Goal: Check status: Check status

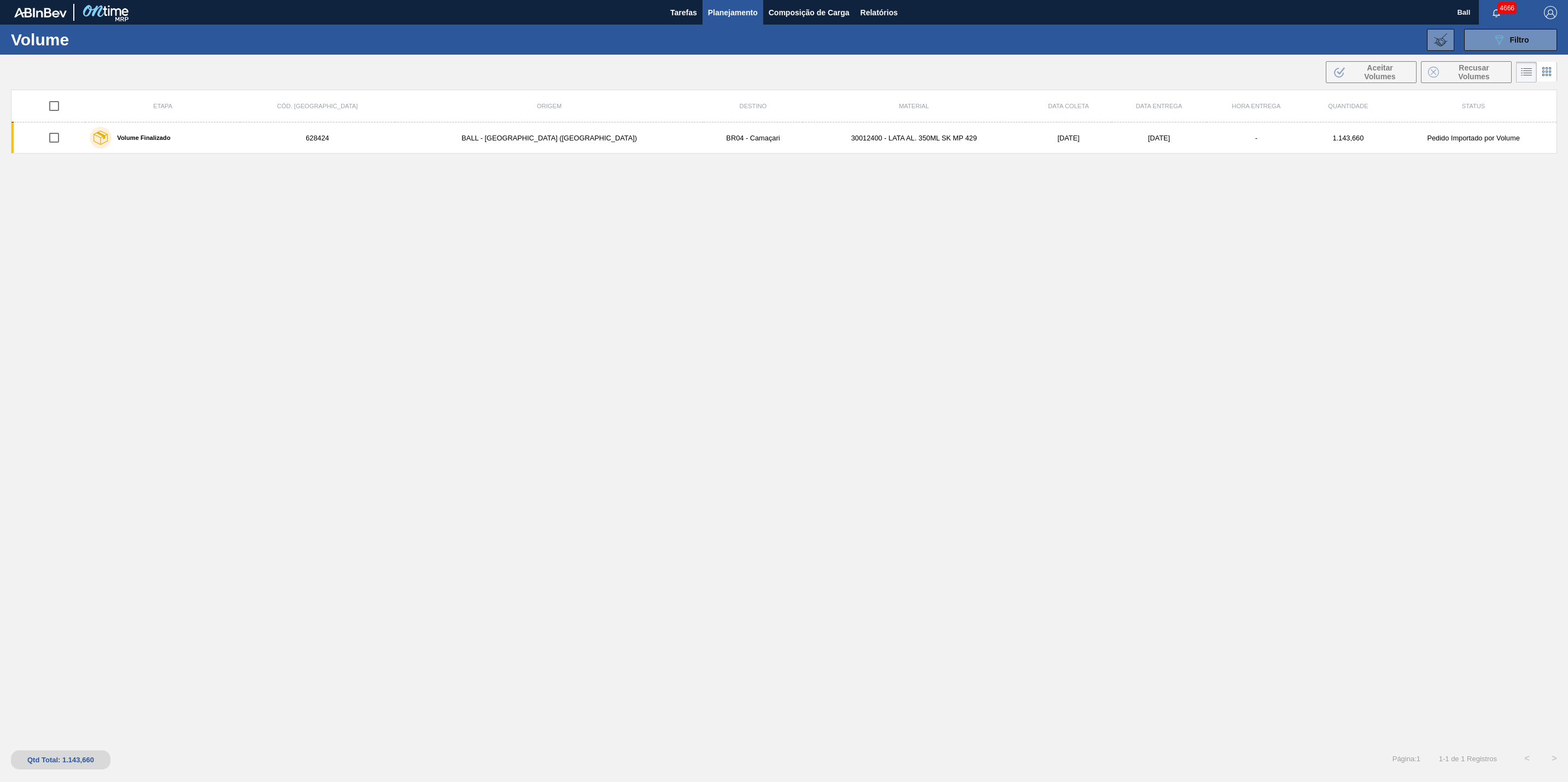
drag, startPoint x: 855, startPoint y: 620, endPoint x: 614, endPoint y: 484, distance: 276.7
click at [855, 612] on div "Etapa Cód. Pedido Origem Destino Material Data coleta Data Entrega Hora Entrega…" at bounding box center [784, 415] width 1546 height 651
click at [953, 309] on div "Etapa Cód. Pedido Origem Destino Material Data coleta Data Entrega Hora Entrega…" at bounding box center [784, 415] width 1546 height 651
click at [584, 567] on div "Etapa Cód. Pedido Origem Destino Material Data coleta Data Entrega Hora Entrega…" at bounding box center [784, 415] width 1546 height 651
click at [479, 319] on div "Etapa Cód. Pedido Origem Destino Material Data coleta Data Entrega Hora Entrega…" at bounding box center [784, 415] width 1546 height 651
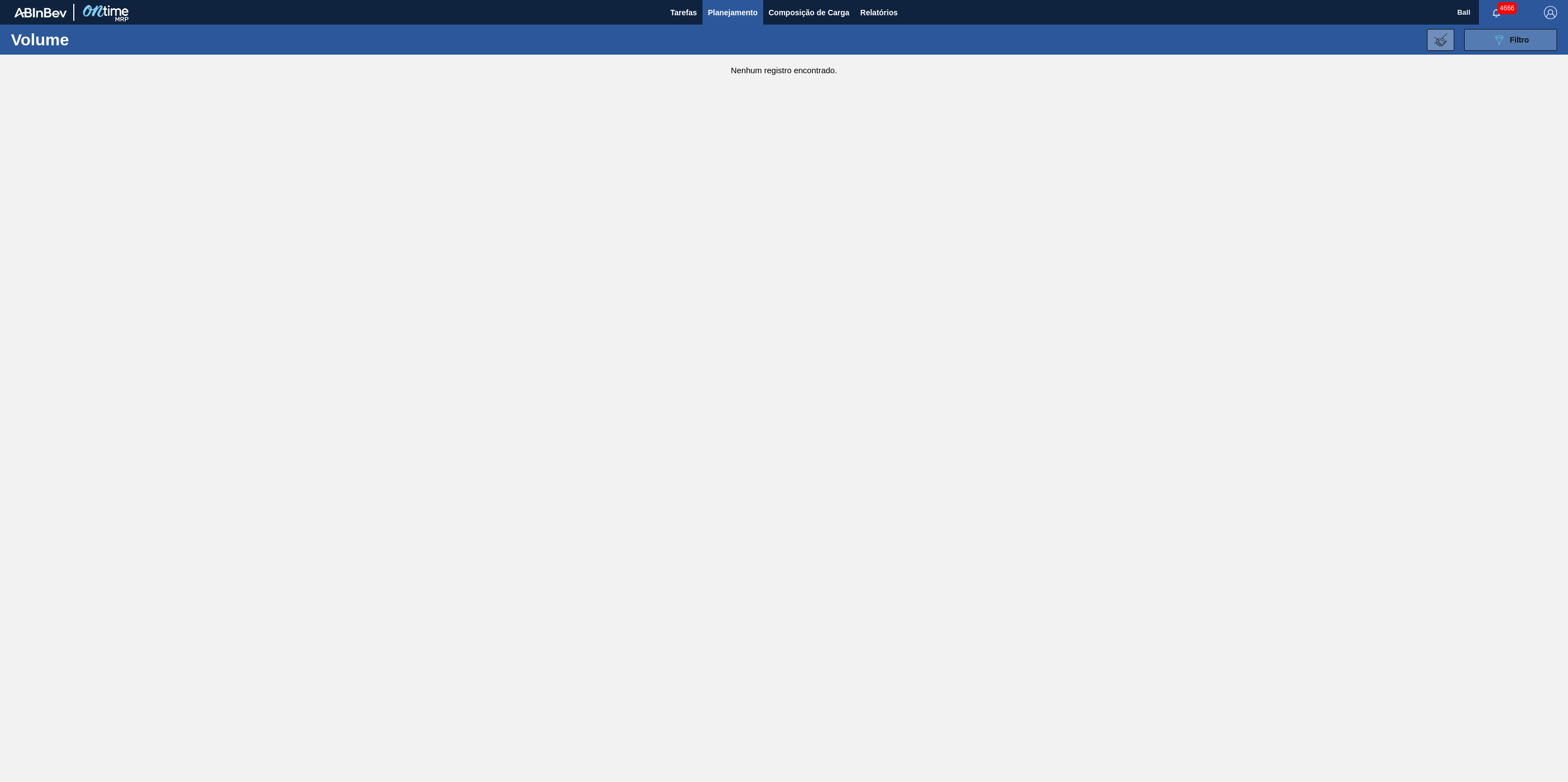
click at [1496, 38] on icon "089F7B8B-B2A5-4AFE-B5C0-19BA573D28AC" at bounding box center [1499, 40] width 13 height 13
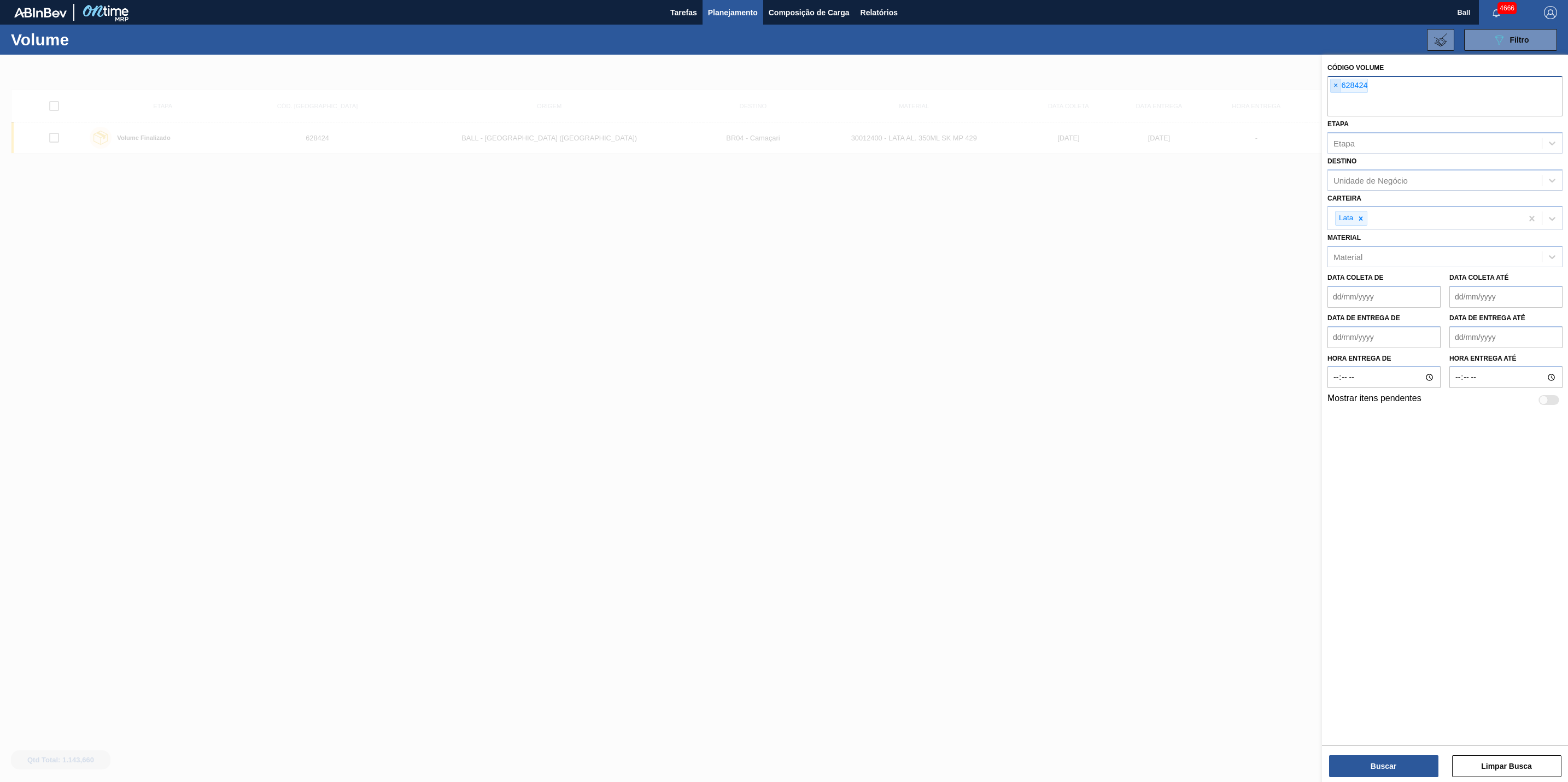
click at [1339, 87] on span "×" at bounding box center [1335, 86] width 10 height 13
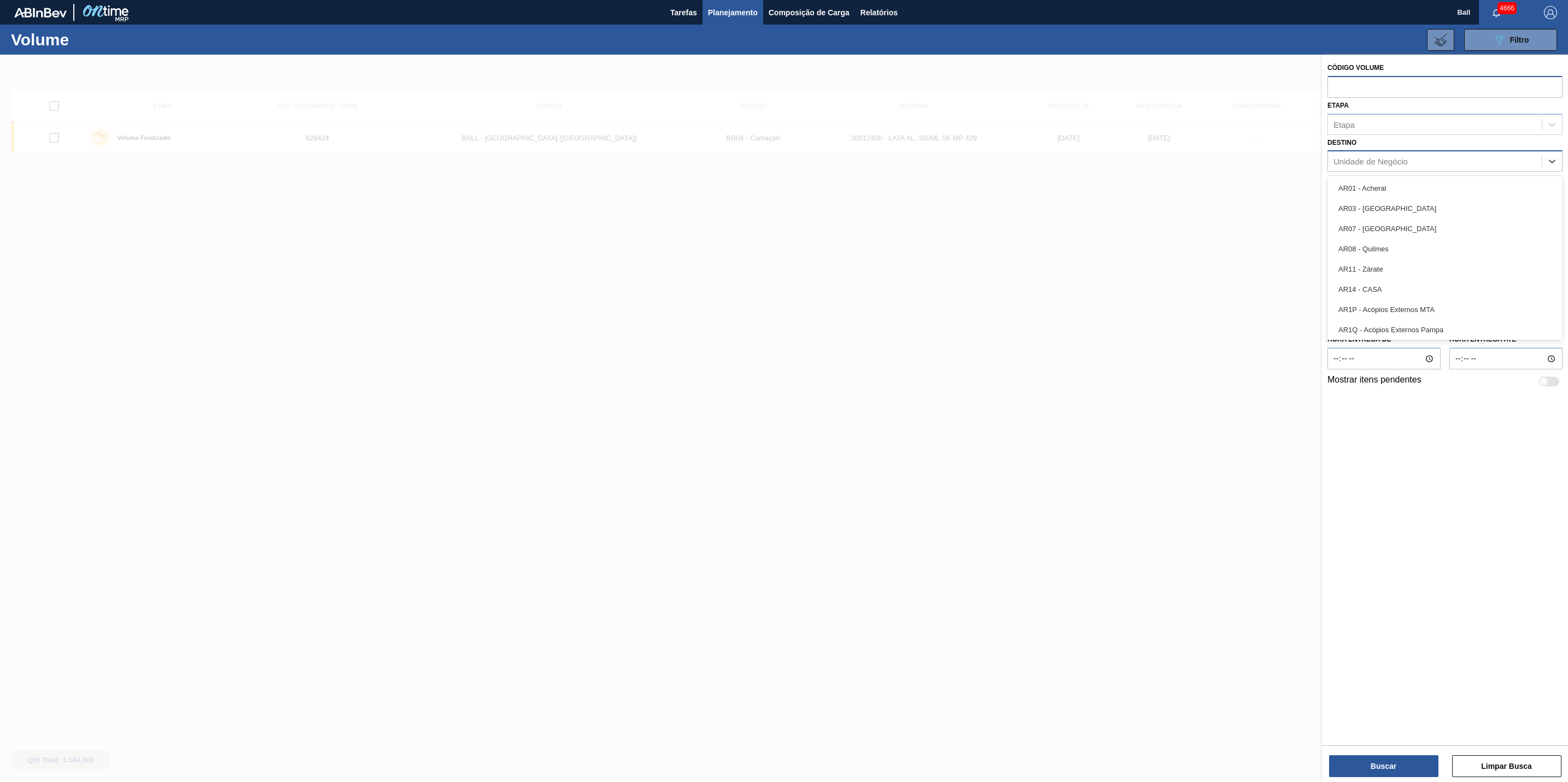
click at [1398, 164] on div "Unidade de Negócio" at bounding box center [1371, 161] width 74 height 9
click at [1217, 189] on div at bounding box center [784, 445] width 1568 height 782
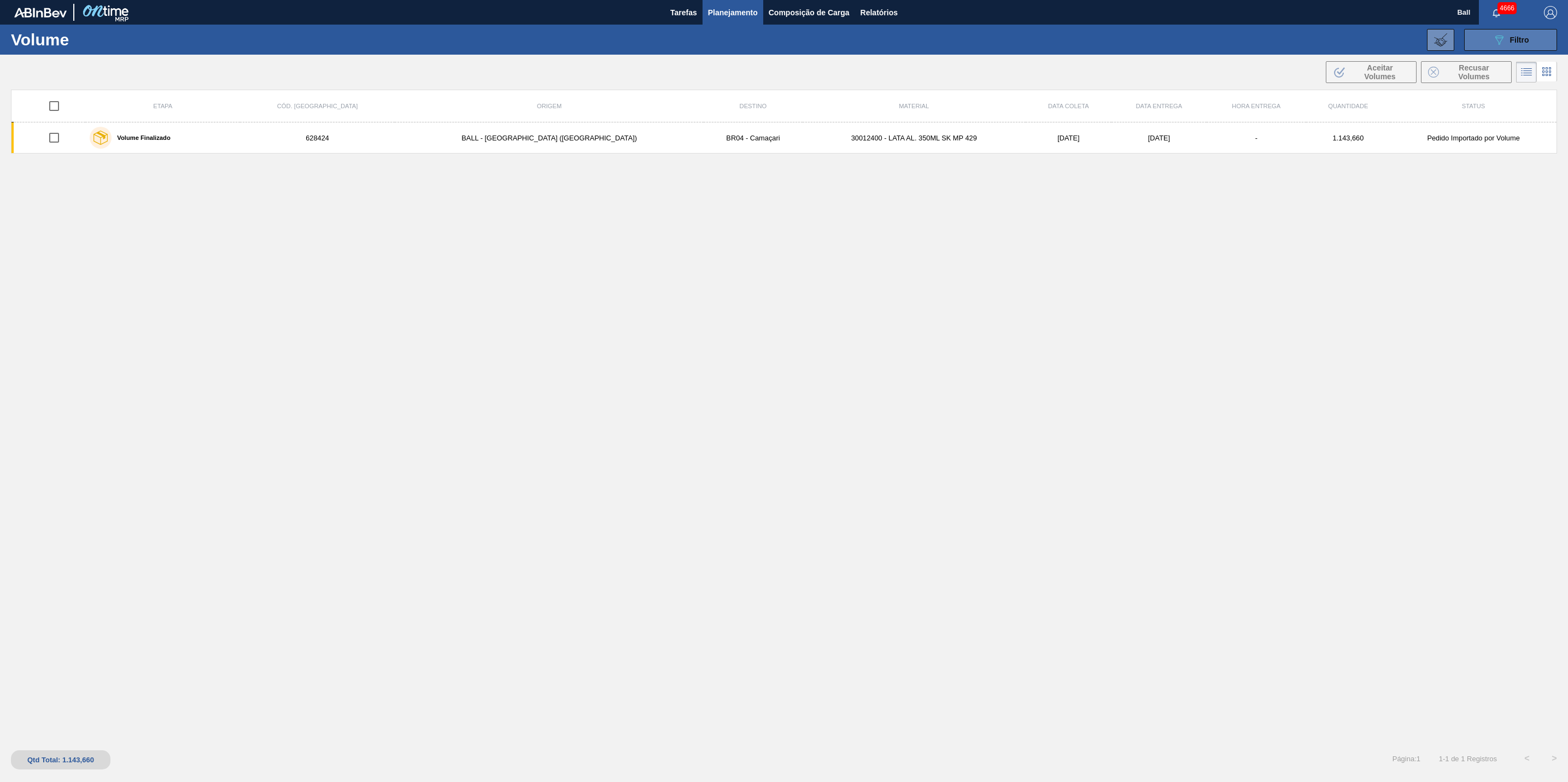
click at [1494, 41] on icon "089F7B8B-B2A5-4AFE-B5C0-19BA573D28AC" at bounding box center [1499, 40] width 13 height 13
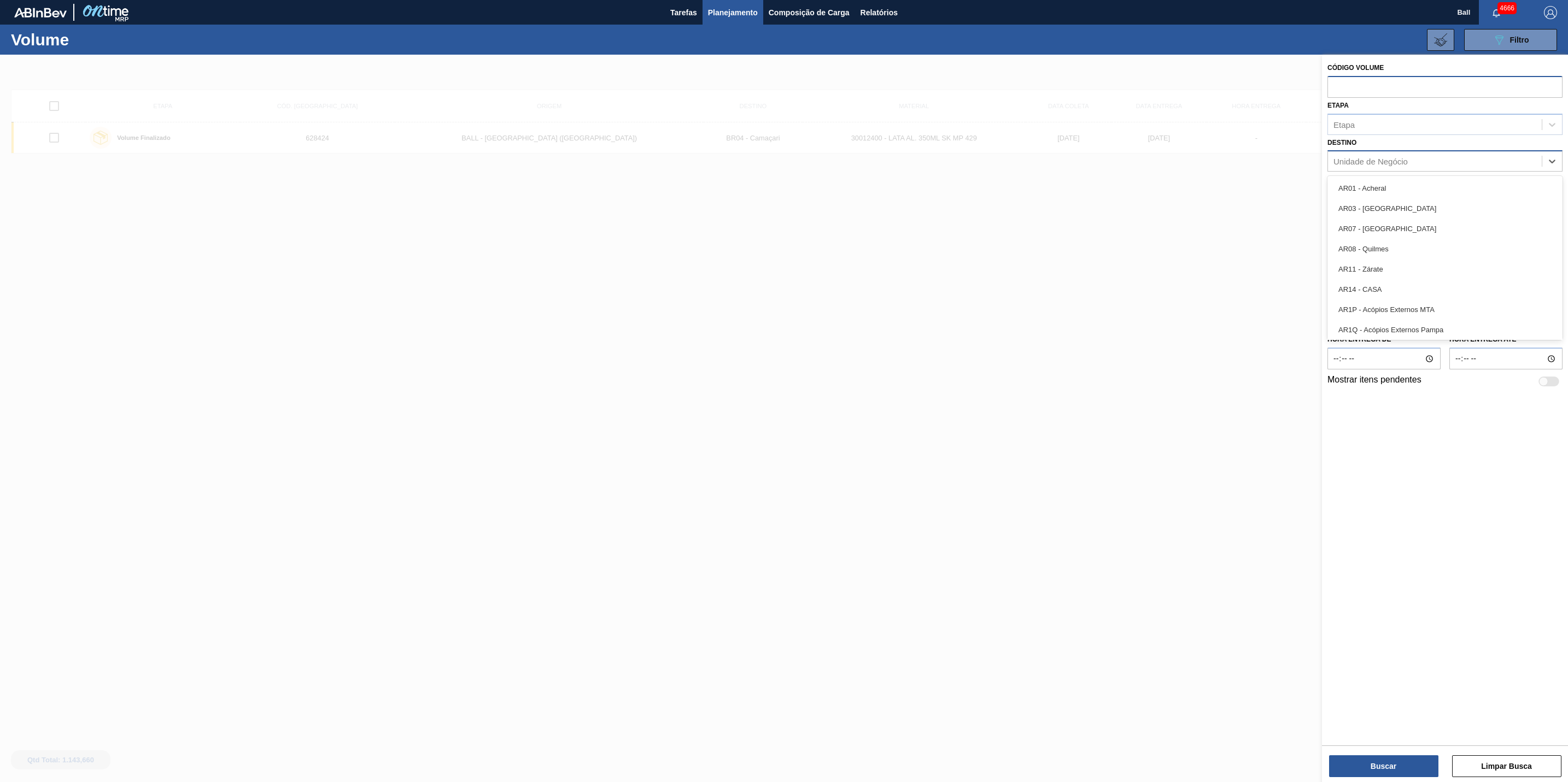
click at [1424, 154] on div "Unidade de Negócio" at bounding box center [1435, 161] width 214 height 16
click at [1412, 120] on div "Etapa" at bounding box center [1435, 124] width 214 height 16
click at [1412, 154] on div "Volume de Negociação" at bounding box center [1445, 152] width 235 height 20
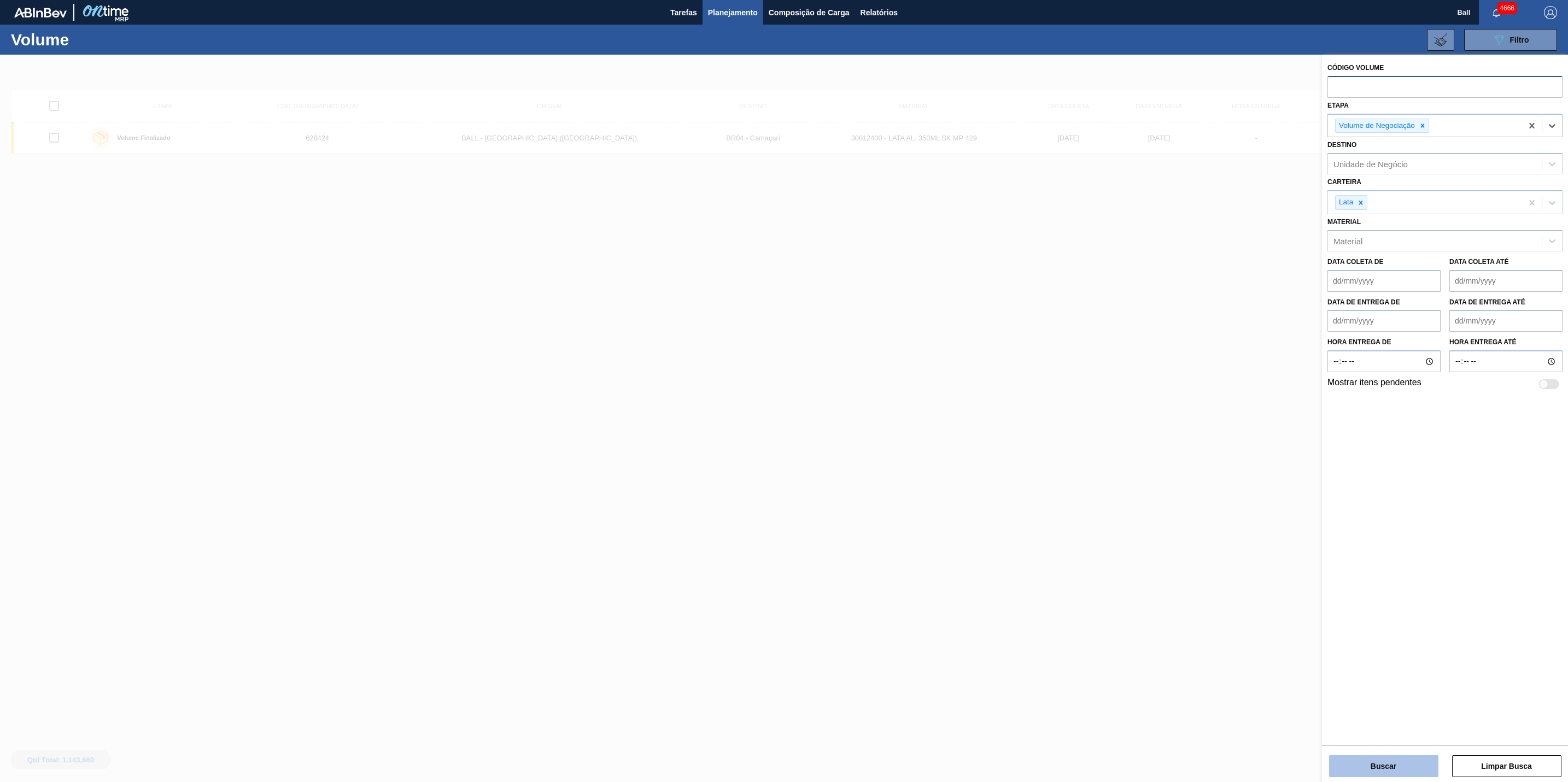
click at [1399, 764] on button "Buscar" at bounding box center [1384, 766] width 110 height 22
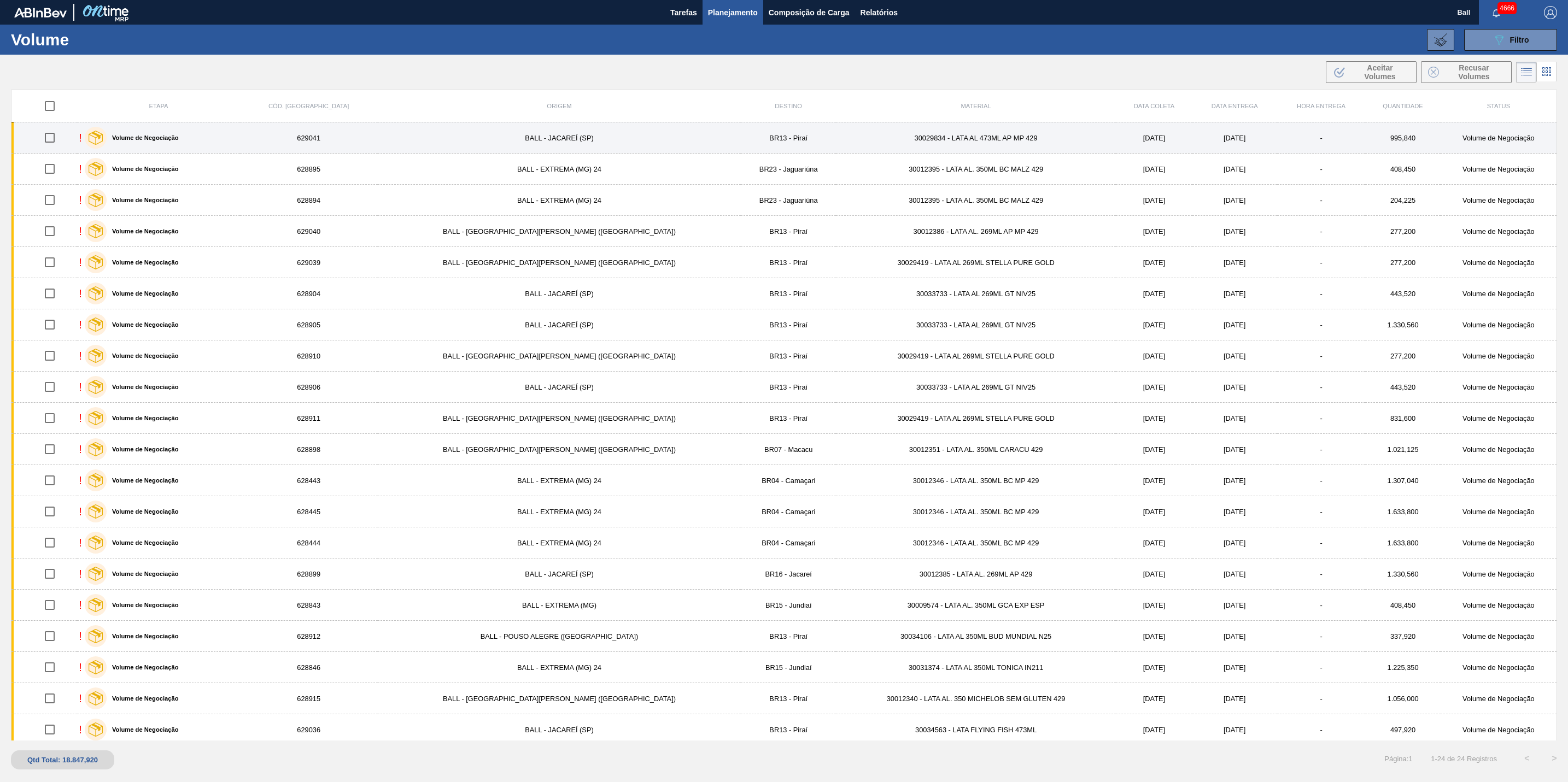
click at [1116, 142] on td "[DATE]" at bounding box center [1153, 138] width 76 height 31
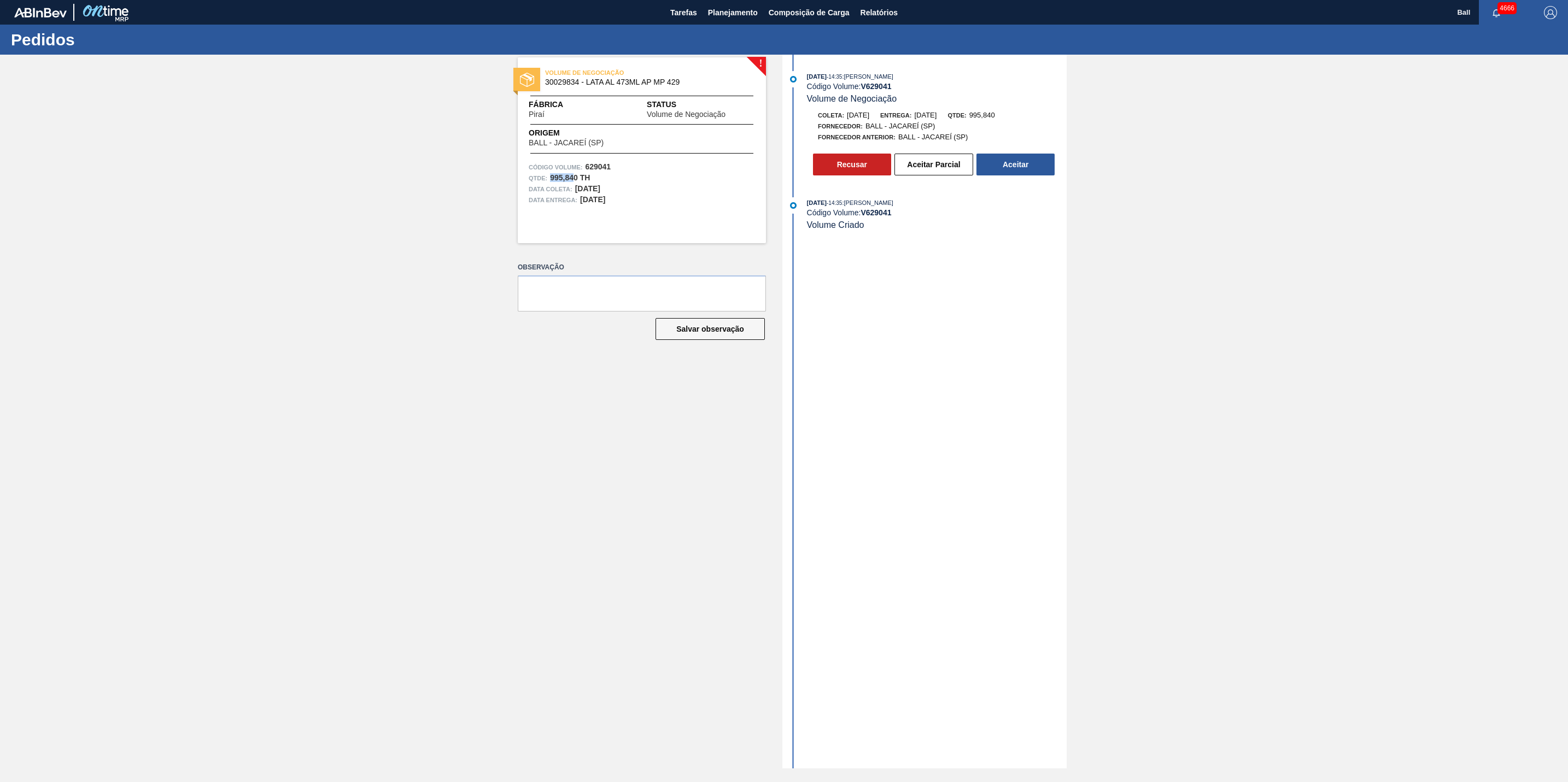
drag, startPoint x: 551, startPoint y: 176, endPoint x: 575, endPoint y: 176, distance: 24.0
click at [575, 176] on strong "995,840 TH" at bounding box center [570, 178] width 40 height 9
click at [578, 175] on strong "995,840 TH" at bounding box center [570, 178] width 40 height 9
copy strong "995,840"
drag, startPoint x: 807, startPoint y: 88, endPoint x: 915, endPoint y: 89, distance: 108.0
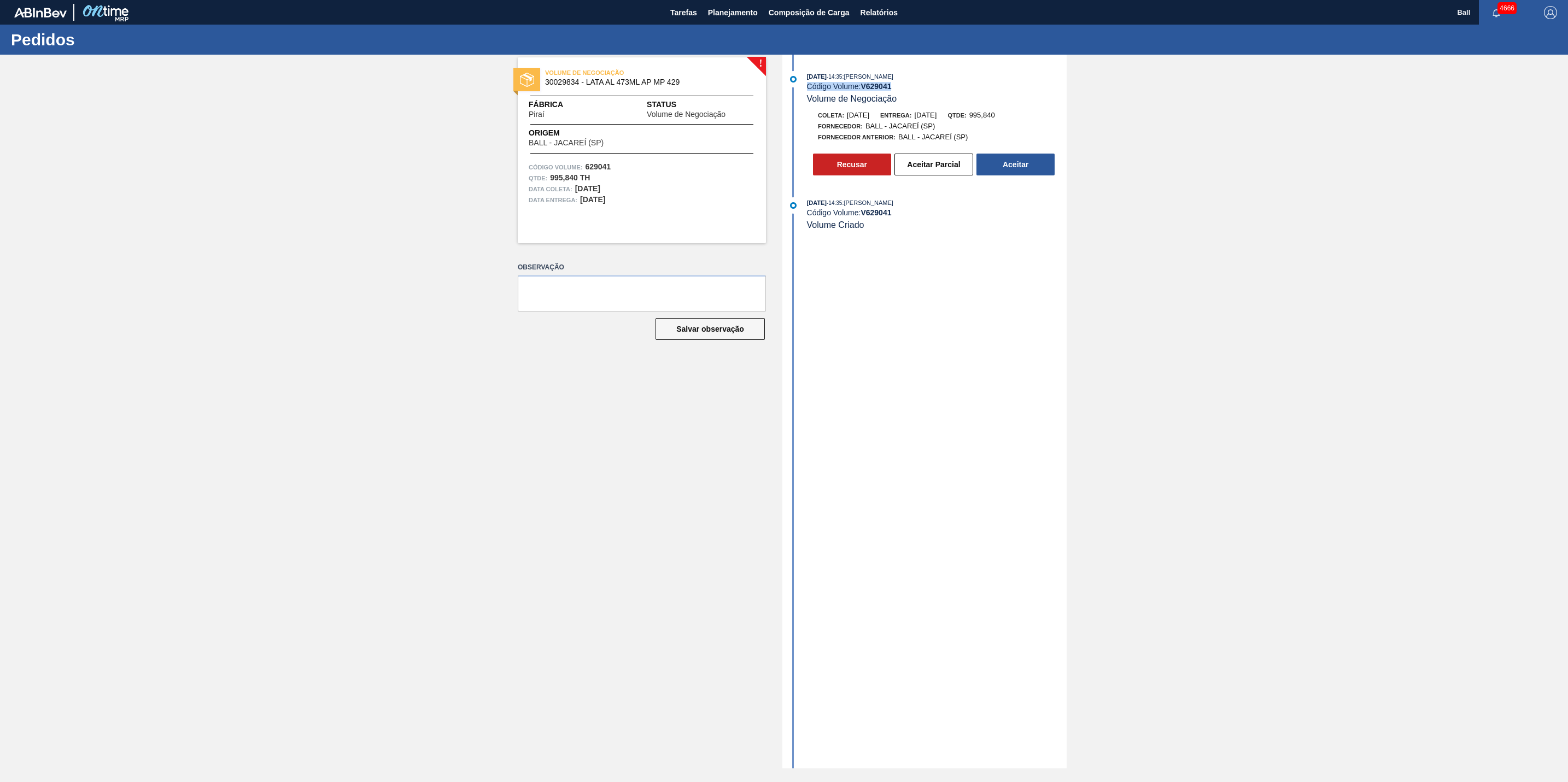
click at [915, 89] on div "Código Volume: V 629041" at bounding box center [937, 86] width 260 height 9
copy div "Código Volume: V 629041"
click at [1070, 343] on div "! VOLUME DE NEGOCIAÇÃO 30029834 - LATA AL 473ML AP MP 429 Fábrica Piraí Status …" at bounding box center [784, 411] width 1568 height 714
click at [920, 172] on button "Aceitar Parcial" at bounding box center [933, 164] width 79 height 22
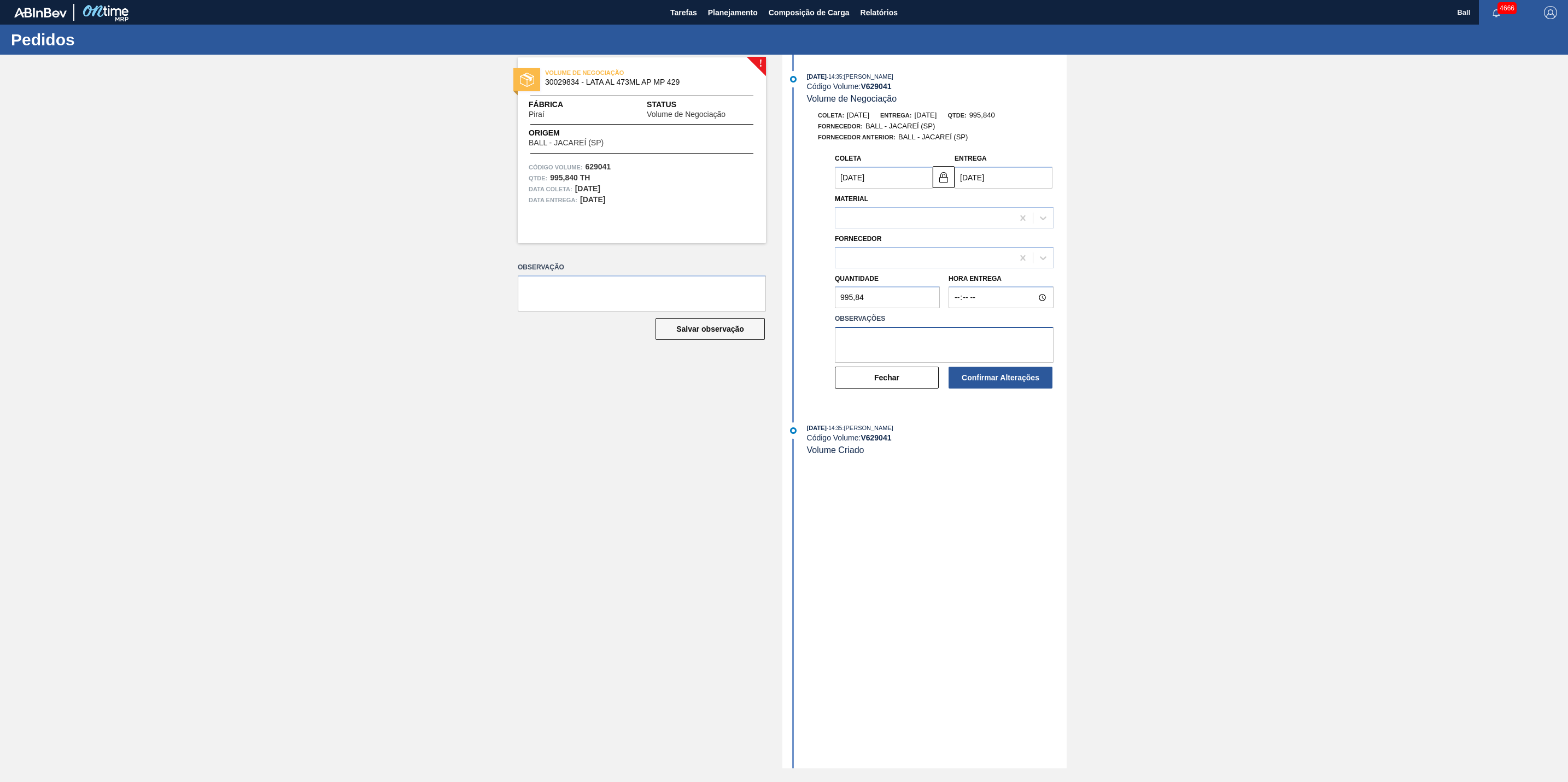
click at [926, 350] on textarea at bounding box center [944, 344] width 219 height 36
type textarea "Atentar ao"
type input "10/10/2025"
type textarea "Atentar a coleta pelo Armazém de PINDA"
click at [962, 475] on div "09/10/2025 - 14:35 : IGOR FERREIRA MOURA Código Volume: V 629041 Volume de Nego…" at bounding box center [926, 411] width 282 height 714
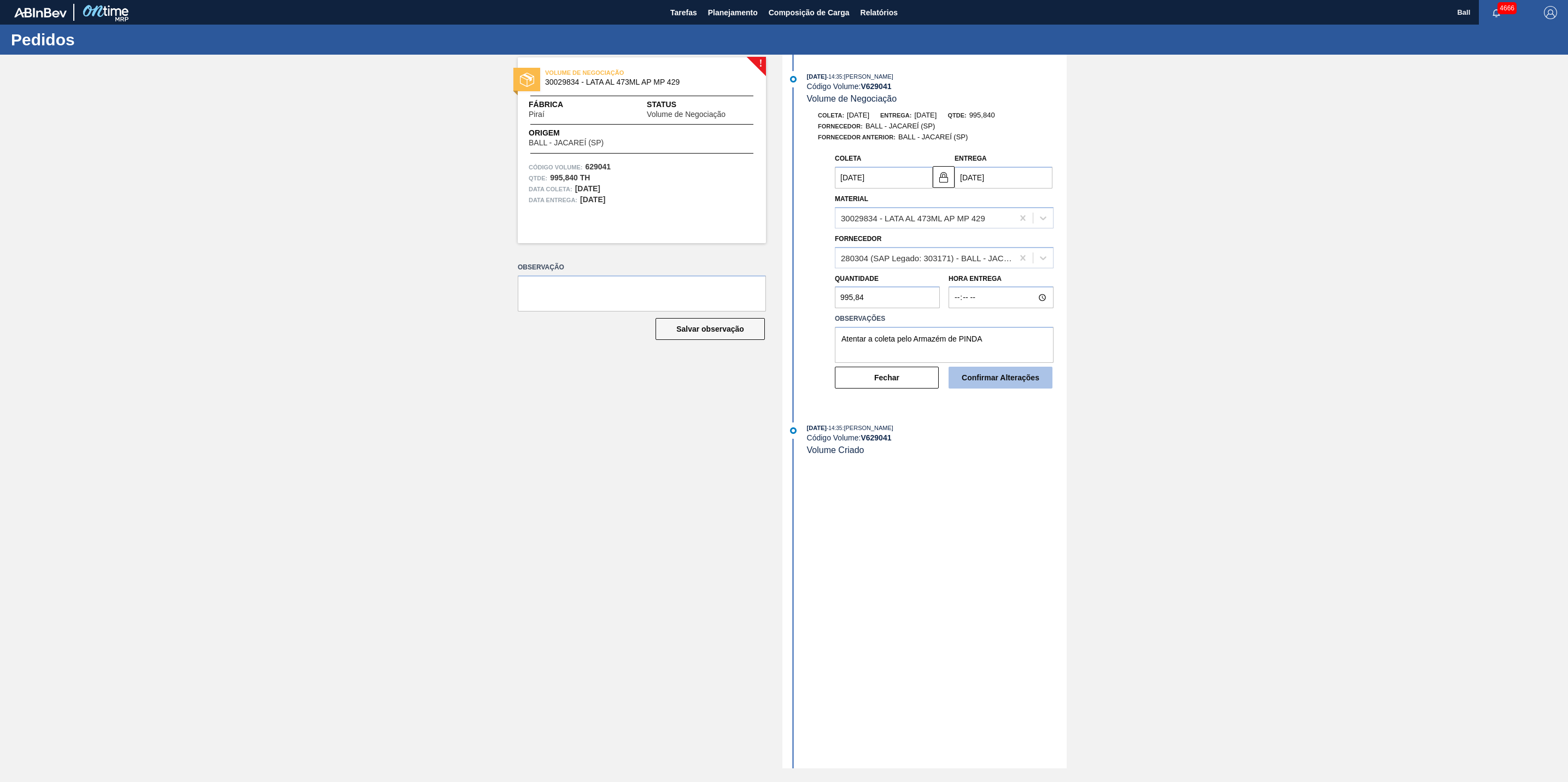
click at [995, 383] on button "Confirmar Alterações" at bounding box center [1000, 378] width 104 height 22
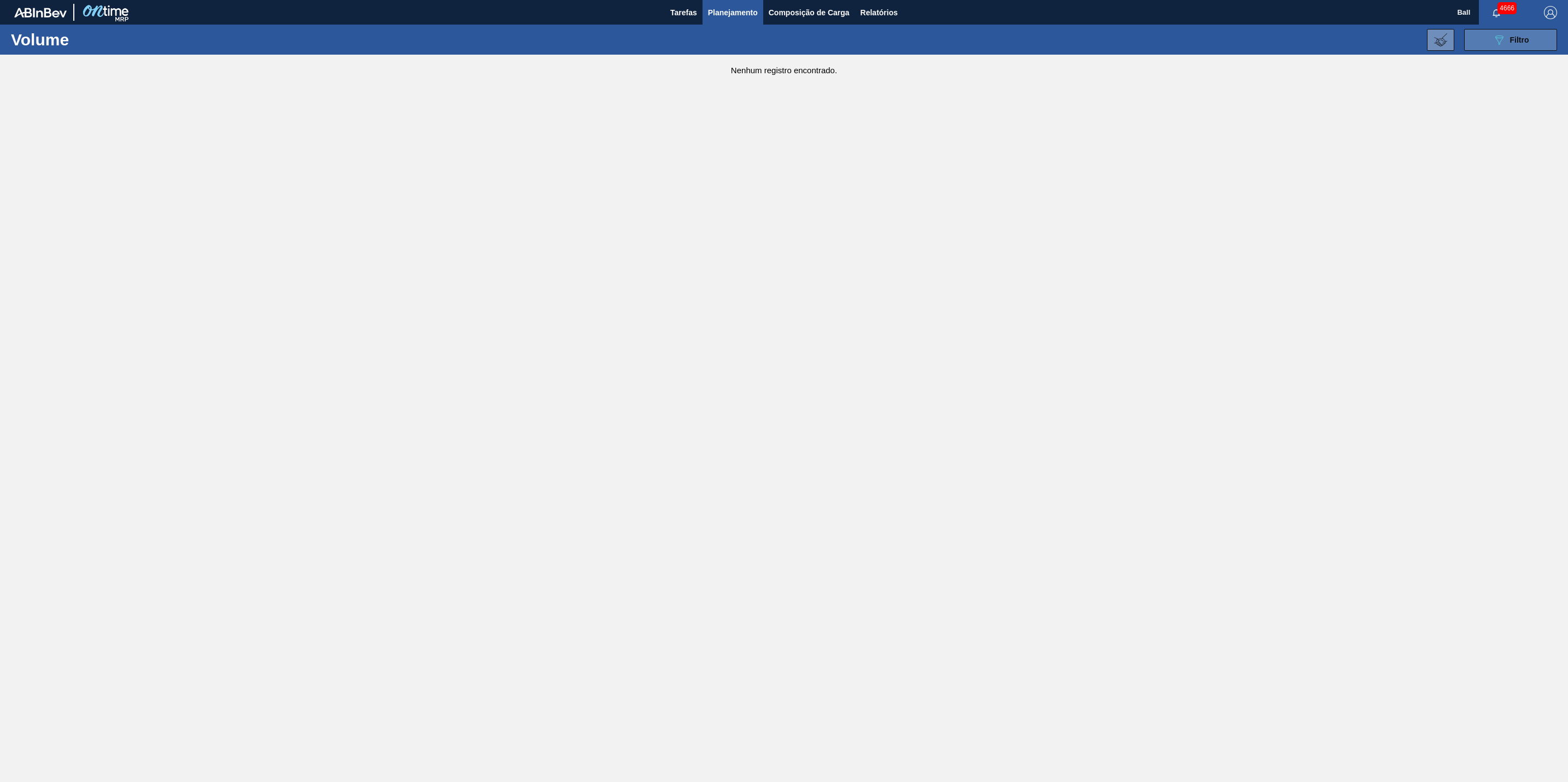
click at [1539, 47] on button "089F7B8B-B2A5-4AFE-B5C0-19BA573D28AC Filtro" at bounding box center [1510, 40] width 93 height 22
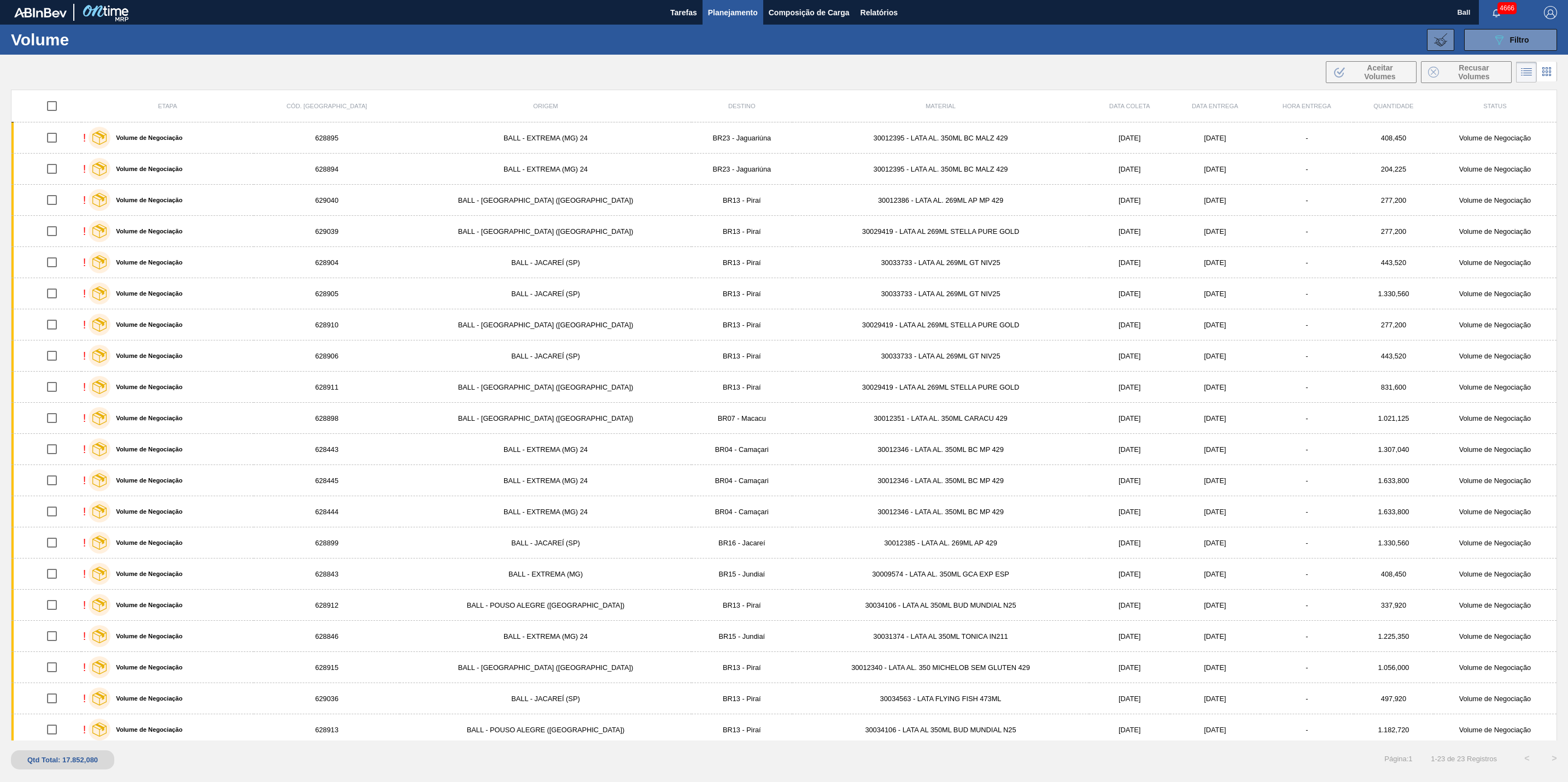
drag, startPoint x: 90, startPoint y: 384, endPoint x: -94, endPoint y: 333, distance: 190.9
click at [1496, 27] on div "089F7B8B-B2A5-4AFE-B5C0-19BA573D28AC Filtro Código Volume Etapa Volume de Negoc…" at bounding box center [873, 40] width 1379 height 33
click at [1499, 33] on icon "089F7B8B-B2A5-4AFE-B5C0-19BA573D28AC" at bounding box center [1499, 40] width 13 height 13
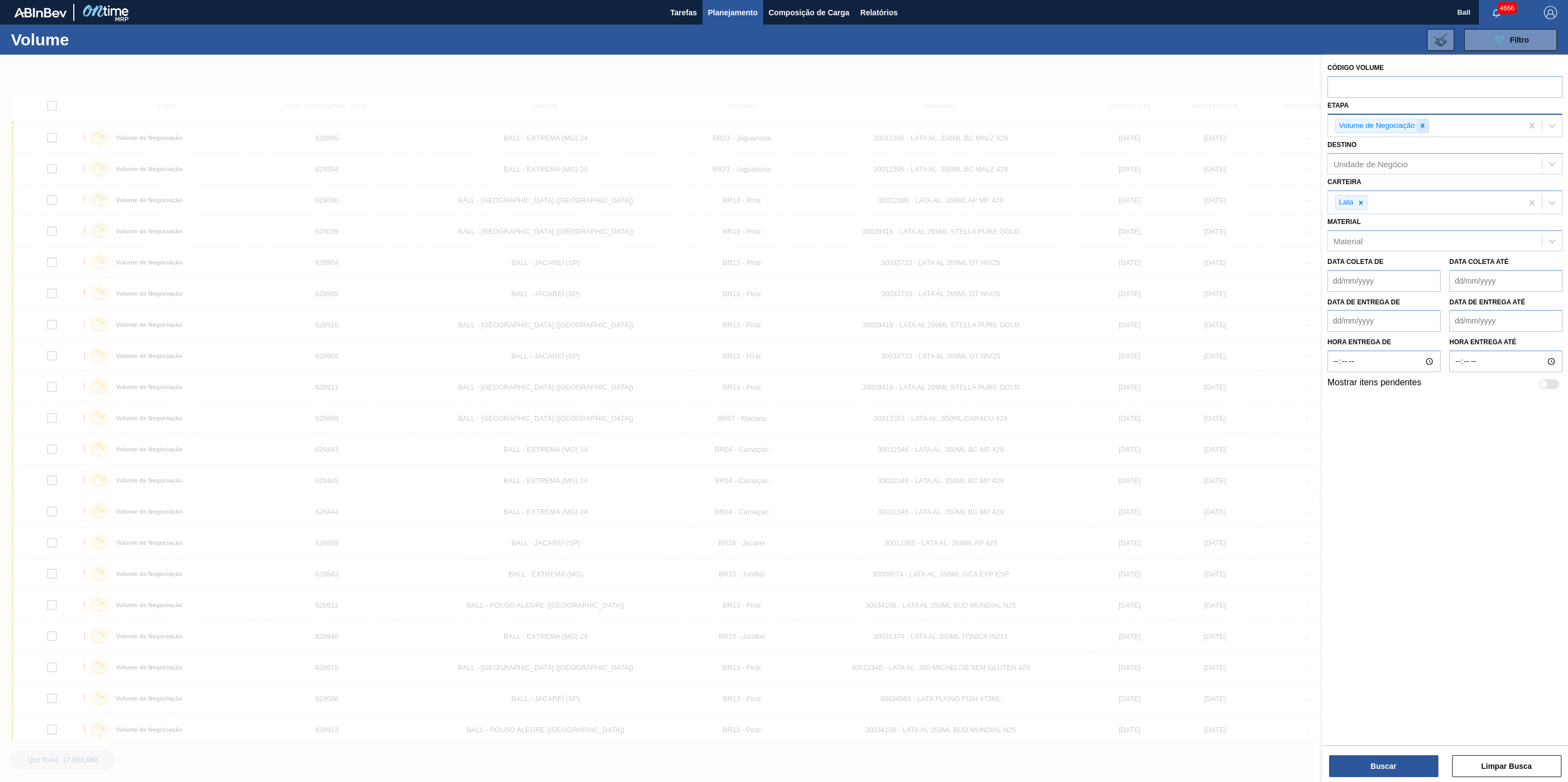
click at [1424, 122] on icon at bounding box center [1423, 125] width 8 height 8
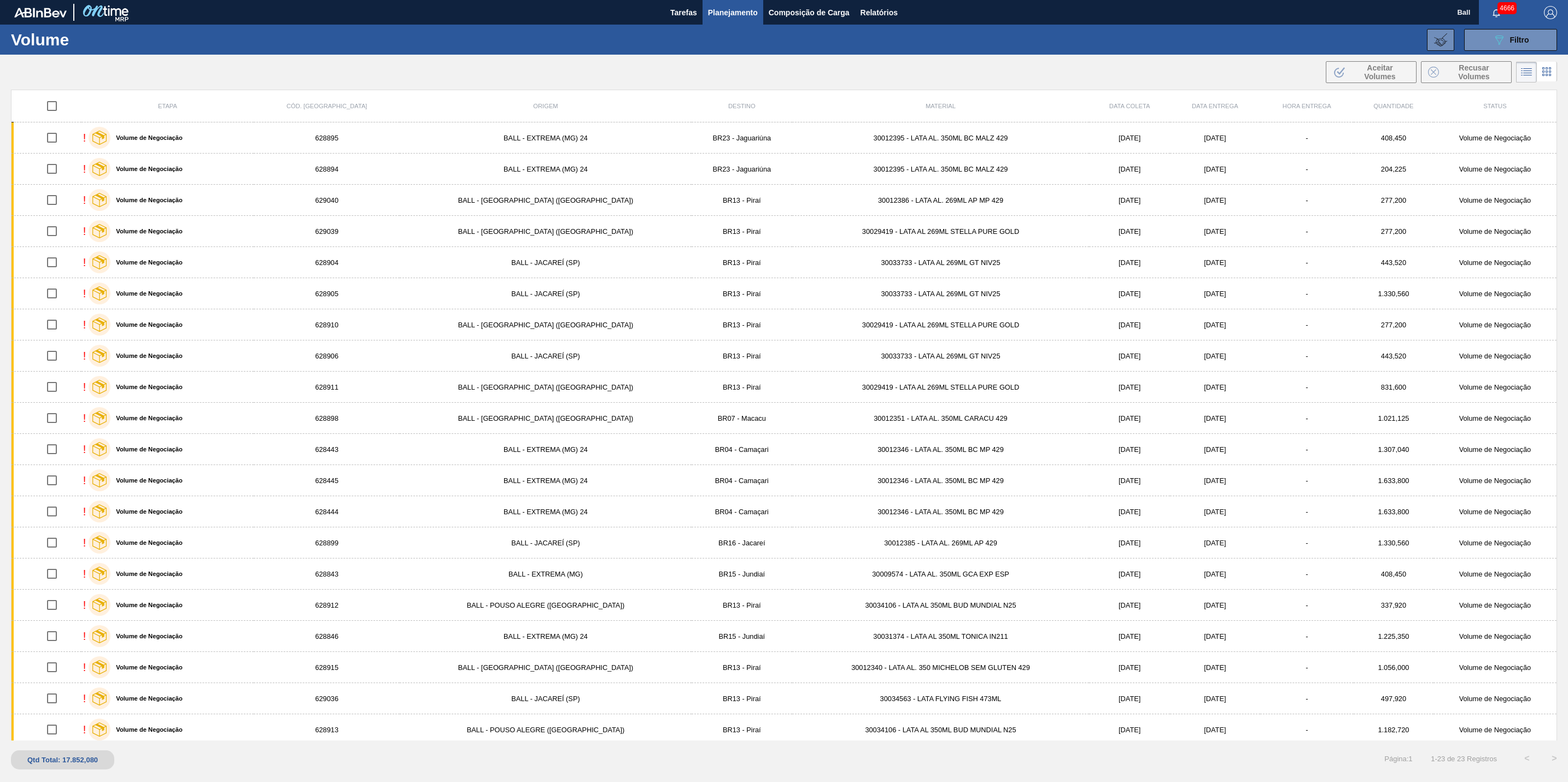
click at [720, 8] on span "Planejamento" at bounding box center [733, 13] width 50 height 13
click at [709, 33] on li "Pedidos" at bounding box center [733, 37] width 128 height 18
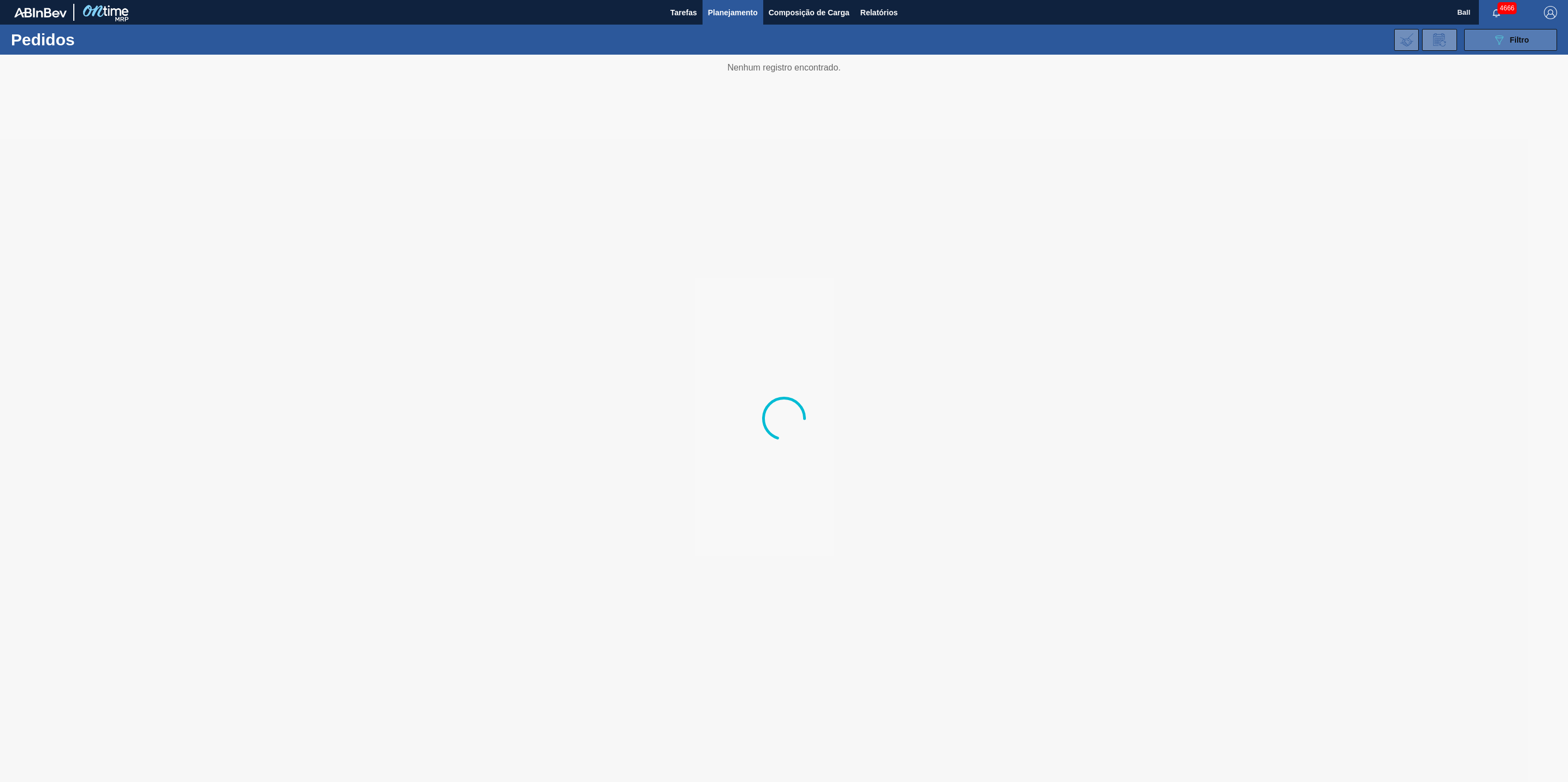
click at [1499, 41] on icon "089F7B8B-B2A5-4AFE-B5C0-19BA573D28AC" at bounding box center [1499, 40] width 13 height 13
click at [1409, 163] on div at bounding box center [784, 418] width 1568 height 727
click at [1444, 758] on div at bounding box center [784, 418] width 1568 height 727
click at [1479, 756] on div at bounding box center [784, 418] width 1568 height 727
drag, startPoint x: 1447, startPoint y: 174, endPoint x: 1368, endPoint y: 156, distance: 81.0
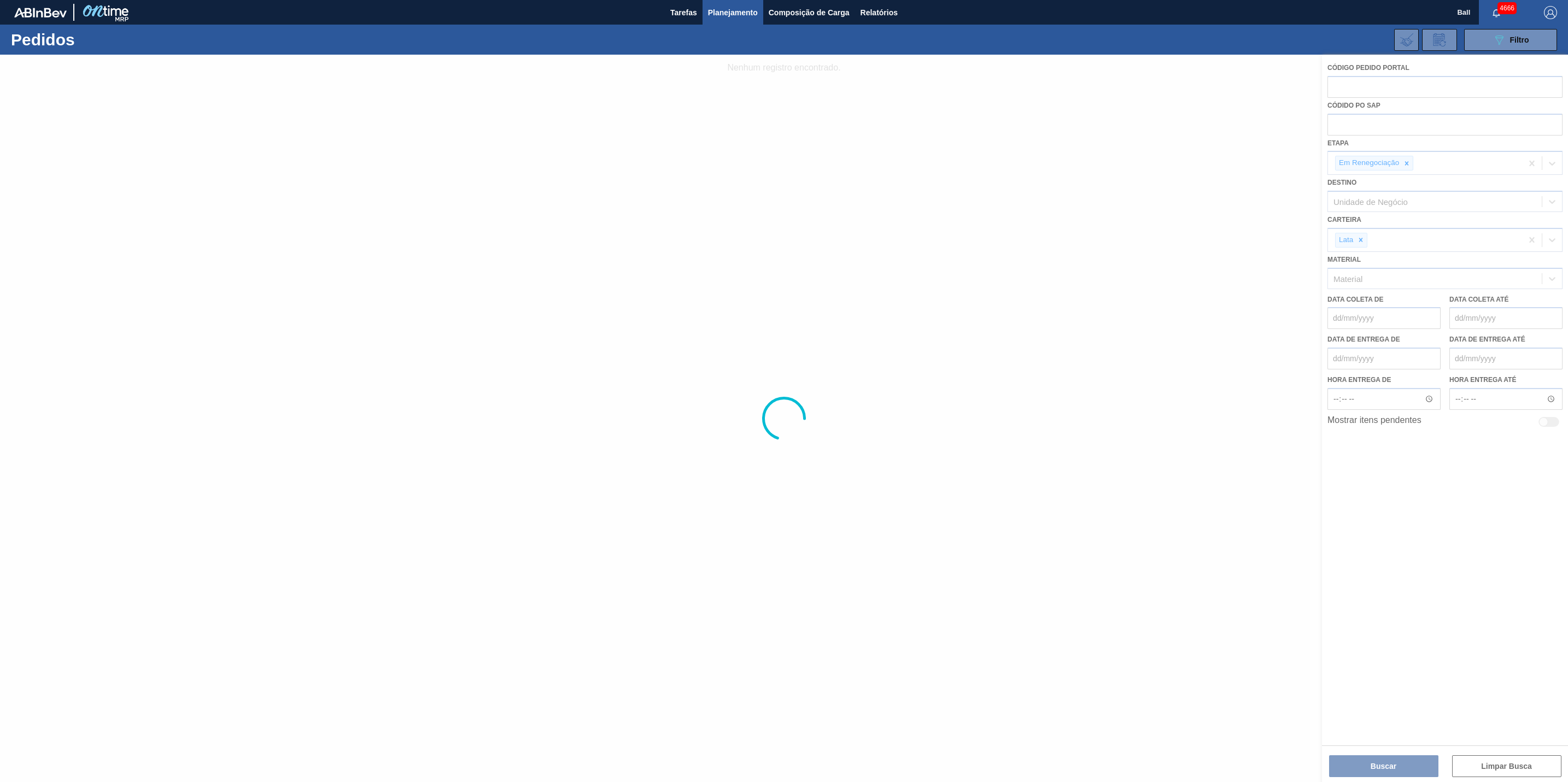
click at [1443, 171] on div at bounding box center [784, 418] width 1568 height 727
click at [1517, 40] on span "Filtro" at bounding box center [1519, 40] width 19 height 9
click at [587, 125] on div at bounding box center [784, 418] width 1568 height 727
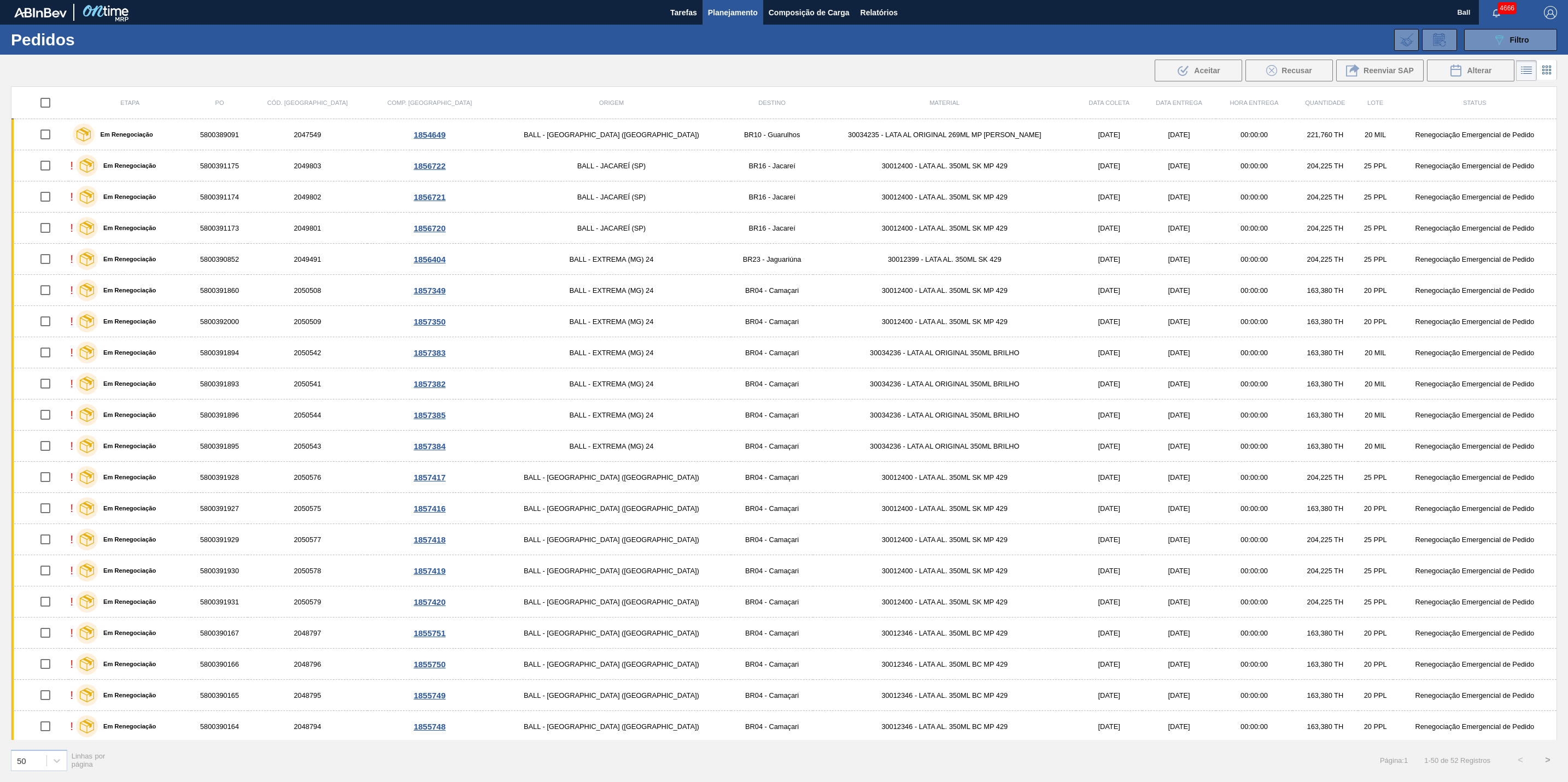
click at [1533, 51] on div "089F7B8B-B2A5-4AFE-B5C0-19BA573D28AC Filtro Código Pedido Portal Códido PO SAP …" at bounding box center [873, 40] width 1379 height 33
click at [1533, 41] on button "089F7B8B-B2A5-4AFE-B5C0-19BA573D28AC Filtro" at bounding box center [1510, 40] width 93 height 22
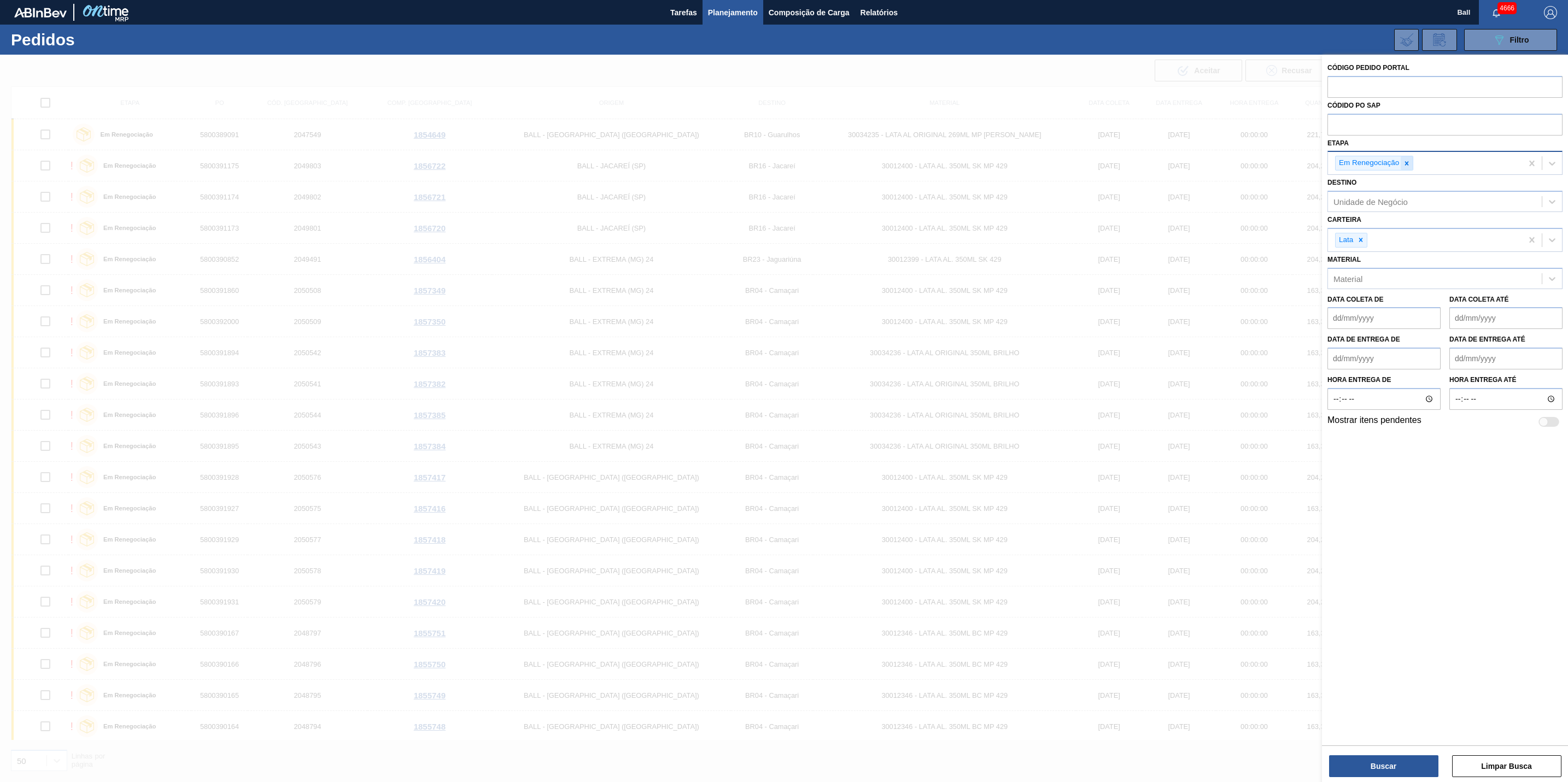
click at [1412, 162] on div at bounding box center [1407, 163] width 12 height 13
click at [1386, 117] on input "text" at bounding box center [1445, 124] width 235 height 21
paste input "text"
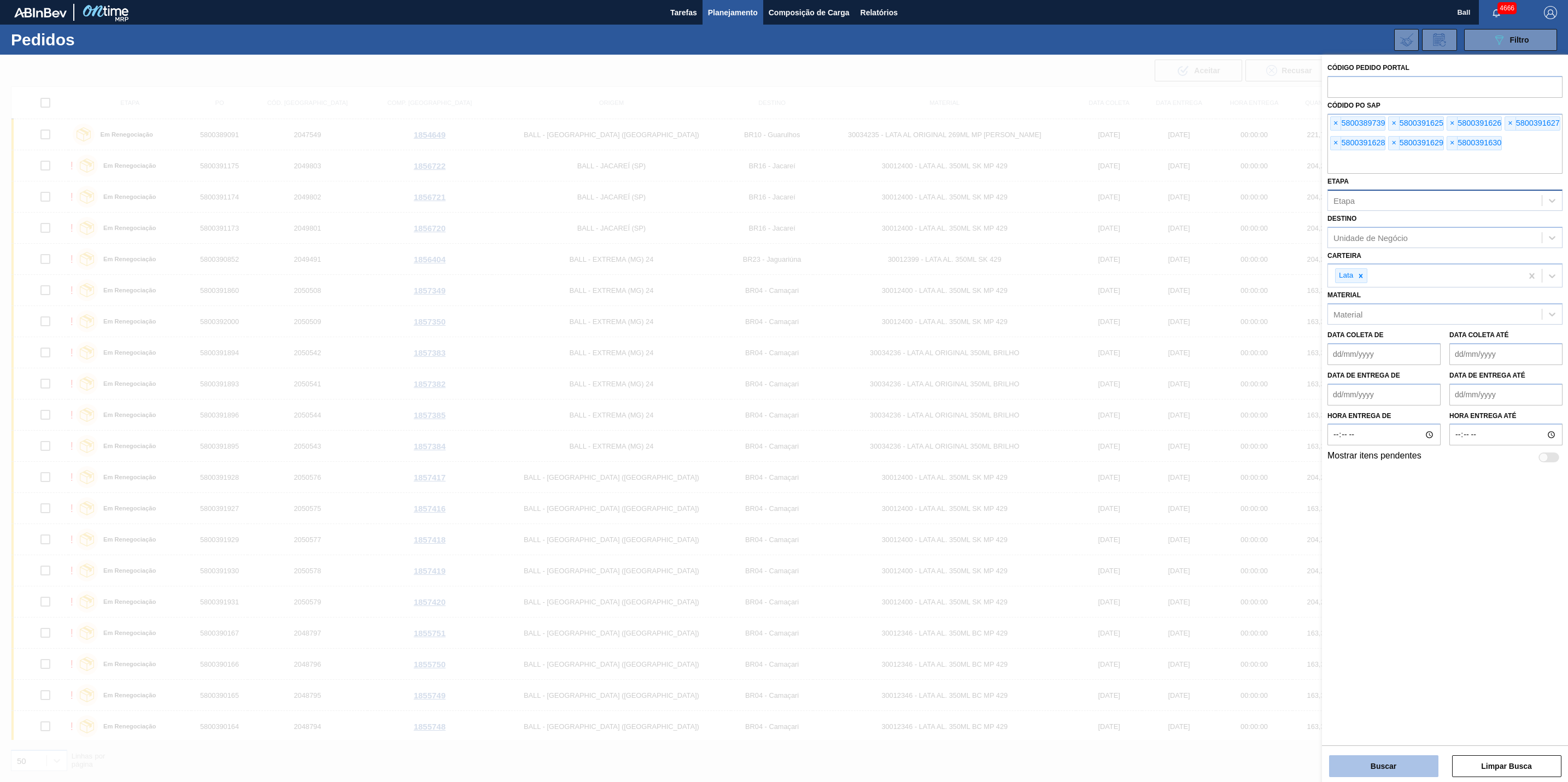
click at [1412, 769] on button "Buscar" at bounding box center [1384, 766] width 110 height 22
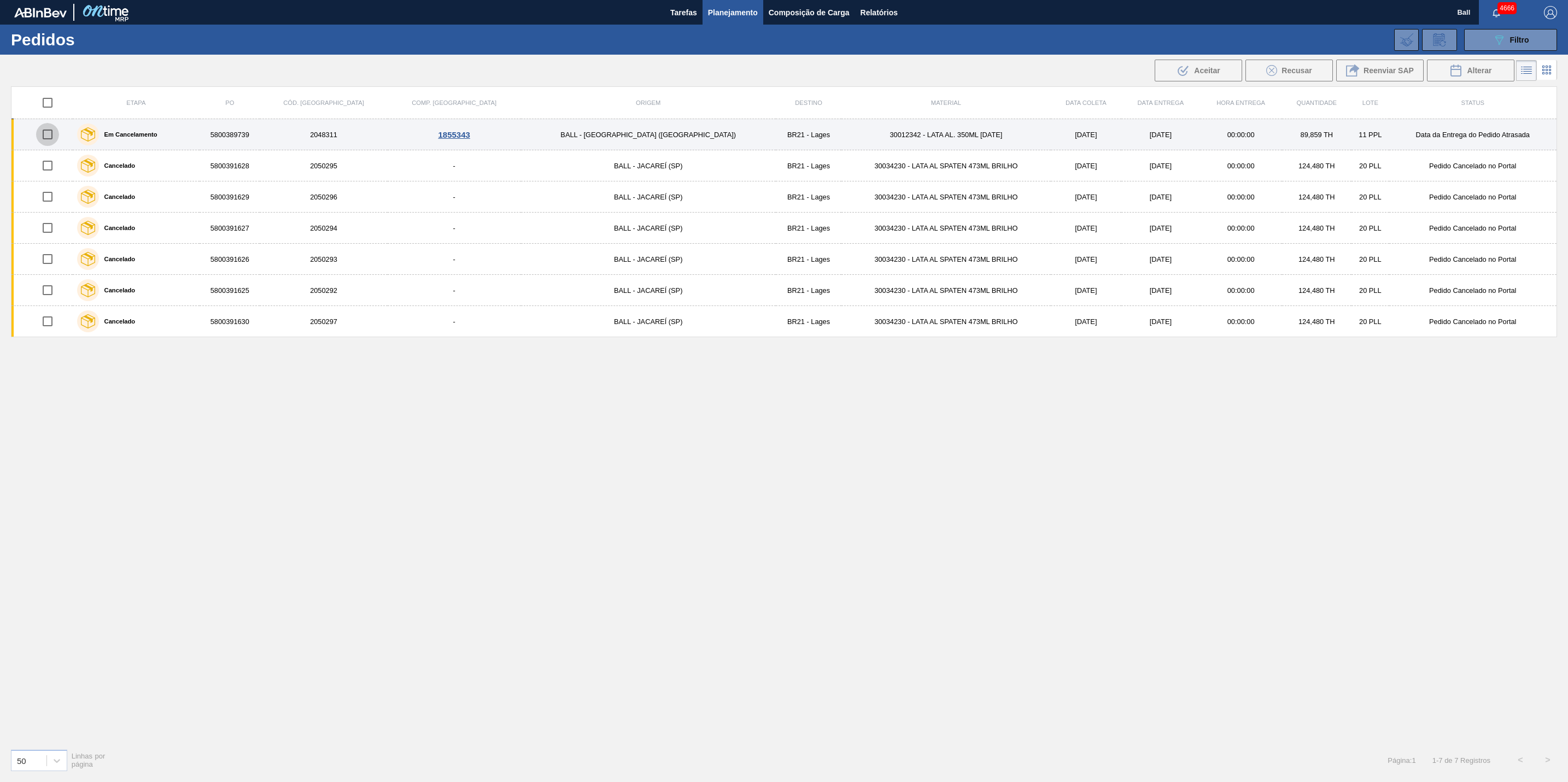
click at [59, 133] on input "checkbox" at bounding box center [47, 134] width 23 height 23
click at [183, 130] on div "Em Cancelamento" at bounding box center [136, 134] width 124 height 27
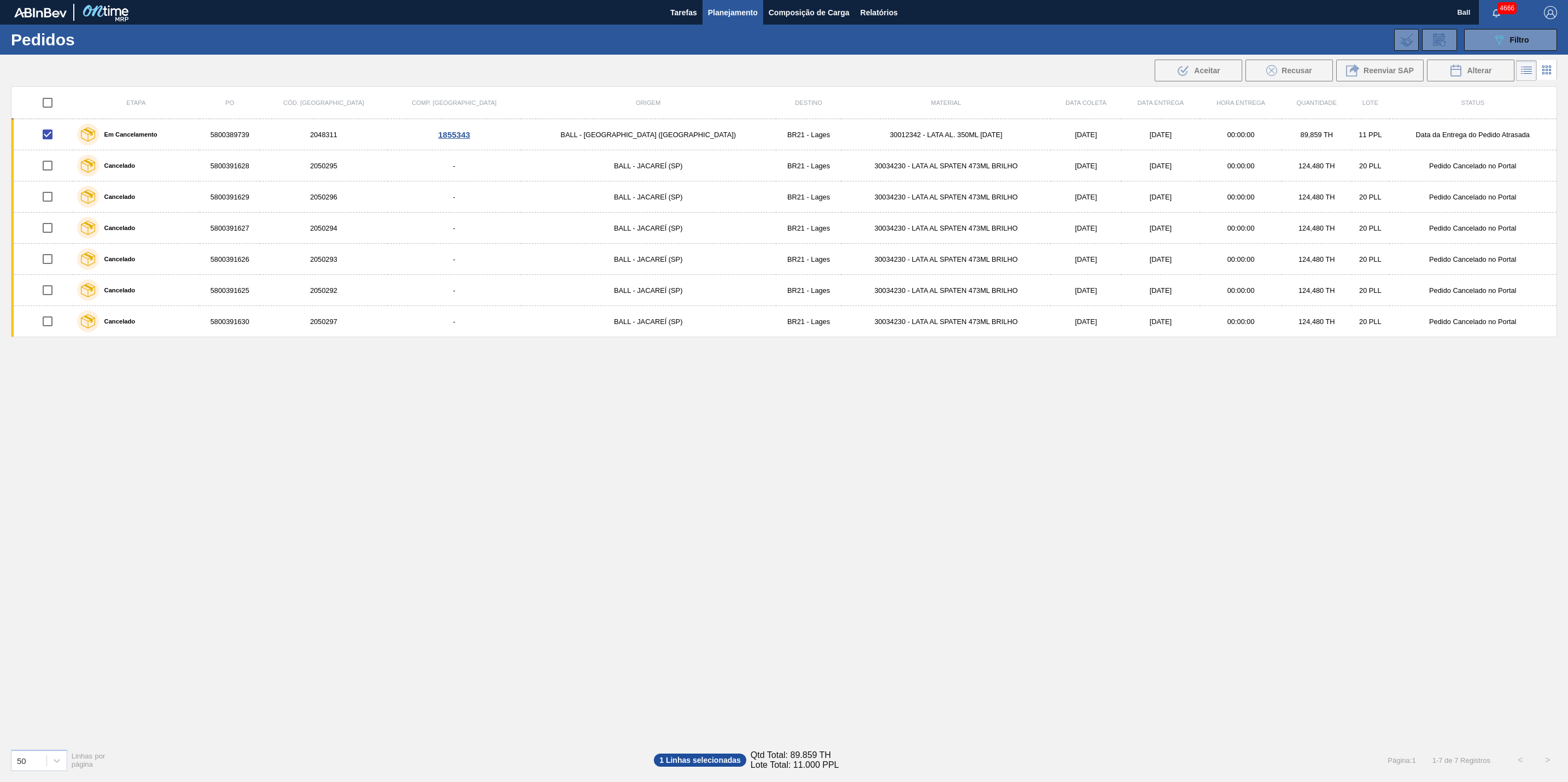
click at [309, 494] on div "Etapa PO Cód. Pedido Comp. Carga Origem Destino Material Data coleta Data Entre…" at bounding box center [784, 413] width 1546 height 654
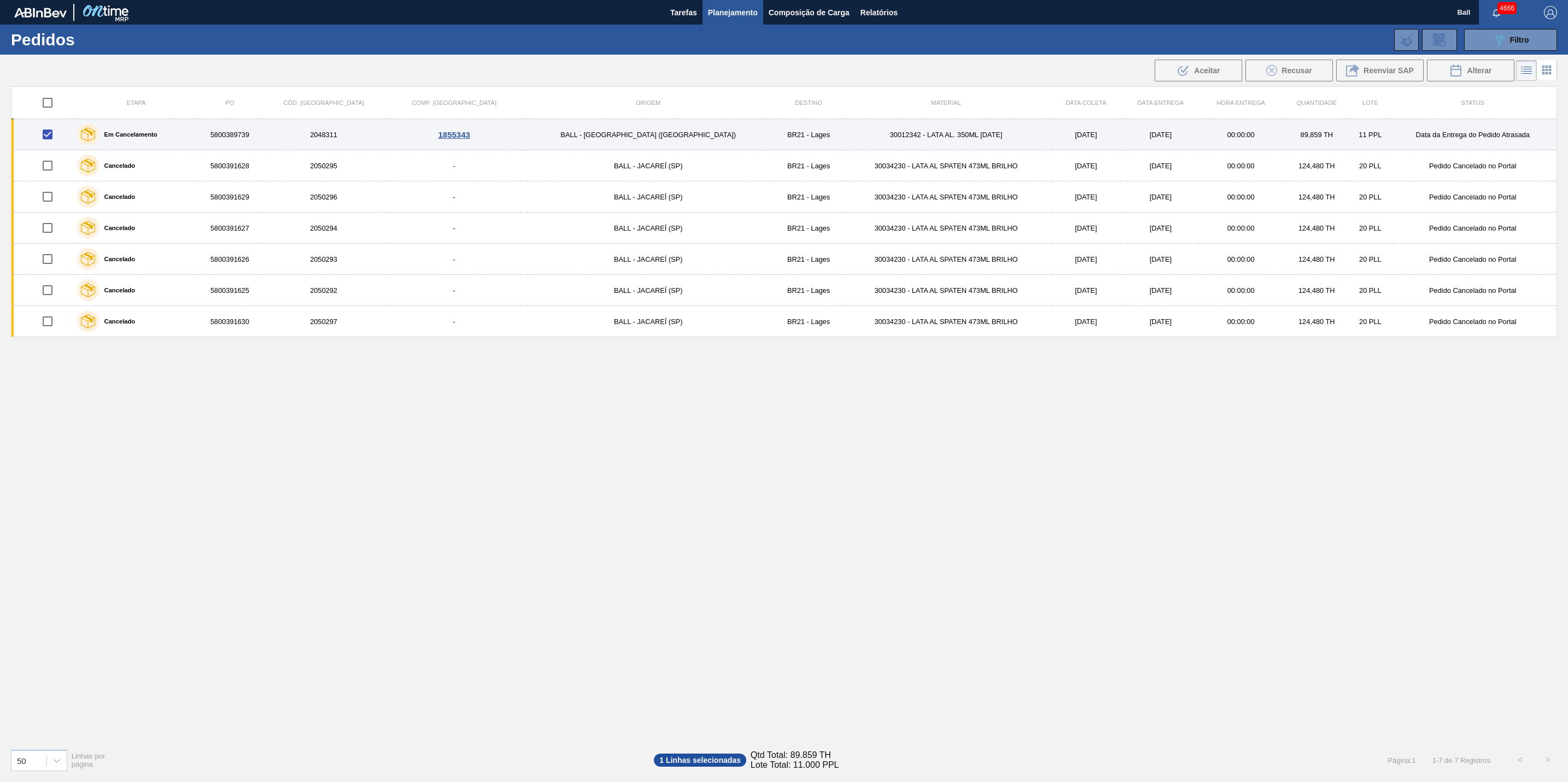
click at [58, 130] on input "checkbox" at bounding box center [47, 134] width 23 height 23
checkbox input "false"
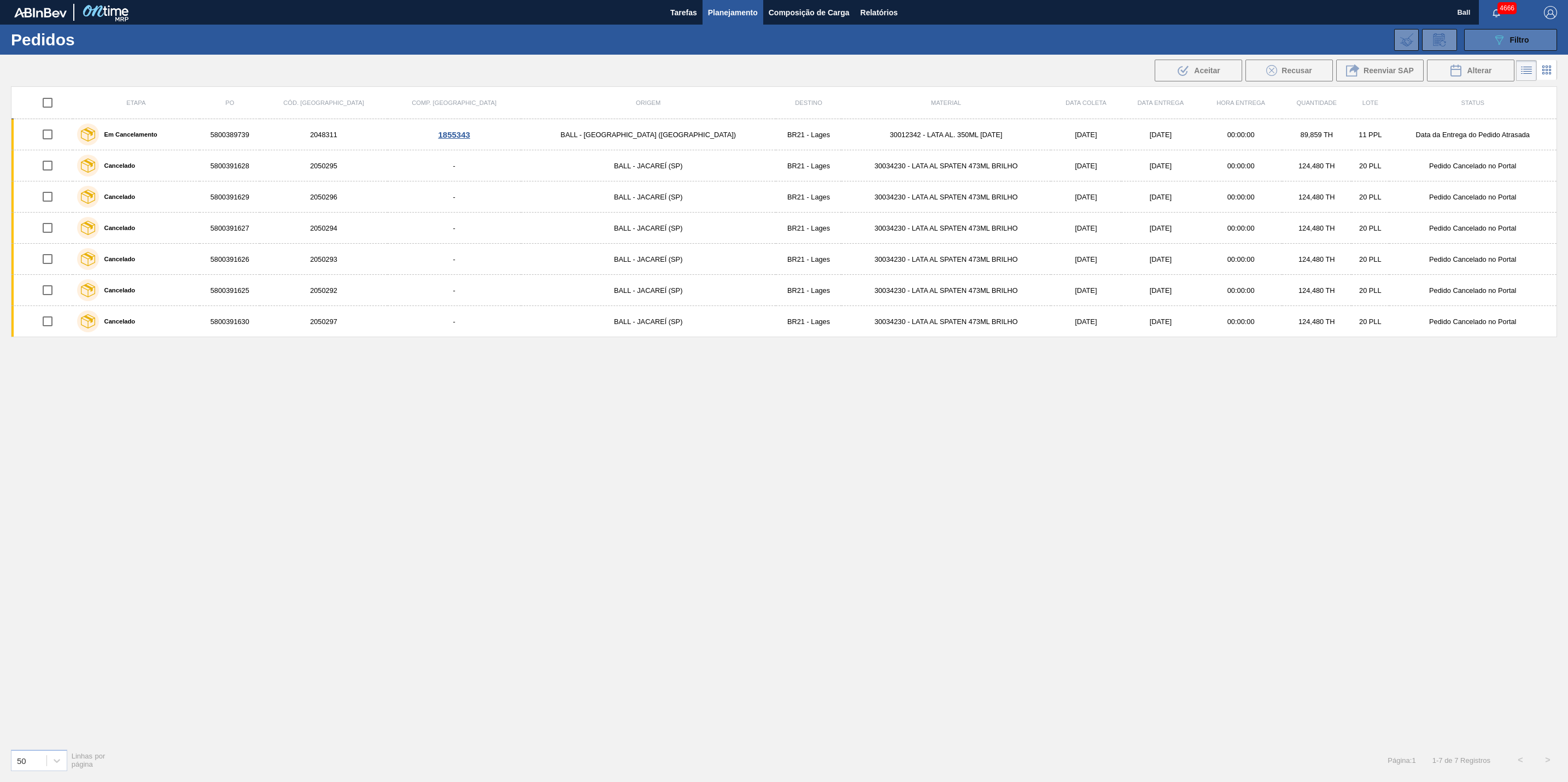
click at [1525, 45] on div "089F7B8B-B2A5-4AFE-B5C0-19BA573D28AC Filtro" at bounding box center [1511, 40] width 37 height 13
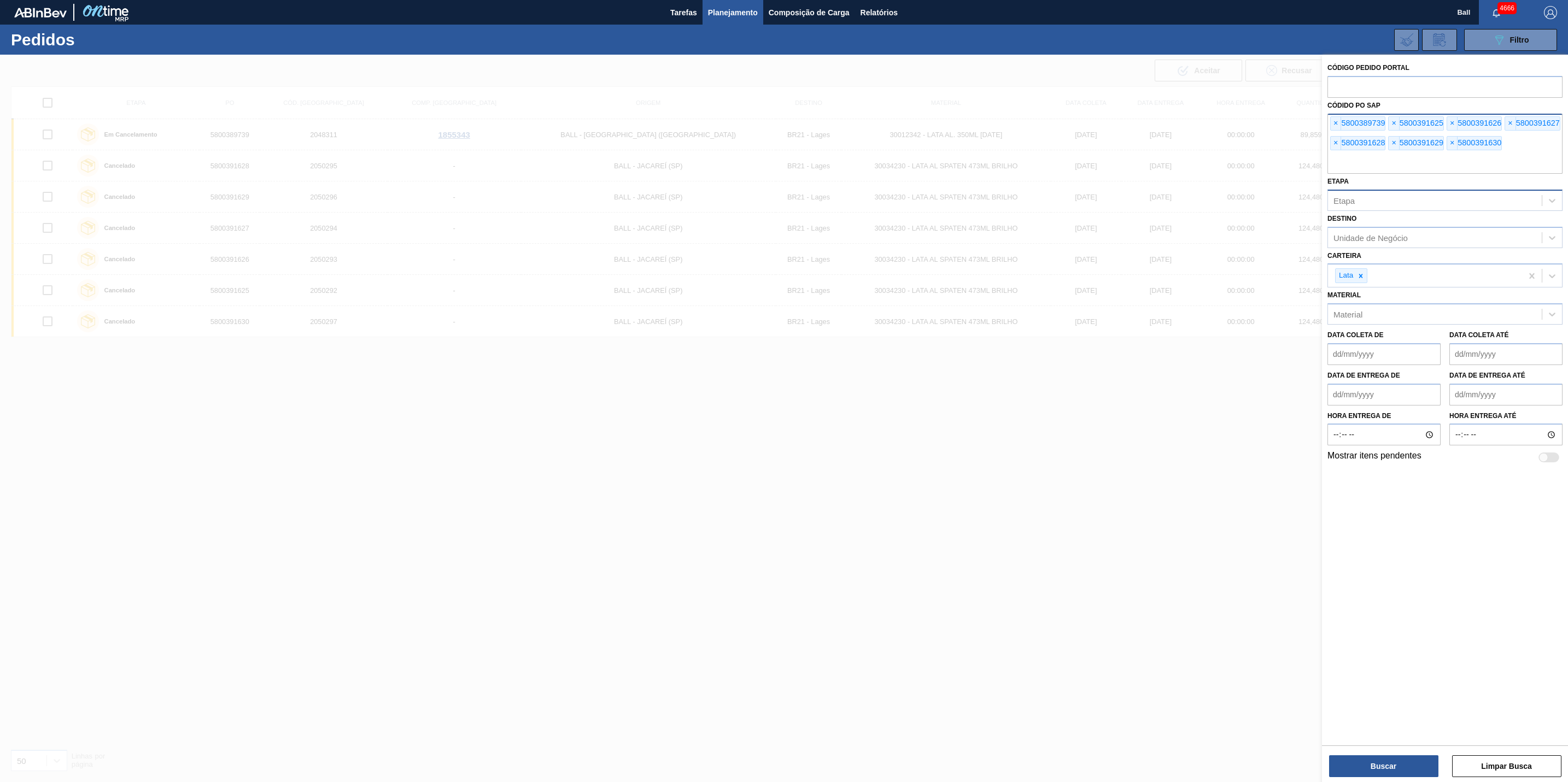
click at [1398, 174] on input "text" at bounding box center [1445, 163] width 235 height 21
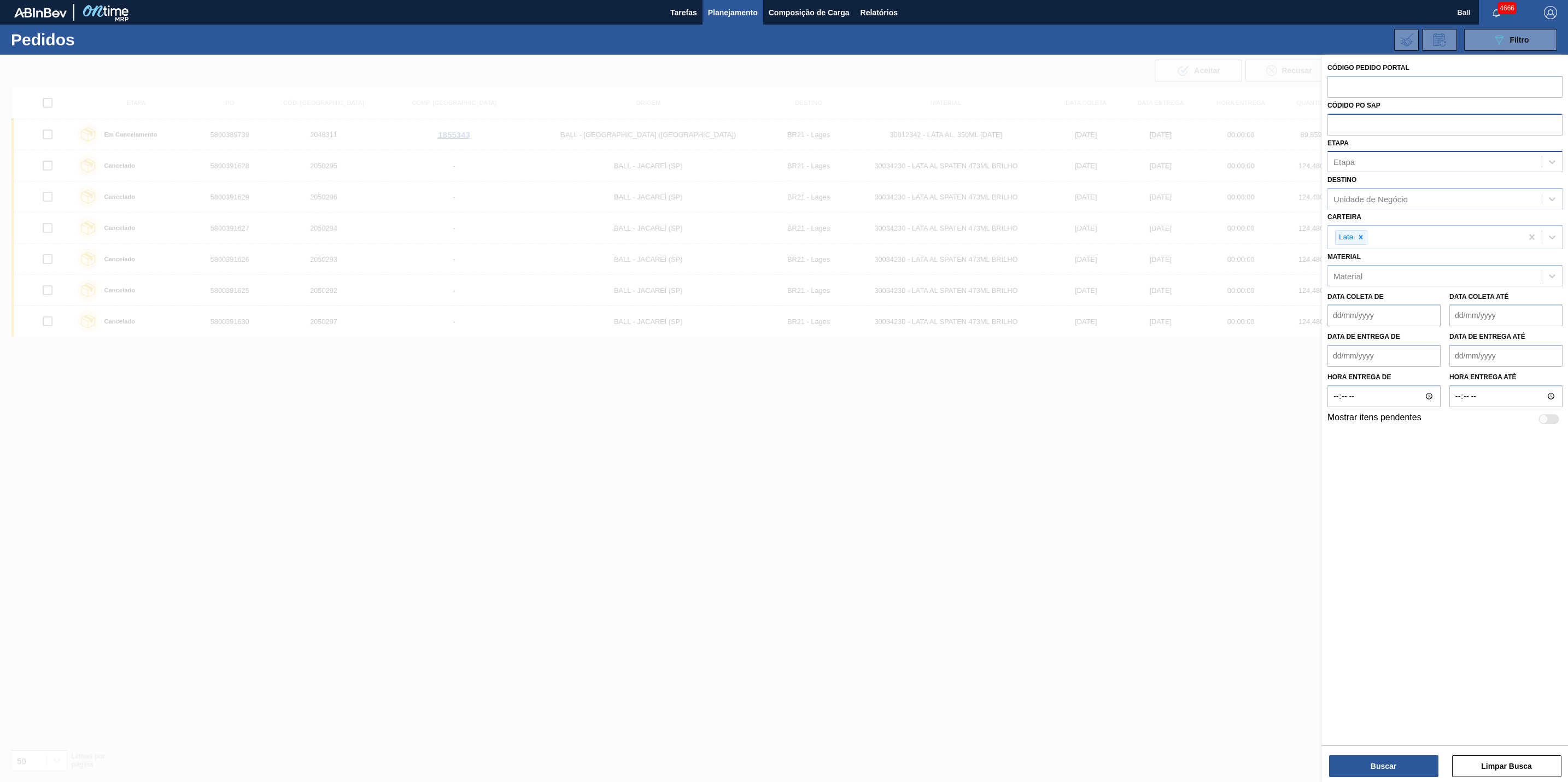
paste input "text"
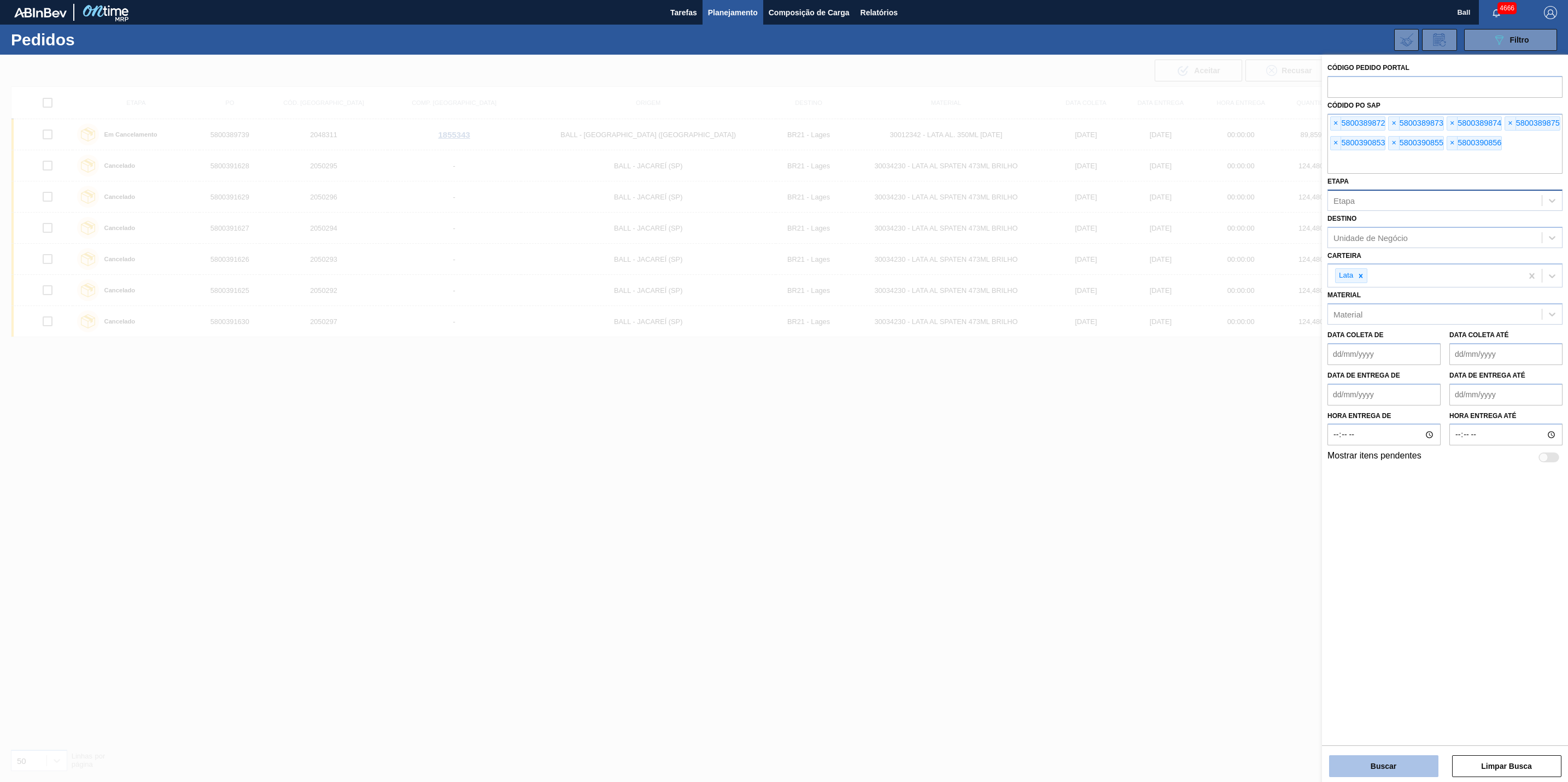
click at [1394, 763] on button "Buscar" at bounding box center [1384, 766] width 110 height 22
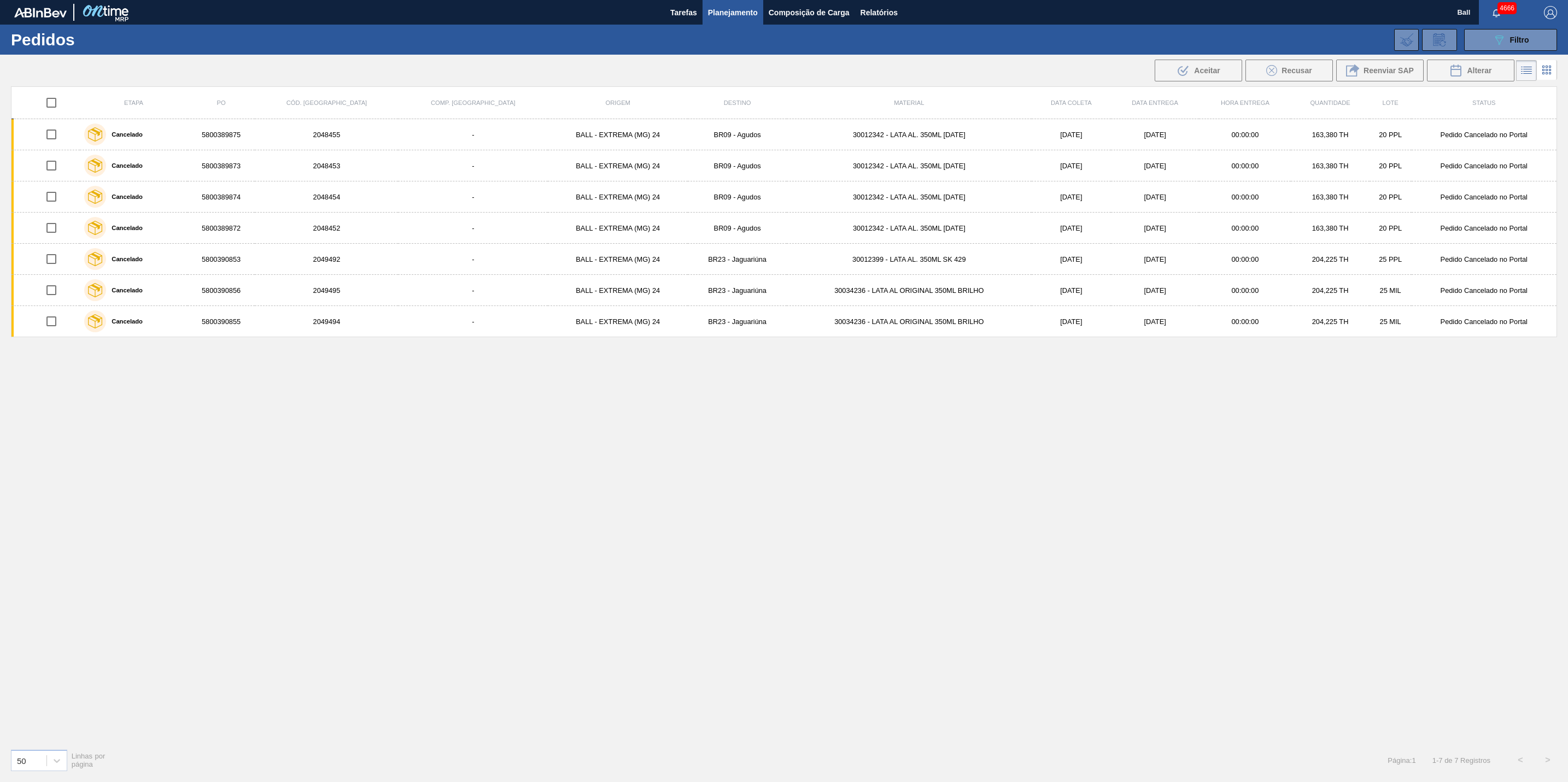
click at [417, 515] on div "Etapa PO Cód. Pedido Comp. Carga Origem Destino Material Data coleta Data Entre…" at bounding box center [784, 413] width 1546 height 654
click at [995, 497] on div "Etapa PO Cód. Pedido Comp. Carga Origem Destino Material Data coleta Data Entre…" at bounding box center [784, 413] width 1546 height 654
click at [975, 645] on div "Etapa PO Cód. Pedido Comp. Carga Origem Destino Material Data coleta Data Entre…" at bounding box center [784, 413] width 1546 height 654
drag, startPoint x: 1567, startPoint y: 490, endPoint x: 1127, endPoint y: 433, distance: 443.7
drag, startPoint x: 1148, startPoint y: 567, endPoint x: 751, endPoint y: 530, distance: 398.7
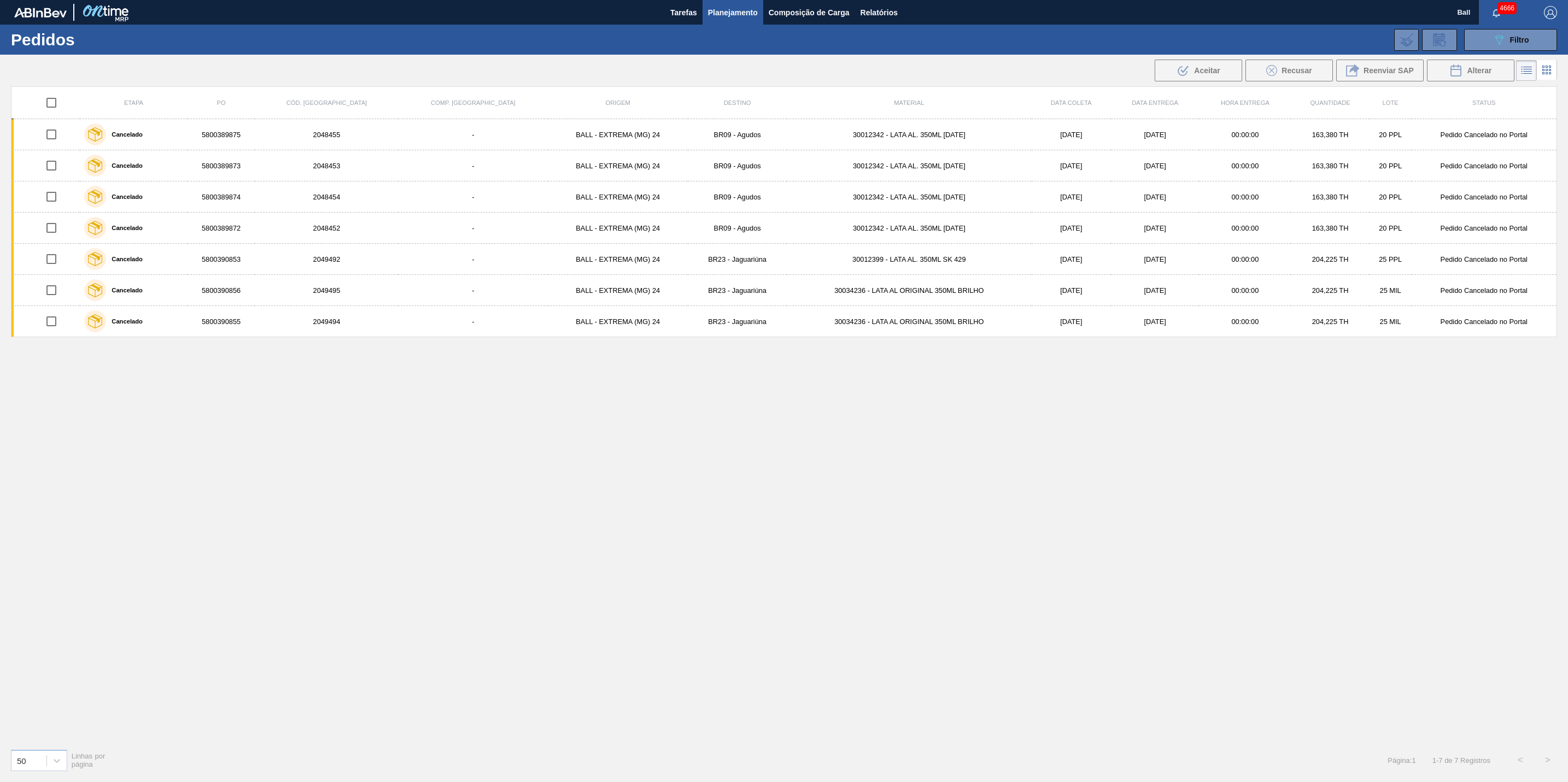
drag, startPoint x: 561, startPoint y: 369, endPoint x: 243, endPoint y: 347, distance: 318.8
click at [510, 497] on div "Etapa PO Cód. Pedido Comp. Carga Origem Destino Material Data coleta Data Entre…" at bounding box center [784, 413] width 1546 height 654
drag, startPoint x: 593, startPoint y: 484, endPoint x: 198, endPoint y: 427, distance: 399.1
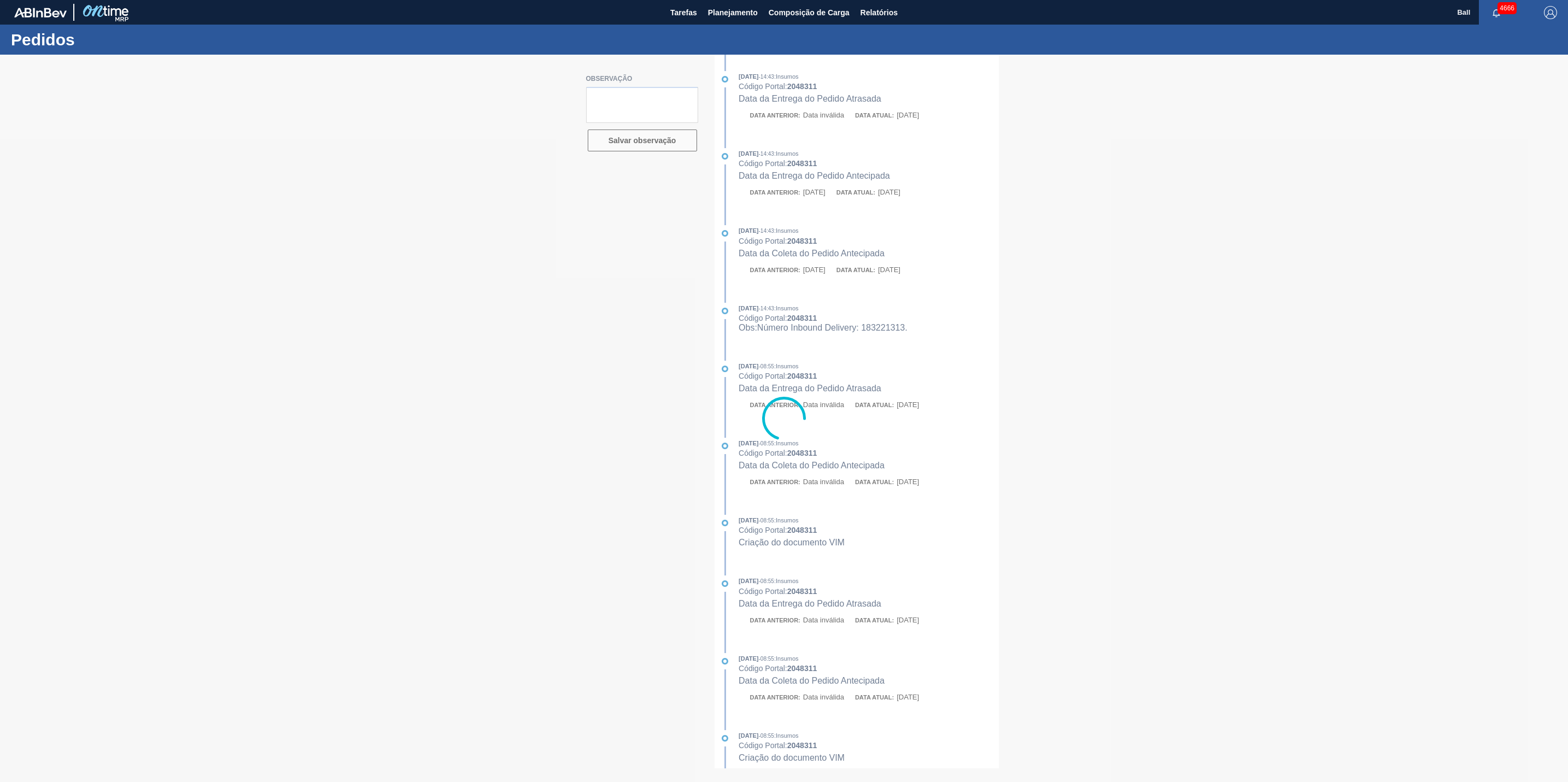
type textarea "FATURADO"
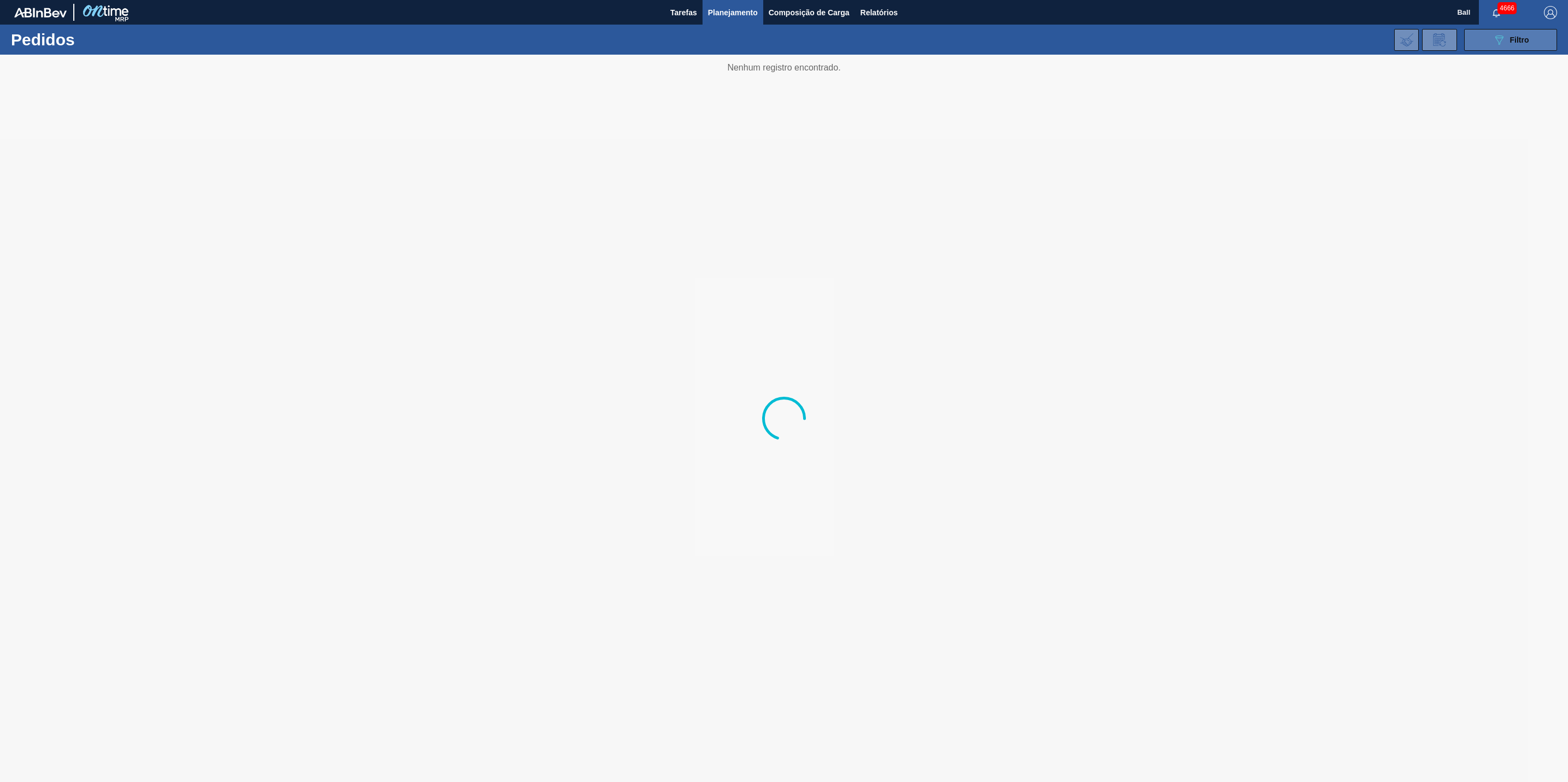
click at [1508, 36] on div "089F7B8B-B2A5-4AFE-B5C0-19BA573D28AC Filtro" at bounding box center [1511, 40] width 37 height 13
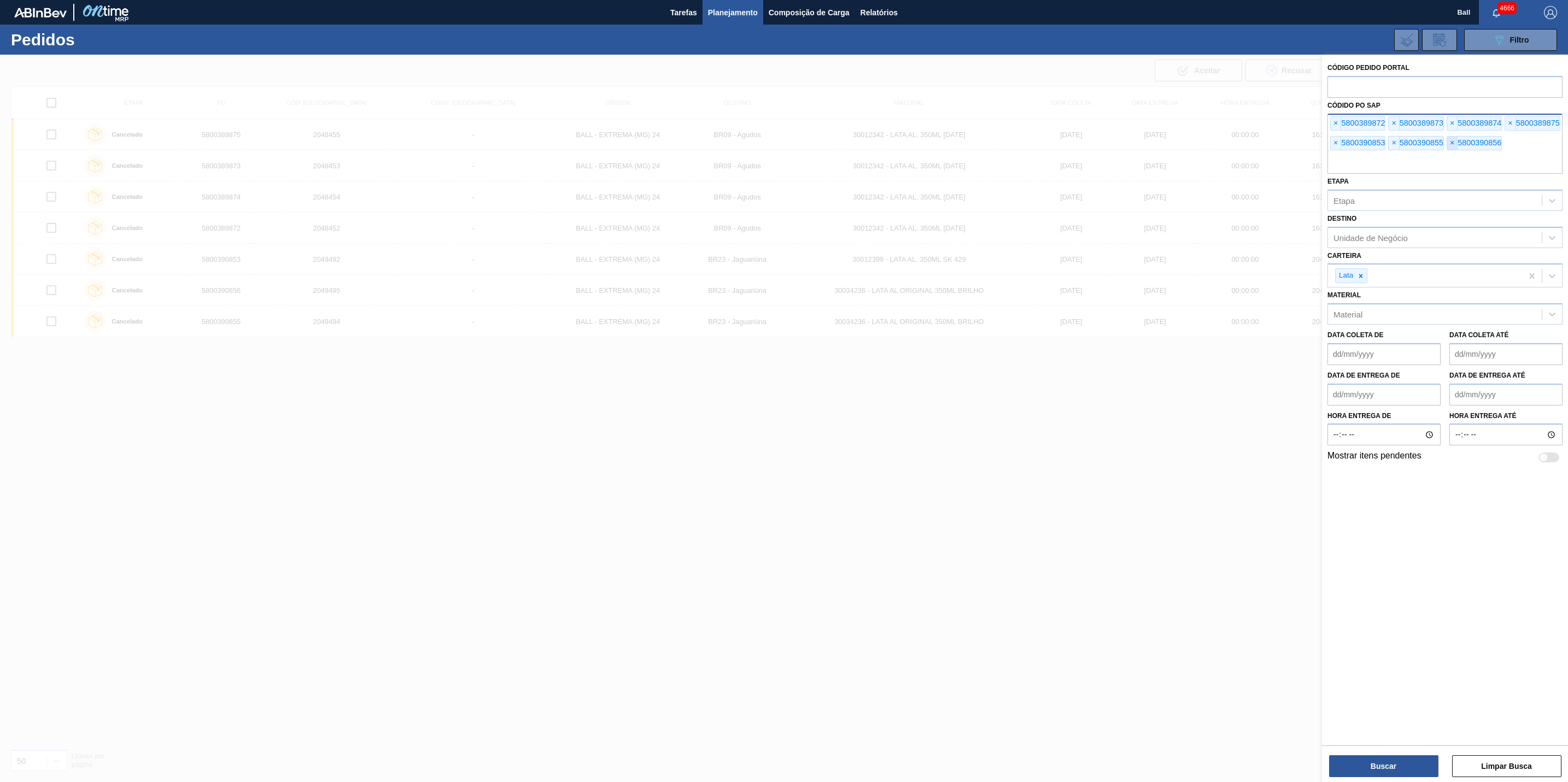
click at [1447, 150] on span "×" at bounding box center [1452, 144] width 10 height 13
click at [1332, 164] on input "text" at bounding box center [1445, 163] width 235 height 21
click at [1332, 162] on input "text" at bounding box center [1445, 163] width 235 height 21
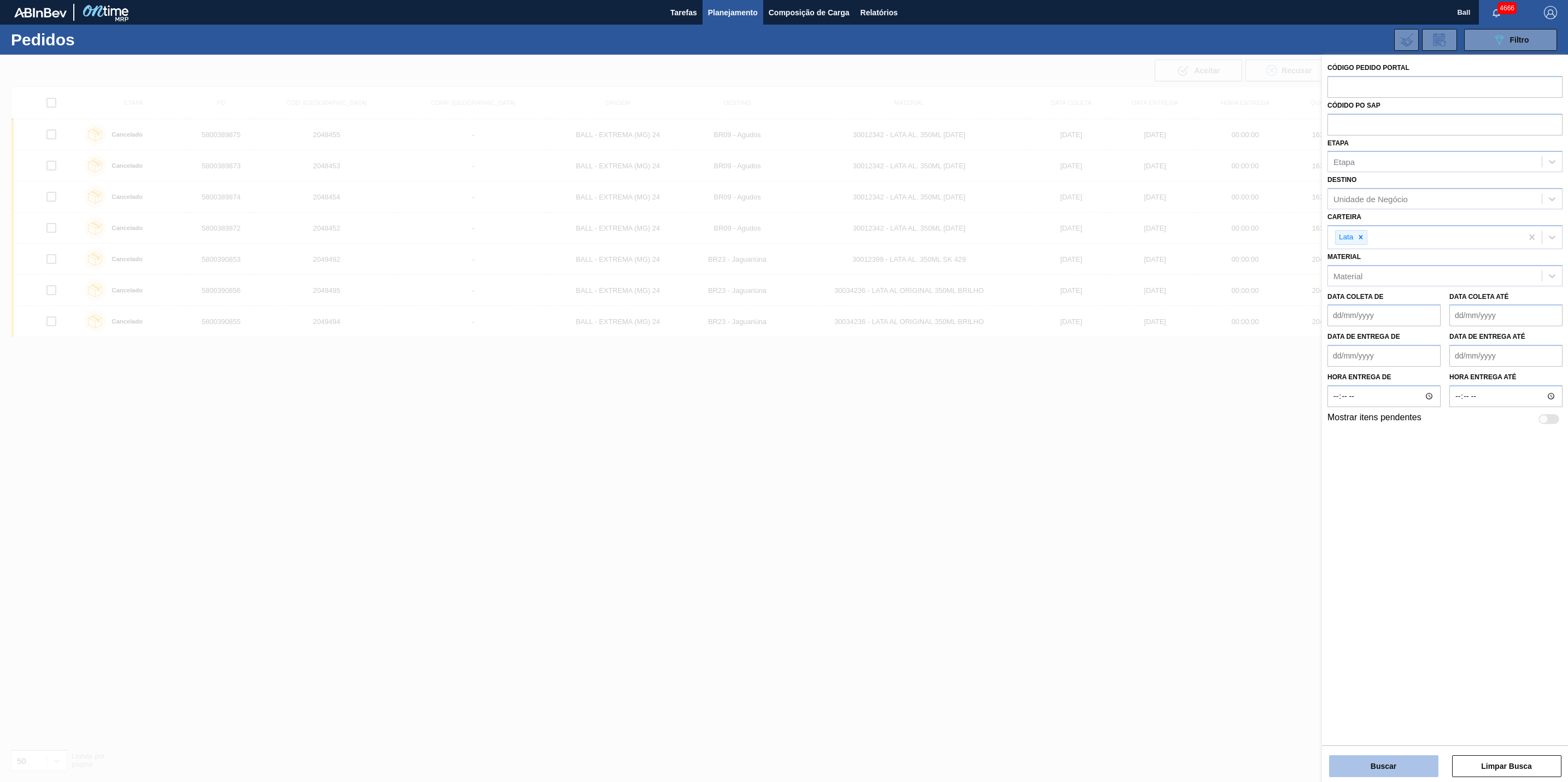
drag, startPoint x: 1409, startPoint y: 750, endPoint x: 1407, endPoint y: 756, distance: 6.3
click at [1407, 756] on div "Buscar Limpar Busca" at bounding box center [1445, 761] width 246 height 30
click at [1407, 758] on button "Buscar" at bounding box center [1384, 766] width 110 height 22
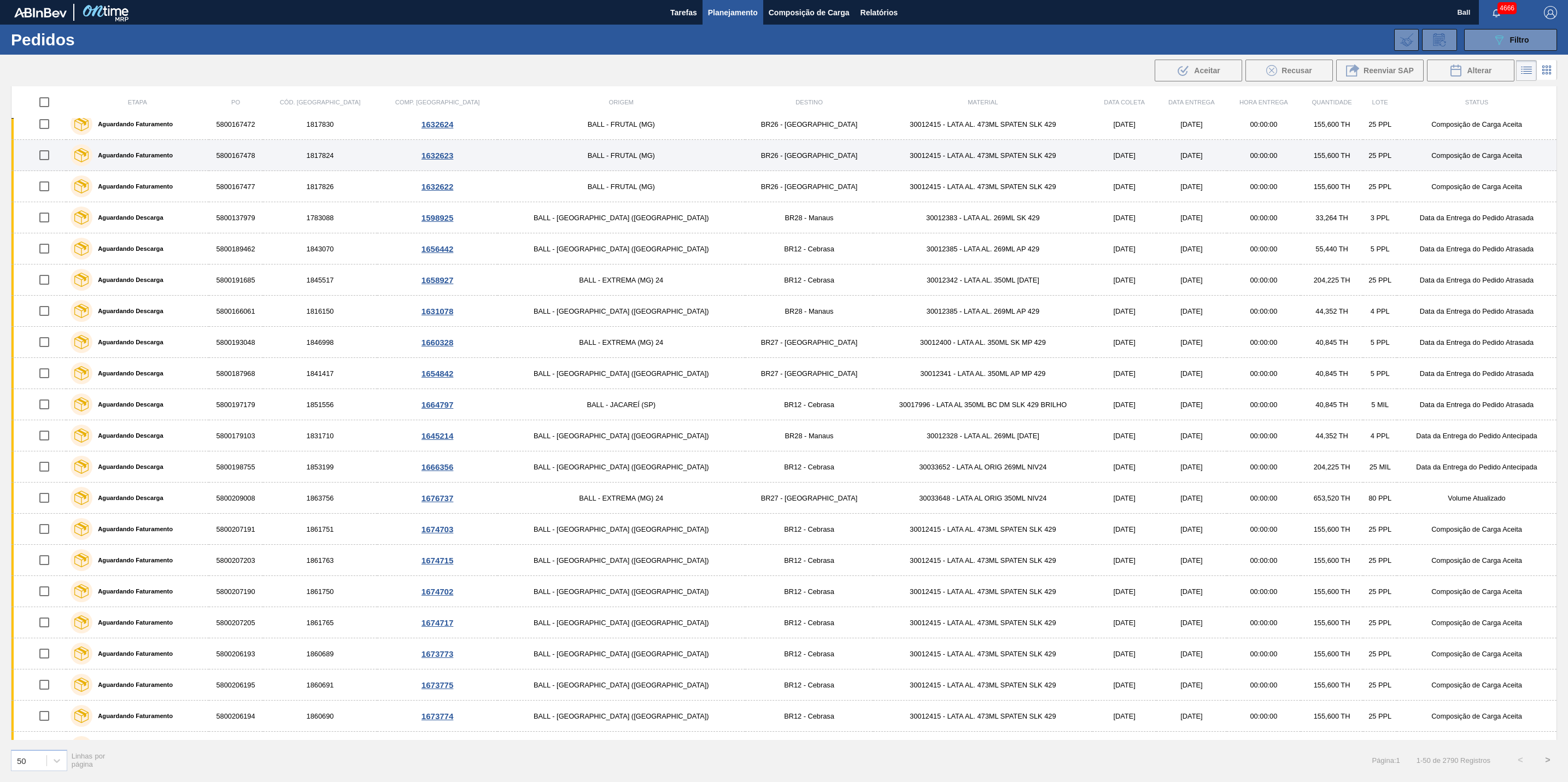
scroll to position [950, 0]
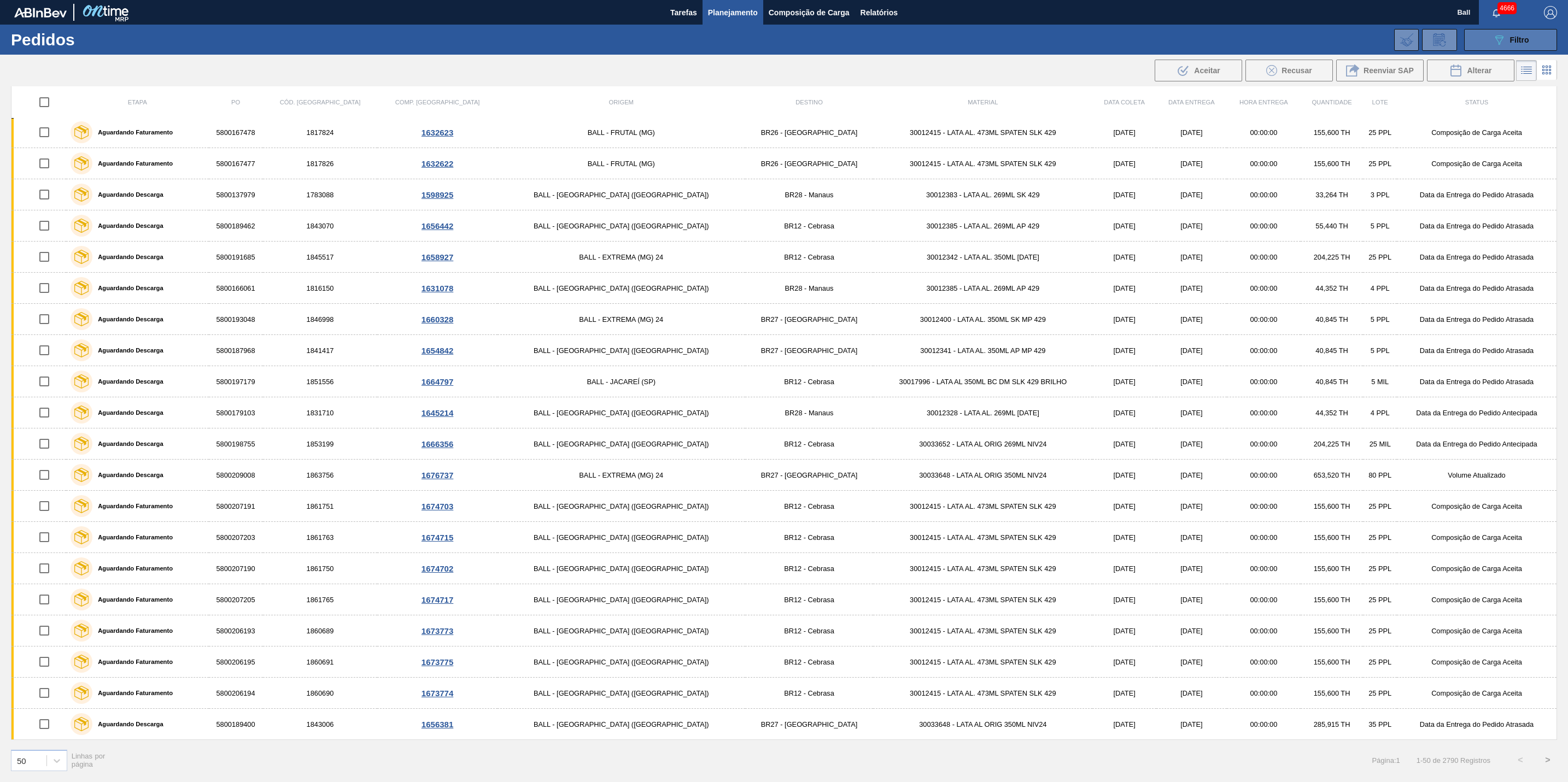
click at [1532, 43] on button "089F7B8B-B2A5-4AFE-B5C0-19BA573D28AC Filtro" at bounding box center [1510, 40] width 93 height 22
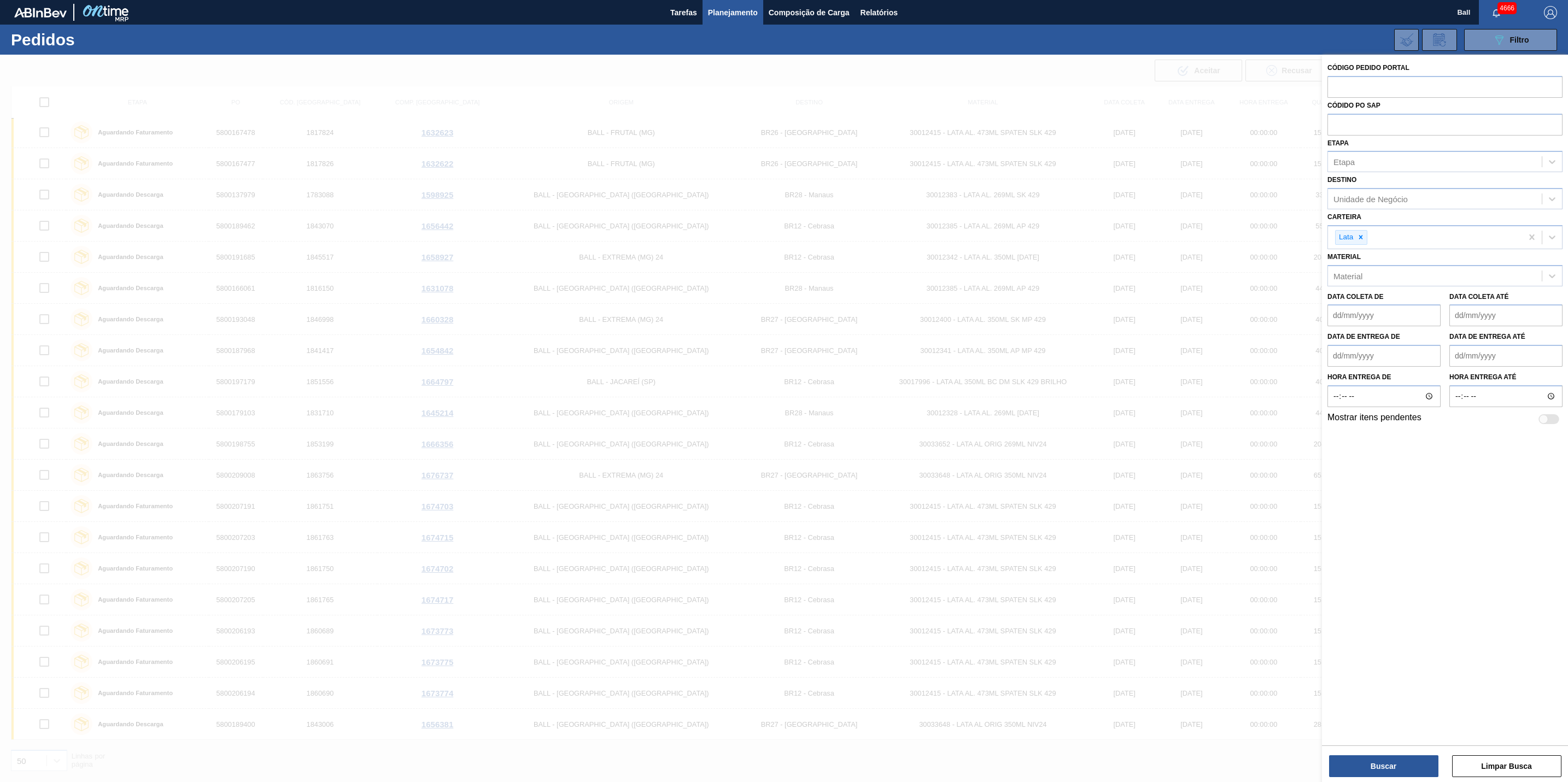
click at [1437, 254] on div "Material Material" at bounding box center [1445, 268] width 235 height 37
click at [1344, 514] on div "Código Pedido Portal Códido PO SAP Etapa Etapa Destino Unidade de Negócio Carte…" at bounding box center [1445, 399] width 246 height 689
click at [981, 281] on div at bounding box center [784, 445] width 1568 height 782
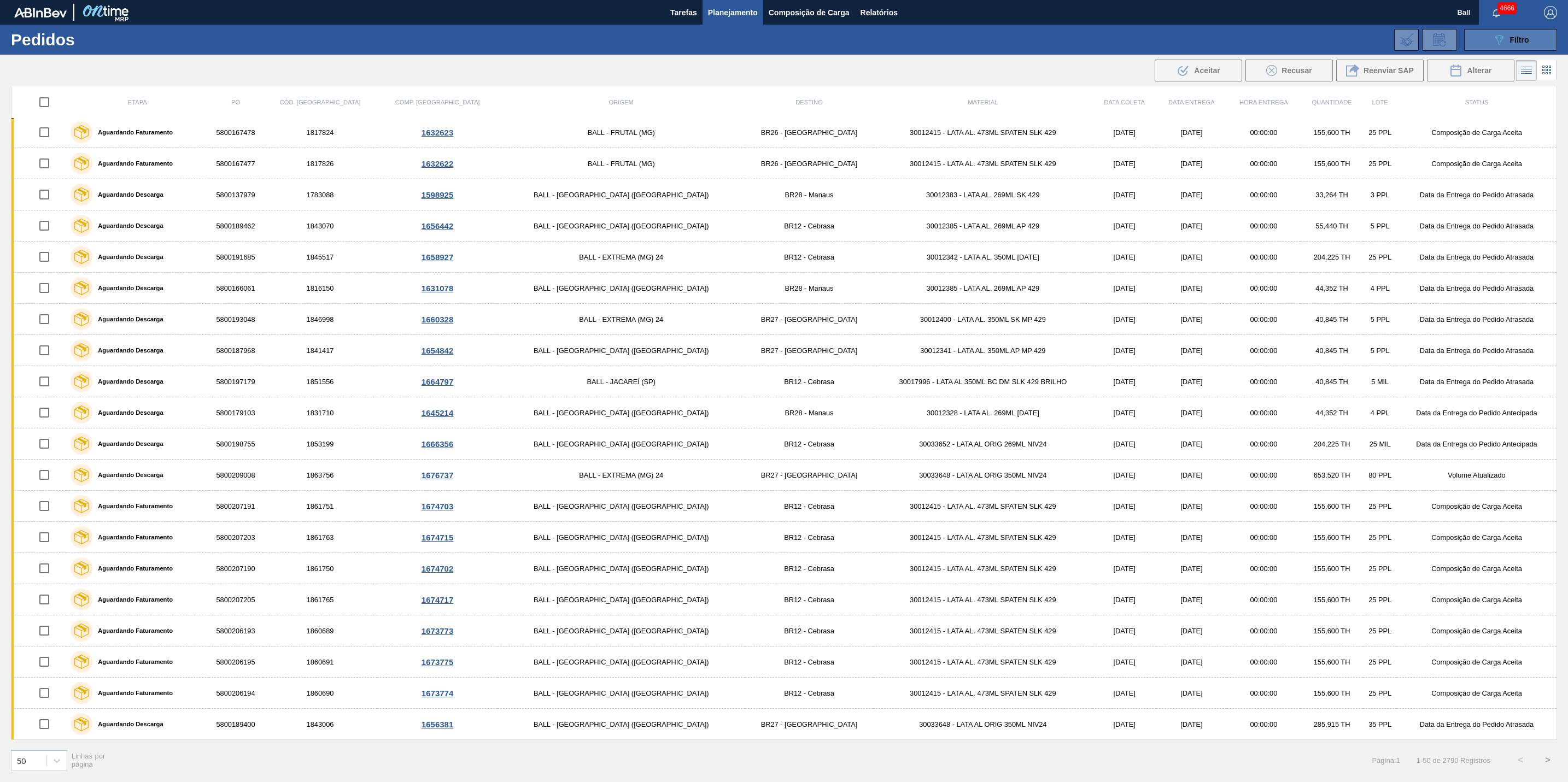
click at [1524, 48] on button "089F7B8B-B2A5-4AFE-B5C0-19BA573D28AC Filtro" at bounding box center [1510, 40] width 93 height 22
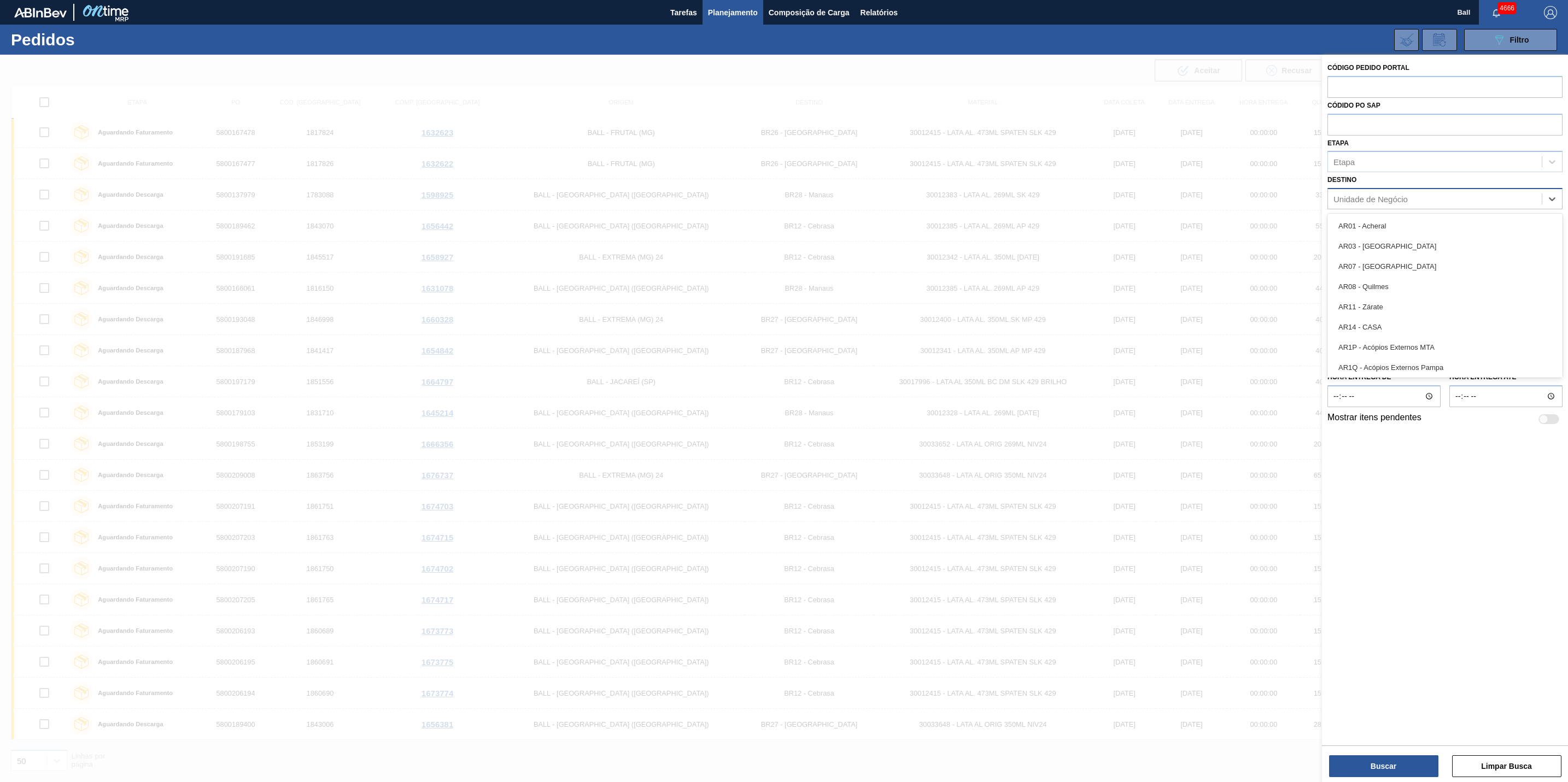
click at [1465, 192] on div "Unidade de Negócio" at bounding box center [1435, 199] width 214 height 16
click at [1510, 474] on div "Código Pedido Portal Códido PO SAP Etapa Etapa Destino option ARV8 - Unidade Se…" at bounding box center [1445, 399] width 246 height 689
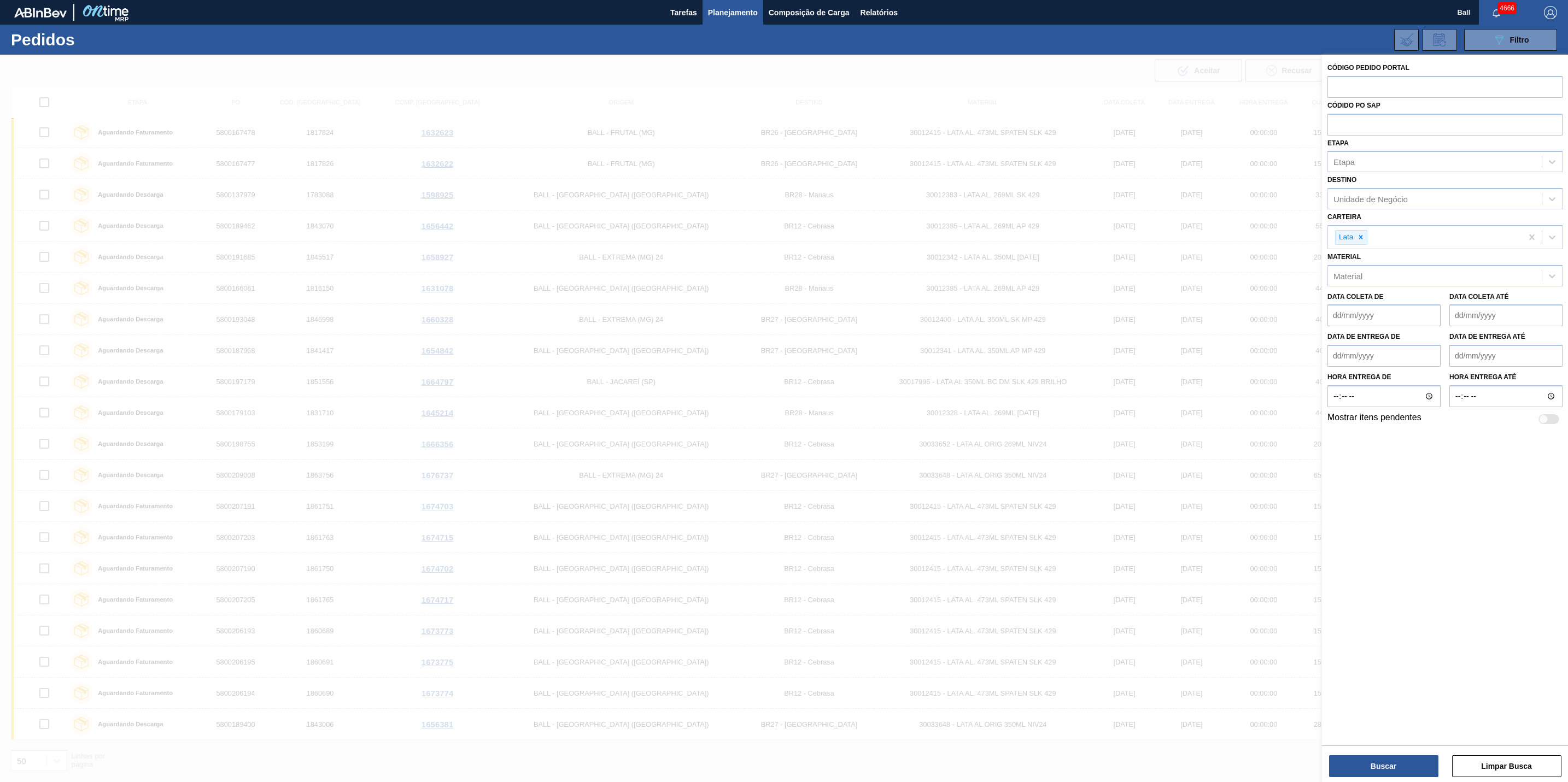
click at [817, 198] on div at bounding box center [784, 445] width 1568 height 782
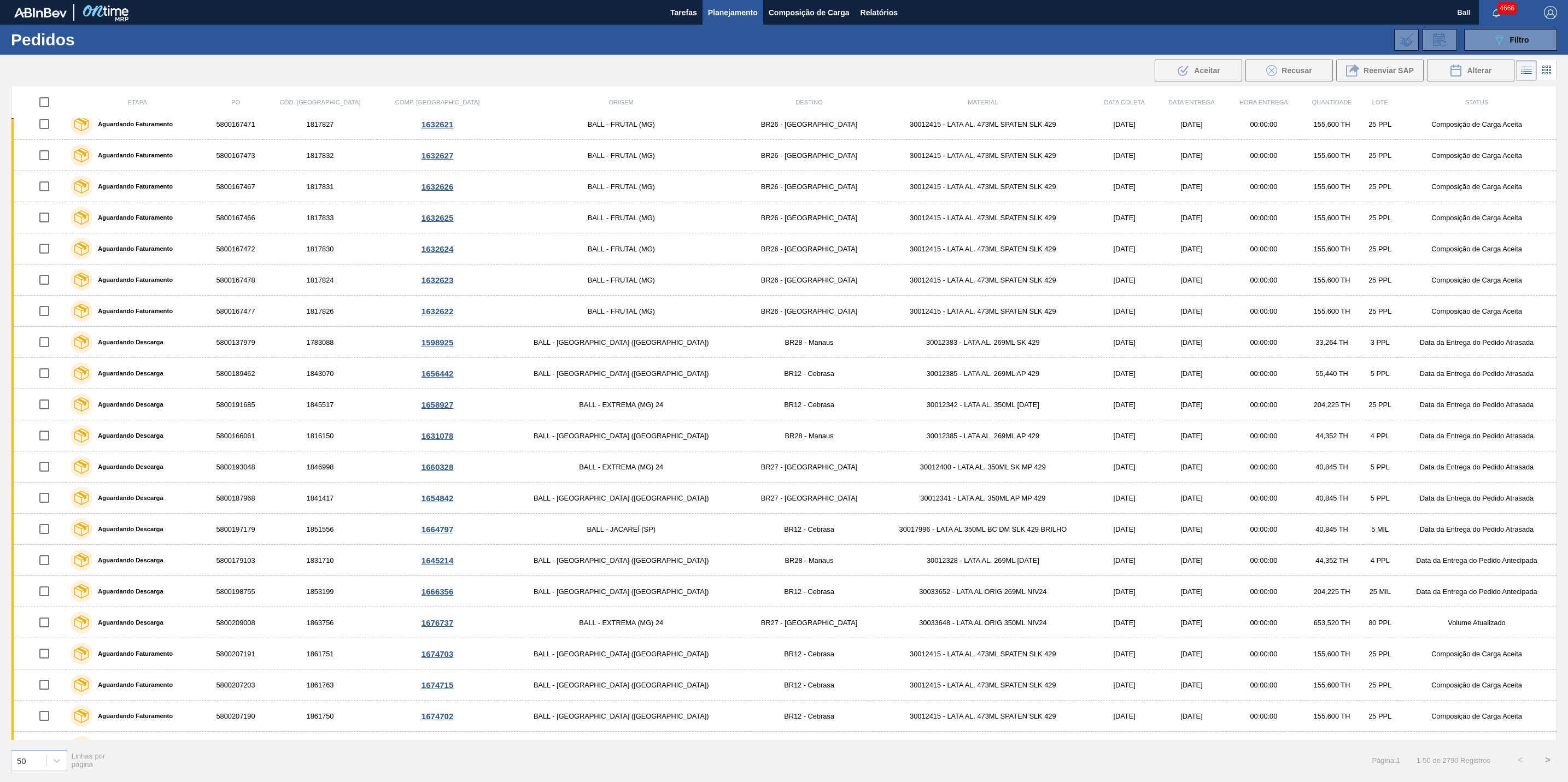
scroll to position [950, 0]
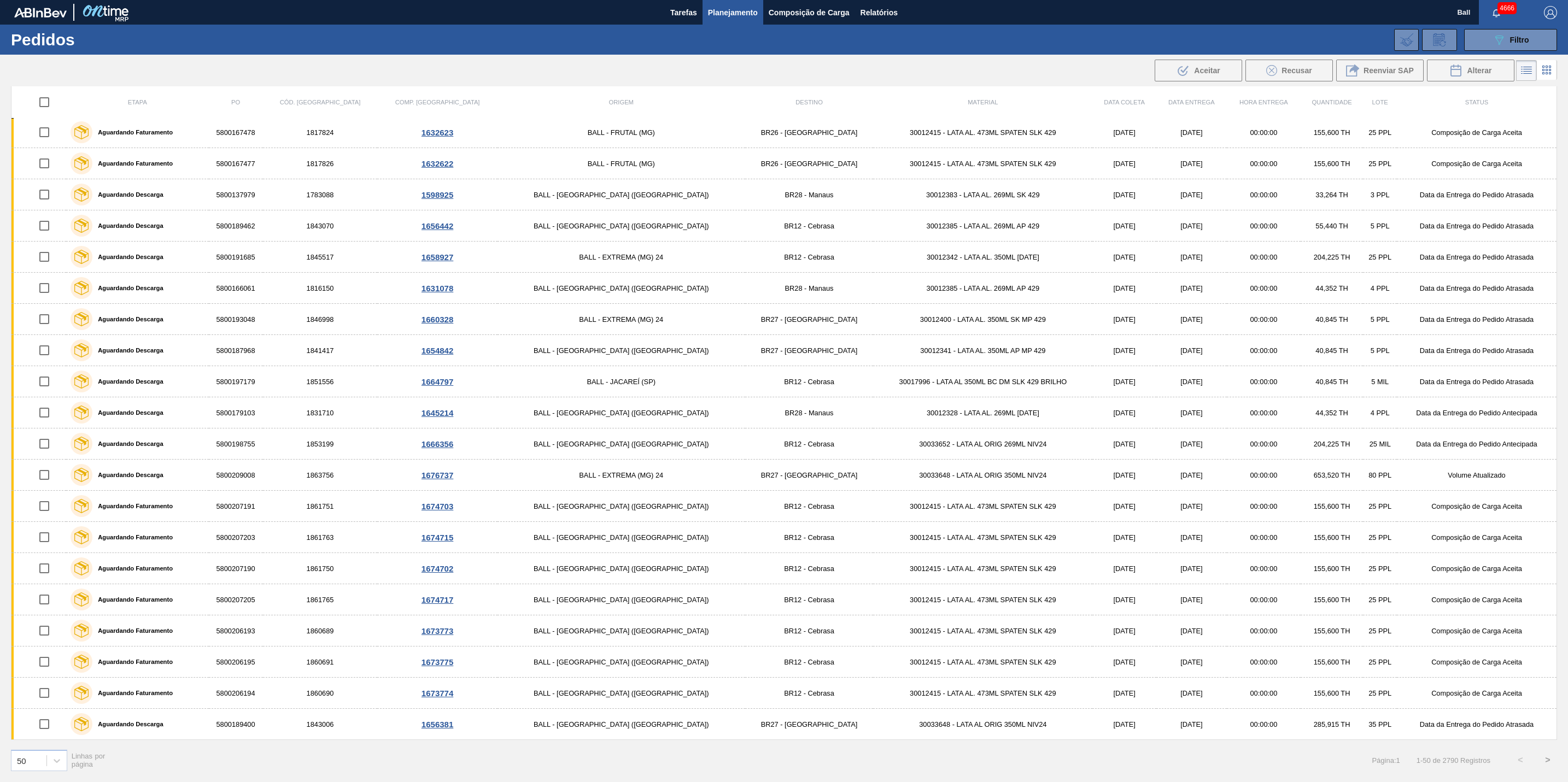
click at [1482, 52] on div "089F7B8B-B2A5-4AFE-B5C0-19BA573D28AC Filtro Código Pedido Portal Códido PO SAP …" at bounding box center [873, 40] width 1379 height 33
click at [1488, 45] on button "089F7B8B-B2A5-4AFE-B5C0-19BA573D28AC Filtro" at bounding box center [1510, 40] width 93 height 22
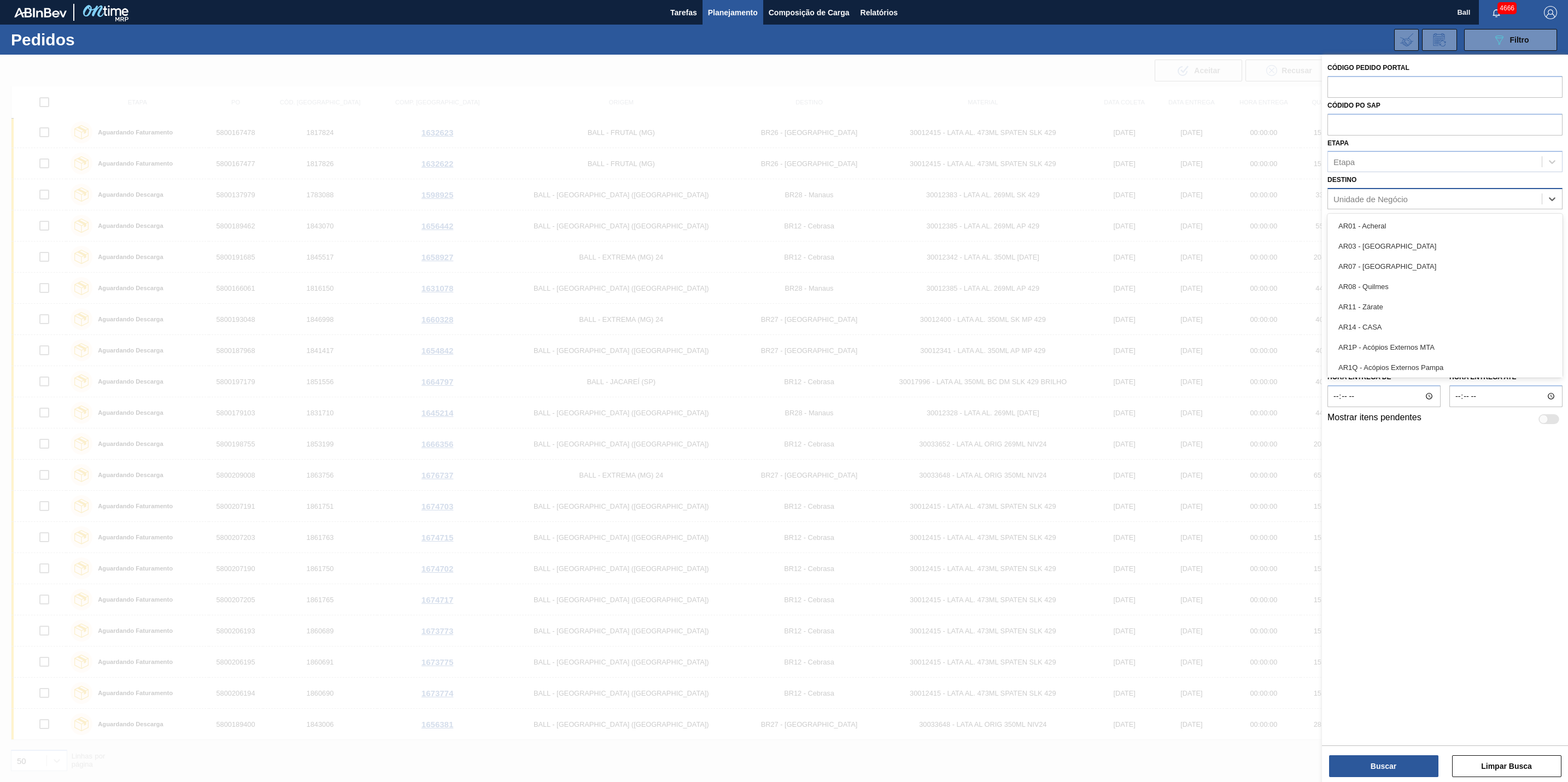
click at [1463, 195] on div "Unidade de Negócio" at bounding box center [1435, 199] width 214 height 16
click at [1468, 158] on div "Etapa" at bounding box center [1435, 162] width 214 height 16
click at [1419, 284] on div "Em Renegociação" at bounding box center [1445, 288] width 235 height 20
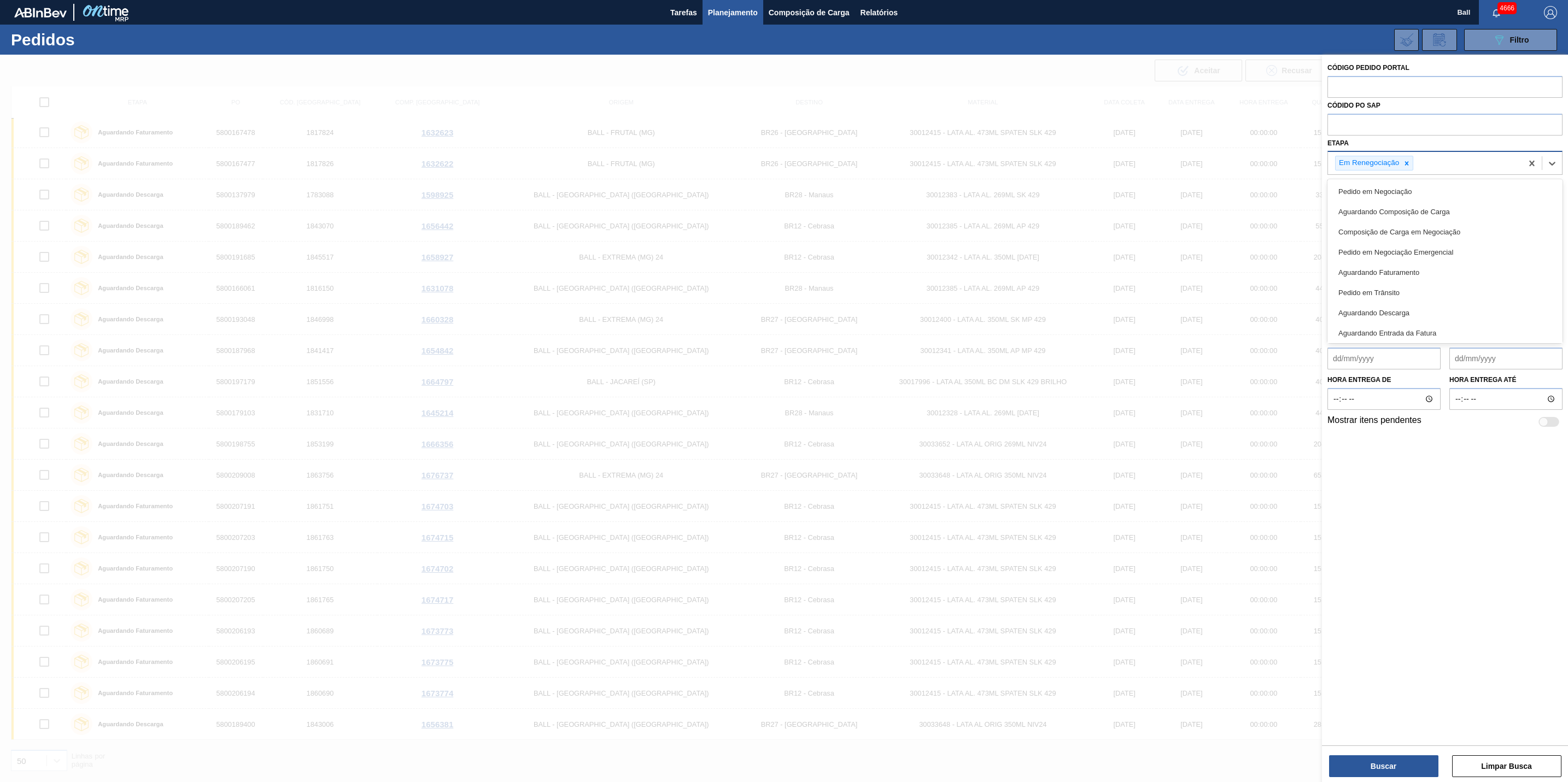
click at [1481, 159] on div "Em Renegociação" at bounding box center [1425, 163] width 194 height 23
click at [1443, 305] on div "Em Cancelamento" at bounding box center [1445, 310] width 235 height 20
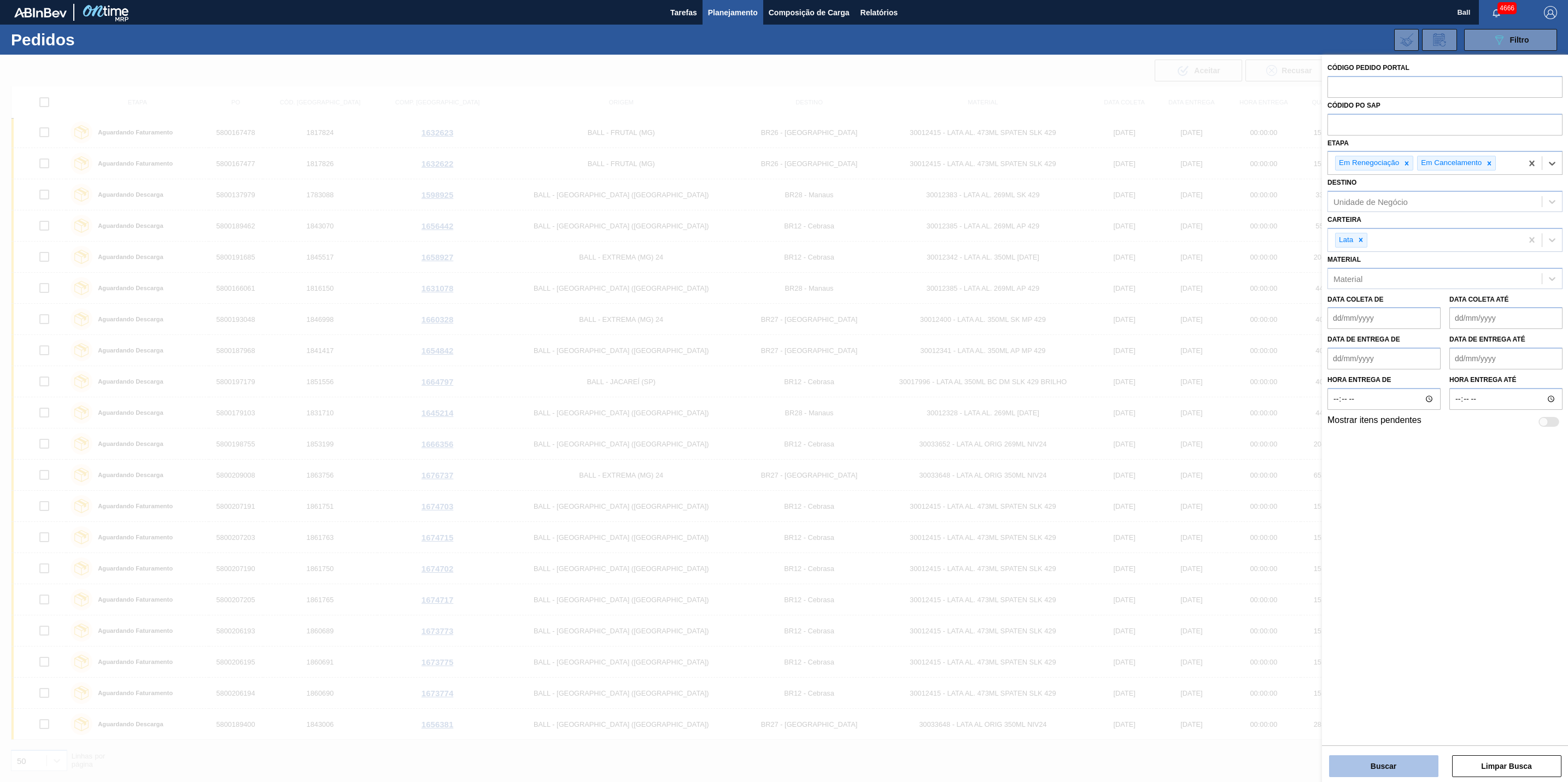
click at [1391, 764] on button "Buscar" at bounding box center [1384, 766] width 110 height 22
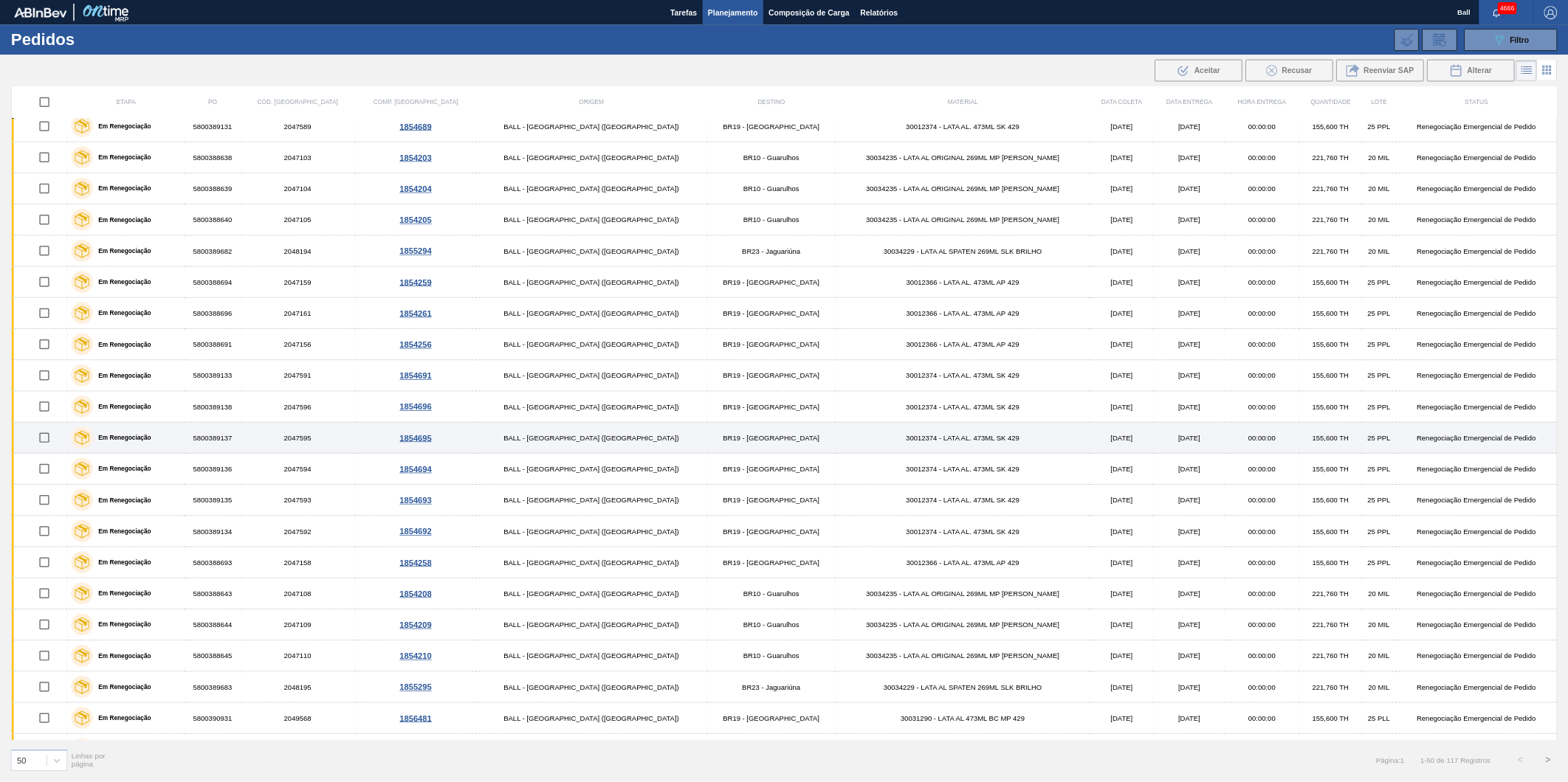
scroll to position [0, 0]
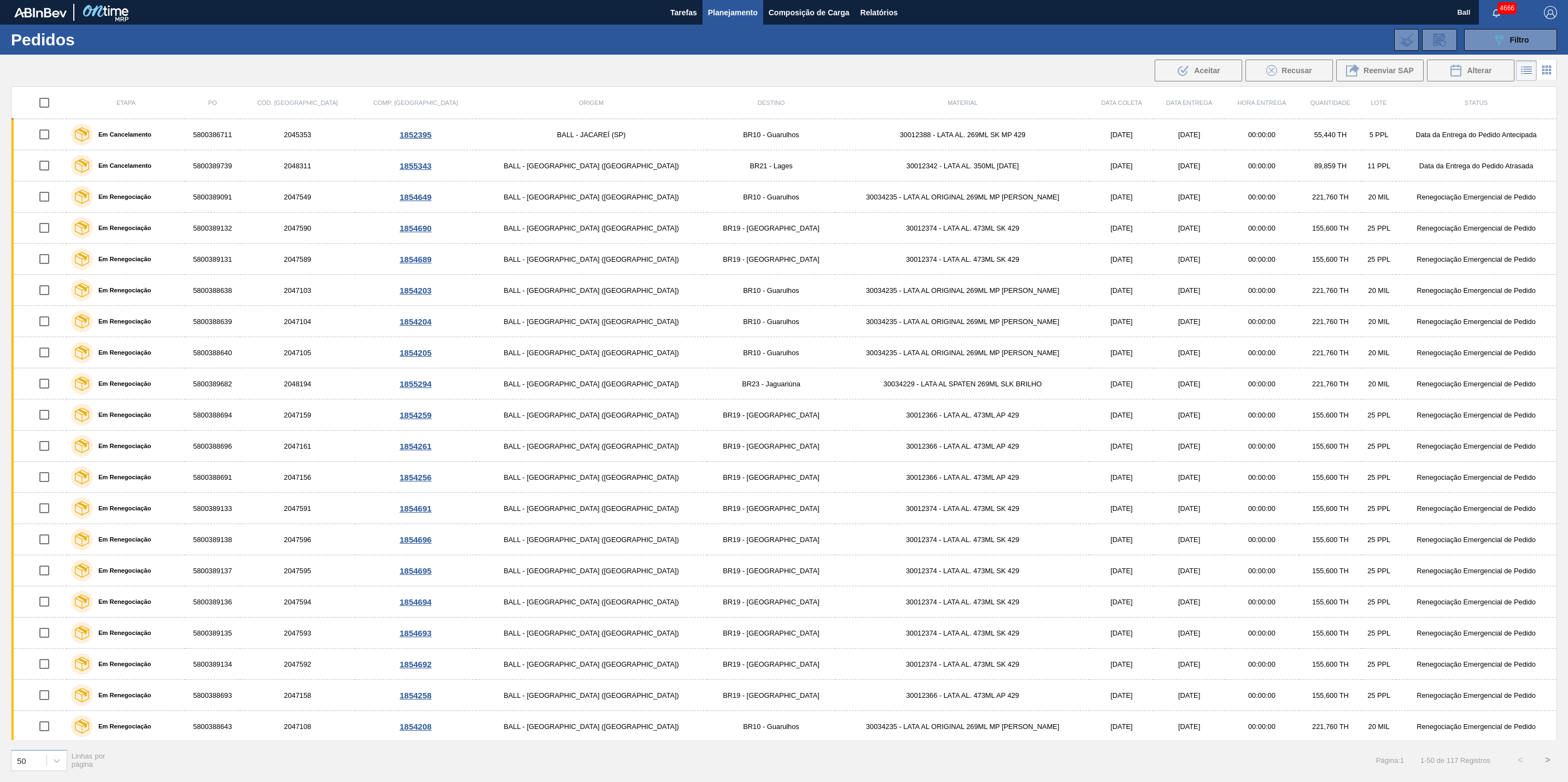
click at [1503, 26] on div "089F7B8B-B2A5-4AFE-B5C0-19BA573D28AC Filtro Código Pedido Portal Códido PO SAP …" at bounding box center [873, 40] width 1379 height 33
click at [1507, 35] on div "089F7B8B-B2A5-4AFE-B5C0-19BA573D28AC Filtro" at bounding box center [1511, 40] width 37 height 13
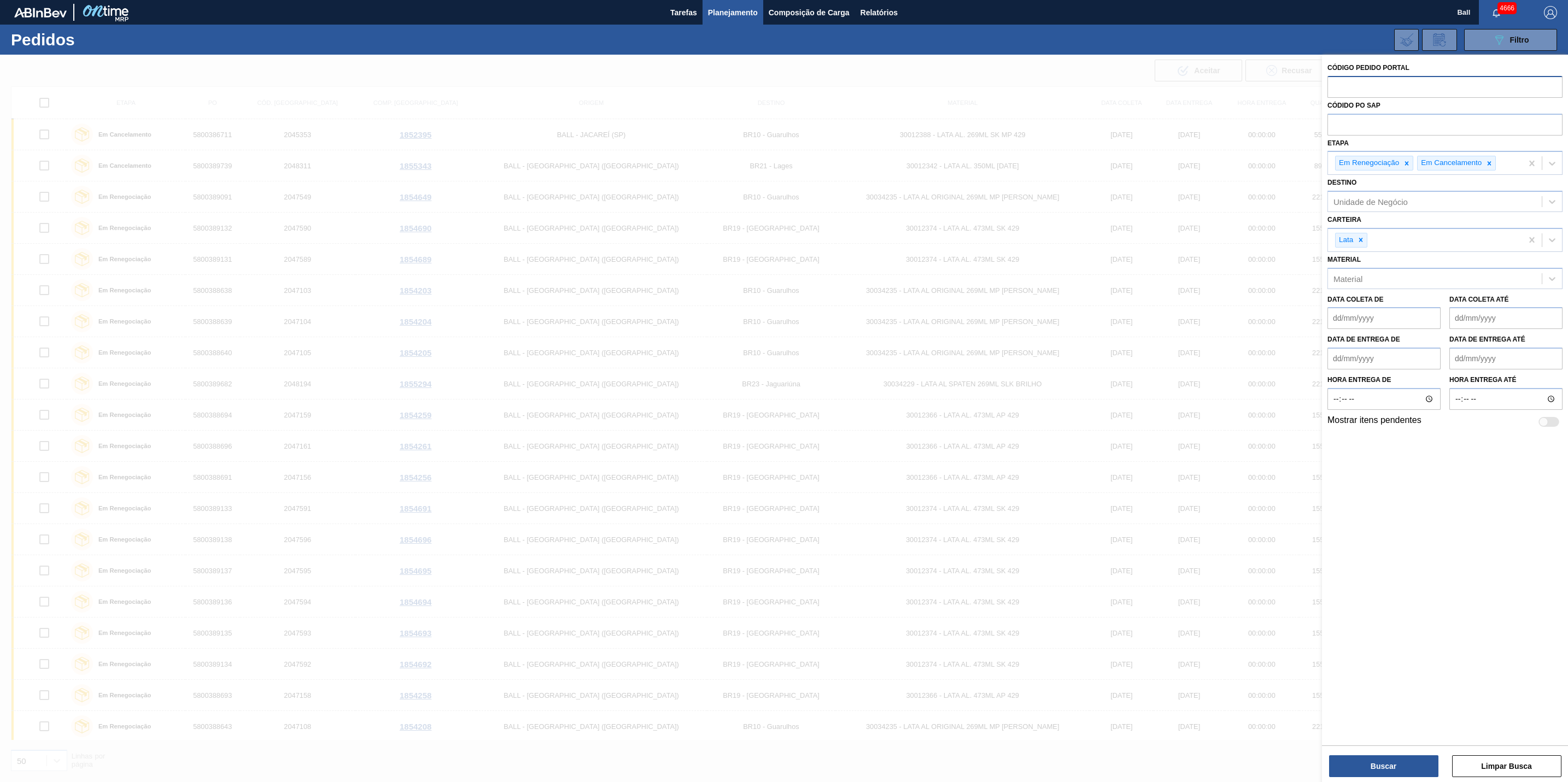
click at [1405, 81] on input "text" at bounding box center [1445, 86] width 235 height 21
click at [1371, 126] on input "text" at bounding box center [1445, 124] width 235 height 21
paste input "text"
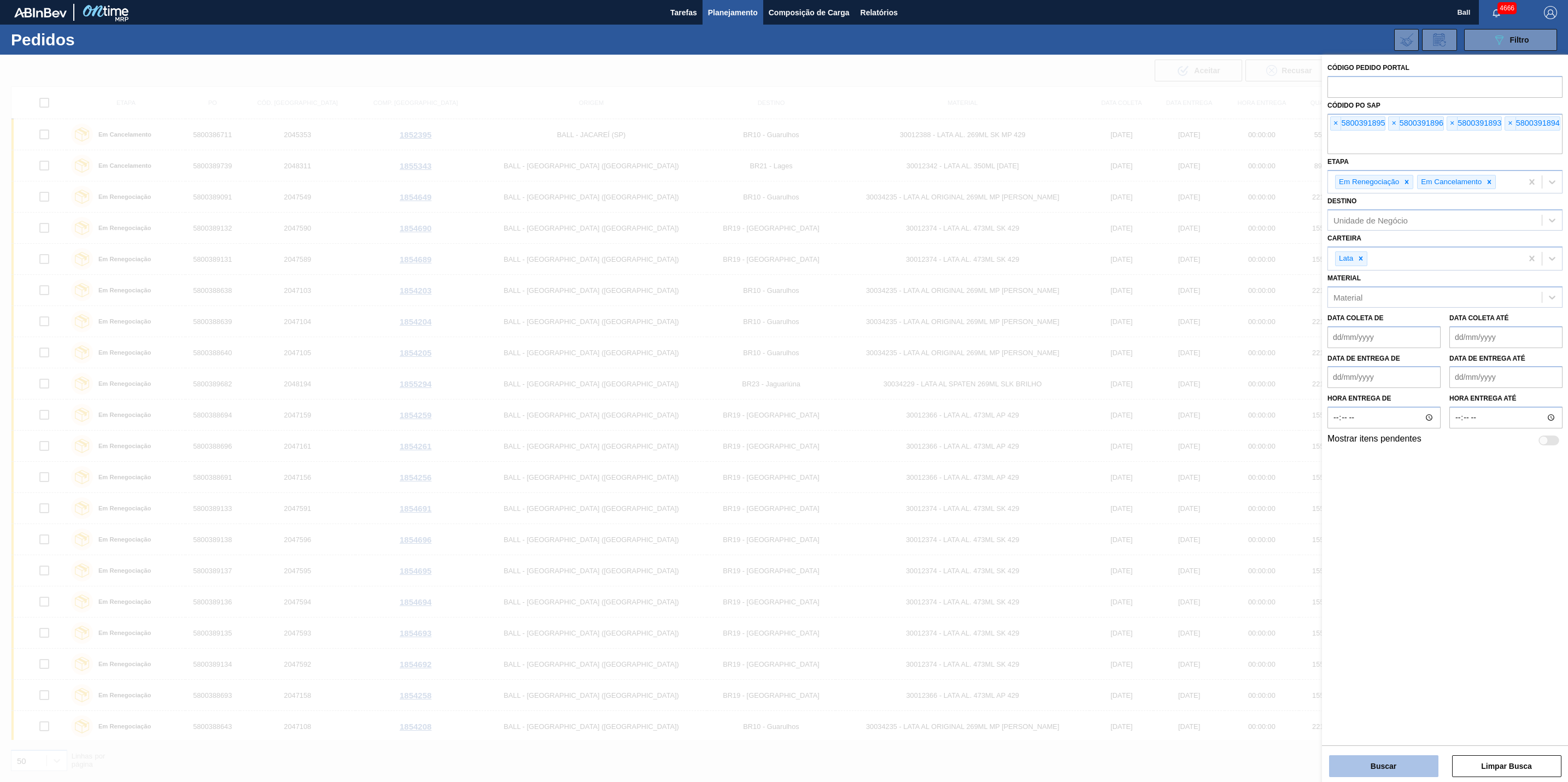
click at [1399, 756] on div "Buscar Limpar Busca" at bounding box center [1445, 761] width 246 height 30
click at [1398, 763] on button "Buscar" at bounding box center [1384, 766] width 110 height 22
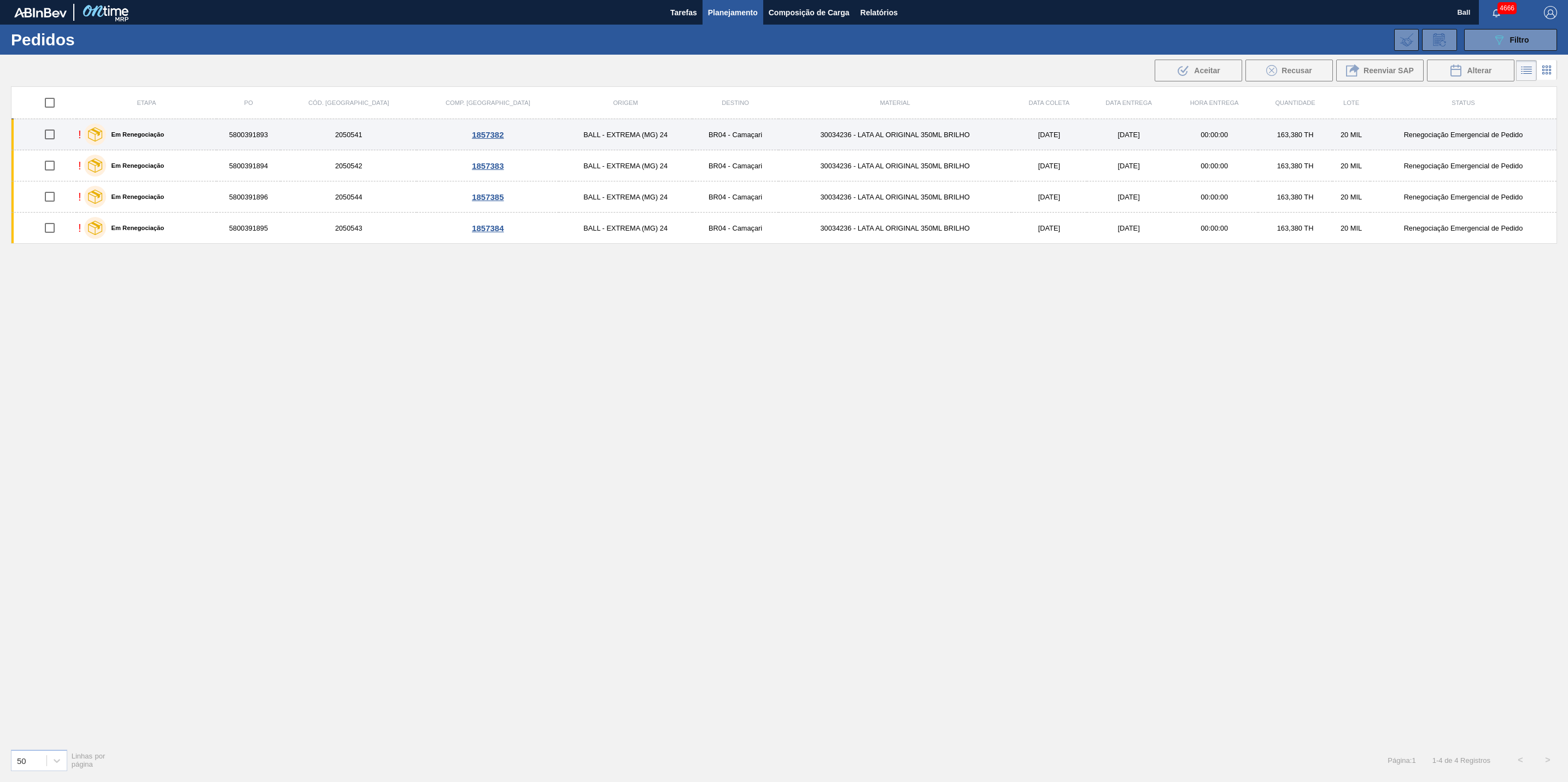
click at [203, 141] on div "! Em Renegociação" at bounding box center [146, 134] width 137 height 27
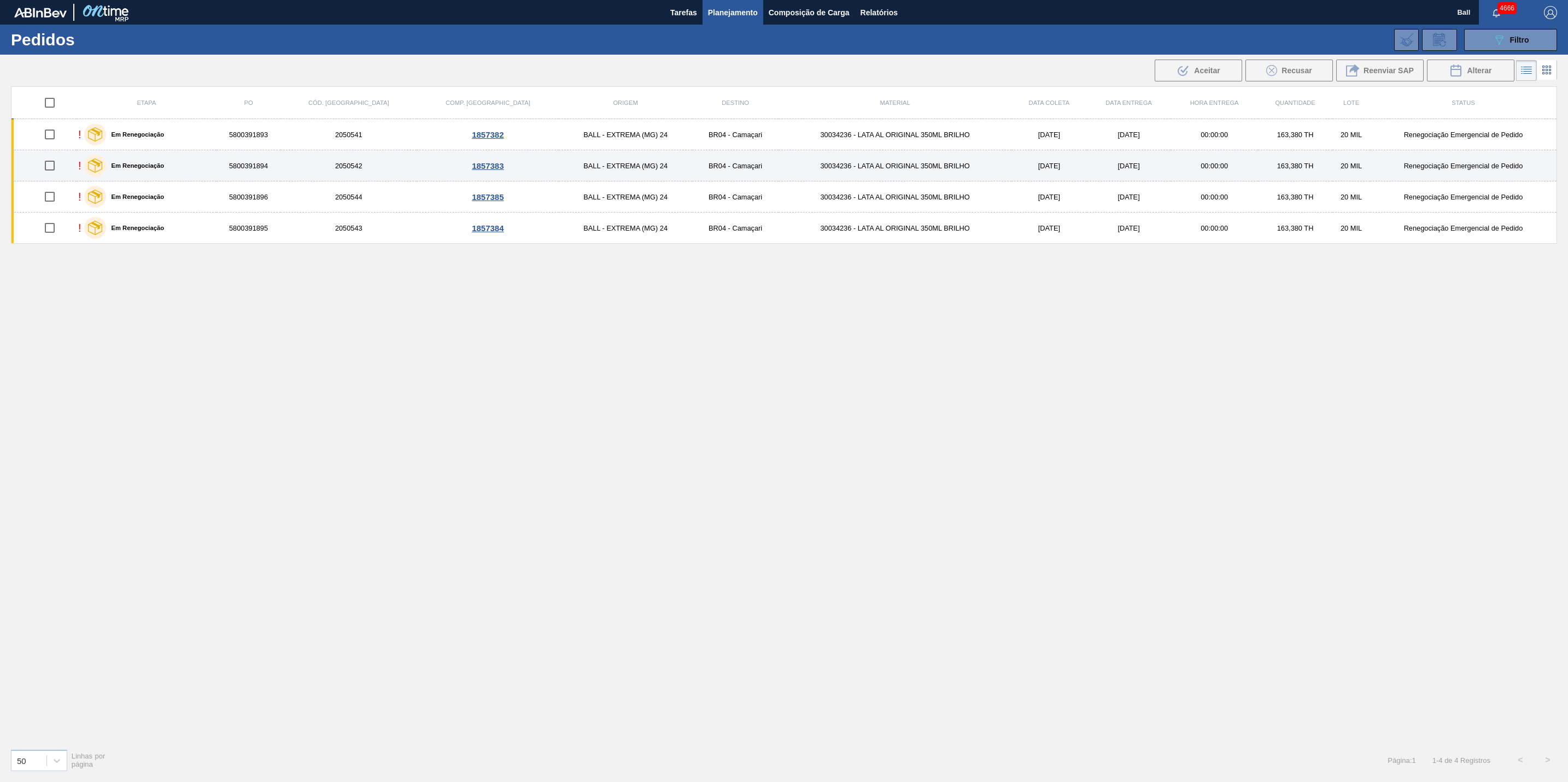
click at [197, 172] on div "! Em Renegociação" at bounding box center [146, 166] width 137 height 27
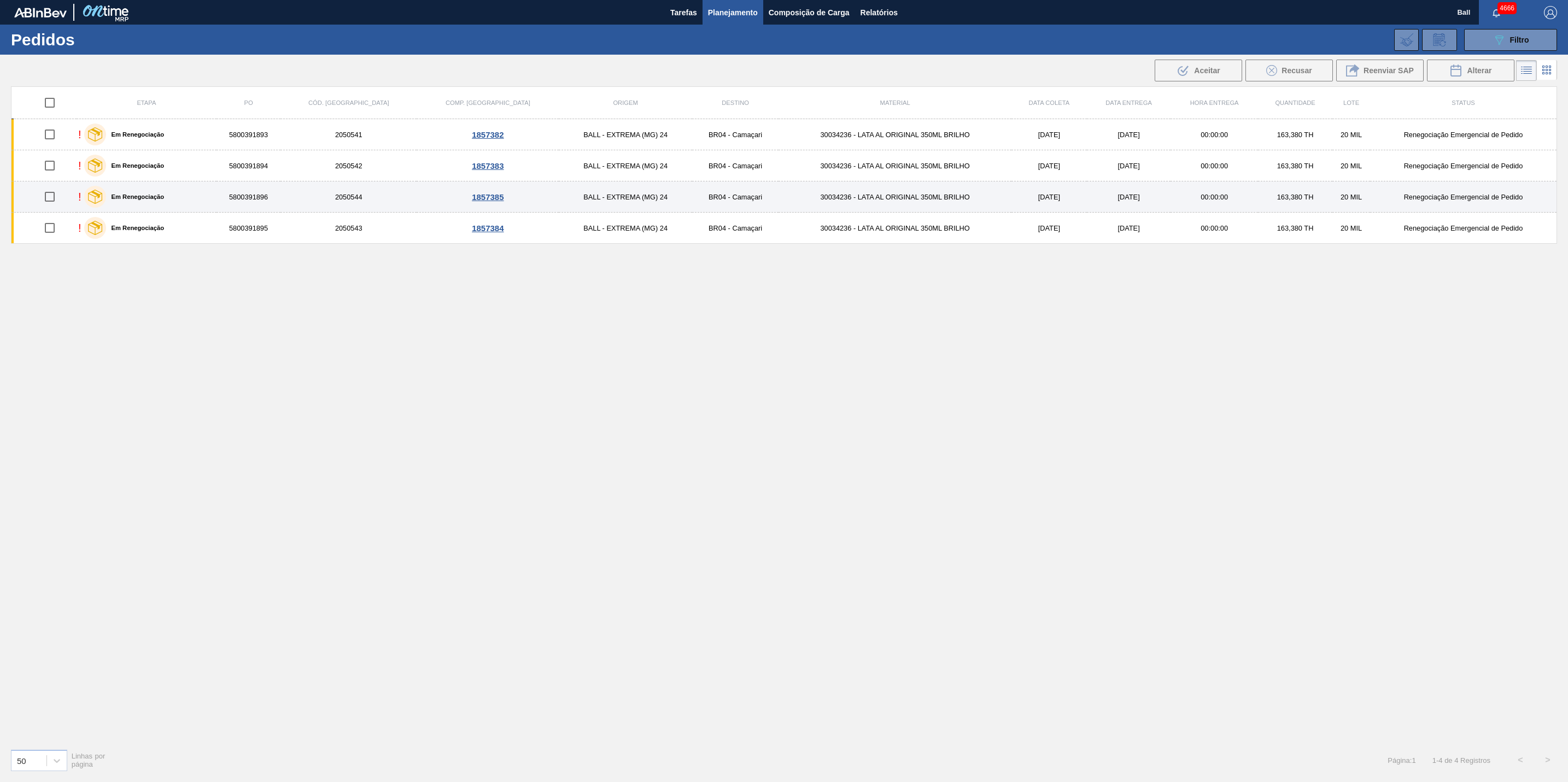
click at [196, 197] on div "! Em Renegociação" at bounding box center [146, 197] width 137 height 27
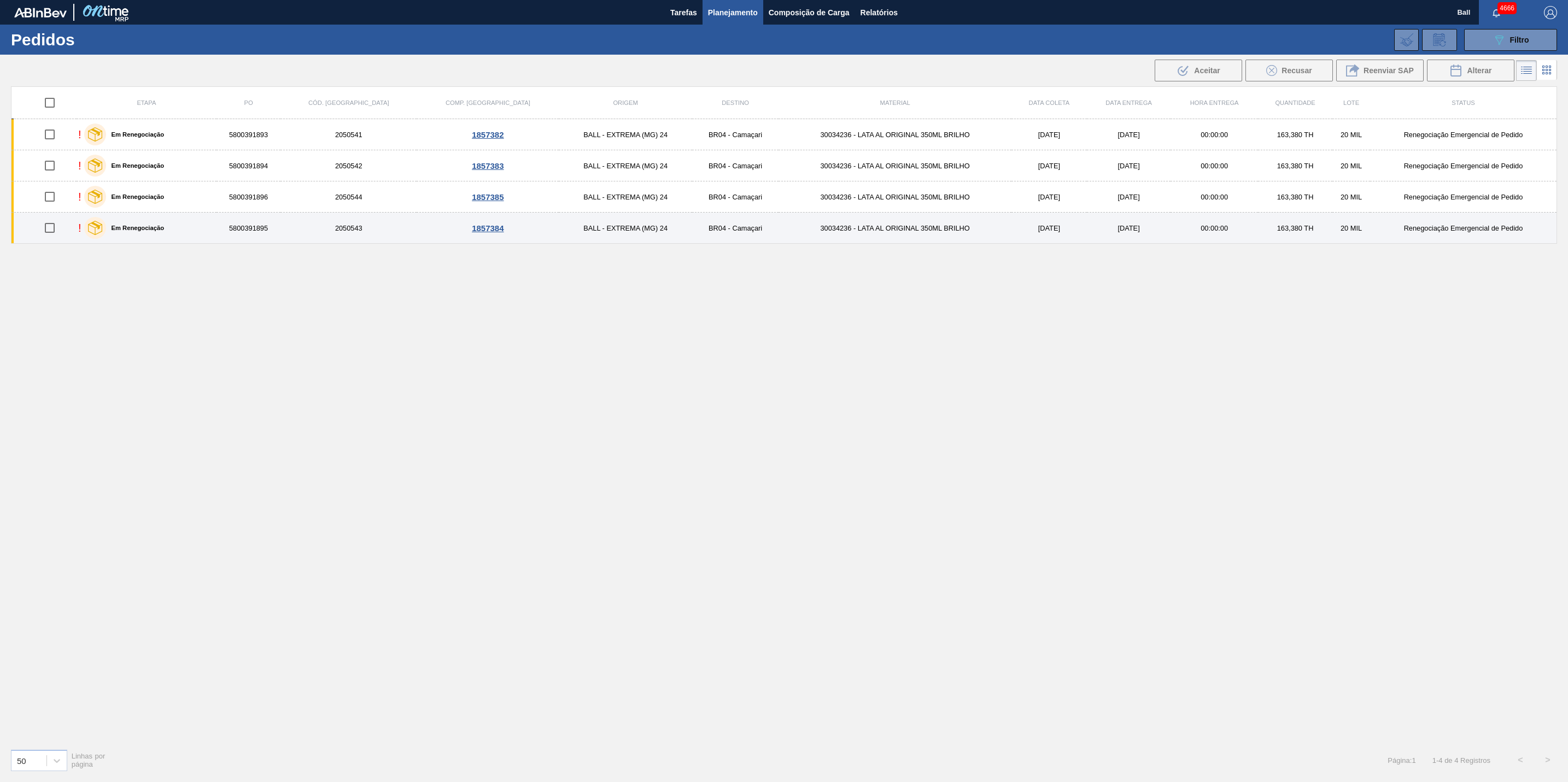
click at [203, 234] on div "! Em Renegociação" at bounding box center [146, 228] width 137 height 27
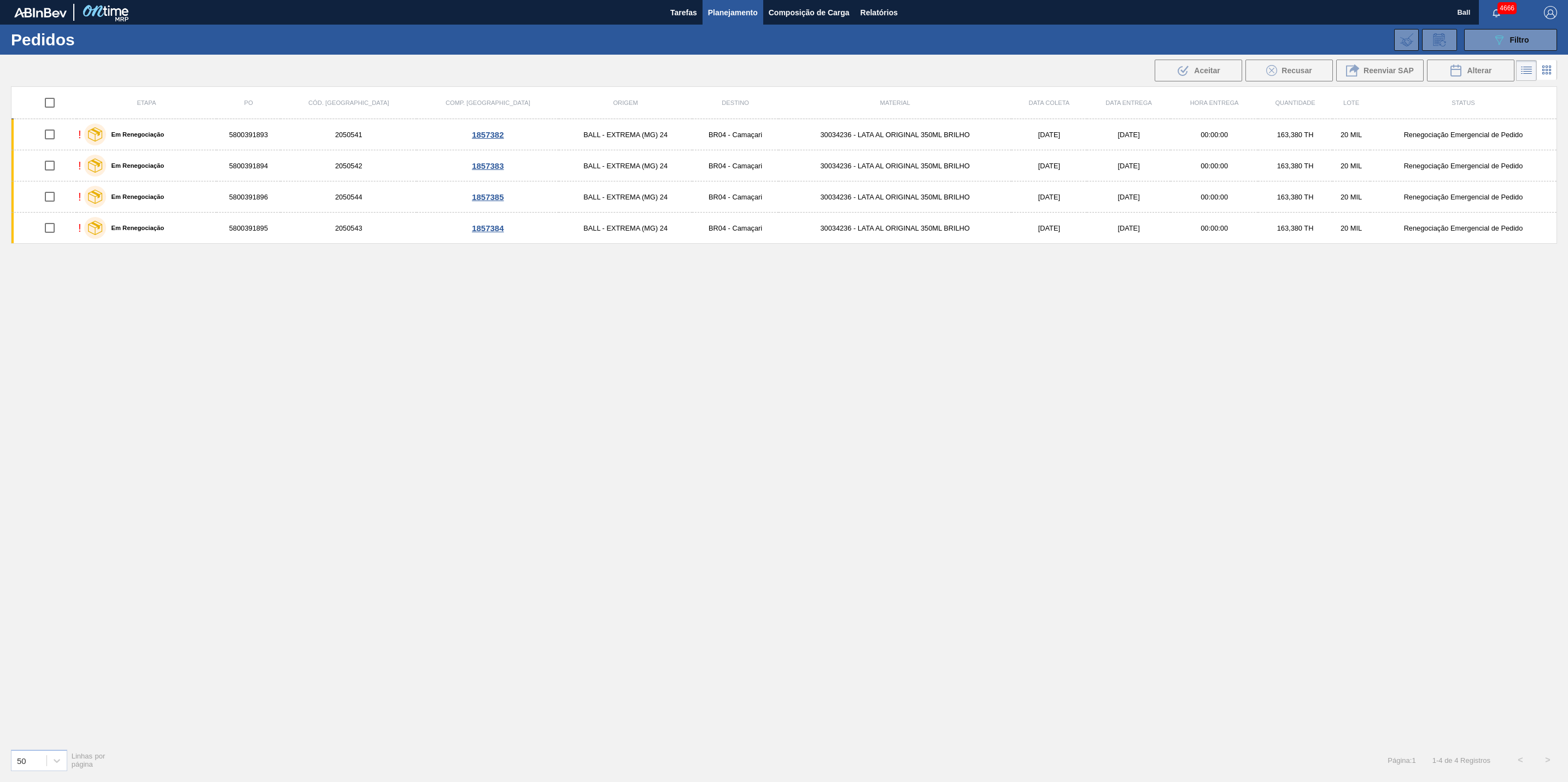
click at [49, 103] on input "checkbox" at bounding box center [50, 103] width 23 height 23
checkbox input "true"
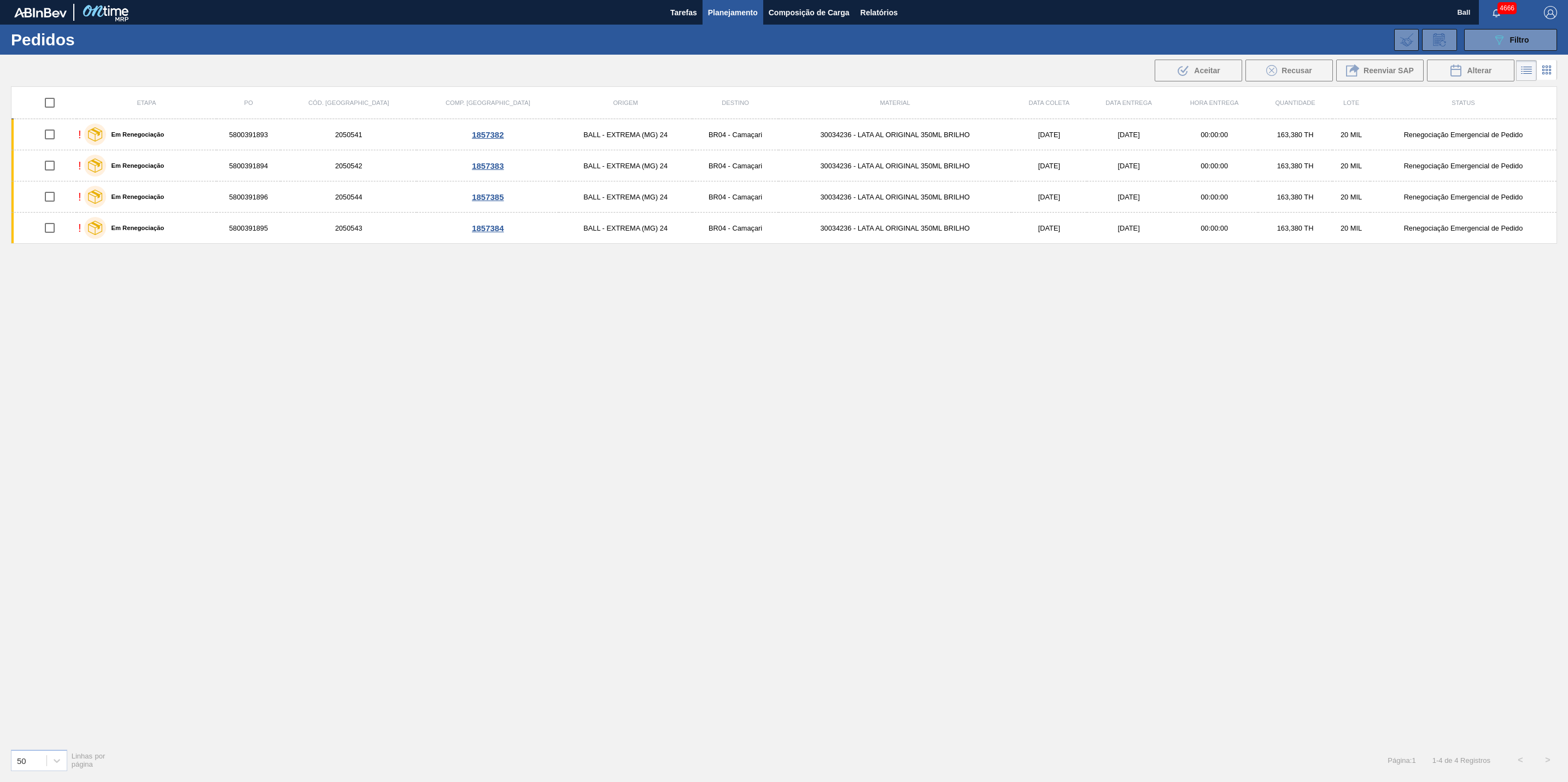
checkbox input "true"
click at [1195, 71] on span "Aceitar" at bounding box center [1207, 71] width 26 height 9
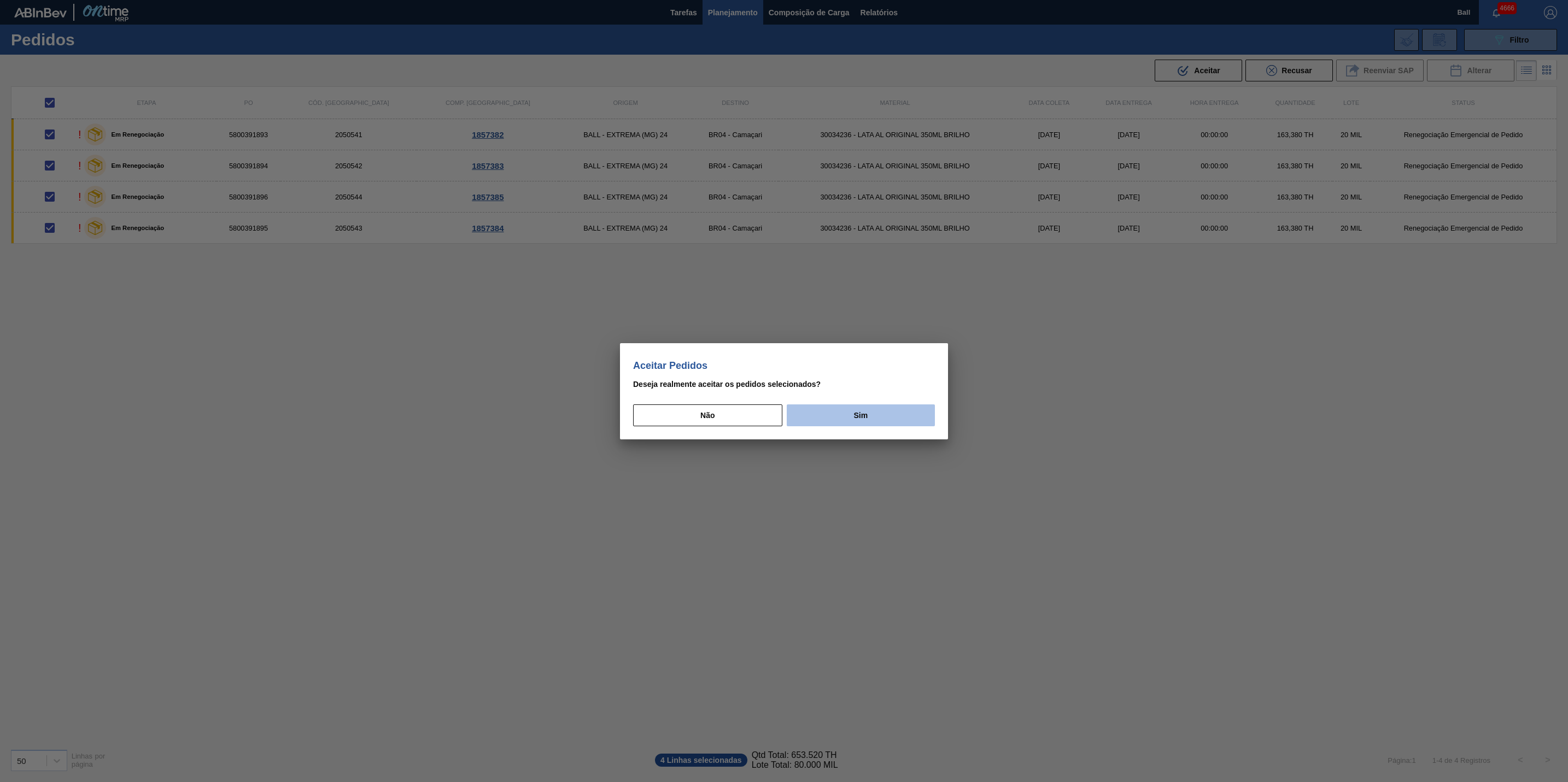
click at [864, 413] on button "Sim" at bounding box center [860, 416] width 148 height 22
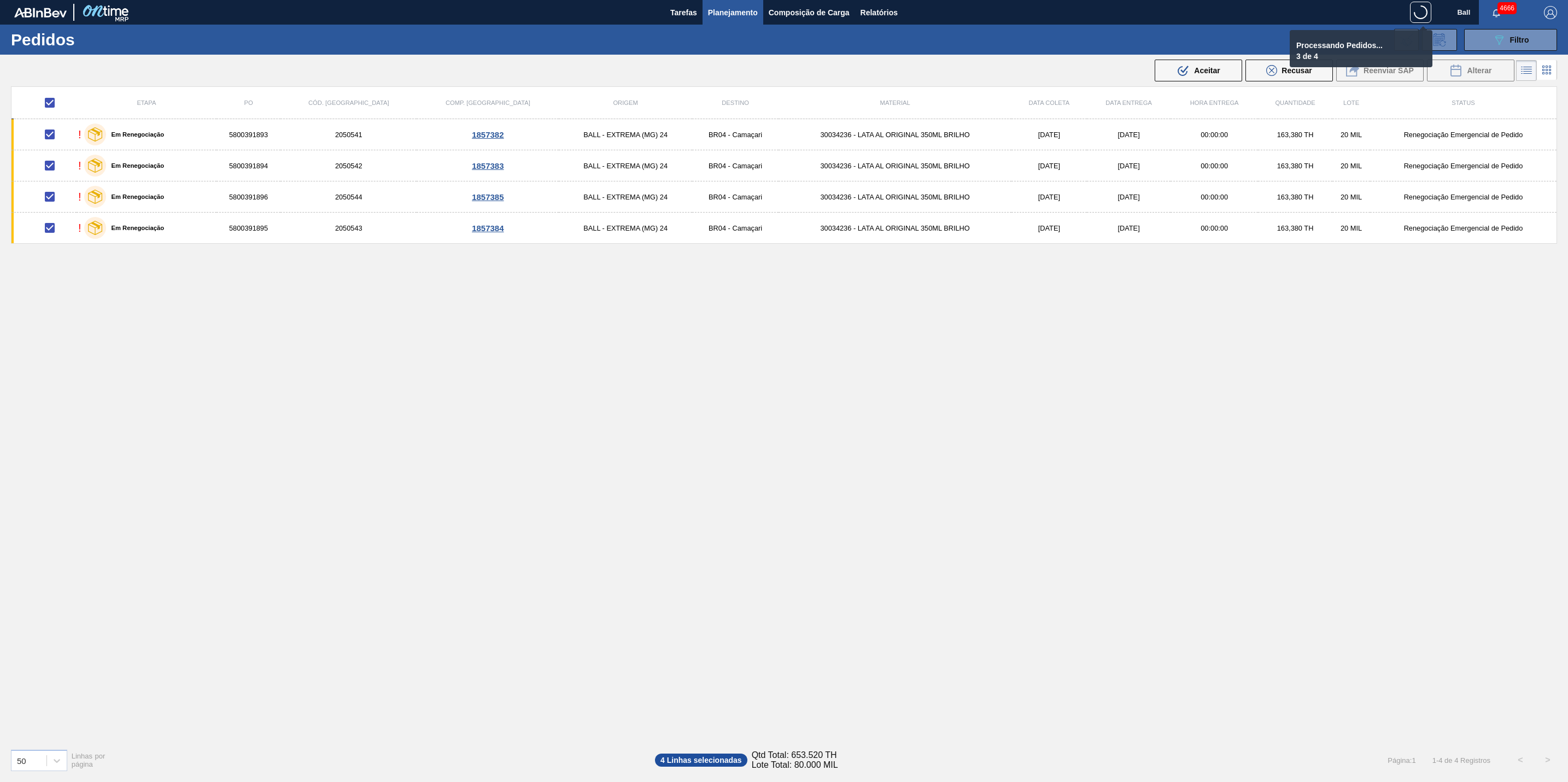
checkbox input "false"
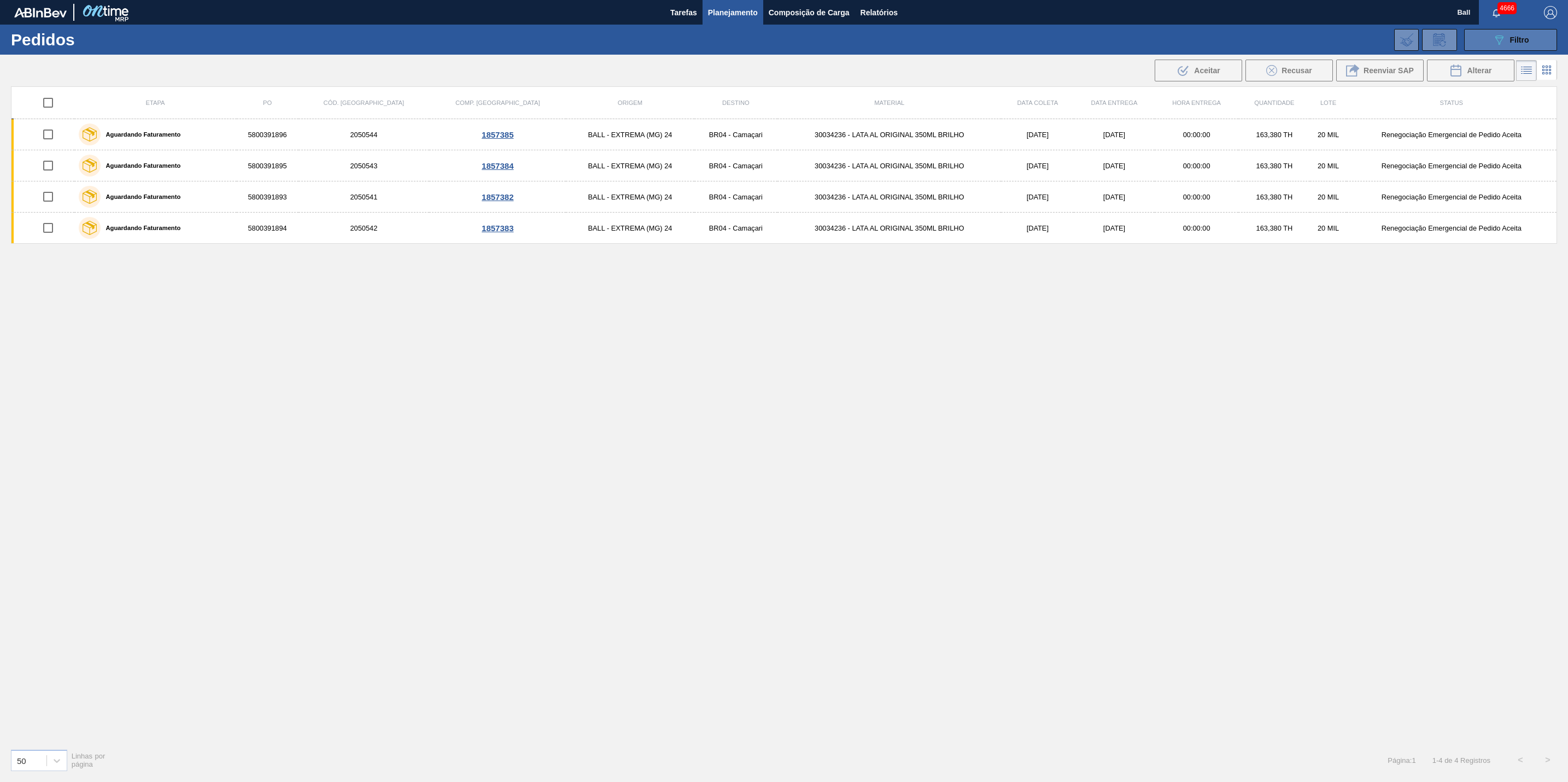
click at [1501, 40] on icon "089F7B8B-B2A5-4AFE-B5C0-19BA573D28AC" at bounding box center [1499, 40] width 13 height 13
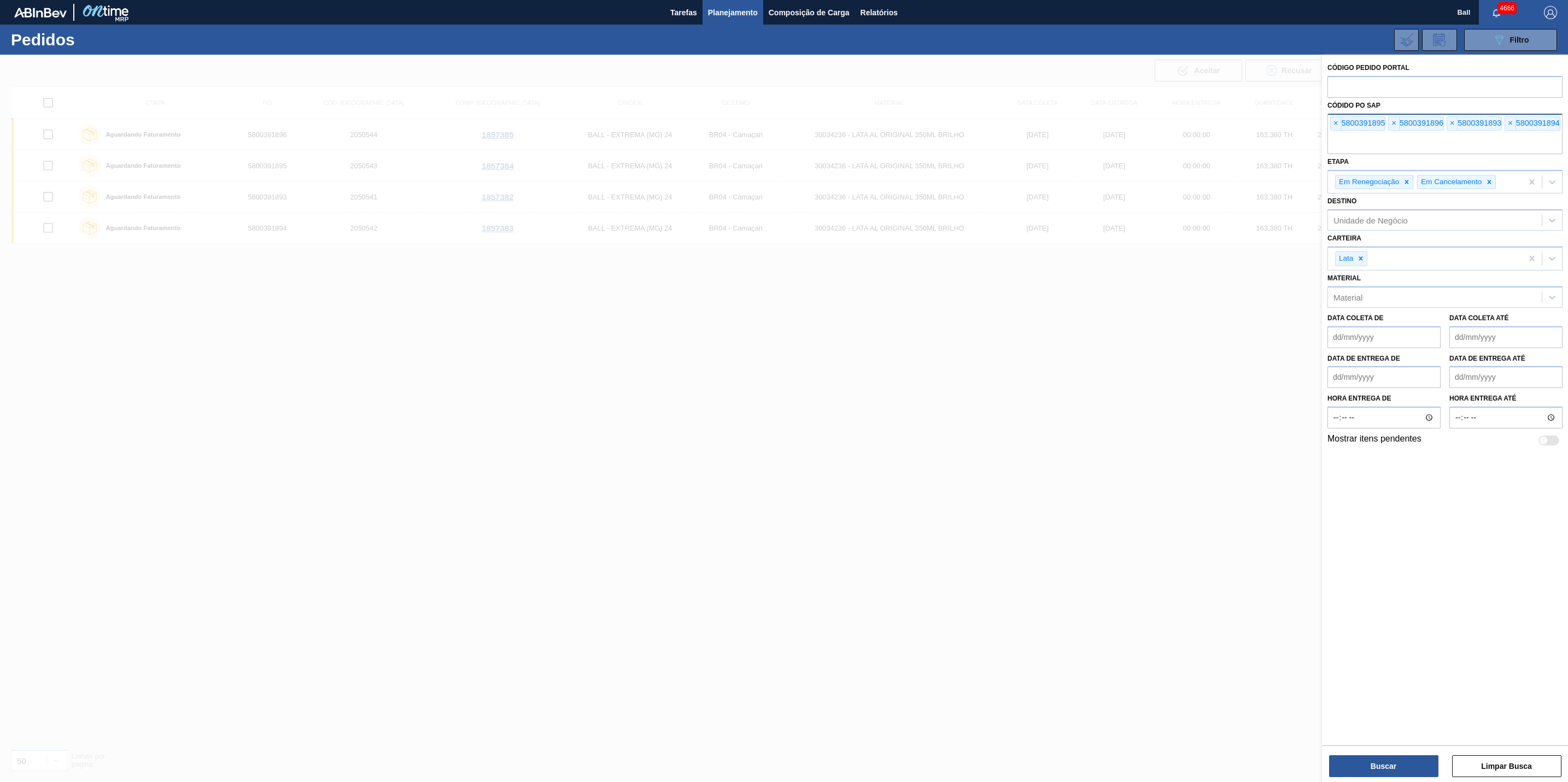
click at [1486, 154] on input "text" at bounding box center [1445, 144] width 235 height 21
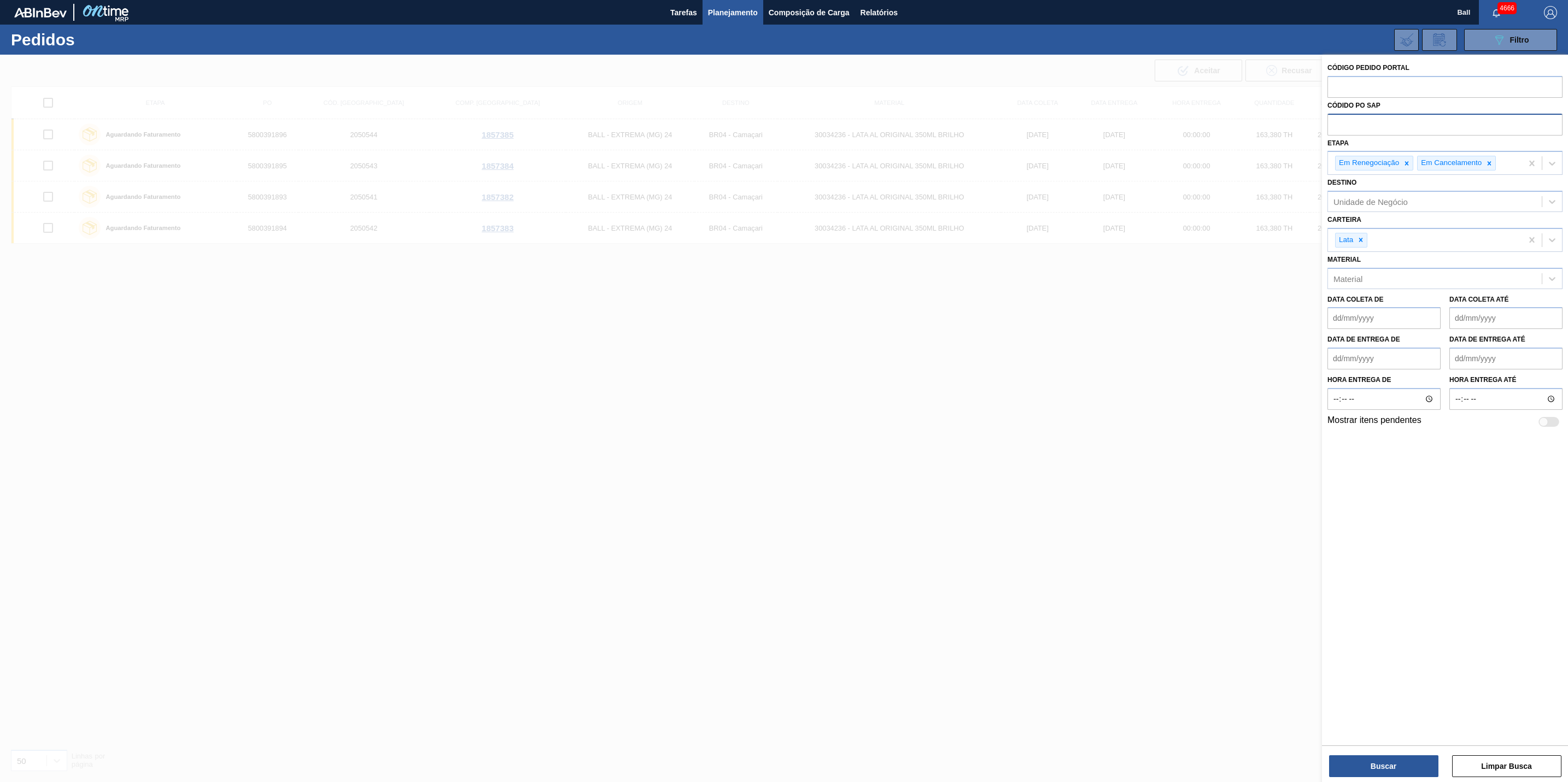
paste input "text"
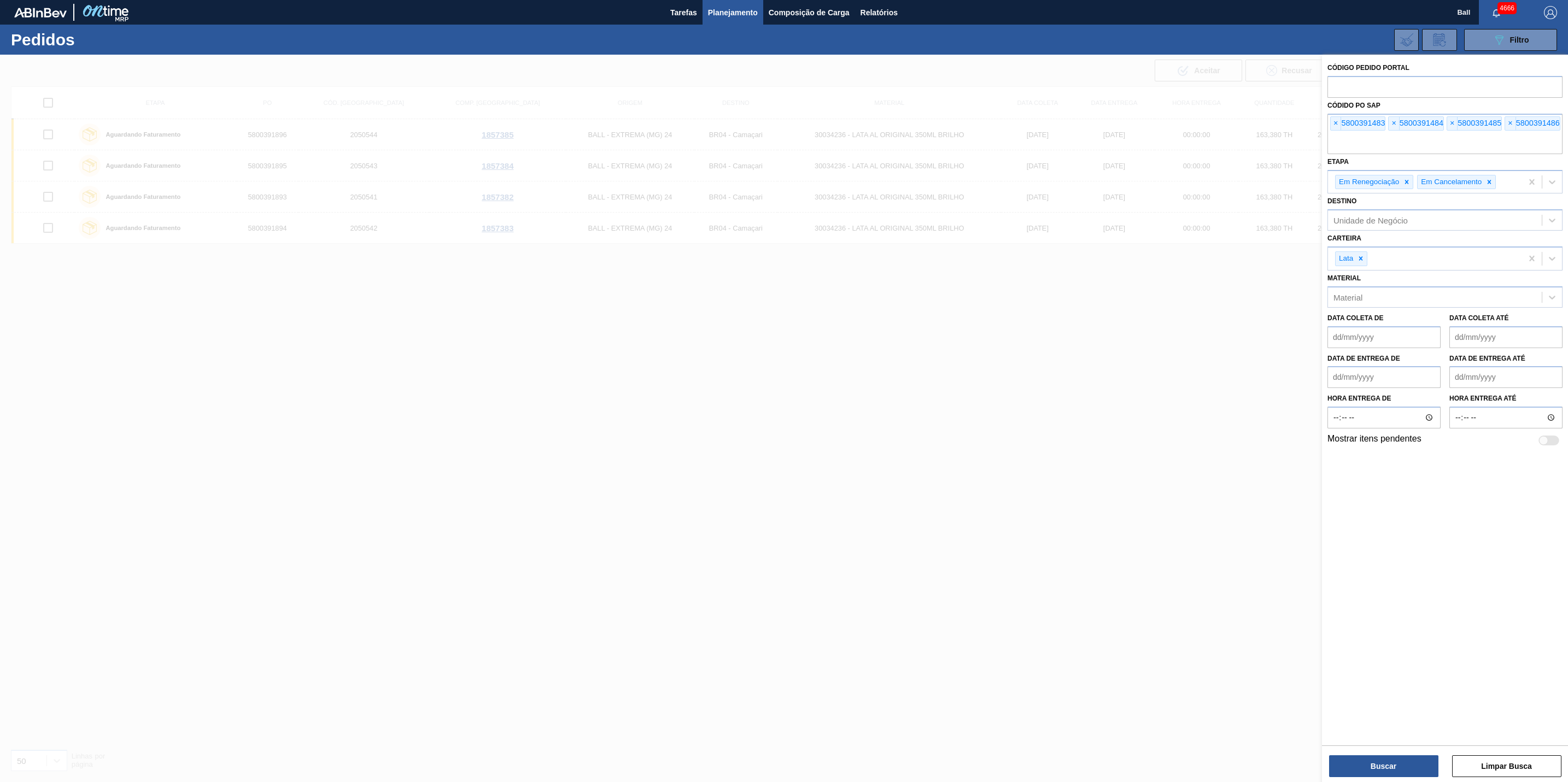
click at [1398, 753] on div "Buscar Limpar Busca" at bounding box center [1445, 761] width 246 height 30
click at [1402, 779] on div "Código Pedido Portal Códido PO SAP × 5800391483 × 5800391484 × 5800391485 × 580…" at bounding box center [1445, 419] width 246 height 730
click at [1399, 758] on button "Buscar" at bounding box center [1384, 766] width 110 height 22
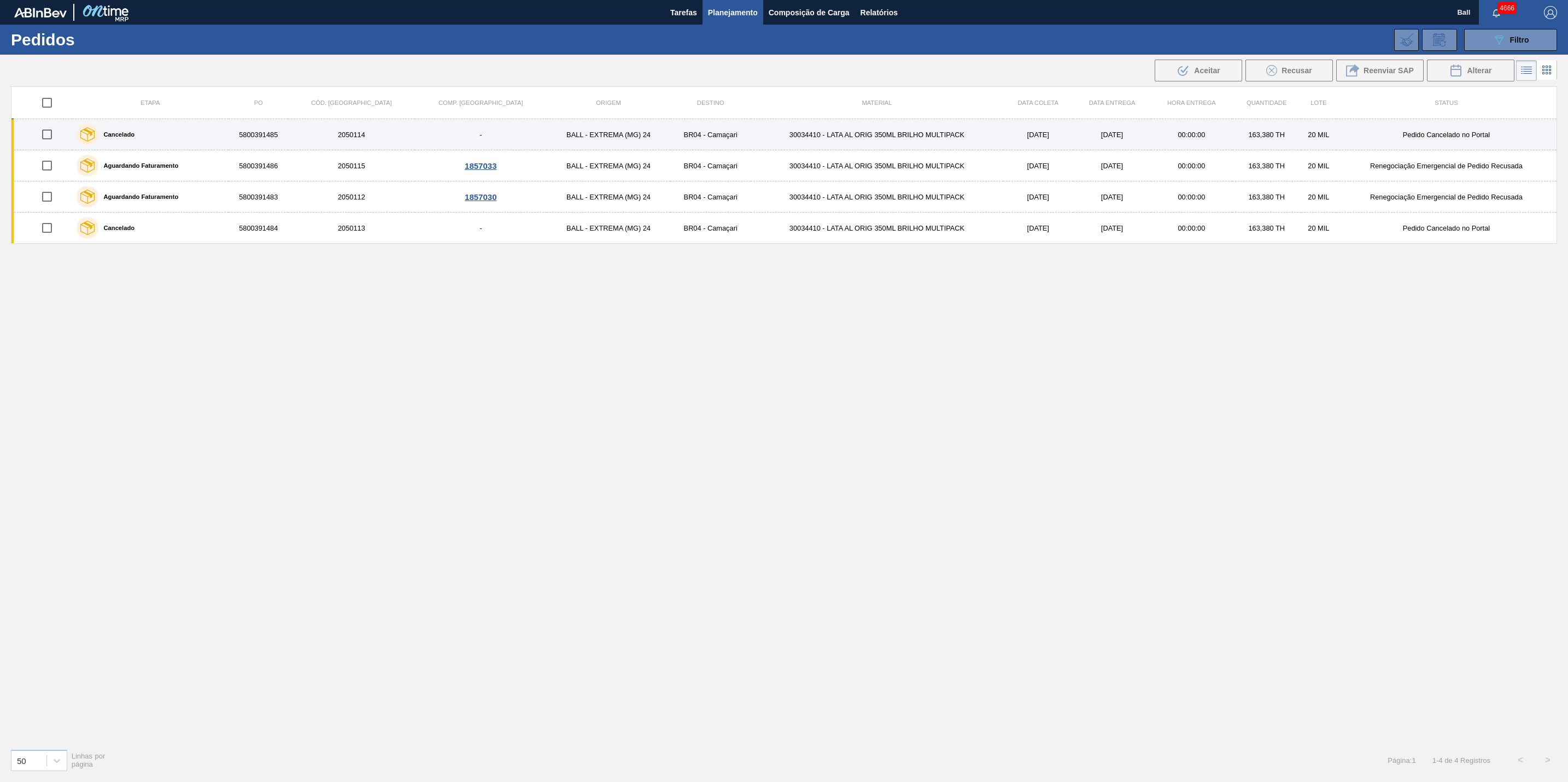
click at [322, 131] on td "2050114" at bounding box center [351, 134] width 126 height 31
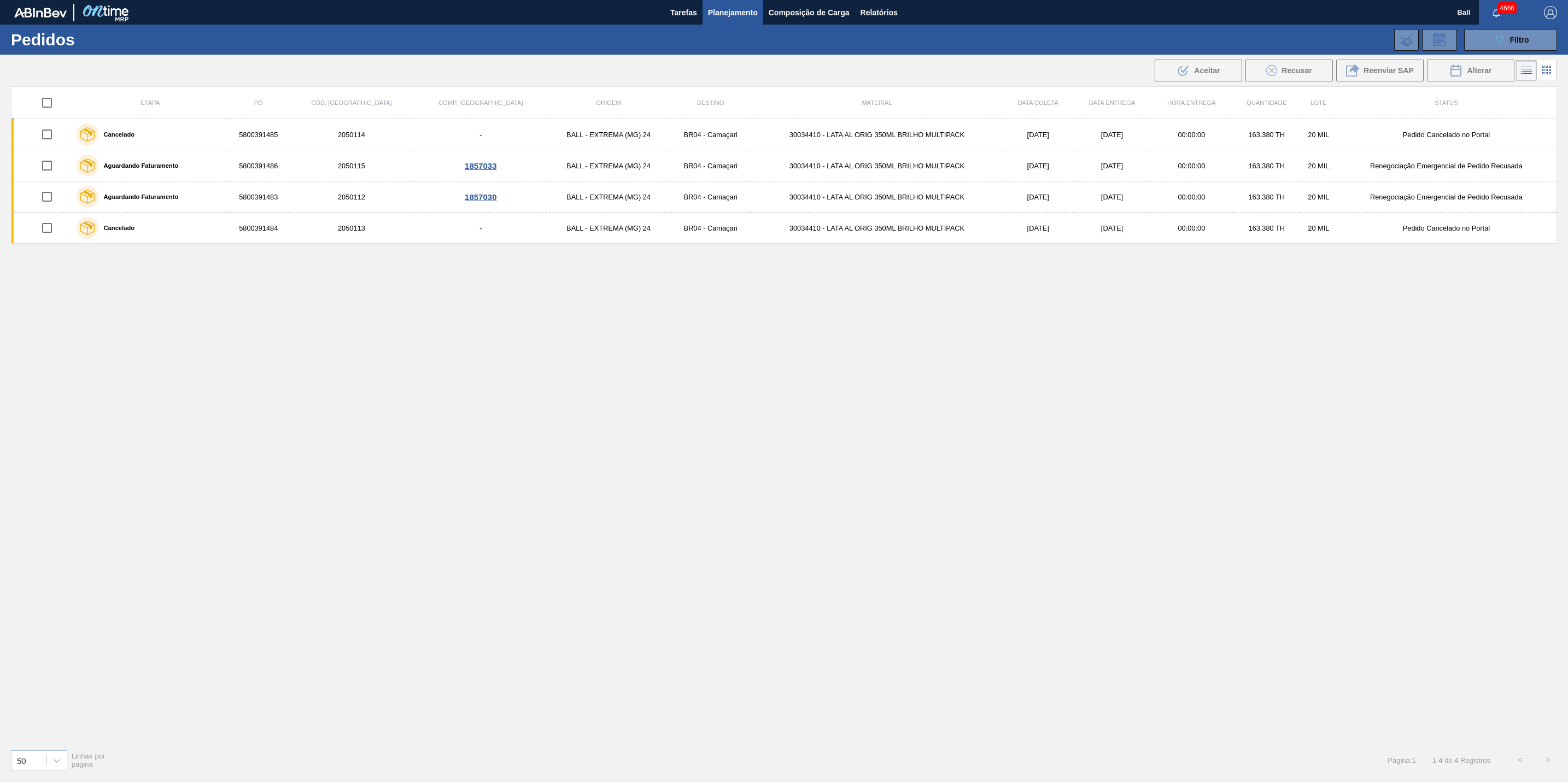
click at [1562, 584] on div "Etapa PO Cód. Pedido Comp. Carga Origem Destino Material Data coleta Data Entre…" at bounding box center [784, 433] width 1568 height 694
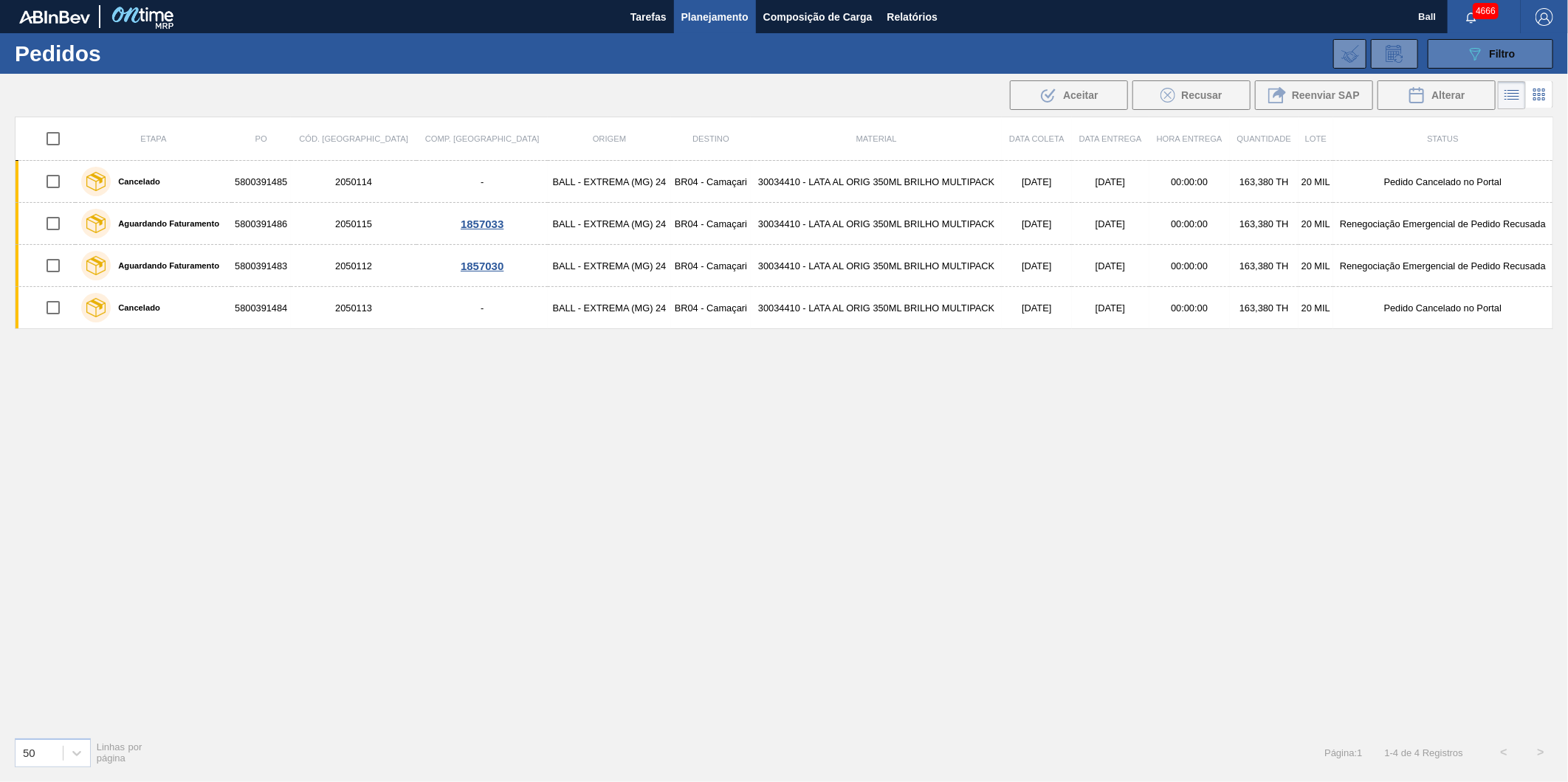
click at [1488, 54] on div "089F7B8B-B2A5-4AFE-B5C0-19BA573D28AC Filtro" at bounding box center [1491, 54] width 49 height 18
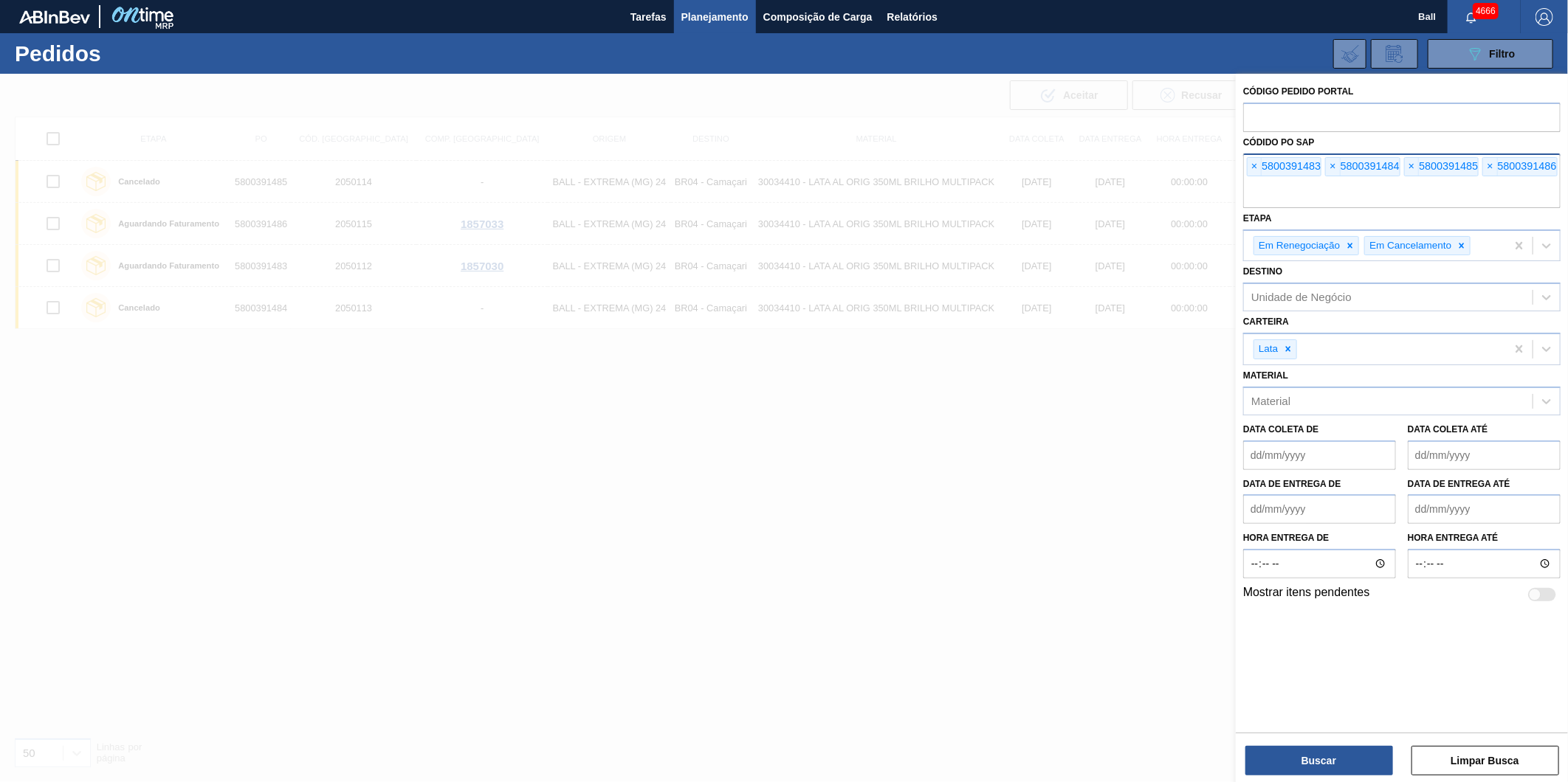
click at [1389, 200] on input "text" at bounding box center [1402, 194] width 317 height 28
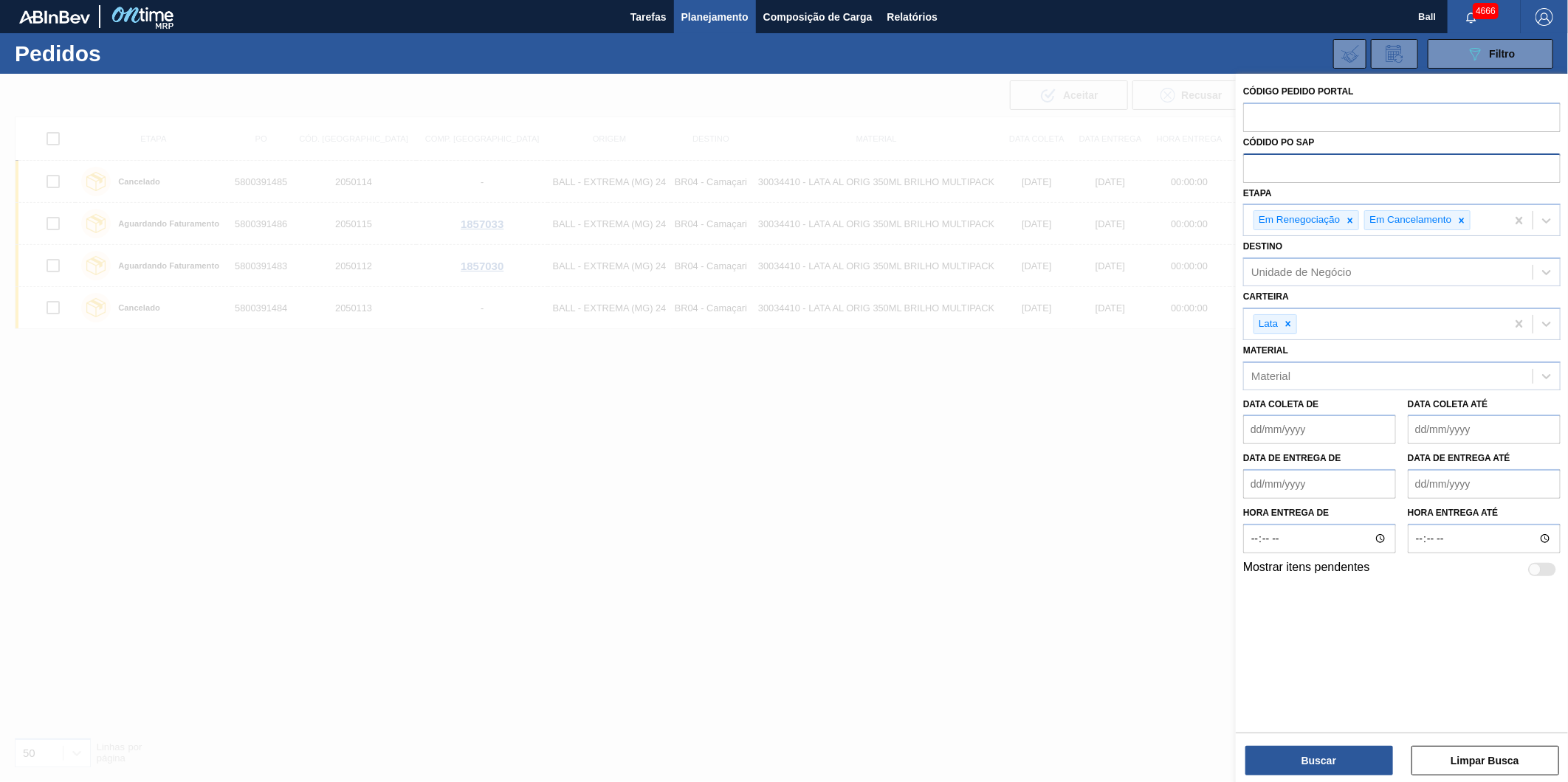
paste input "text"
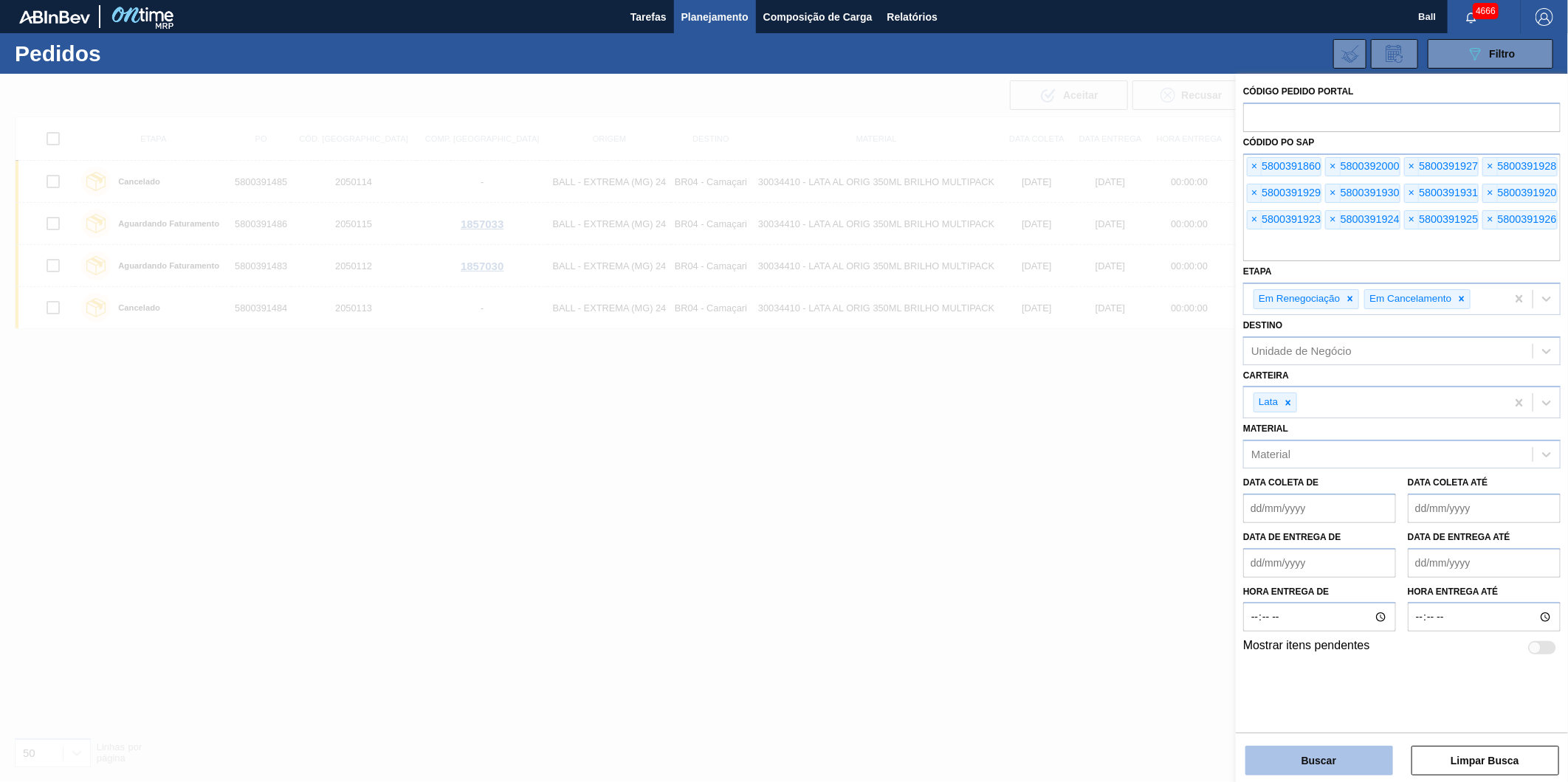
click at [1349, 765] on button "Buscar" at bounding box center [1319, 761] width 148 height 30
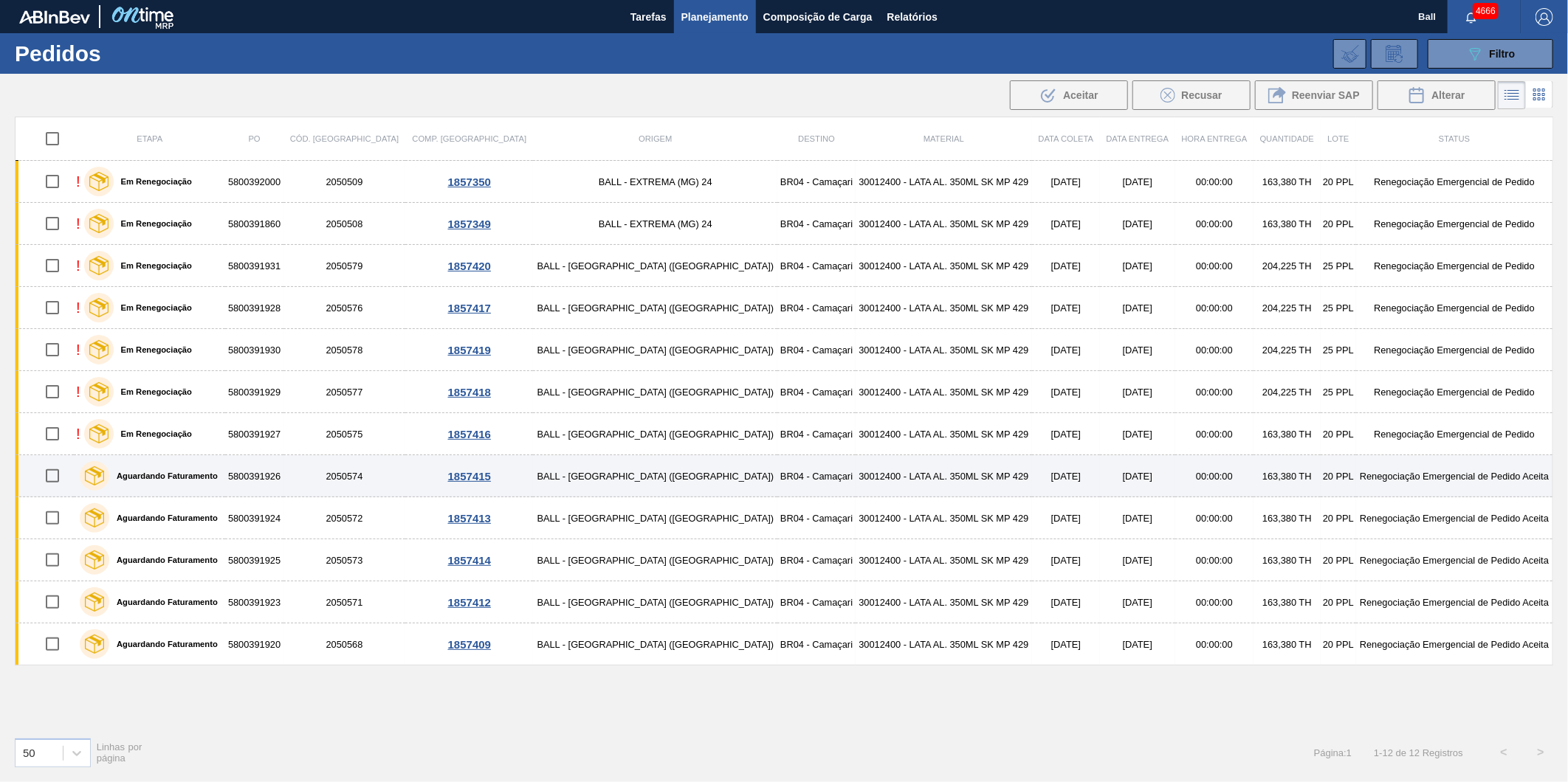
click at [223, 473] on div "Aguardando Faturamento" at bounding box center [150, 476] width 147 height 37
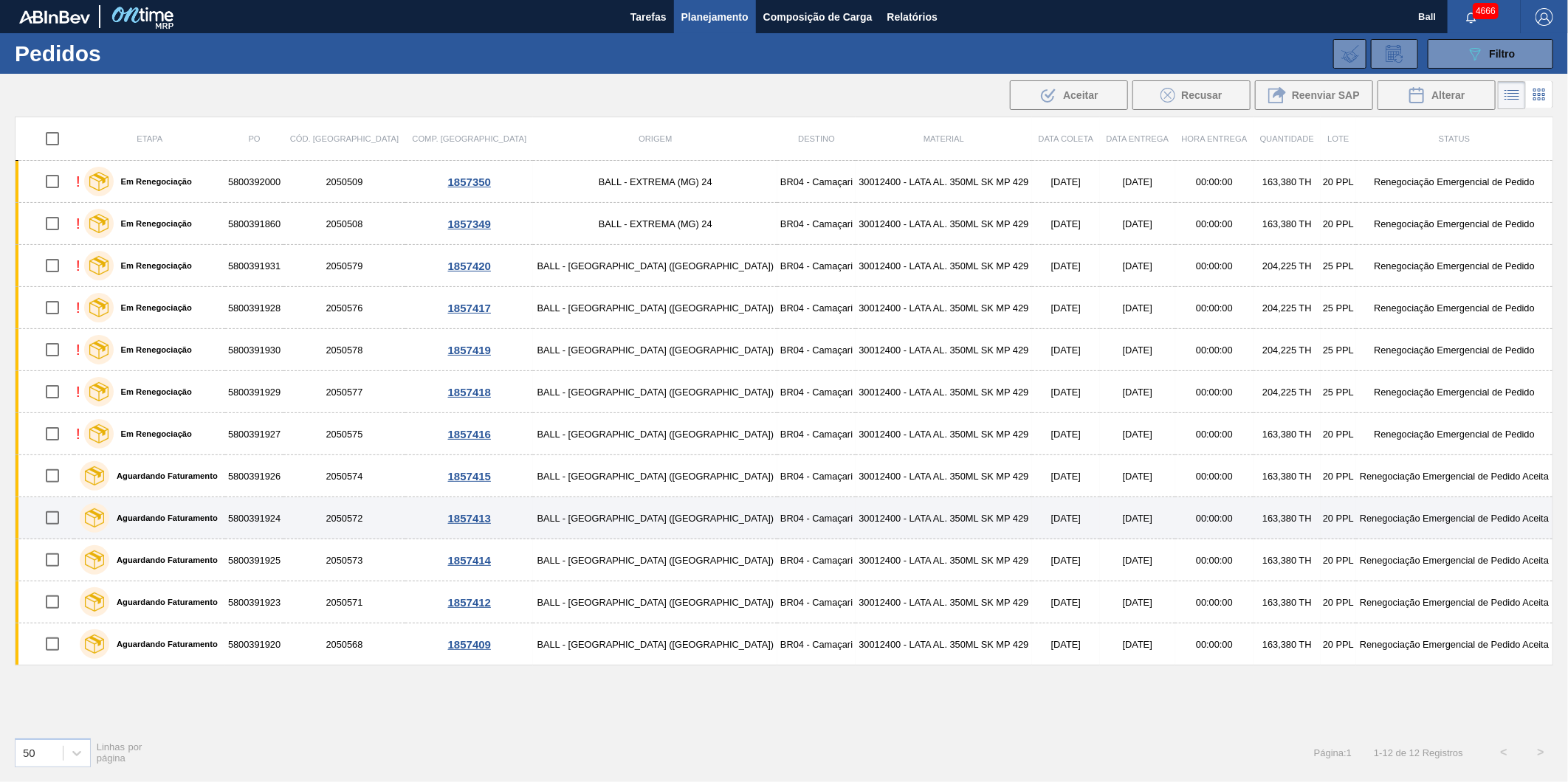
click at [223, 517] on div "Aguardando Faturamento" at bounding box center [150, 518] width 147 height 37
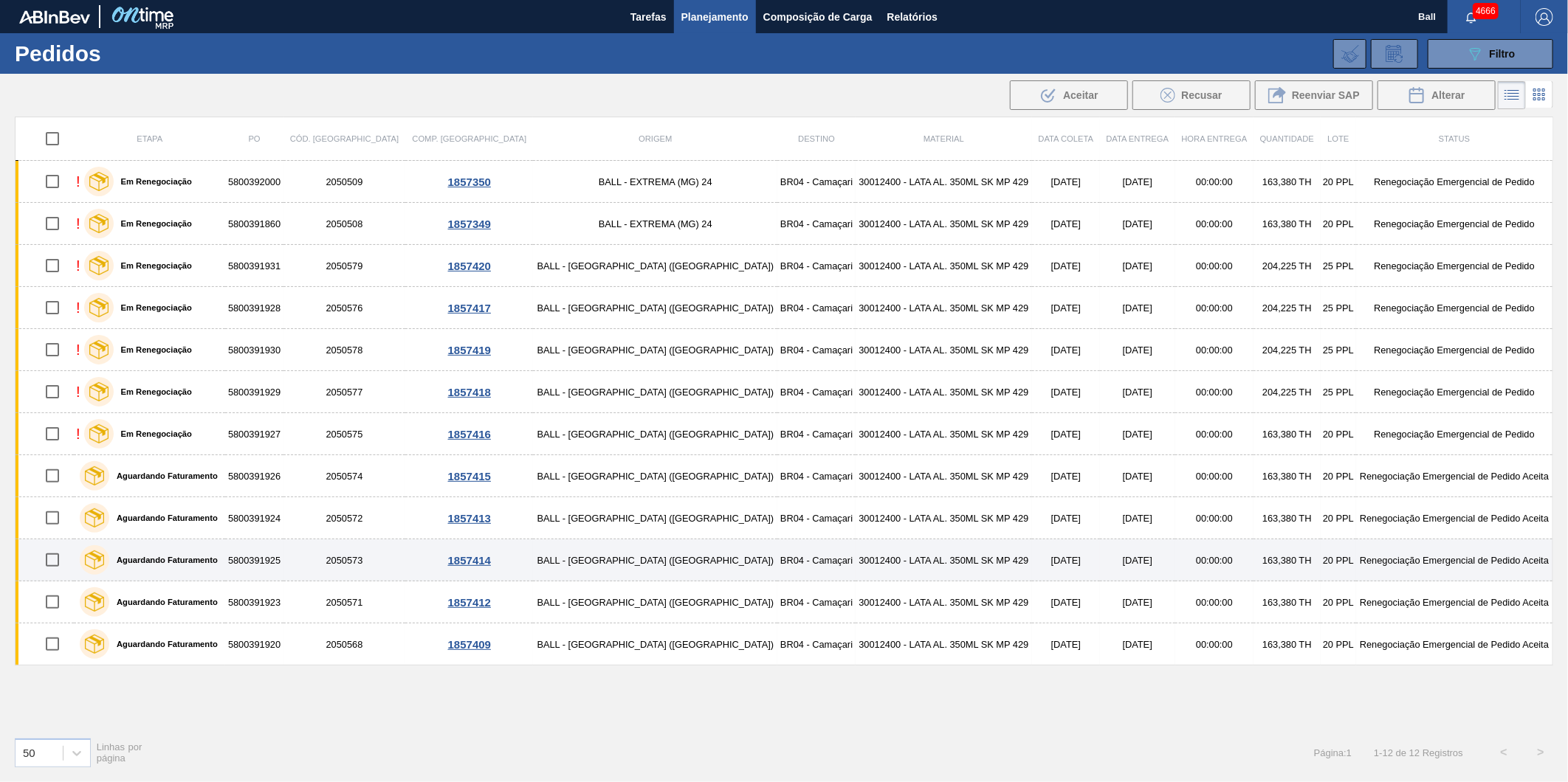
click at [223, 550] on div "Aguardando Faturamento" at bounding box center [150, 559] width 147 height 37
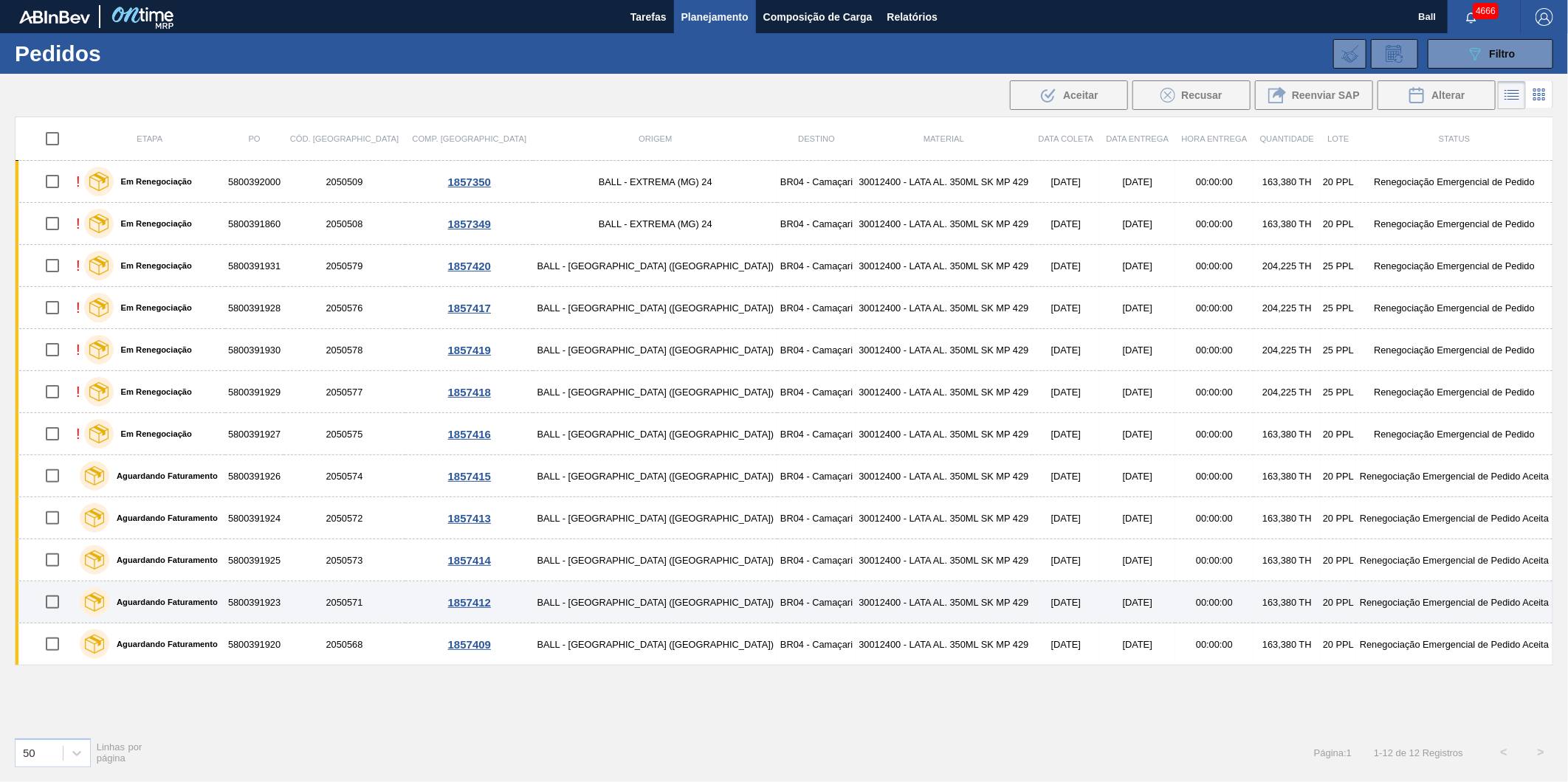
click at [223, 604] on div "Aguardando Faturamento" at bounding box center [150, 601] width 147 height 37
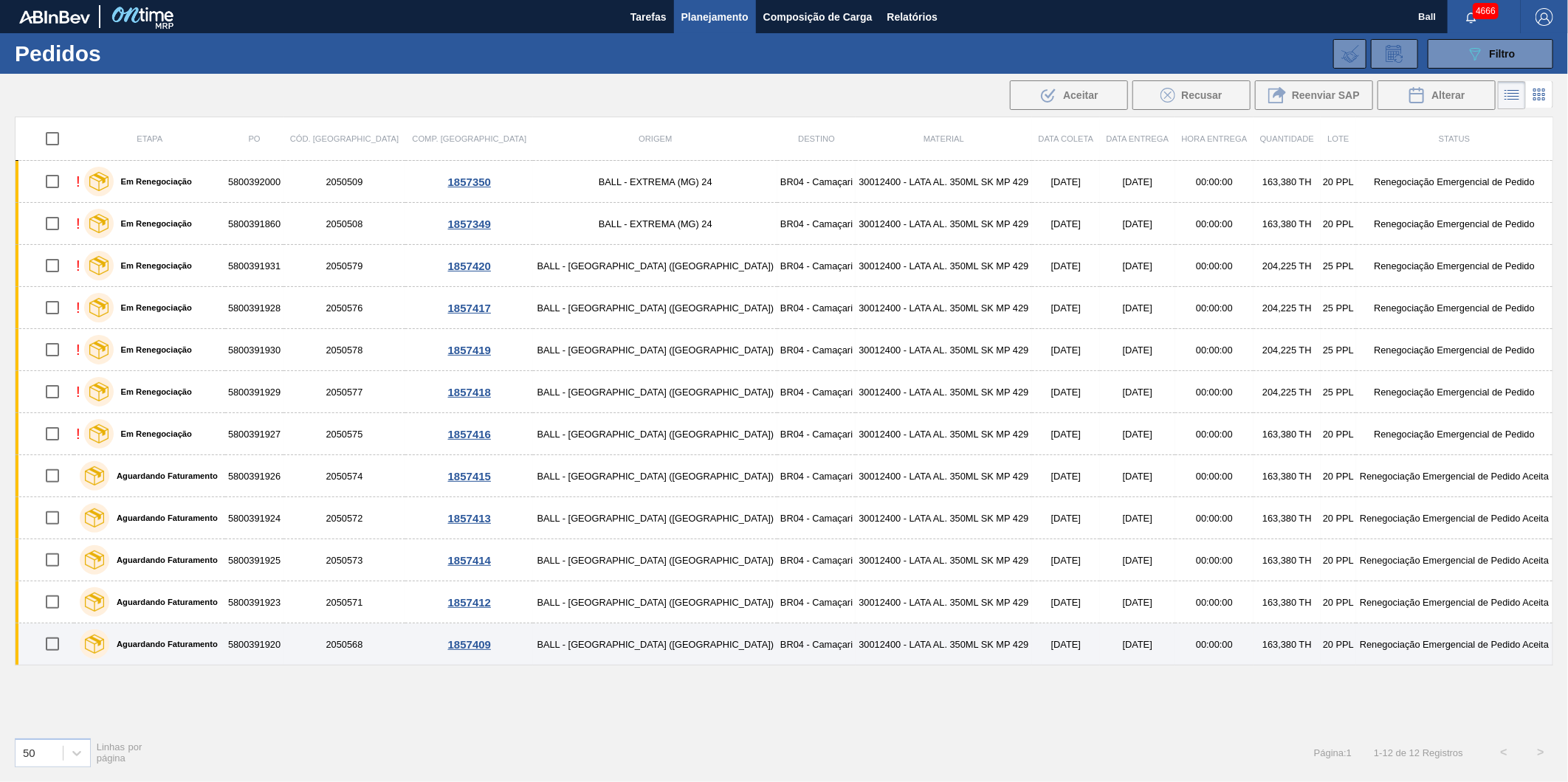
click at [223, 644] on div "Aguardando Faturamento" at bounding box center [150, 644] width 147 height 37
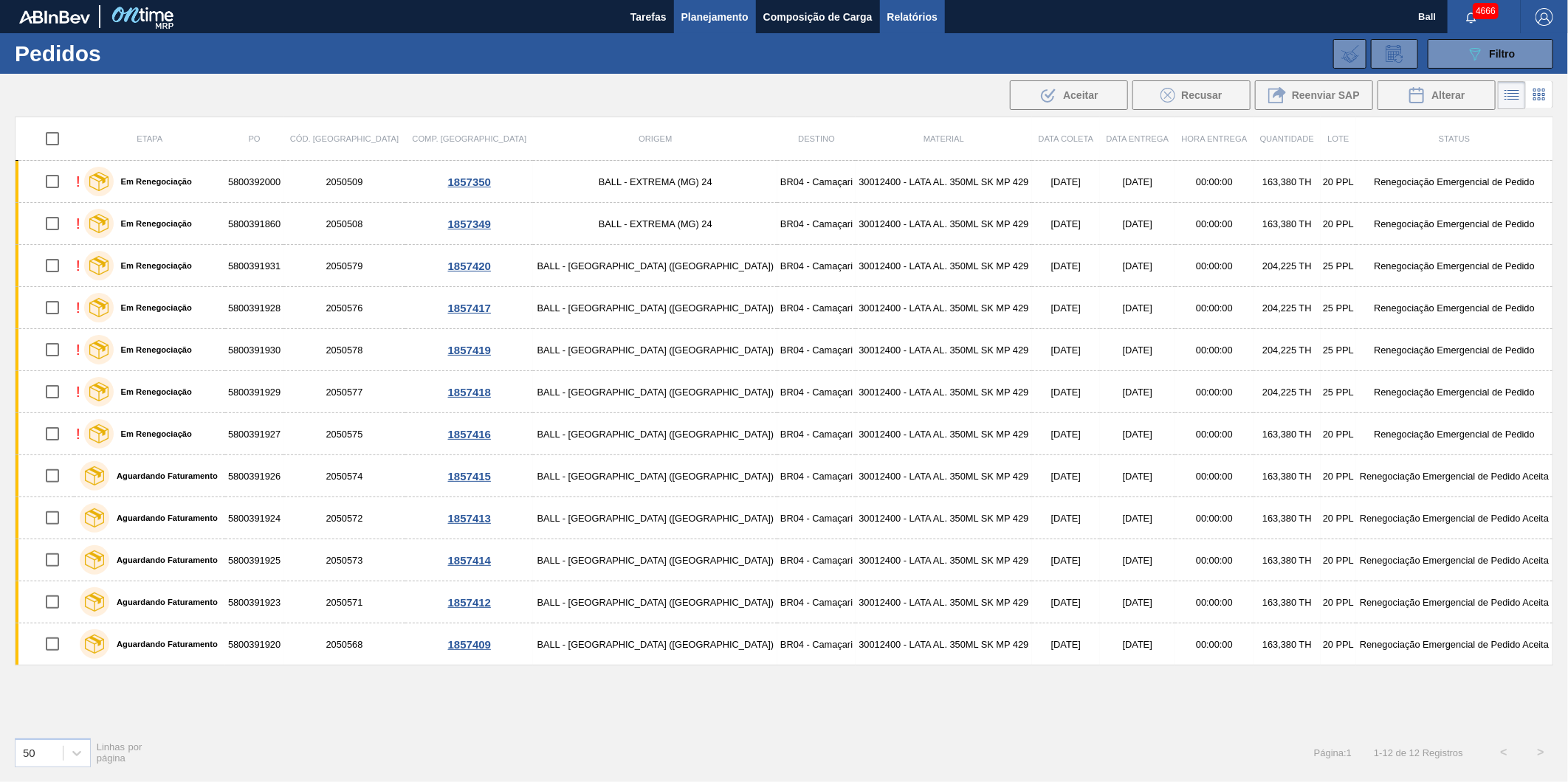
click at [897, 13] on span "Relatórios" at bounding box center [912, 17] width 50 height 18
click at [1487, 69] on div "089F7B8B-B2A5-4AFE-B5C0-19BA573D28AC Filtro Código Pedido Portal Códido PO SAP …" at bounding box center [900, 54] width 1321 height 44
click at [1487, 56] on div "089F7B8B-B2A5-4AFE-B5C0-19BA573D28AC Filtro" at bounding box center [1491, 54] width 49 height 18
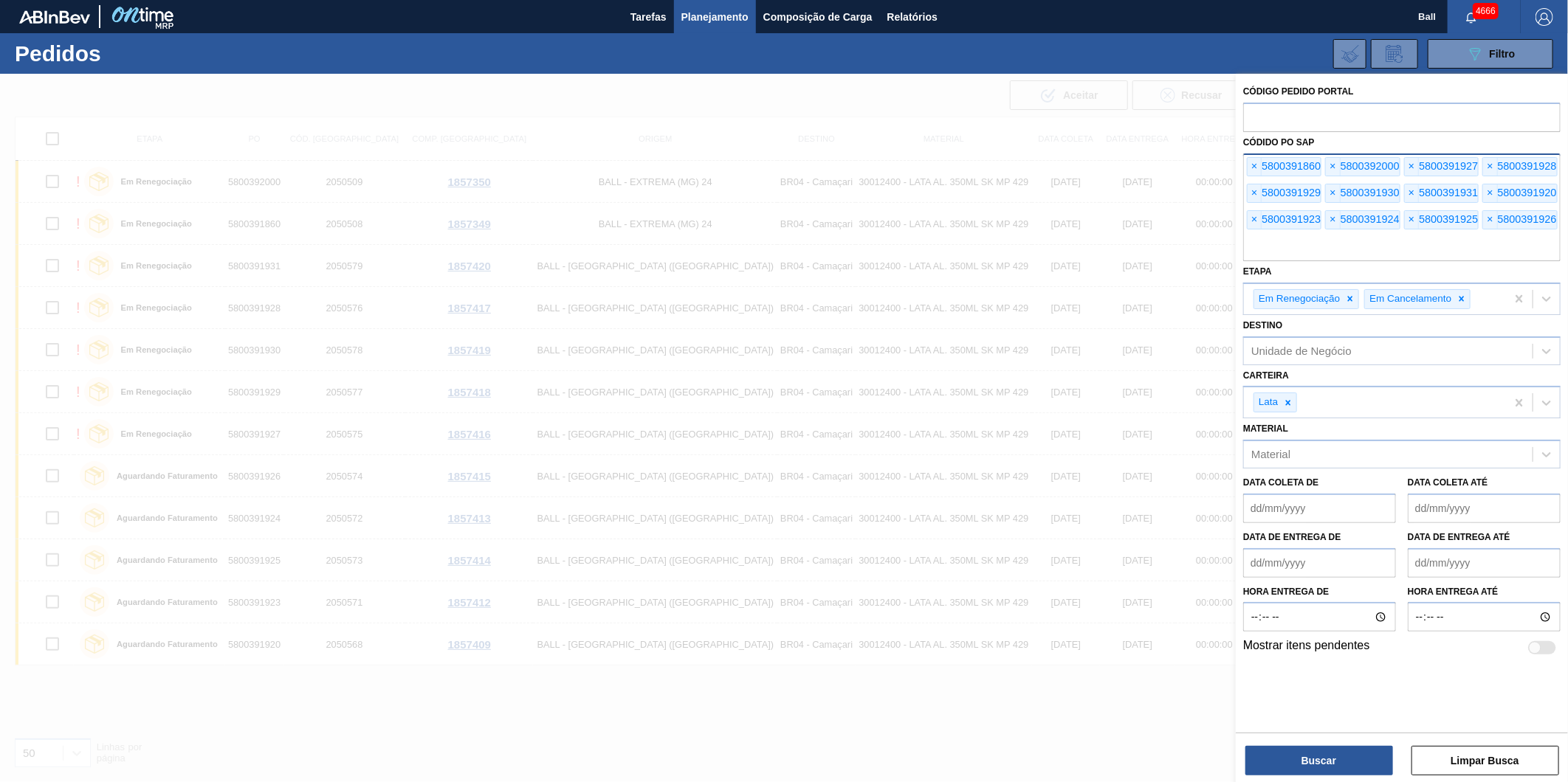
click at [1465, 256] on input "text" at bounding box center [1402, 247] width 317 height 28
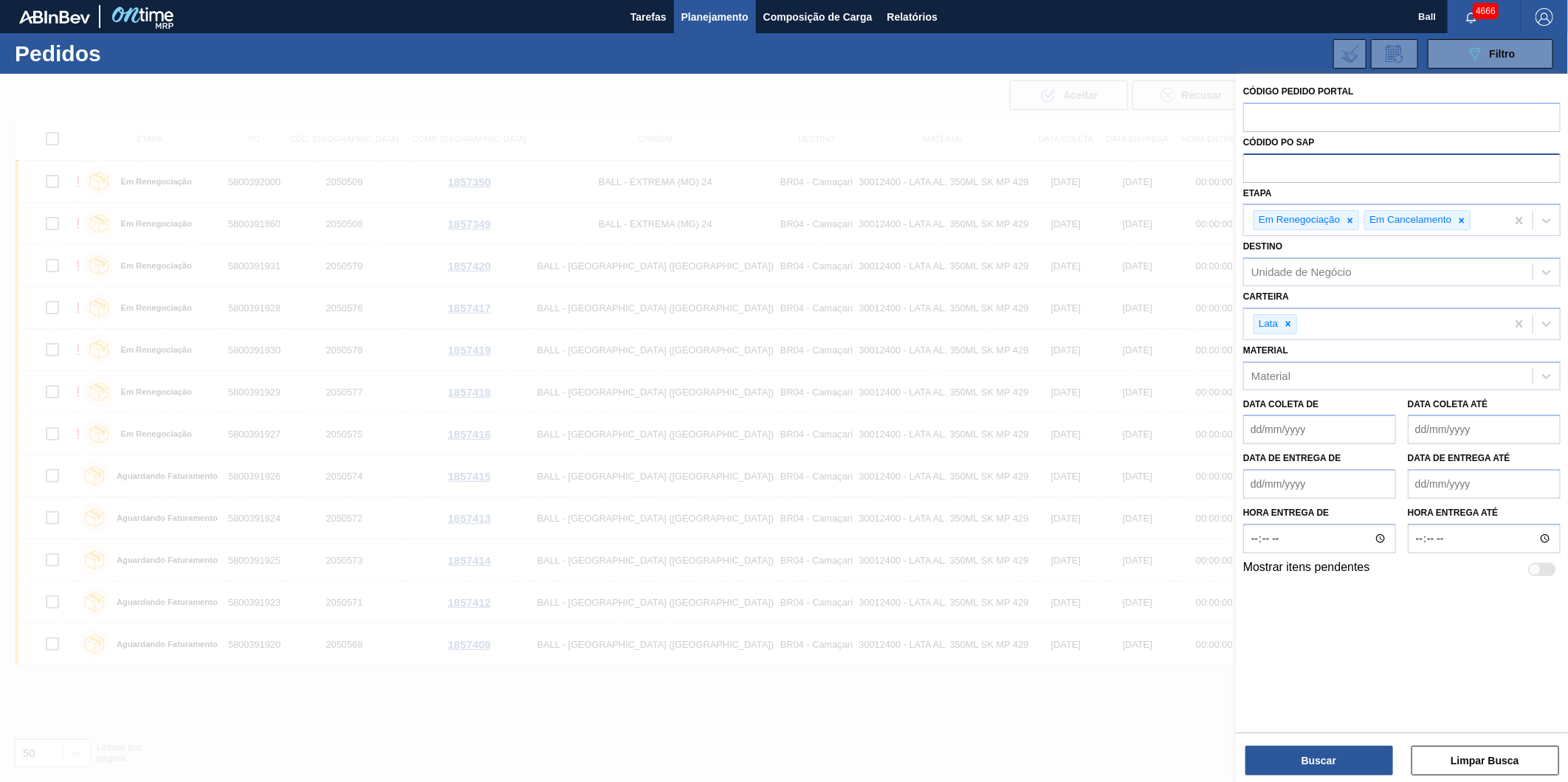
paste input "text"
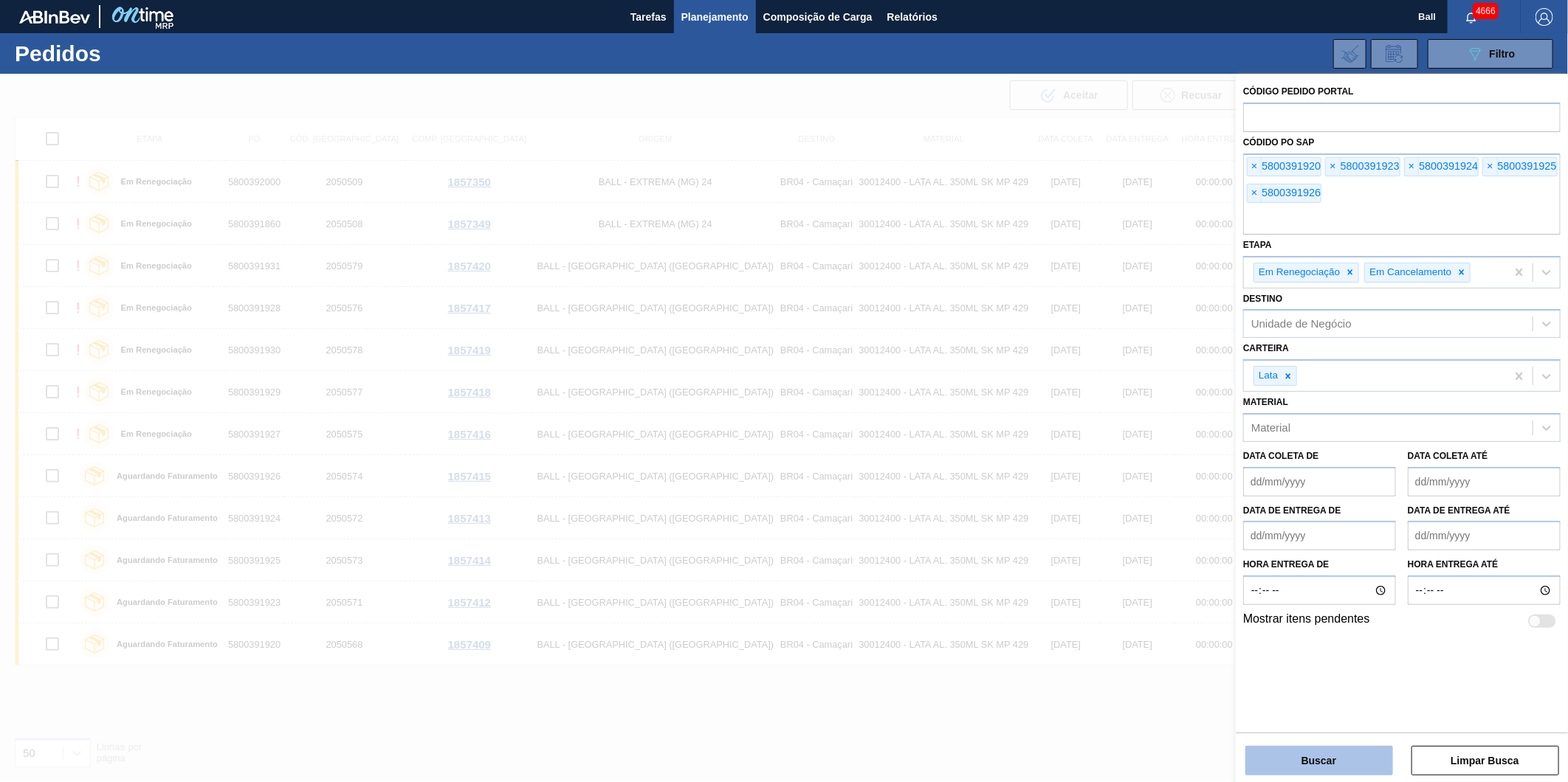
click at [1344, 757] on button "Buscar" at bounding box center [1319, 761] width 148 height 30
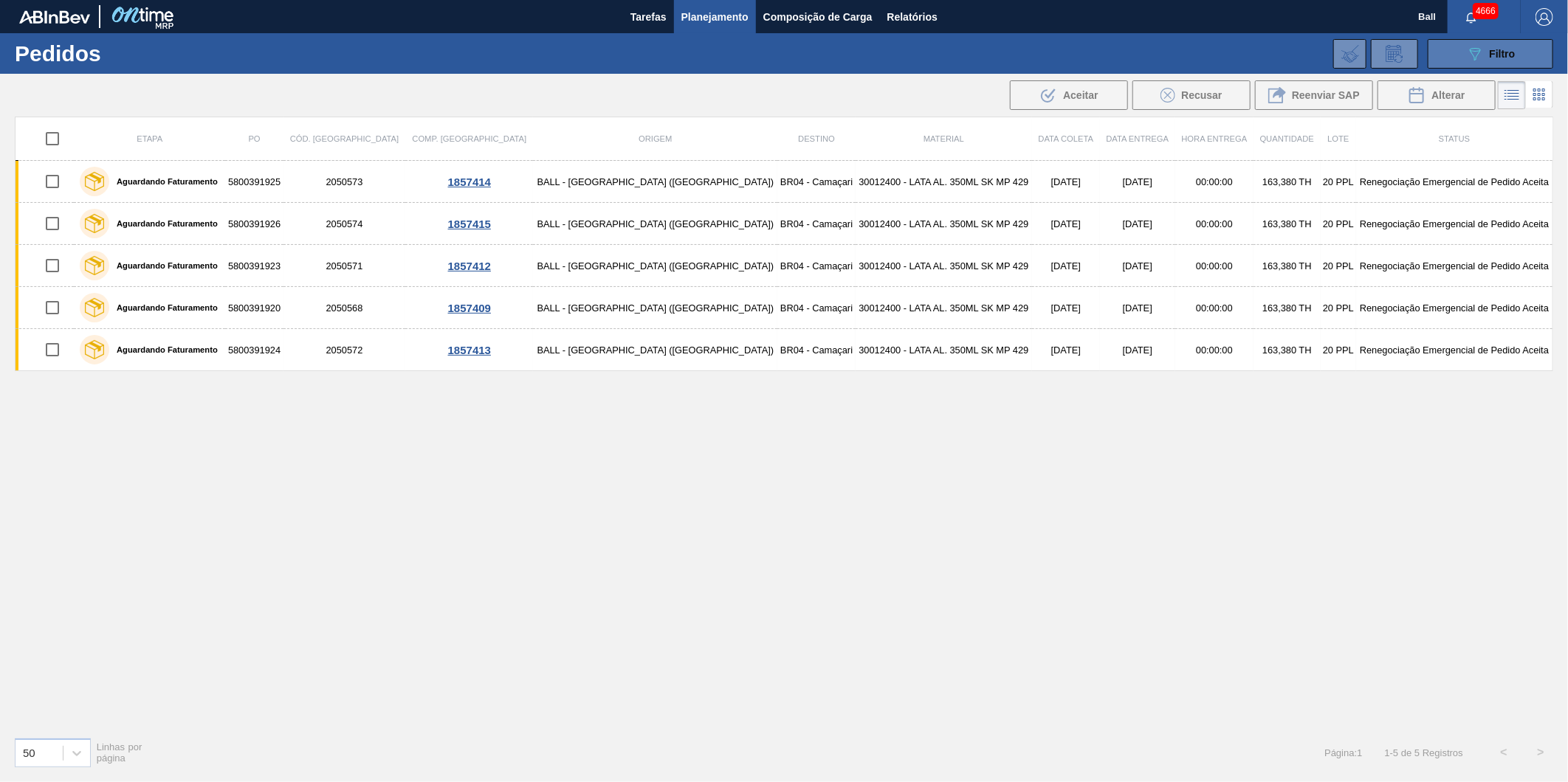
click at [1516, 55] on button "089F7B8B-B2A5-4AFE-B5C0-19BA573D28AC Filtro" at bounding box center [1490, 54] width 126 height 30
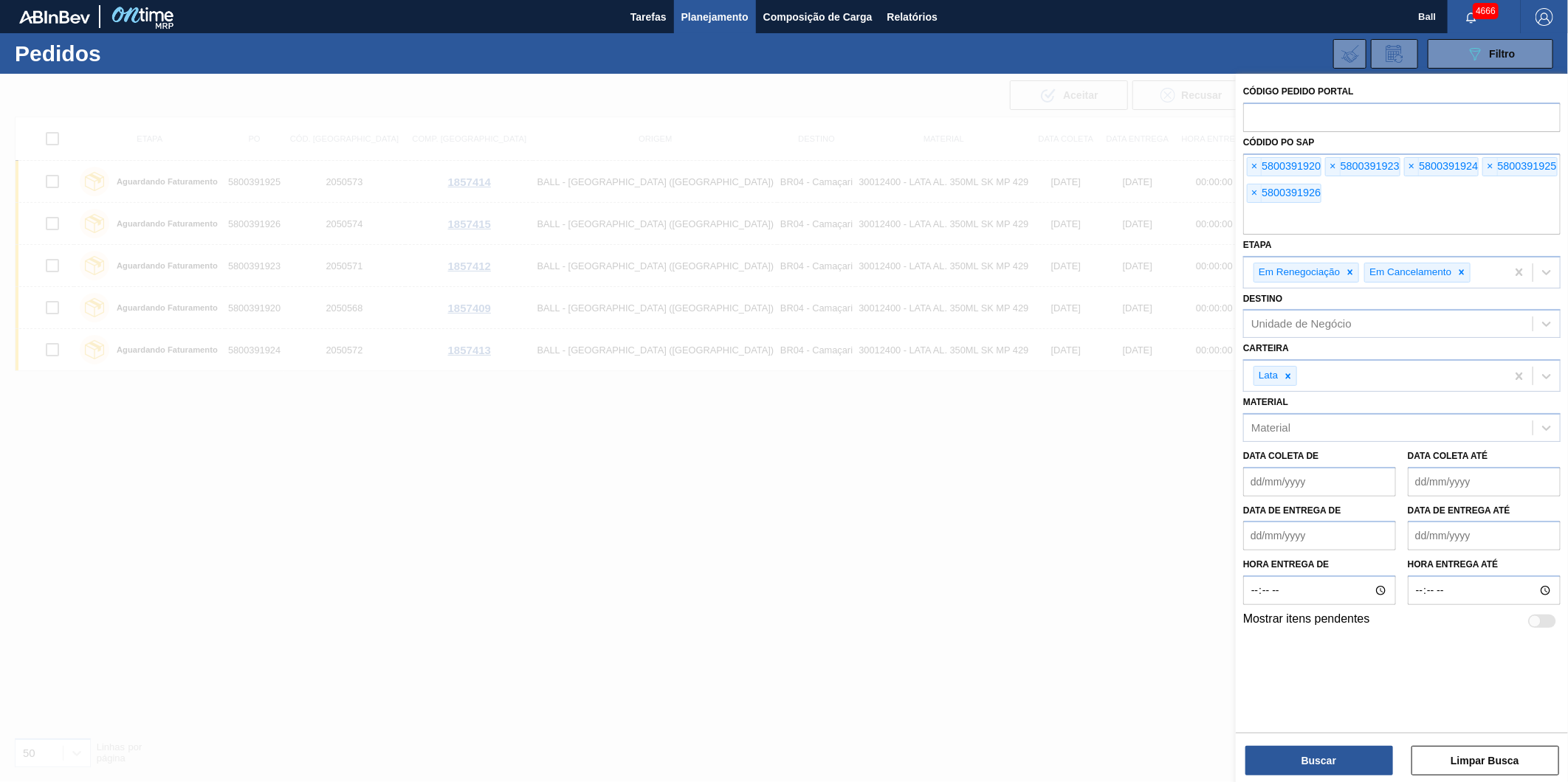
drag, startPoint x: 1375, startPoint y: 223, endPoint x: 1098, endPoint y: 160, distance: 284.1
click at [1236, 160] on div "Código Pedido Portal Códido PO SAP × 5800391920 × 5800391923 × 5800391924 × 580…" at bounding box center [1402, 465] width 332 height 782
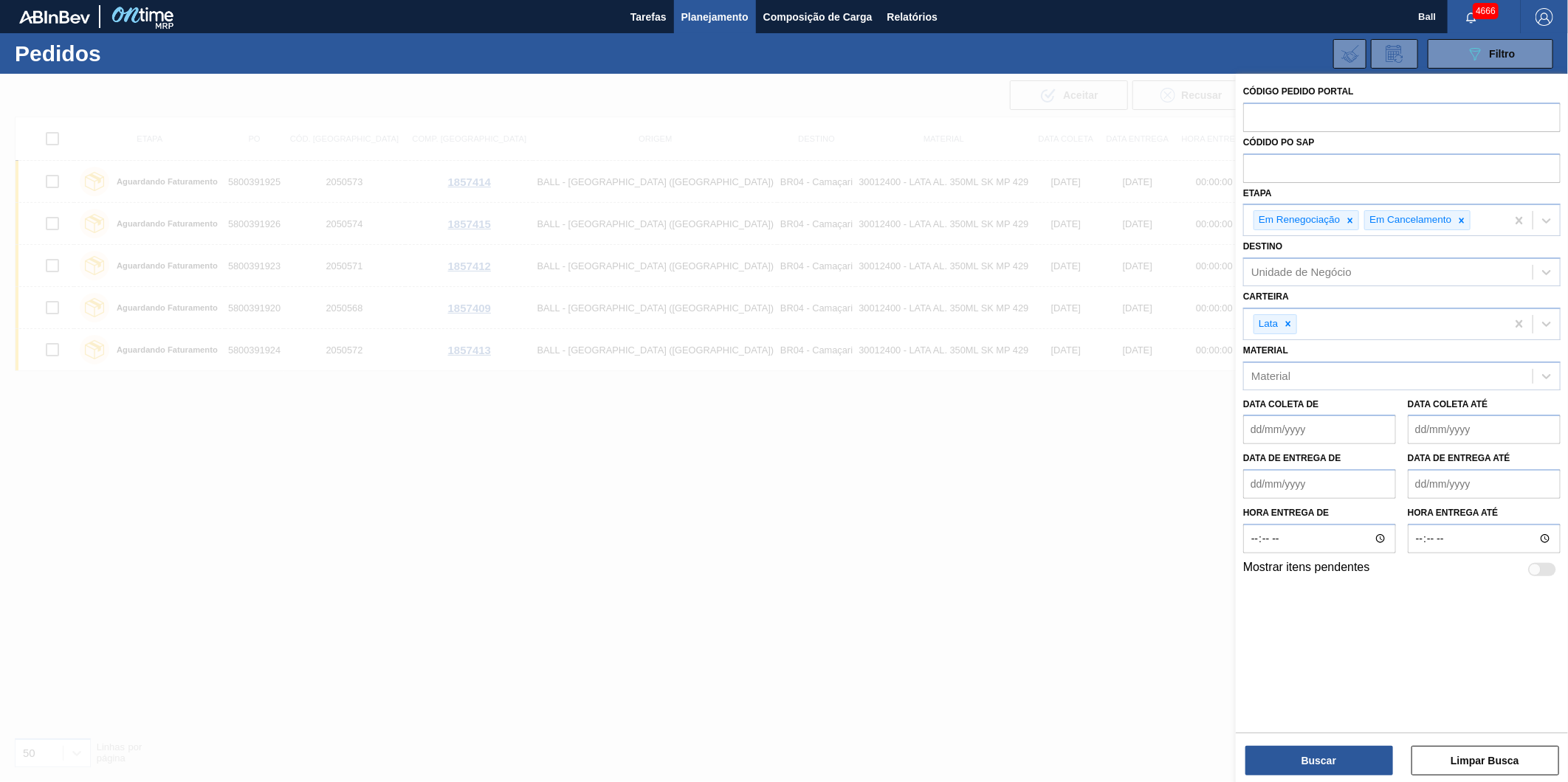
paste input "text"
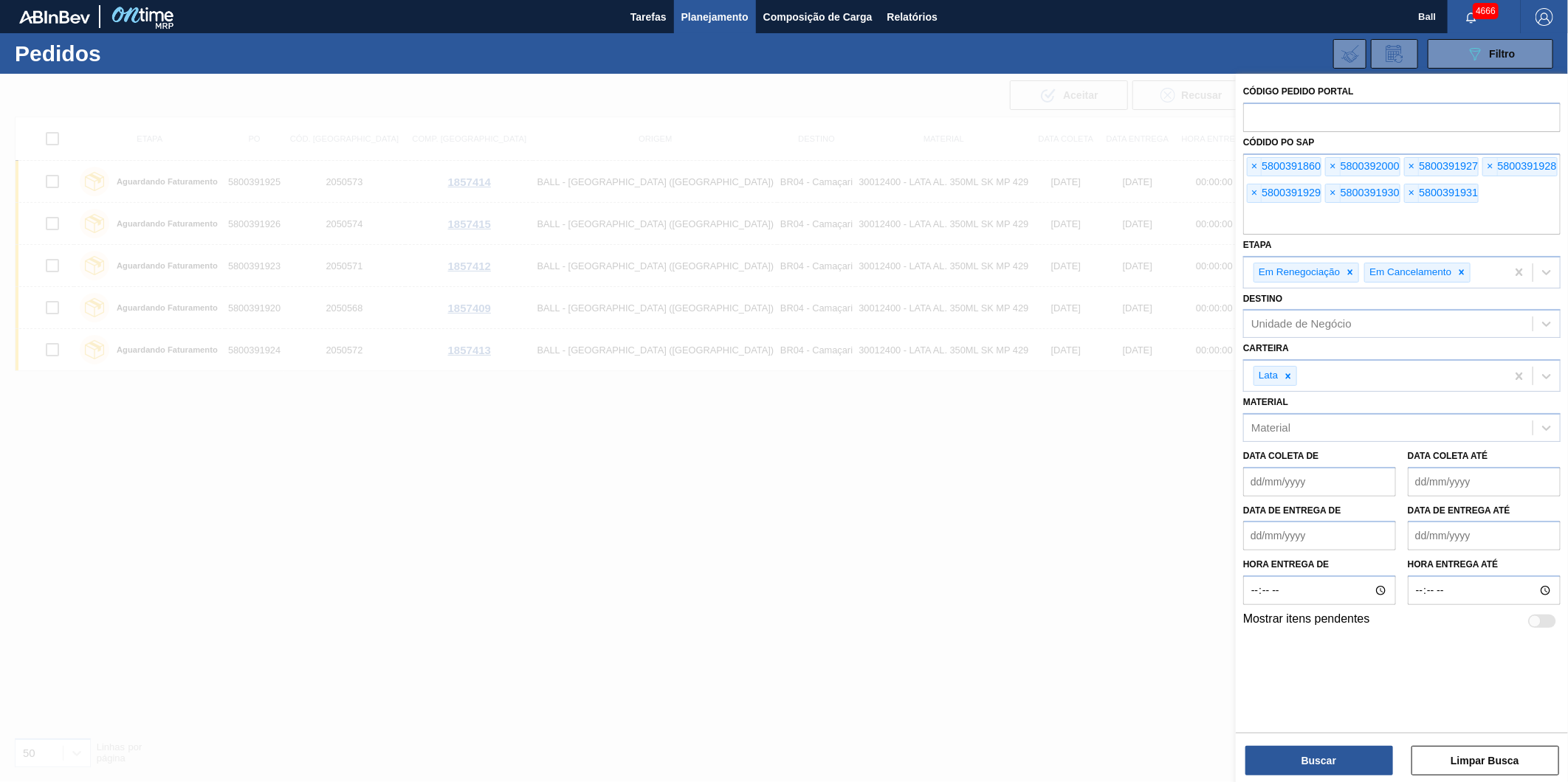
click at [1315, 735] on div "Buscar Limpar Busca" at bounding box center [1402, 753] width 332 height 41
click at [1325, 757] on button "Buscar" at bounding box center [1319, 761] width 148 height 30
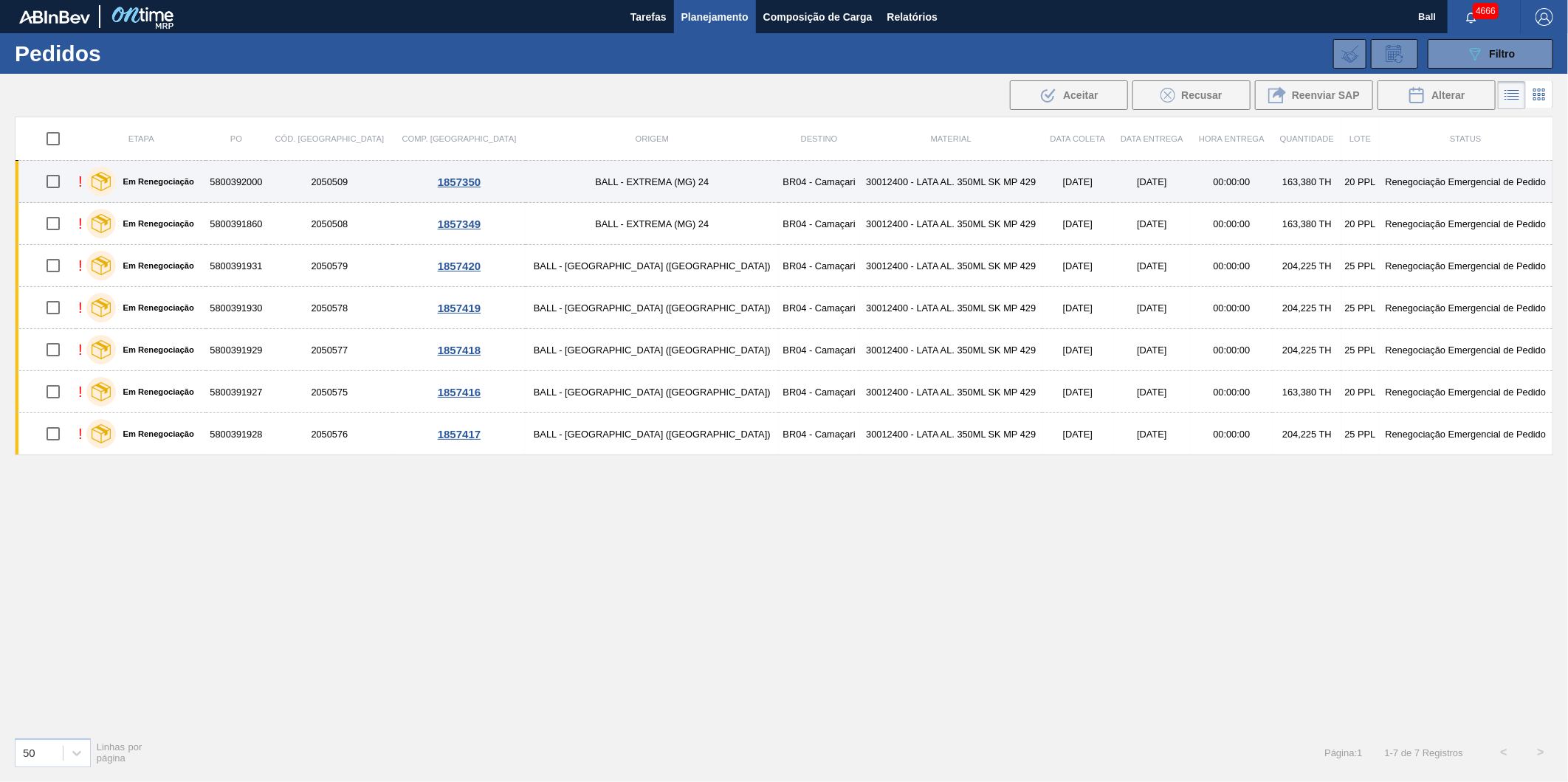
click at [1113, 186] on td "15/10/2025" at bounding box center [1151, 182] width 78 height 42
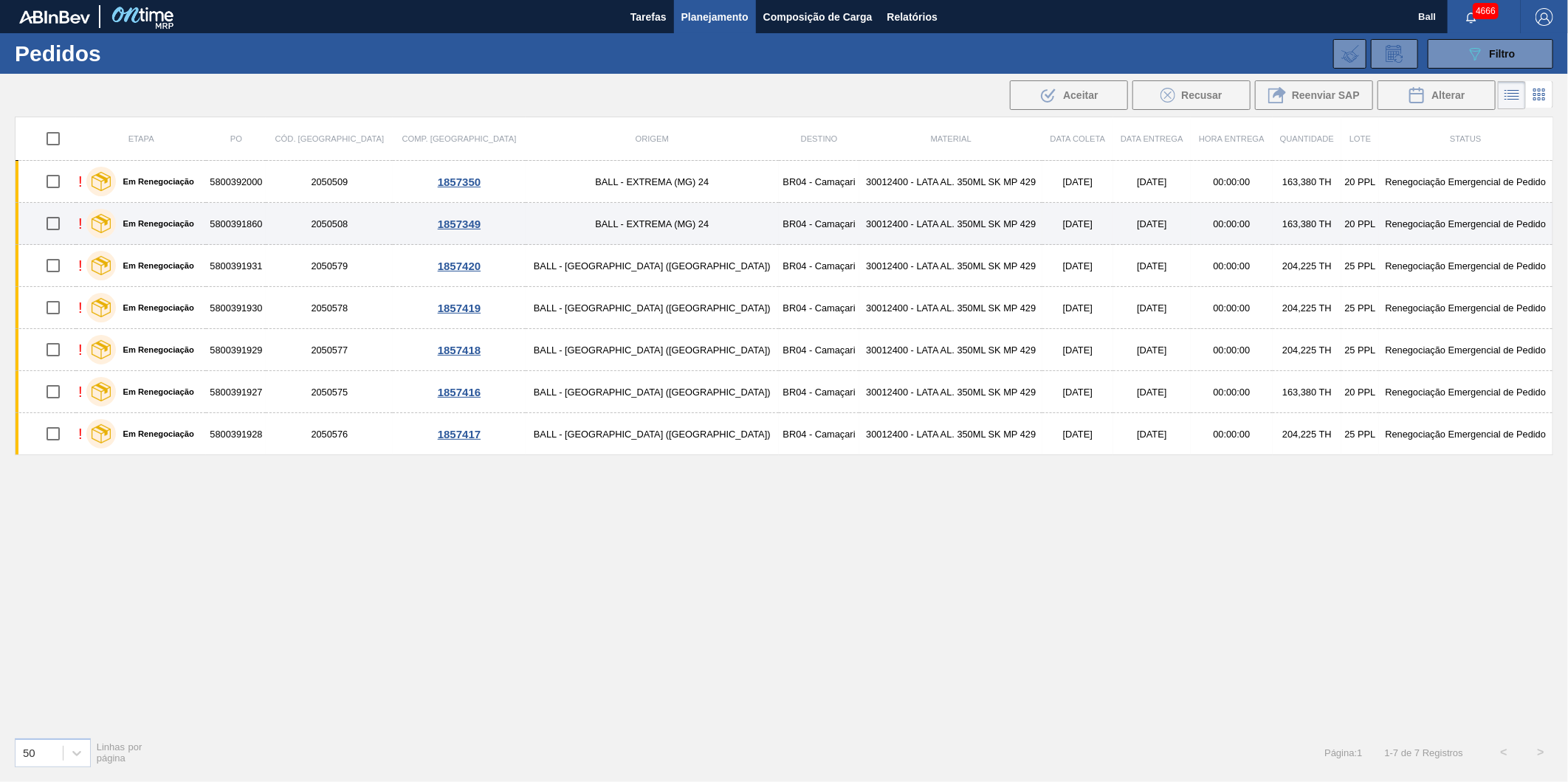
click at [325, 210] on td "2050508" at bounding box center [329, 223] width 127 height 42
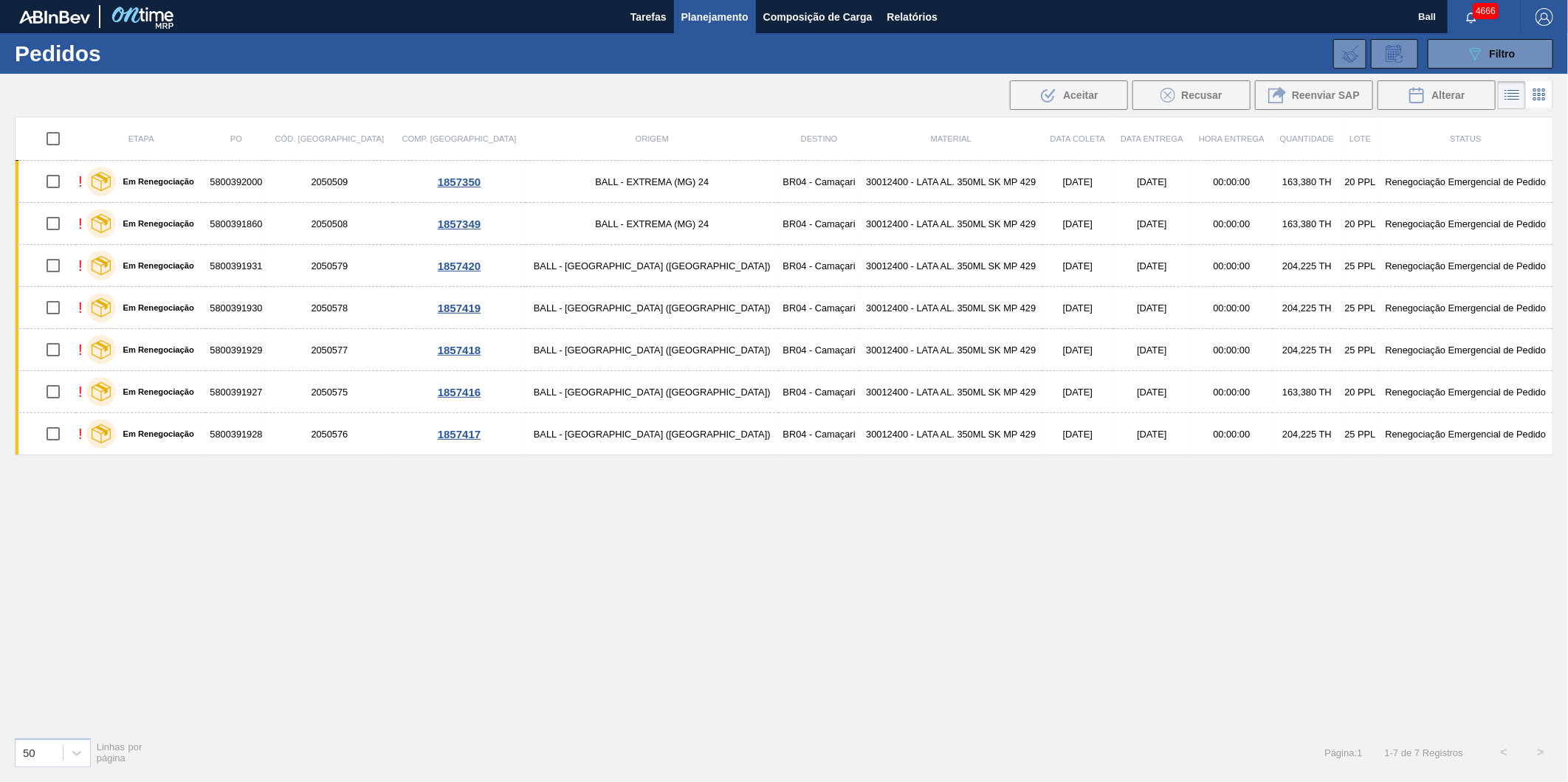
drag, startPoint x: 799, startPoint y: 548, endPoint x: 788, endPoint y: 554, distance: 12.5
click at [799, 548] on div "Etapa PO Cód. Pedido Comp. Carga Origem Destino Material Data coleta Data Entre…" at bounding box center [784, 421] width 1538 height 609
click at [485, 48] on div "089F7B8B-B2A5-4AFE-B5C0-19BA573D28AC Filtro Código Pedido Portal Códido PO SAP …" at bounding box center [900, 54] width 1321 height 44
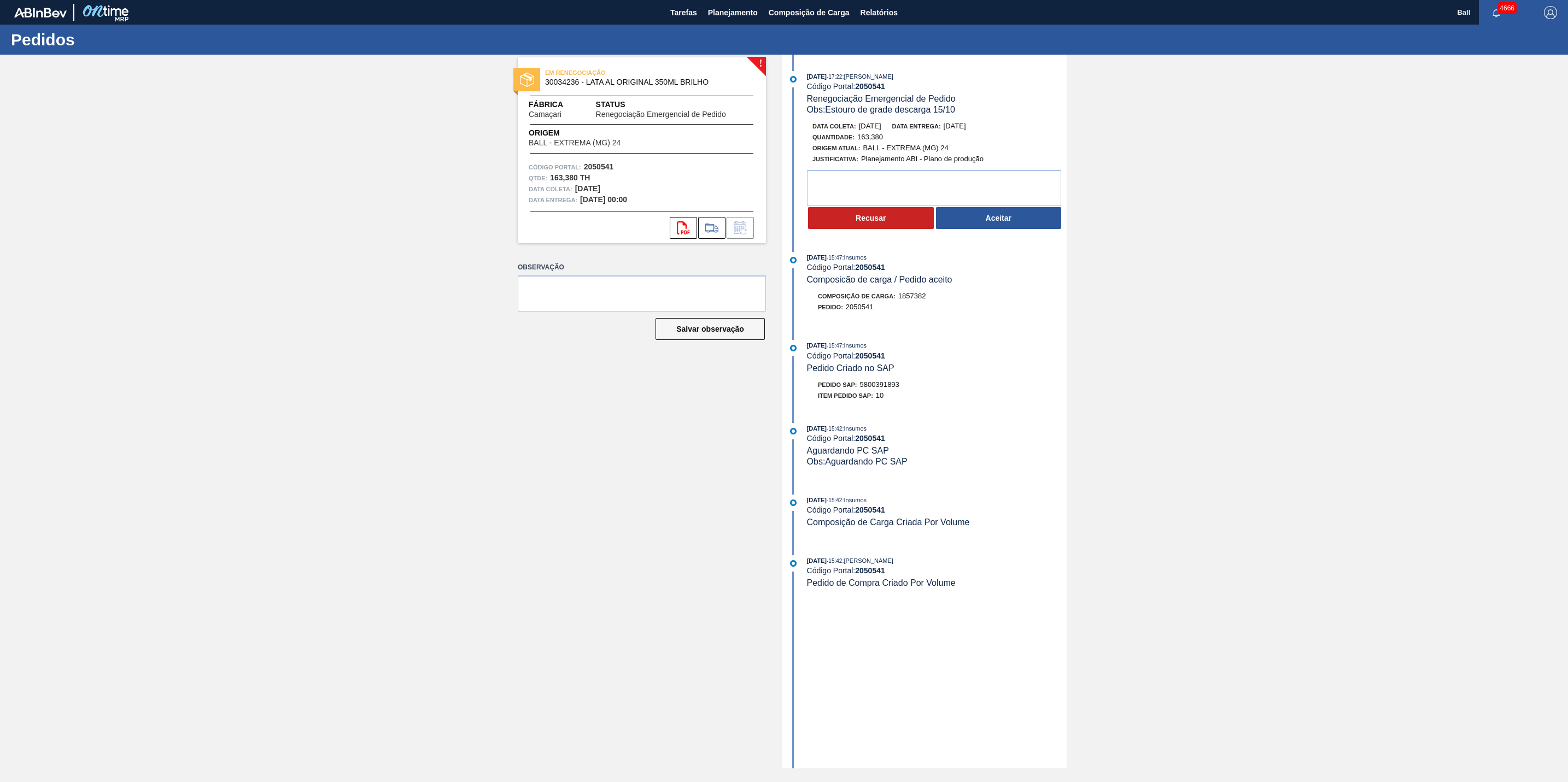
click at [464, 513] on div "! EM RENEGOCIAÇÃO 30034236 - LATA AL ORIGINAL 350ML BRILHO Fábrica Camaçari Sta…" at bounding box center [784, 411] width 1568 height 714
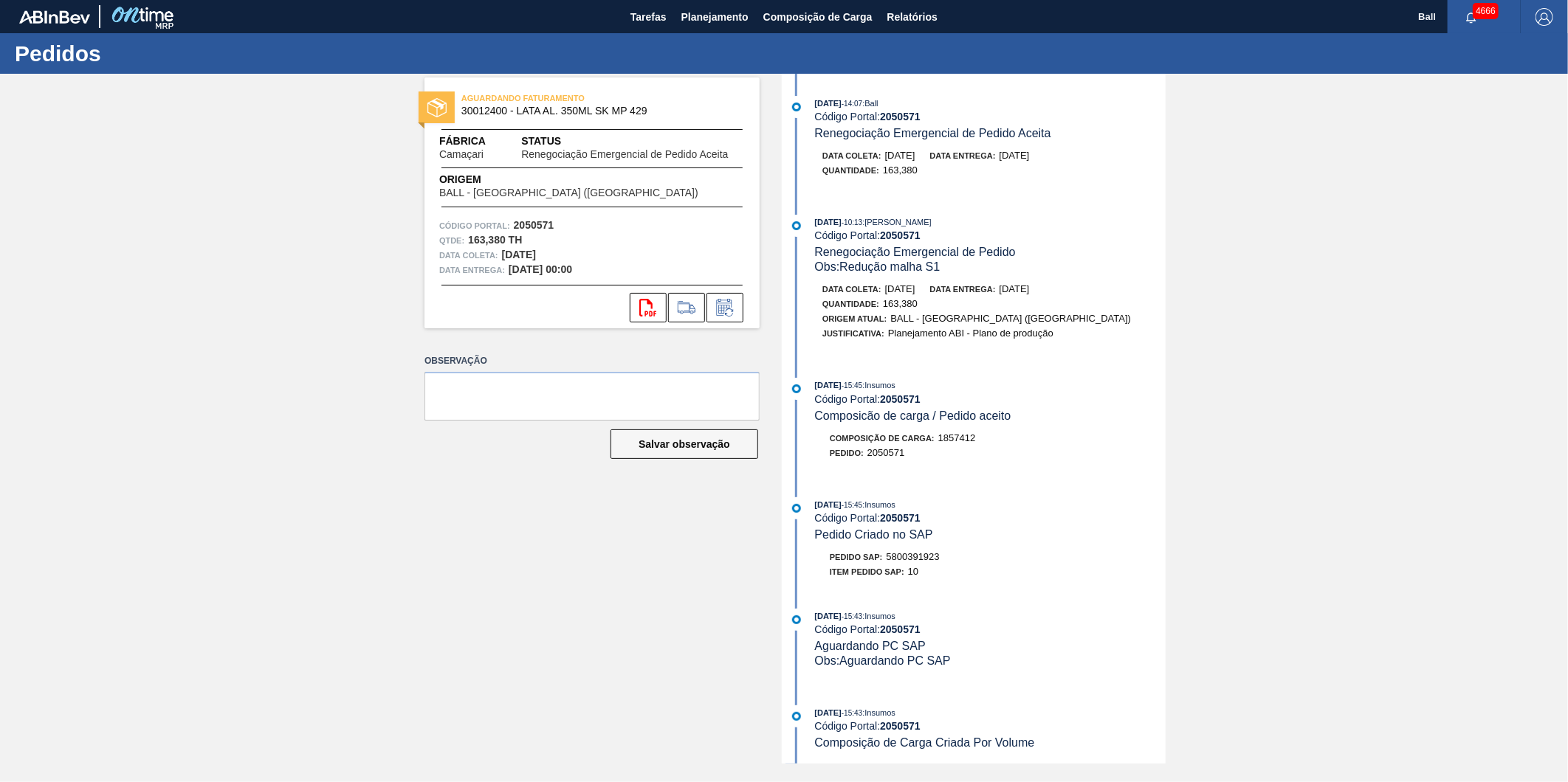
scroll to position [94, 0]
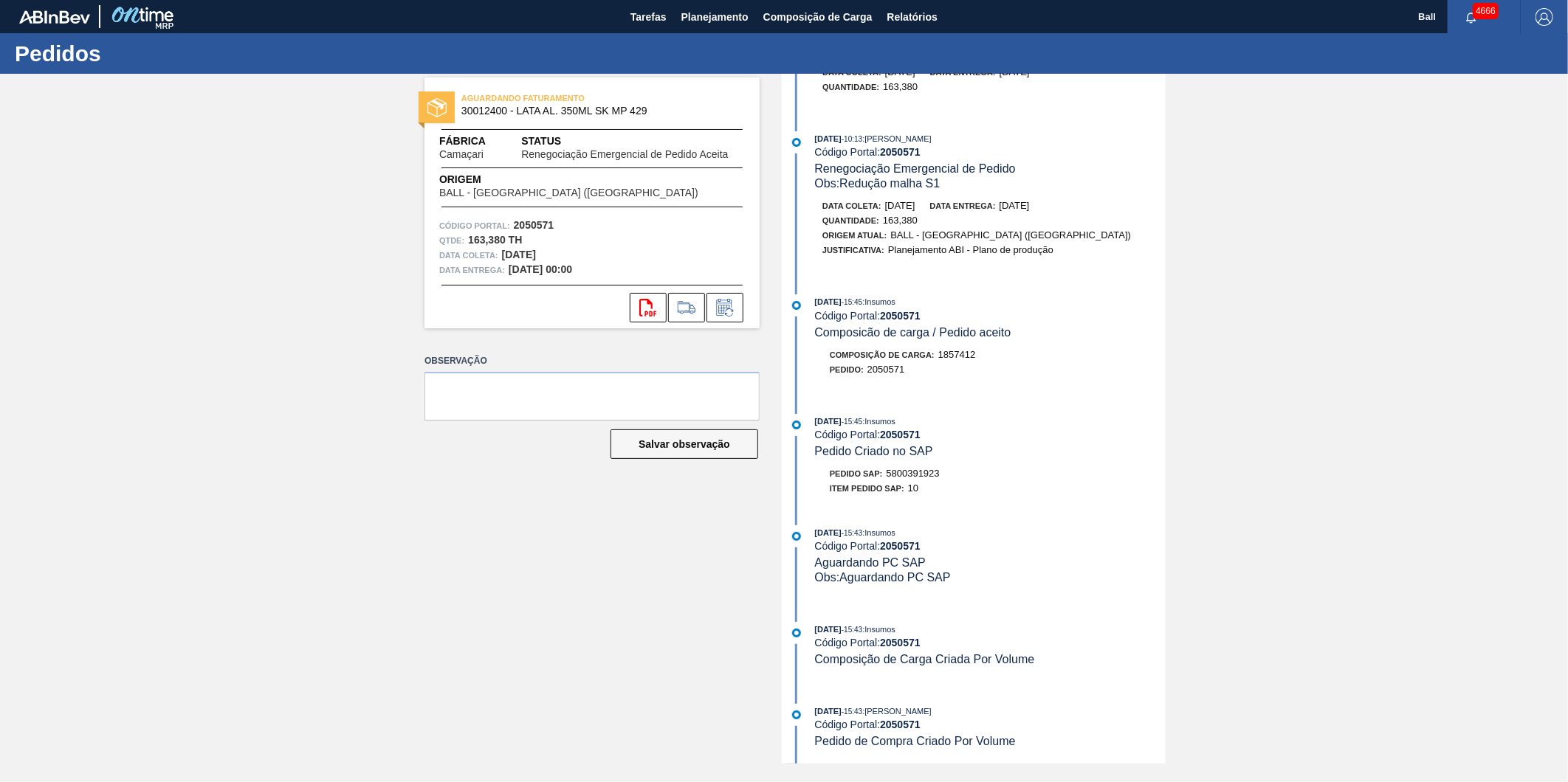
click at [1340, 610] on div "AGUARDANDO FATURAMENTO 30012400 - LATA AL. 350ML SK MP 429 Fábrica Camaçari Sta…" at bounding box center [784, 419] width 1568 height 690
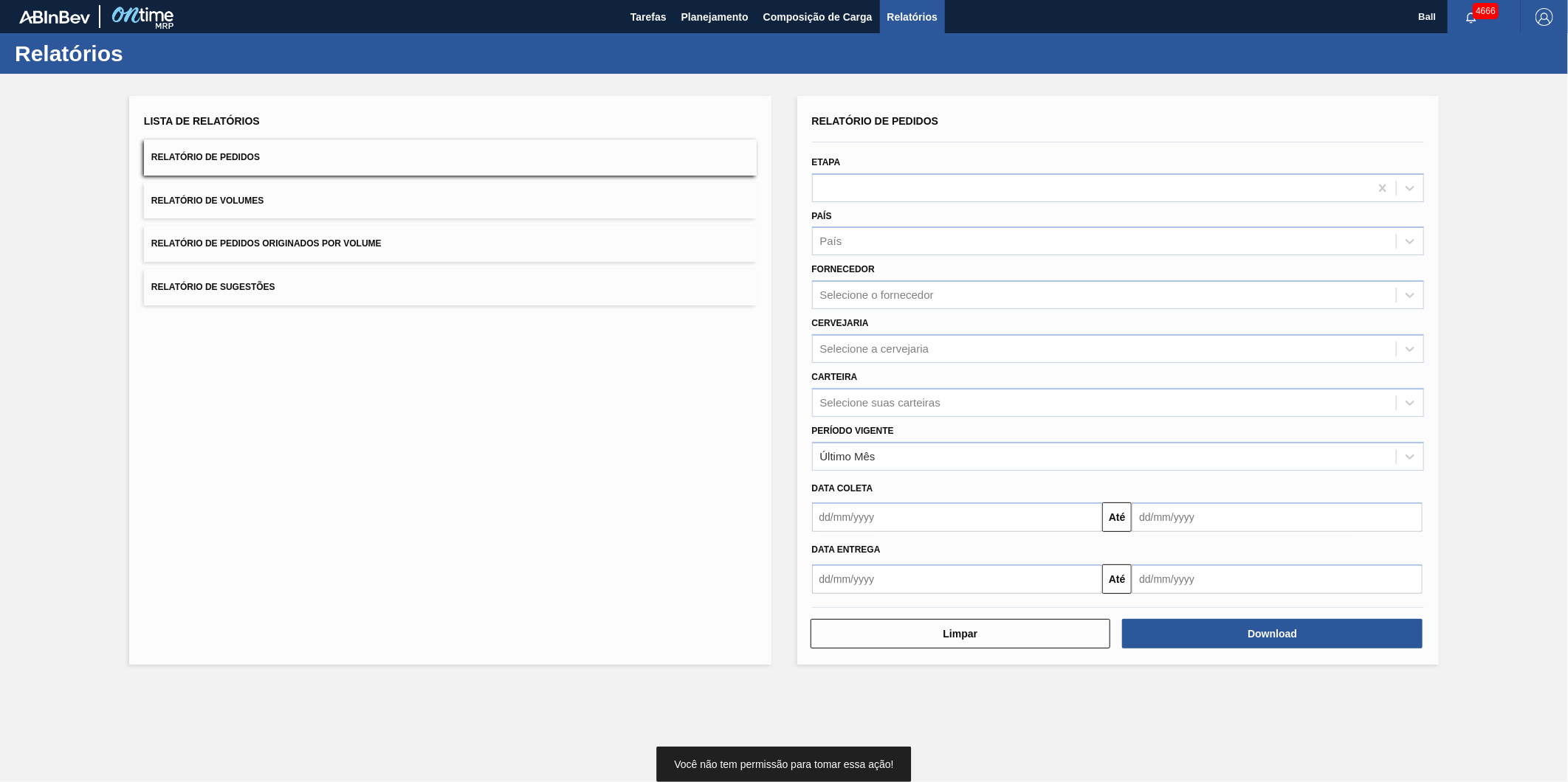
click at [239, 198] on span "Relatório de Volumes" at bounding box center [207, 200] width 113 height 11
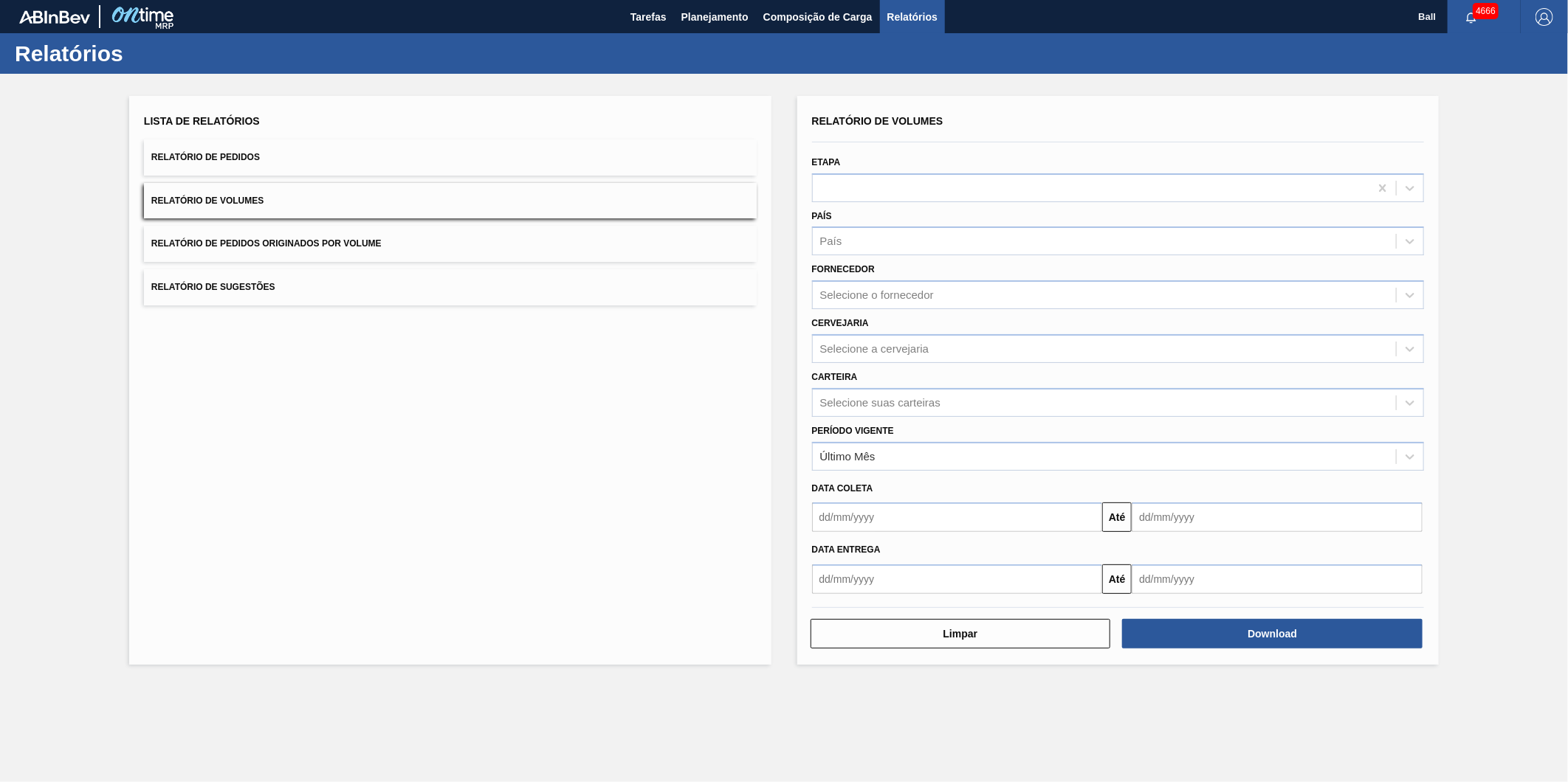
click at [289, 142] on button "Relatório de Pedidos" at bounding box center [450, 158] width 612 height 36
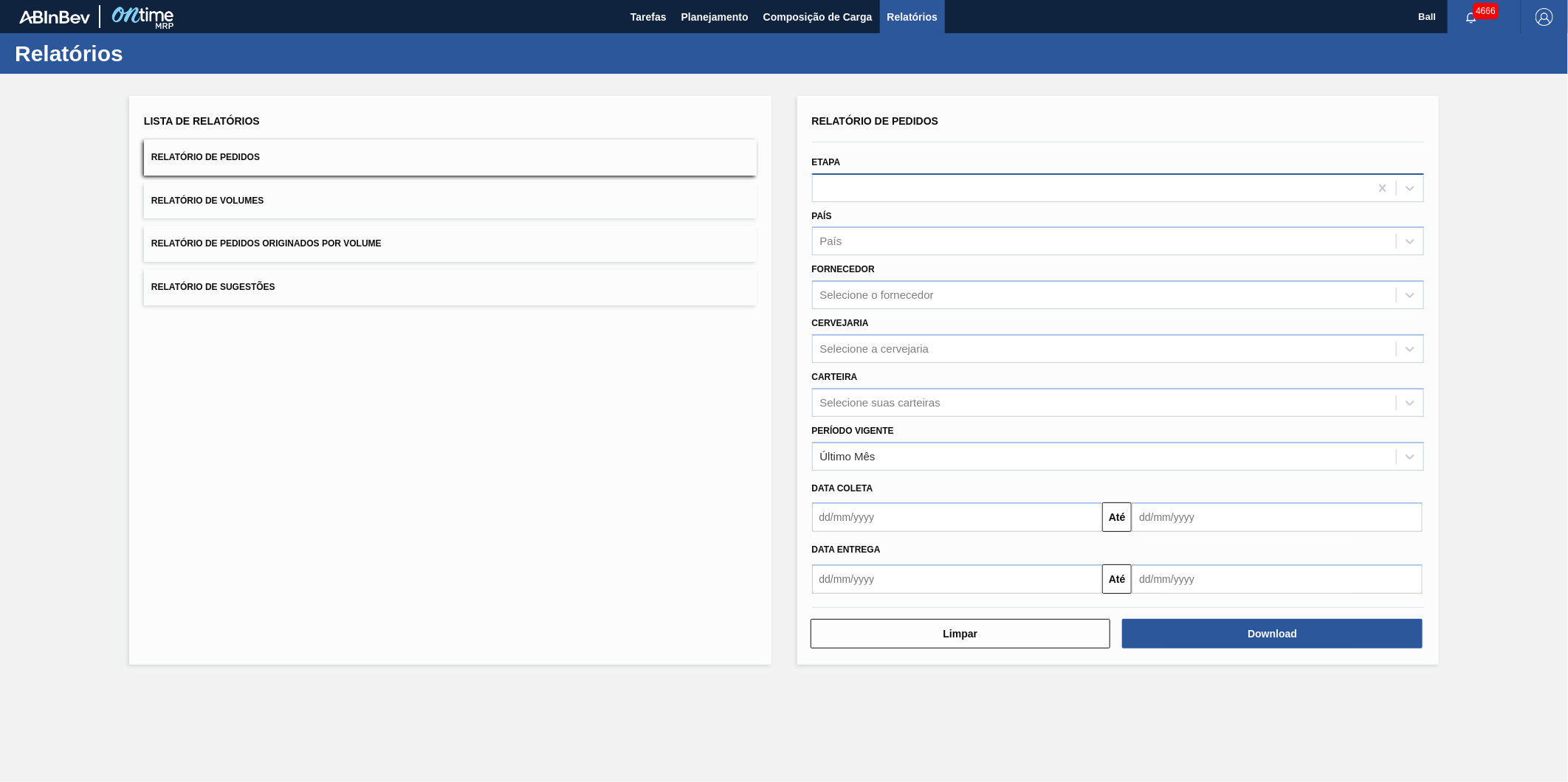
click at [931, 194] on div at bounding box center [1091, 188] width 557 height 21
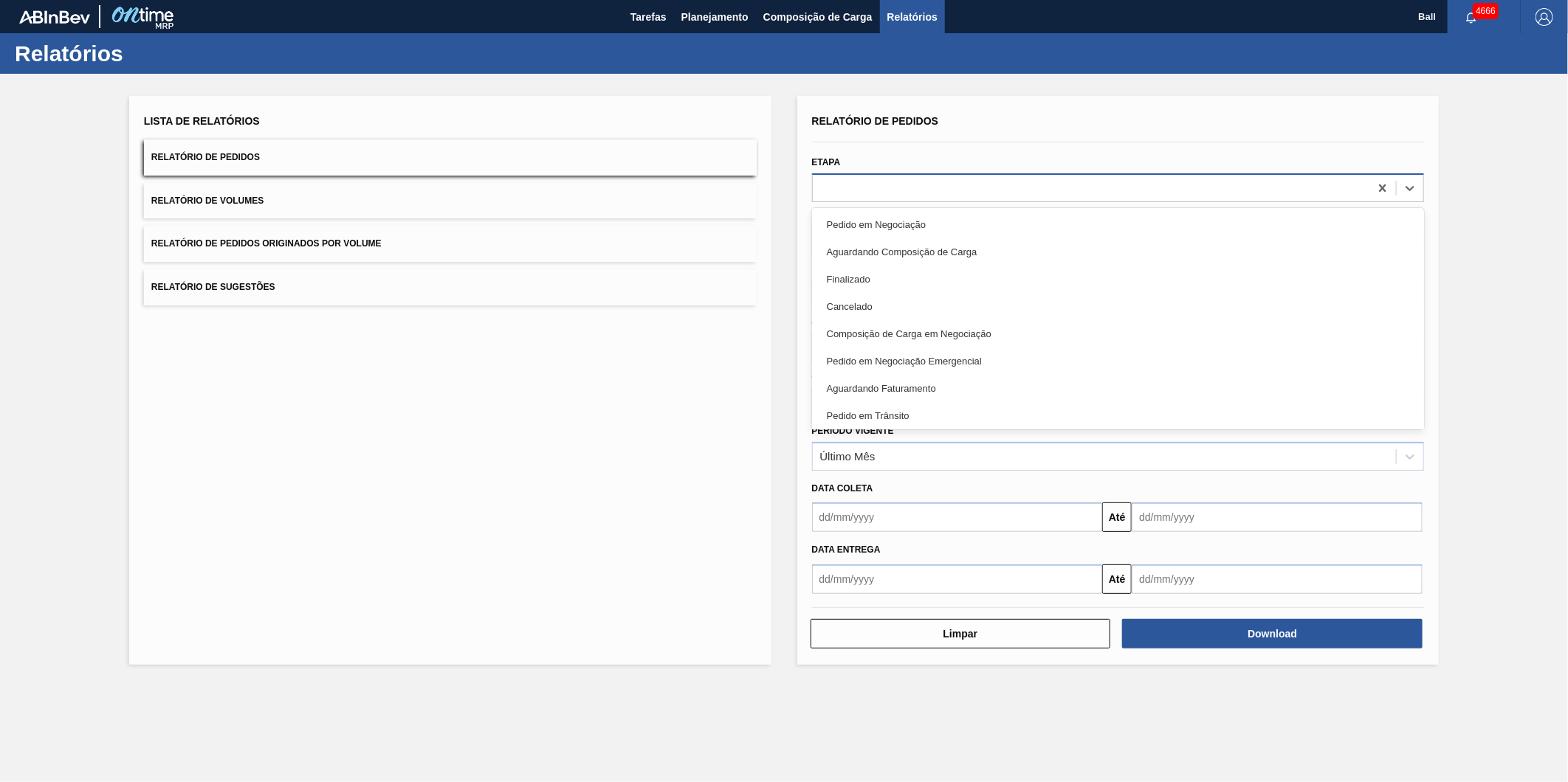
click at [946, 181] on div at bounding box center [1091, 188] width 557 height 21
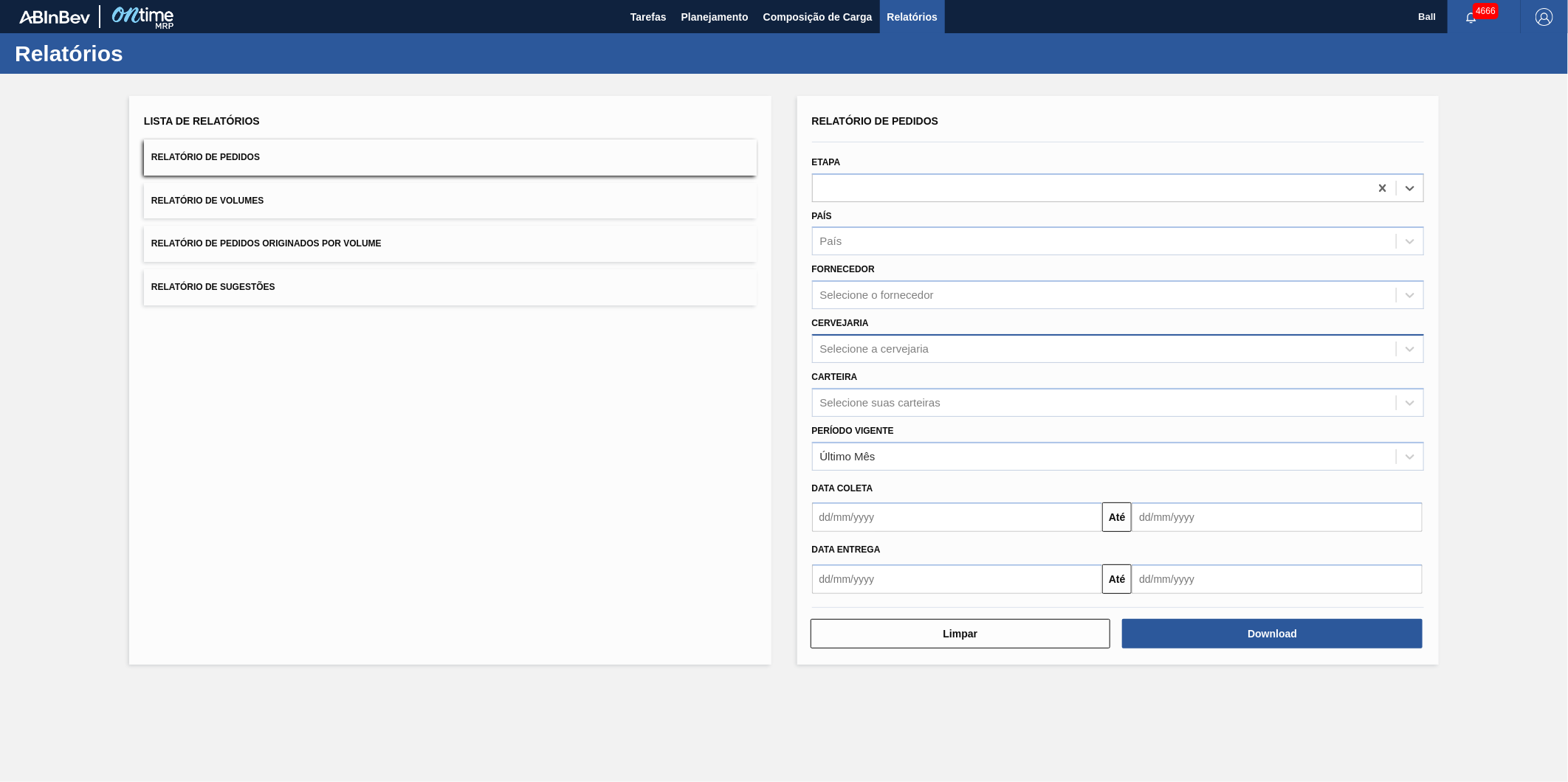
click at [910, 347] on div "Selecione a cervejaria" at bounding box center [874, 348] width 109 height 12
type input "cama"
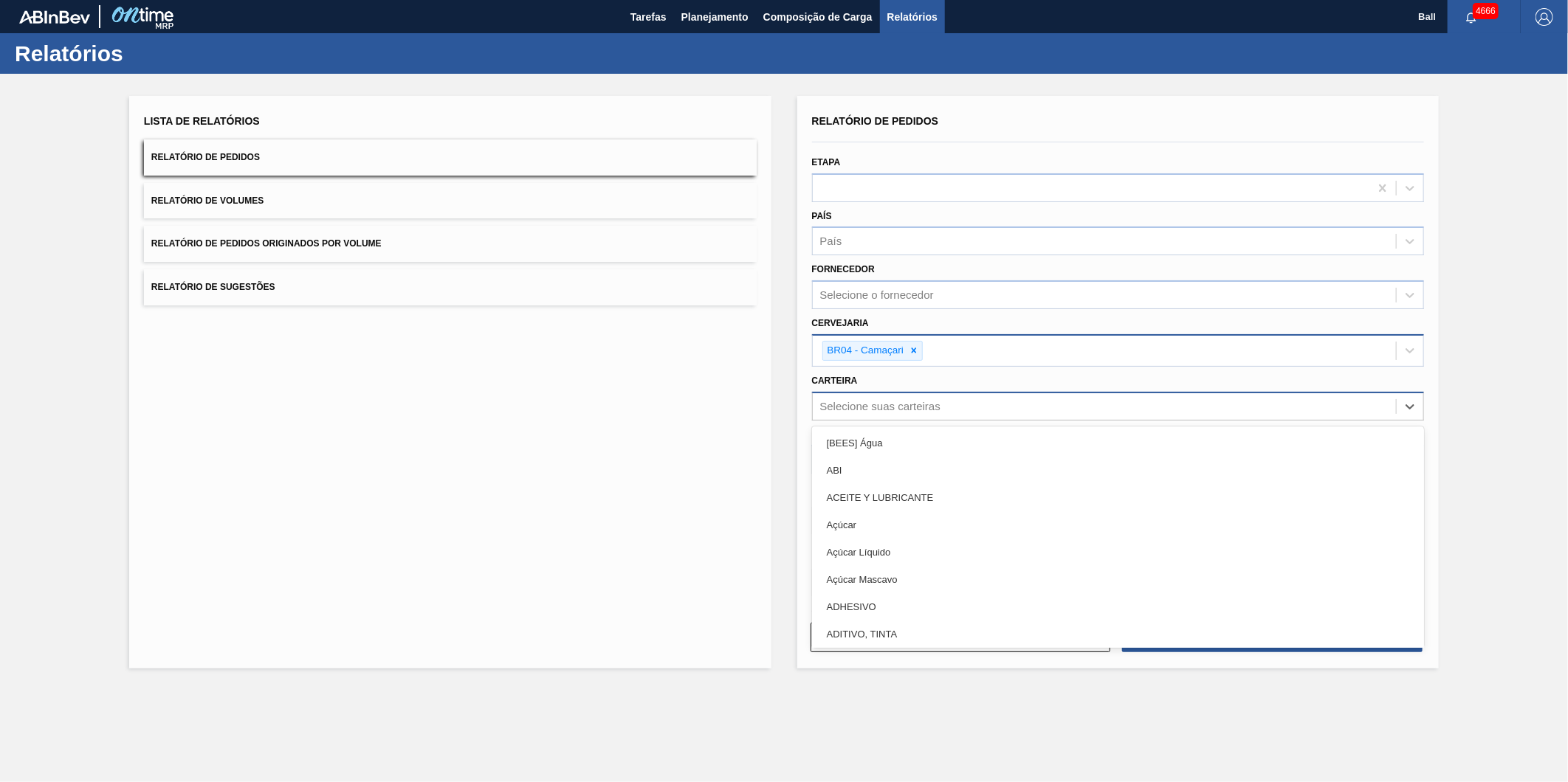
click at [919, 400] on div "Selecione suas carteiras" at bounding box center [880, 406] width 120 height 12
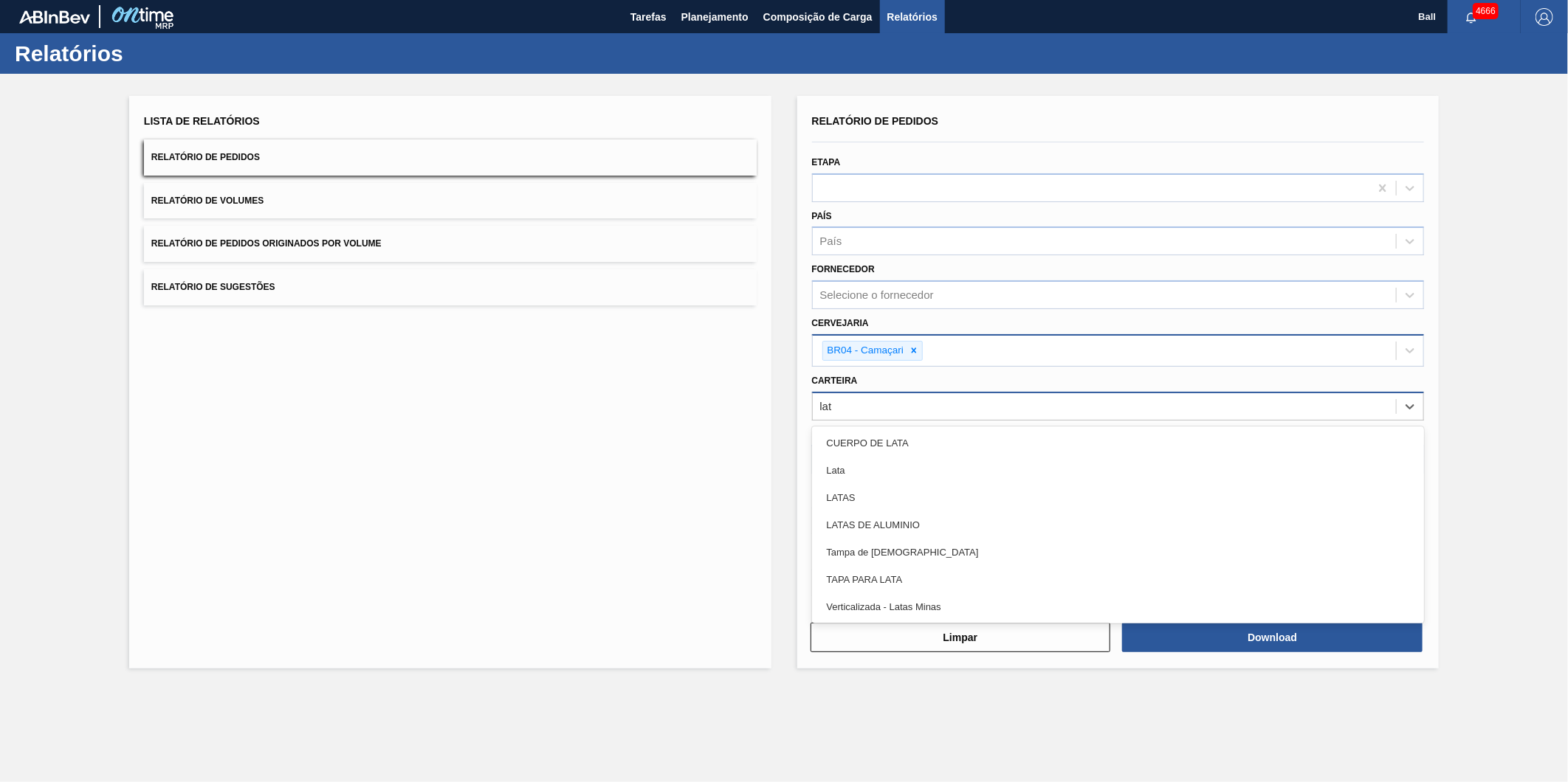
type input "lata"
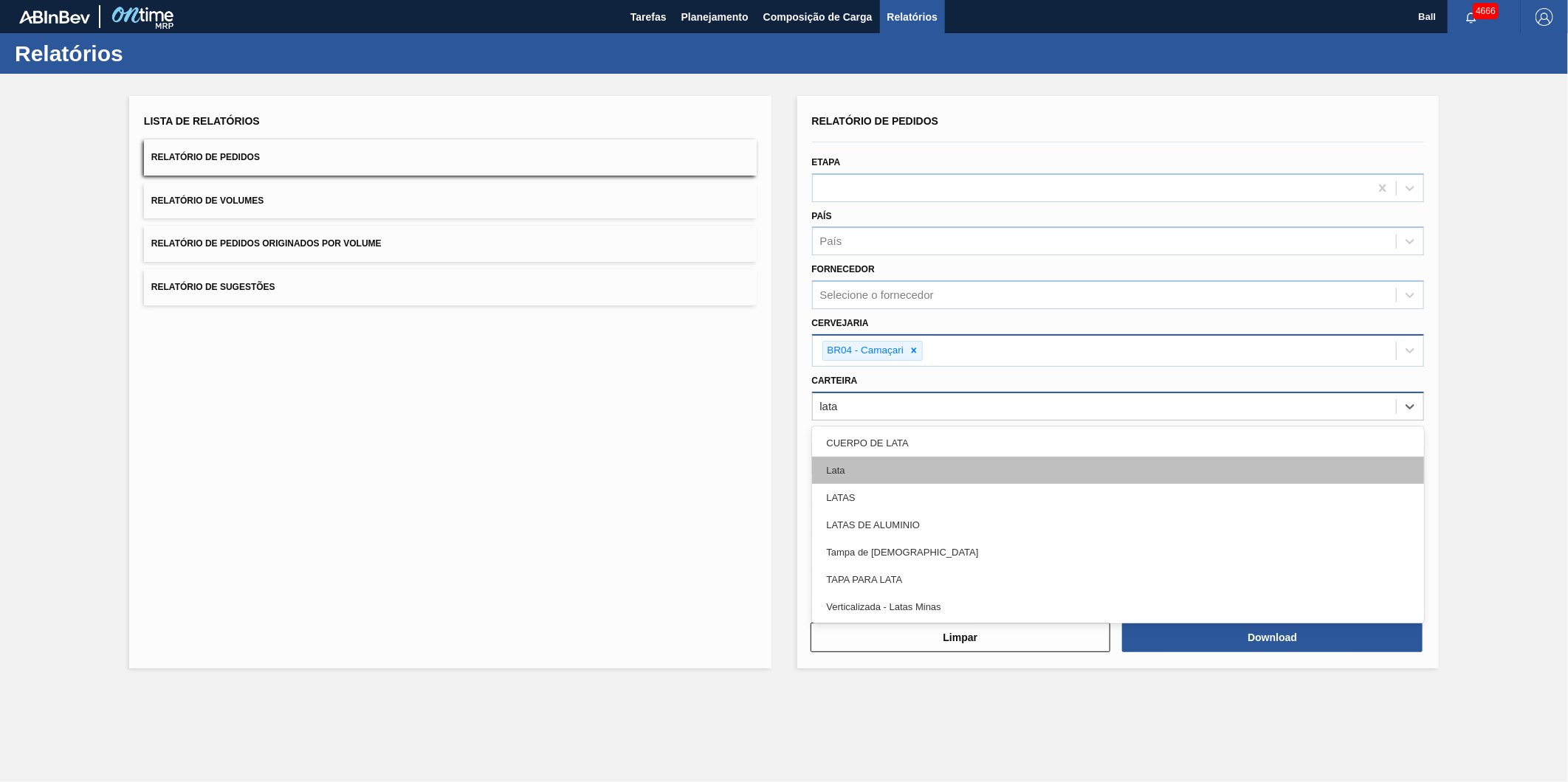
click at [874, 460] on div "Lata" at bounding box center [1118, 470] width 612 height 27
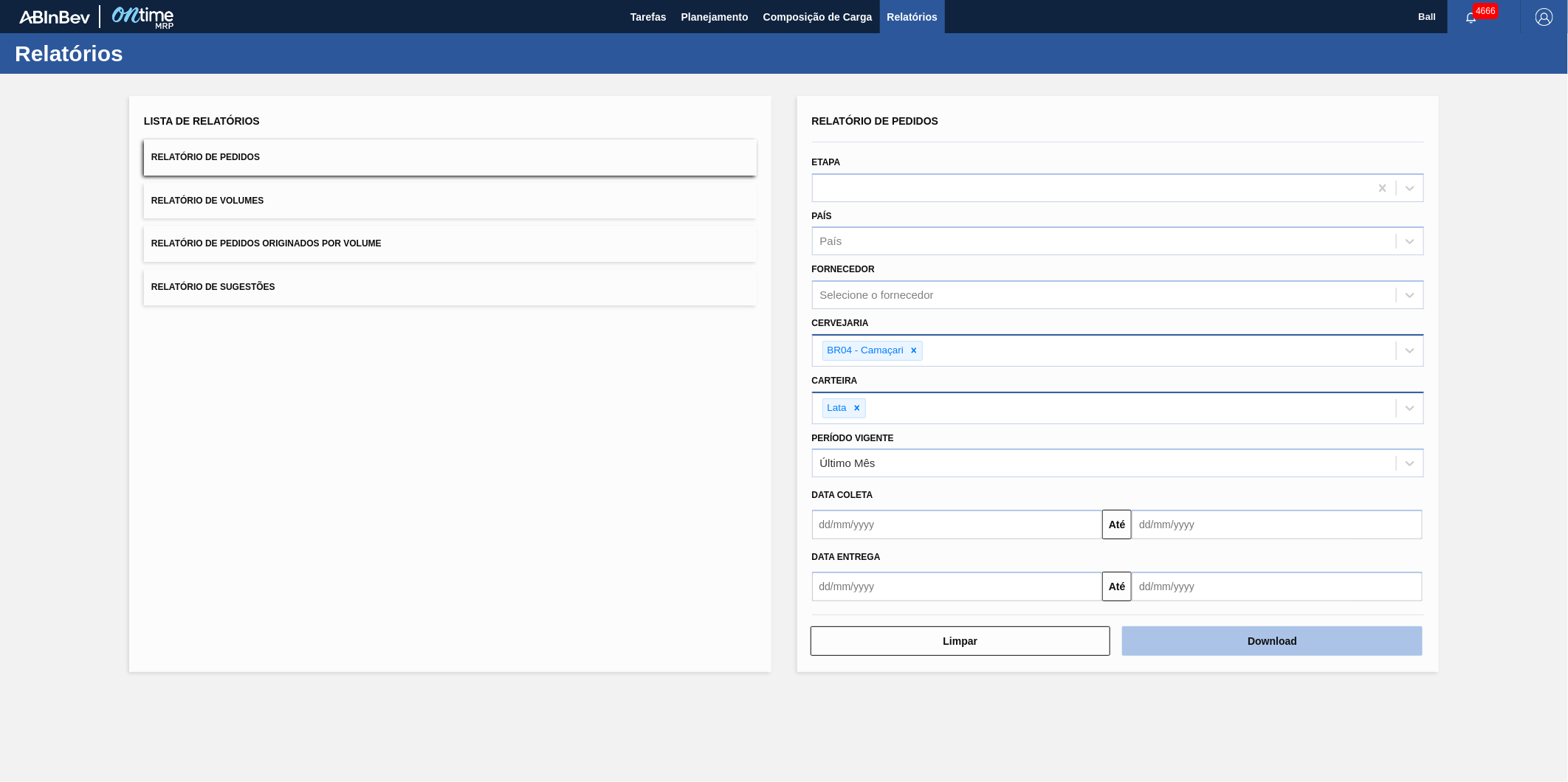
click at [1326, 635] on button "Download" at bounding box center [1272, 642] width 301 height 30
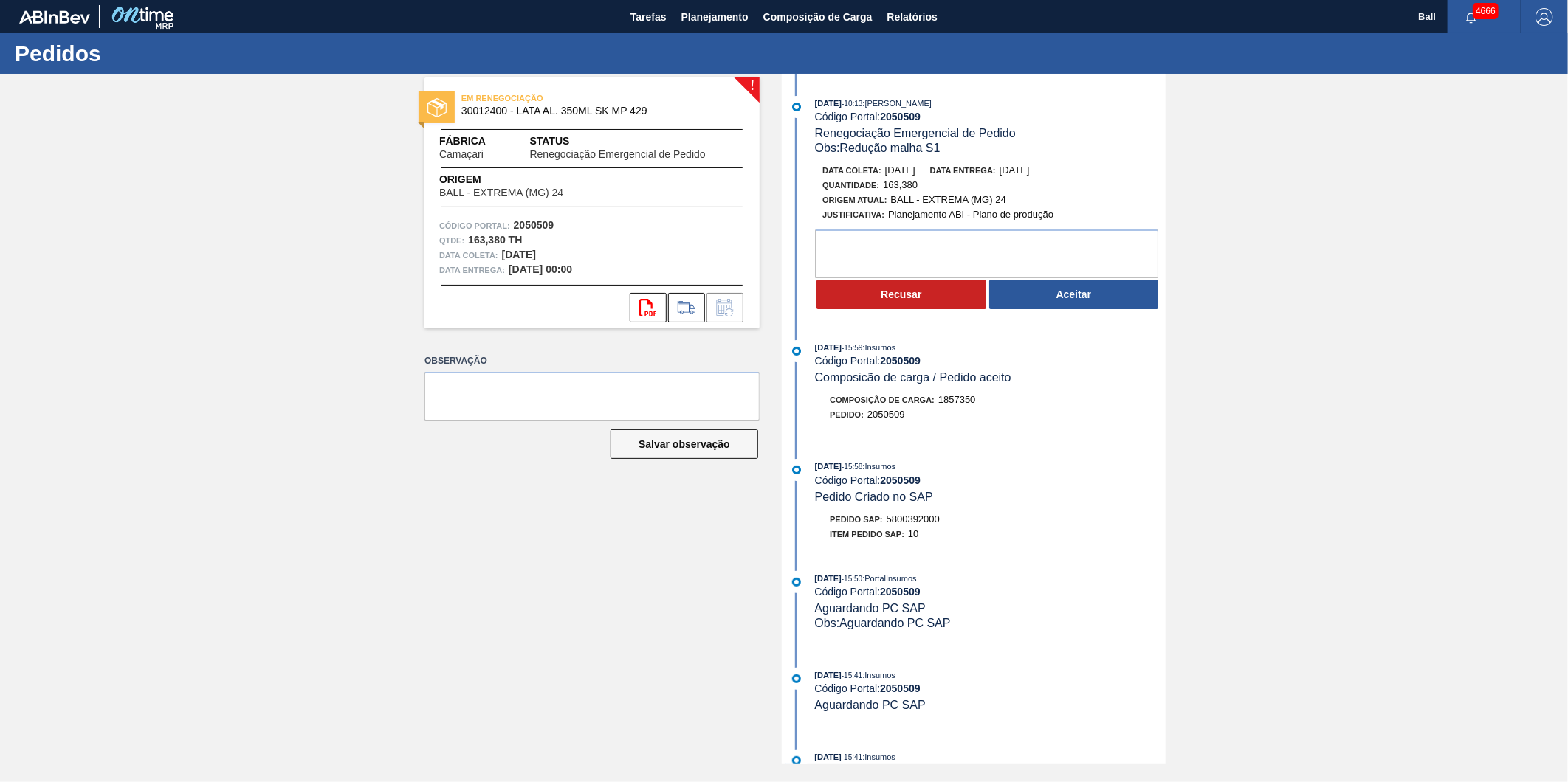
click at [902, 522] on span "5800392000" at bounding box center [913, 518] width 53 height 11
copy div "Pedido SAP: 5800392000"
click at [985, 504] on div "[DATE] 15:58 : Insumos Código Portal: 2050509 Pedido Criado no SAP" at bounding box center [990, 481] width 351 height 45
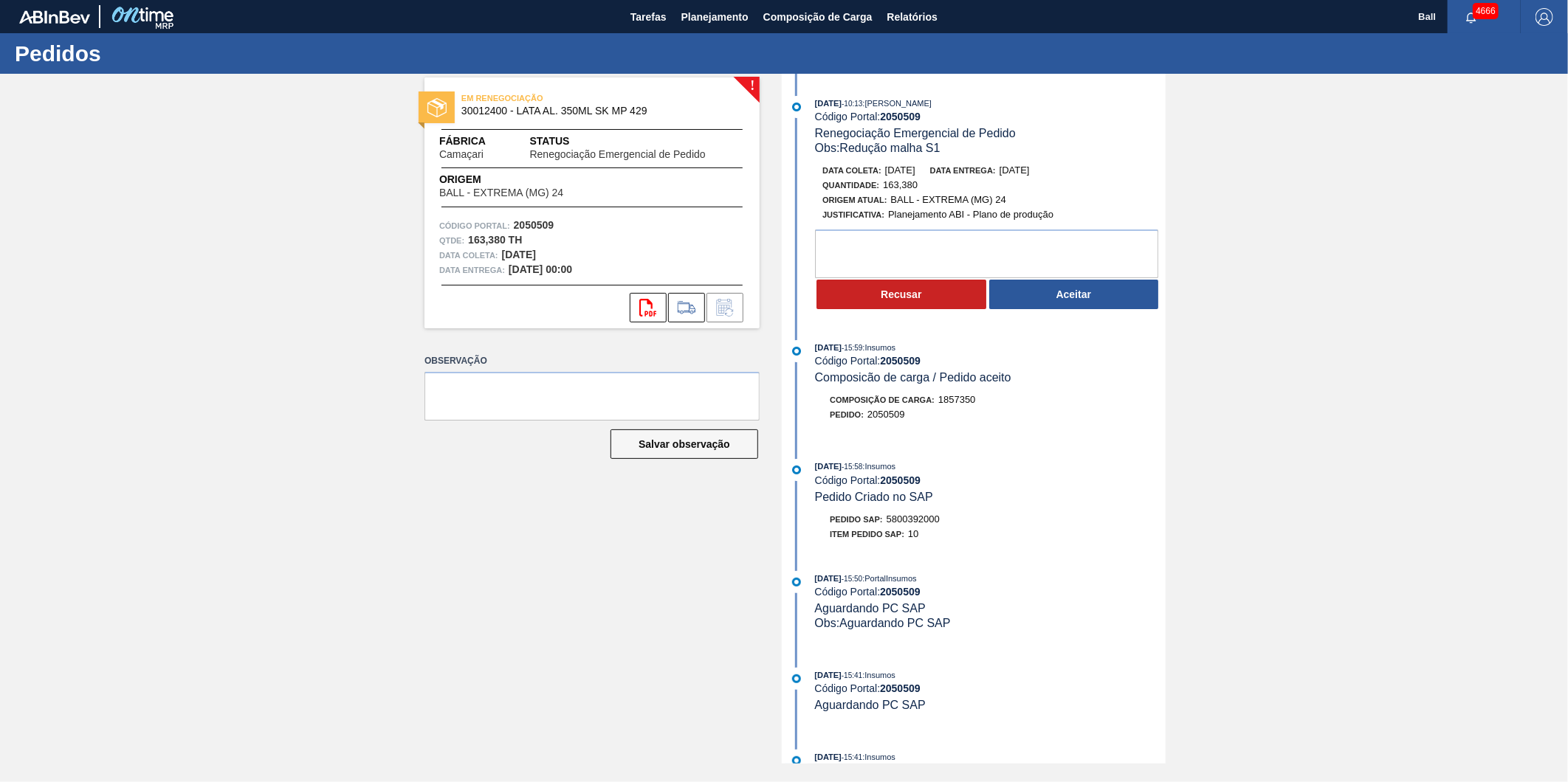
click at [932, 525] on span "5800392000" at bounding box center [913, 518] width 53 height 11
copy span "5800392000"
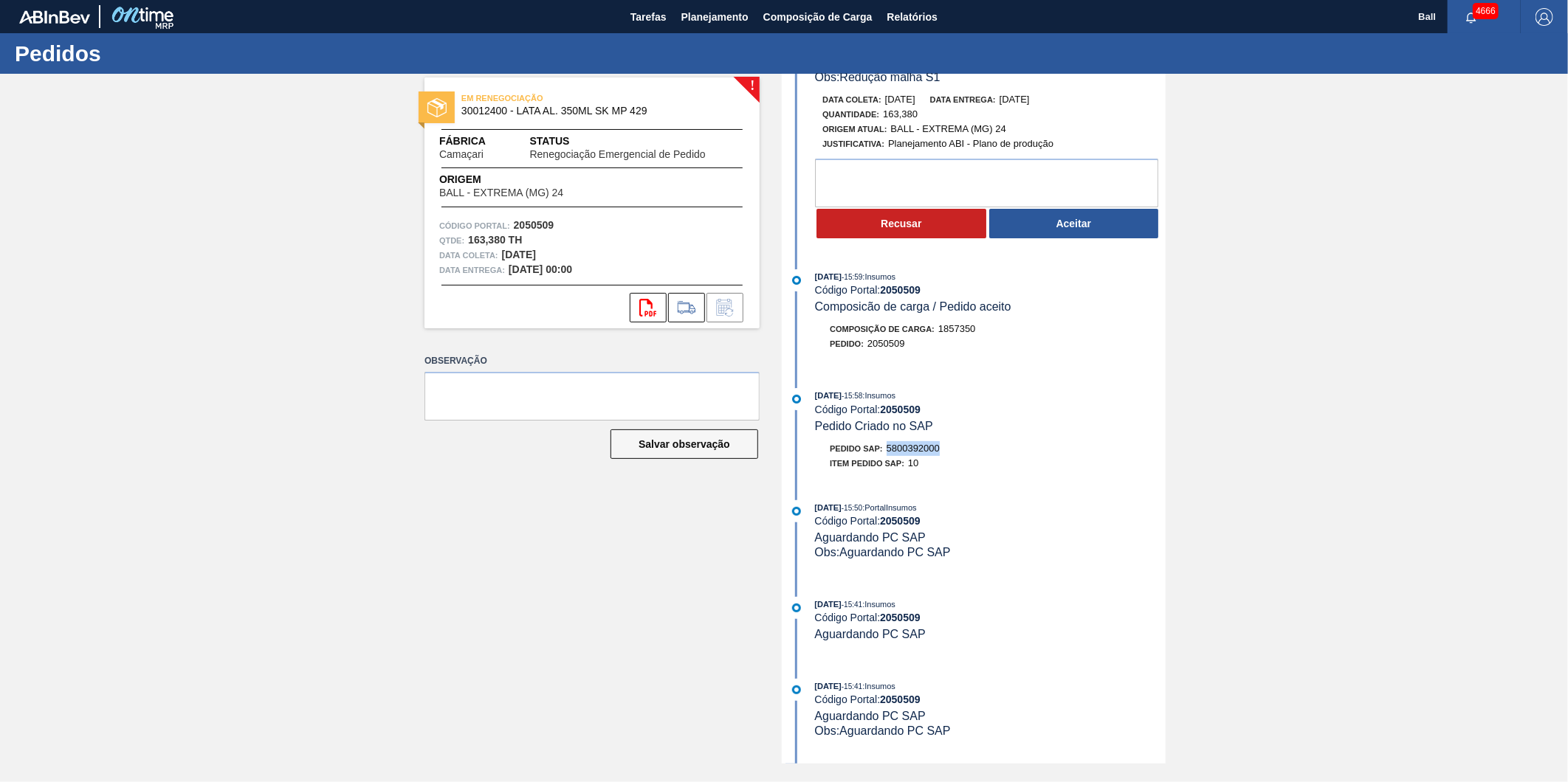
scroll to position [233, 0]
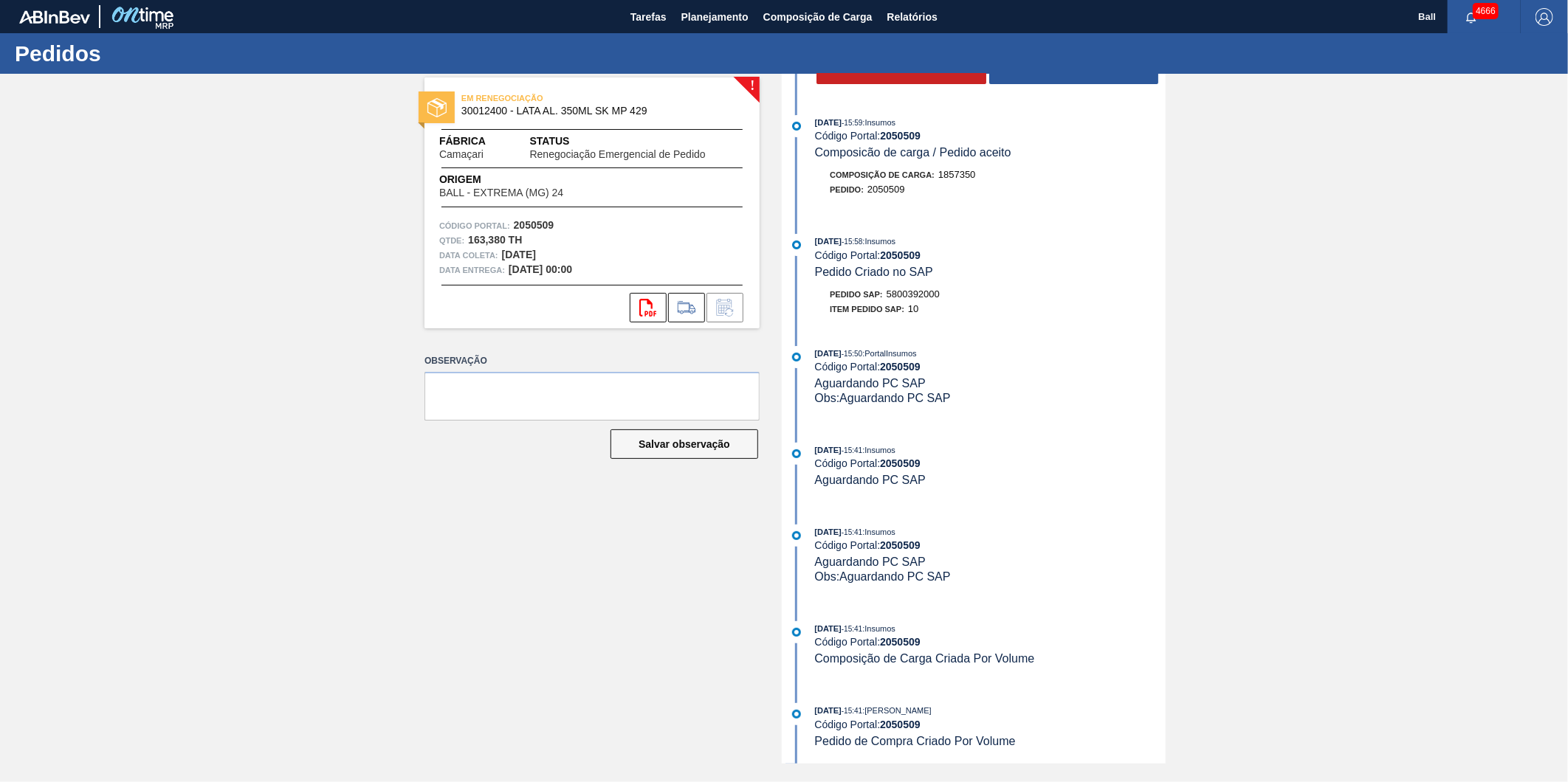
click at [1041, 240] on div "[DATE] 15:58 : Insumos" at bounding box center [990, 242] width 351 height 15
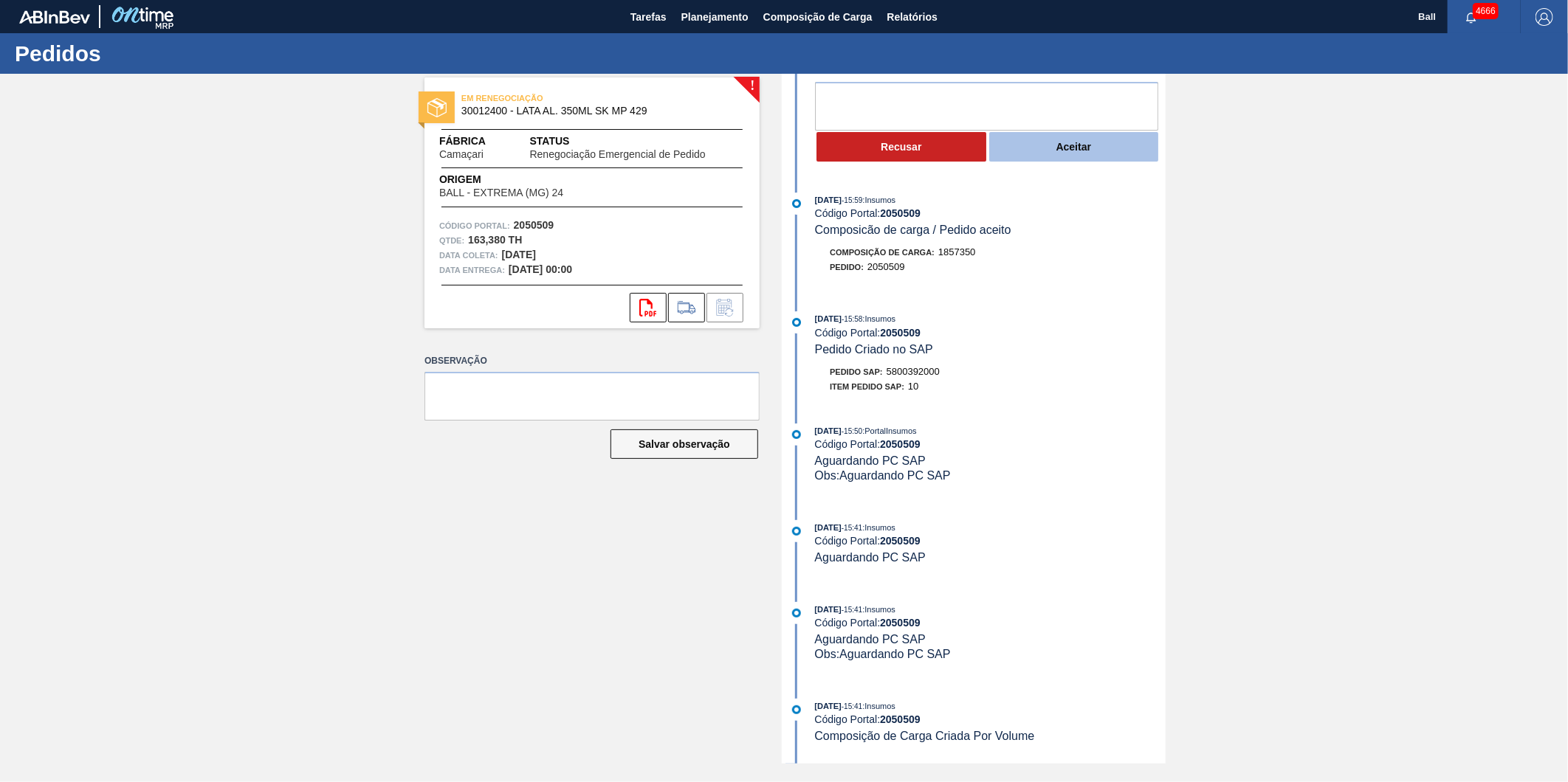
scroll to position [0, 0]
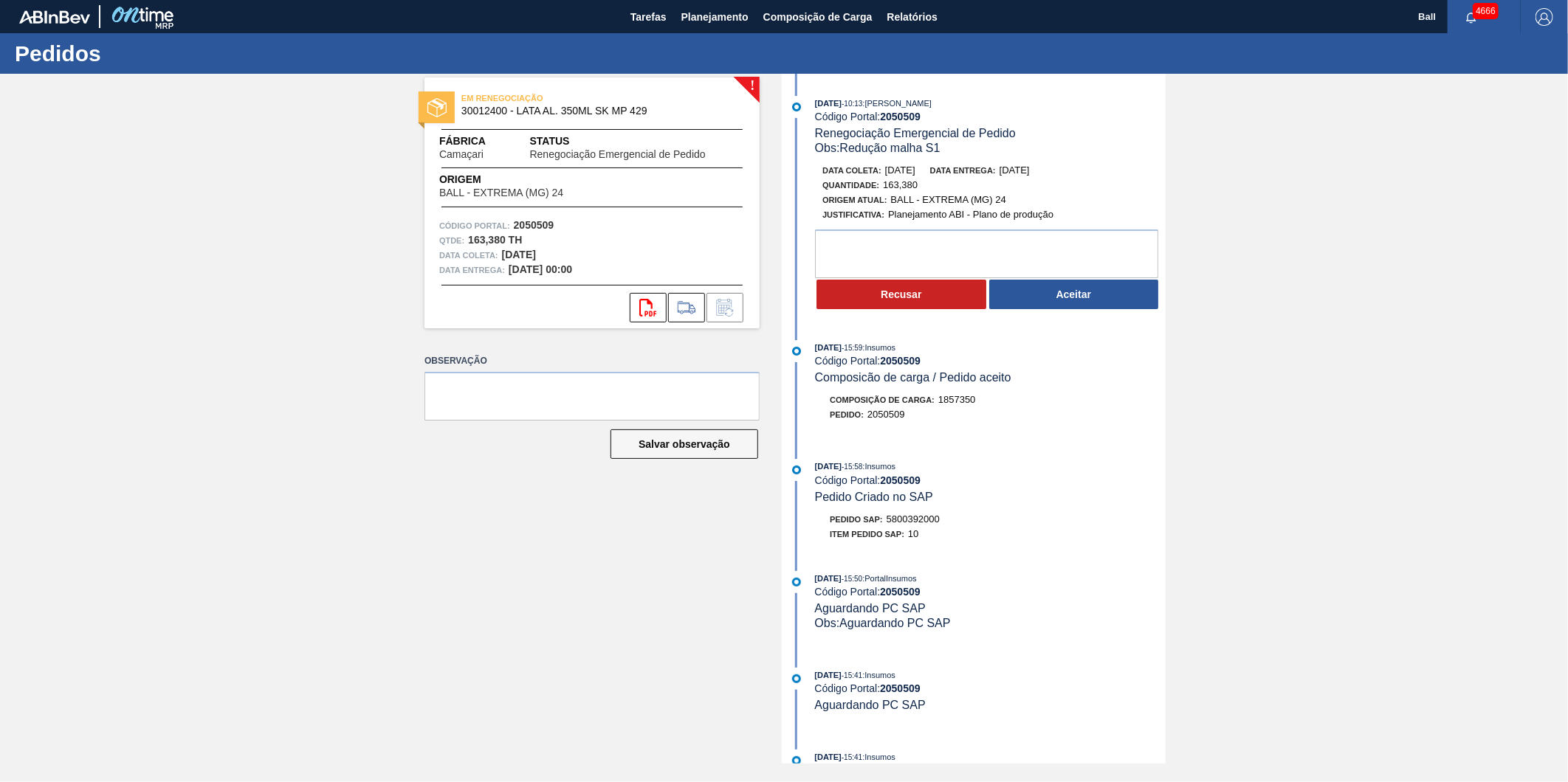
click at [932, 525] on span "5800392000" at bounding box center [913, 518] width 53 height 11
copy span "5800392000"
click at [427, 502] on div "! EM RENEGOCIAÇÃO 30012400 - LATA AL. 350ML SK MP 429 Fábrica Camaçari Status R…" at bounding box center [581, 419] width 357 height 690
click at [997, 497] on div "[DATE] 15:58 : Insumos Código Portal: 2050509 Pedido Criado no SAP" at bounding box center [990, 481] width 351 height 45
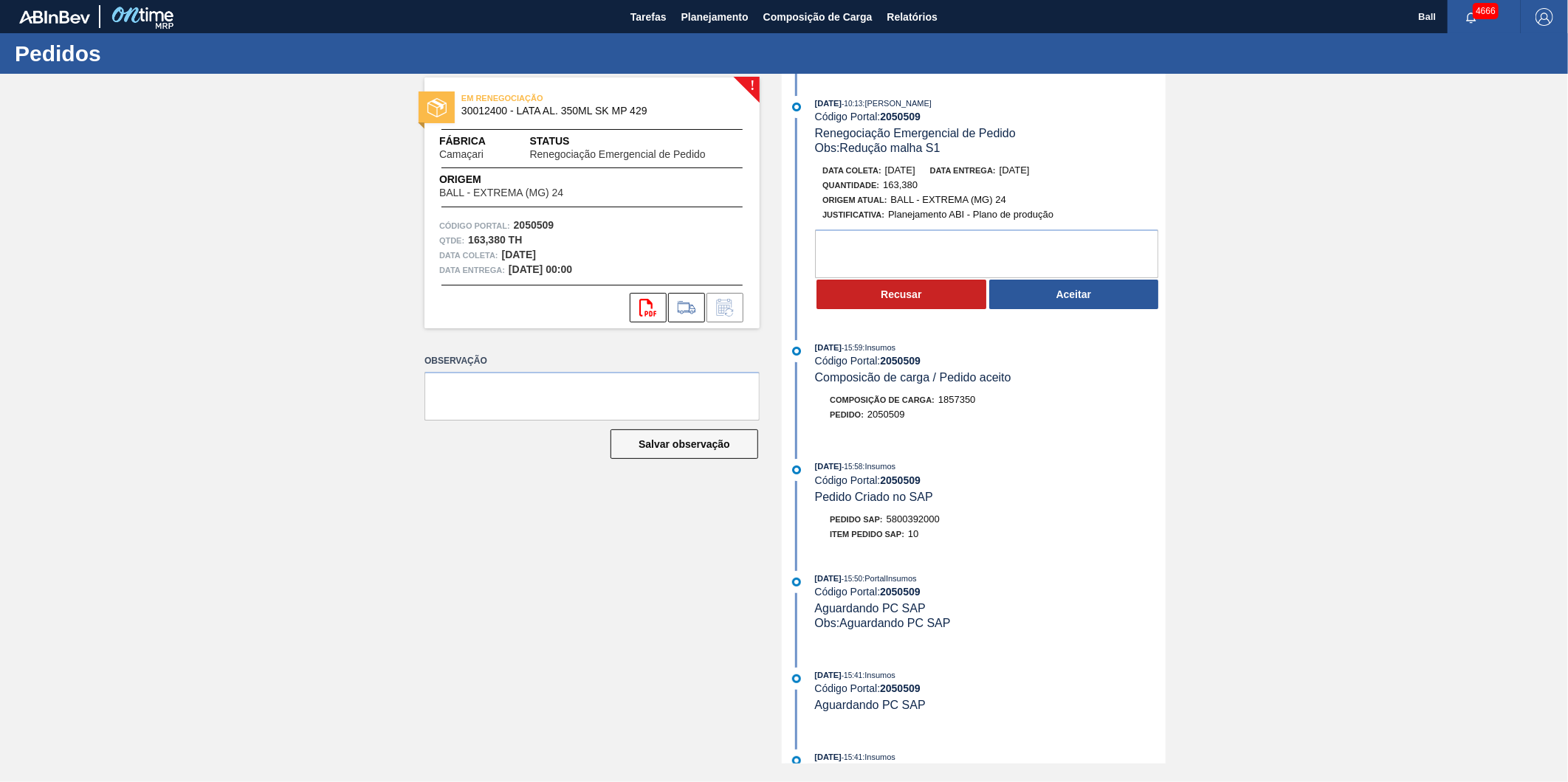
click at [925, 518] on div "Pedido SAP: 5800392000" at bounding box center [885, 519] width 110 height 15
copy span "5800392000"
click at [596, 623] on div "! EM RENEGOCIAÇÃO 30012400 - LATA AL. 350ML SK MP 429 Fábrica Camaçari Status R…" at bounding box center [581, 419] width 357 height 690
click at [1112, 292] on button "Aceitar" at bounding box center [1074, 294] width 170 height 30
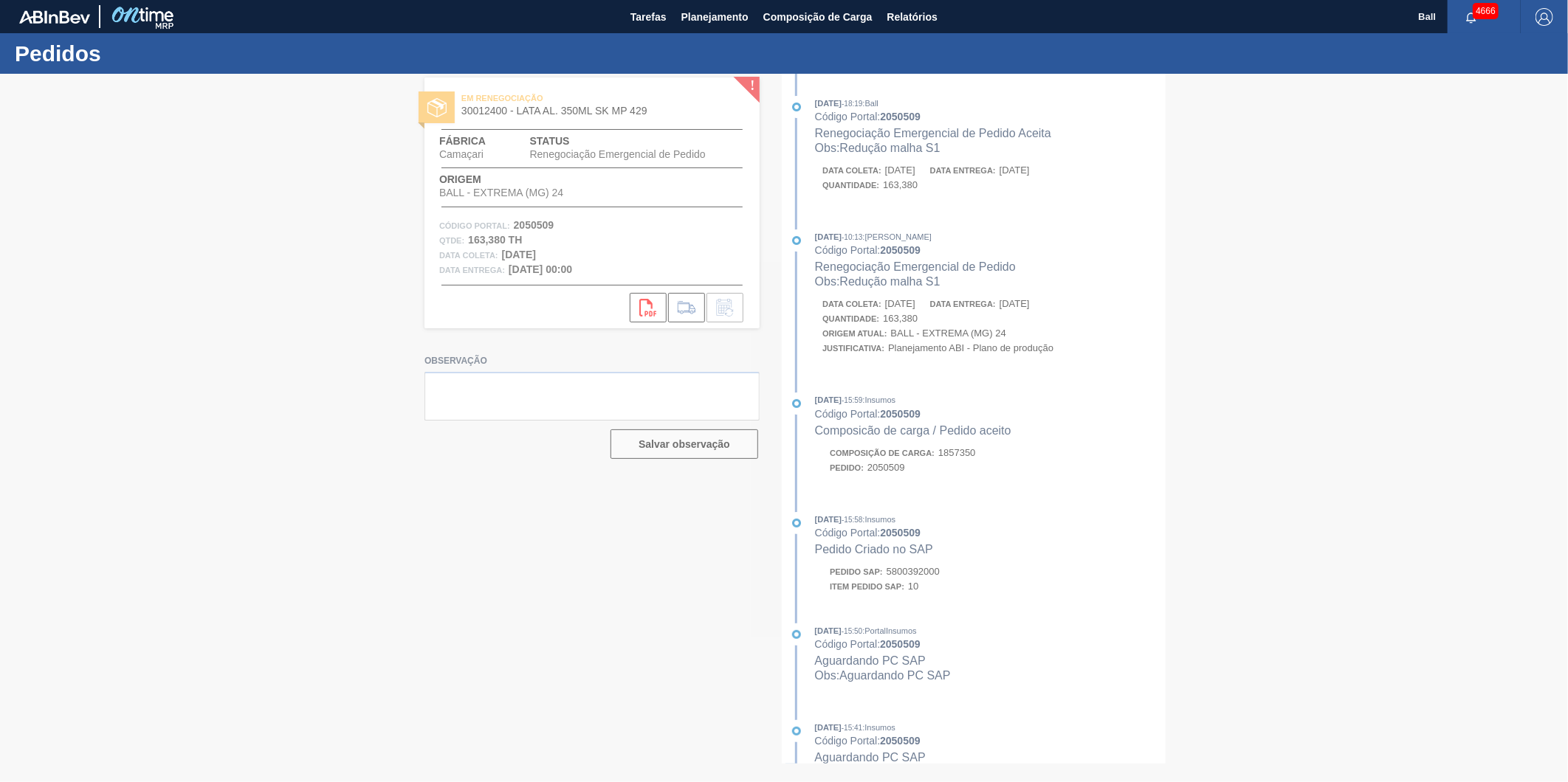
click at [993, 433] on div at bounding box center [784, 428] width 1568 height 708
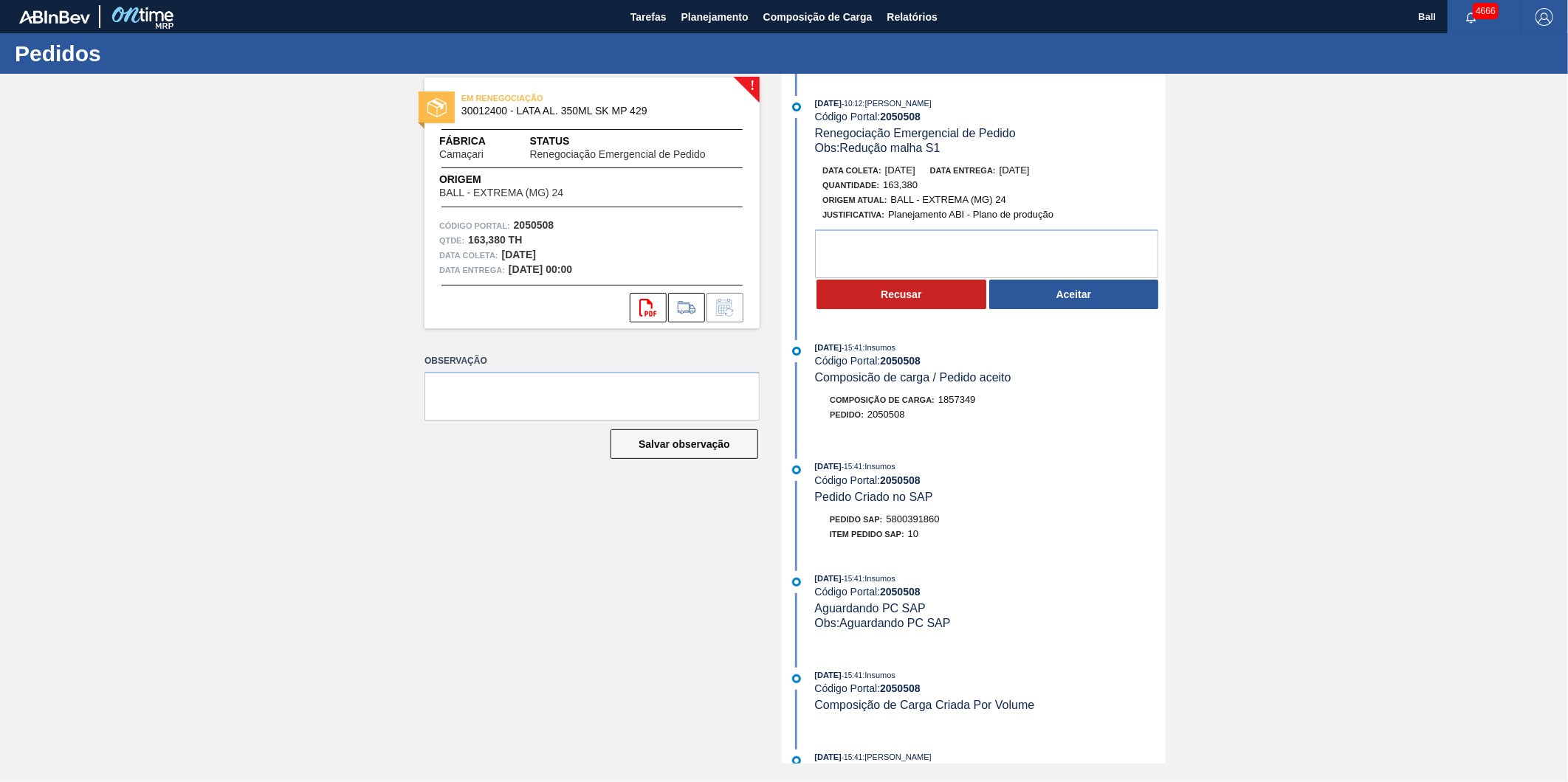
click at [914, 519] on span "5800391860" at bounding box center [913, 518] width 53 height 11
copy span "5800391860"
click at [1146, 301] on button "Aceitar" at bounding box center [1074, 294] width 170 height 30
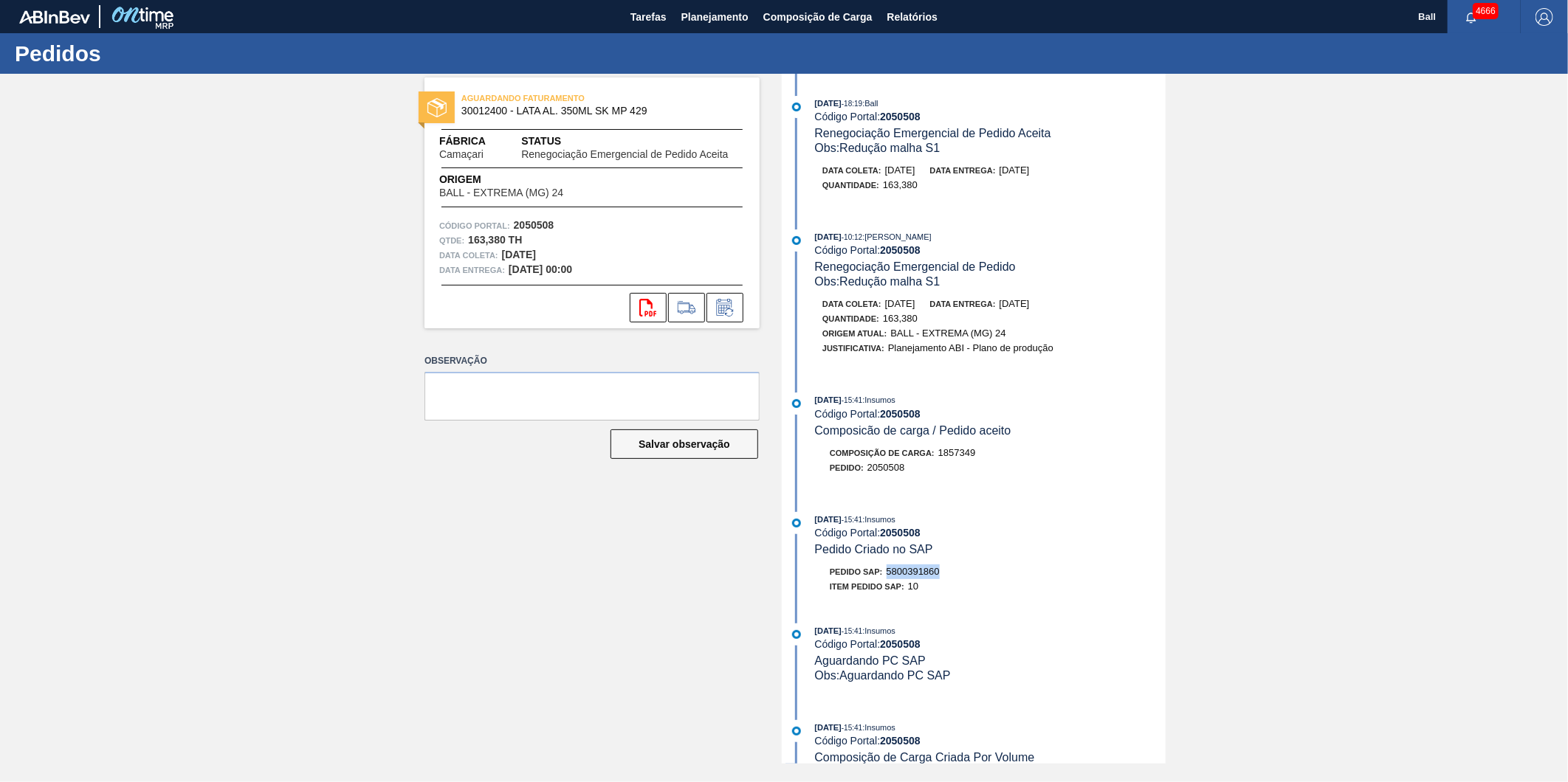
click at [1386, 578] on div "AGUARDANDO FATURAMENTO 30012400 - LATA AL. 350ML SK MP 429 Fábrica Camaçari Sta…" at bounding box center [784, 419] width 1568 height 690
click at [497, 587] on div "AGUARDANDO FATURAMENTO 30012400 - LATA AL. 350ML SK MP 429 Fábrica Camaçari Sta…" at bounding box center [581, 419] width 357 height 690
drag, startPoint x: 1271, startPoint y: 250, endPoint x: 1164, endPoint y: 126, distance: 163.8
click at [1480, 20] on span "button" at bounding box center [1471, 16] width 35 height 12
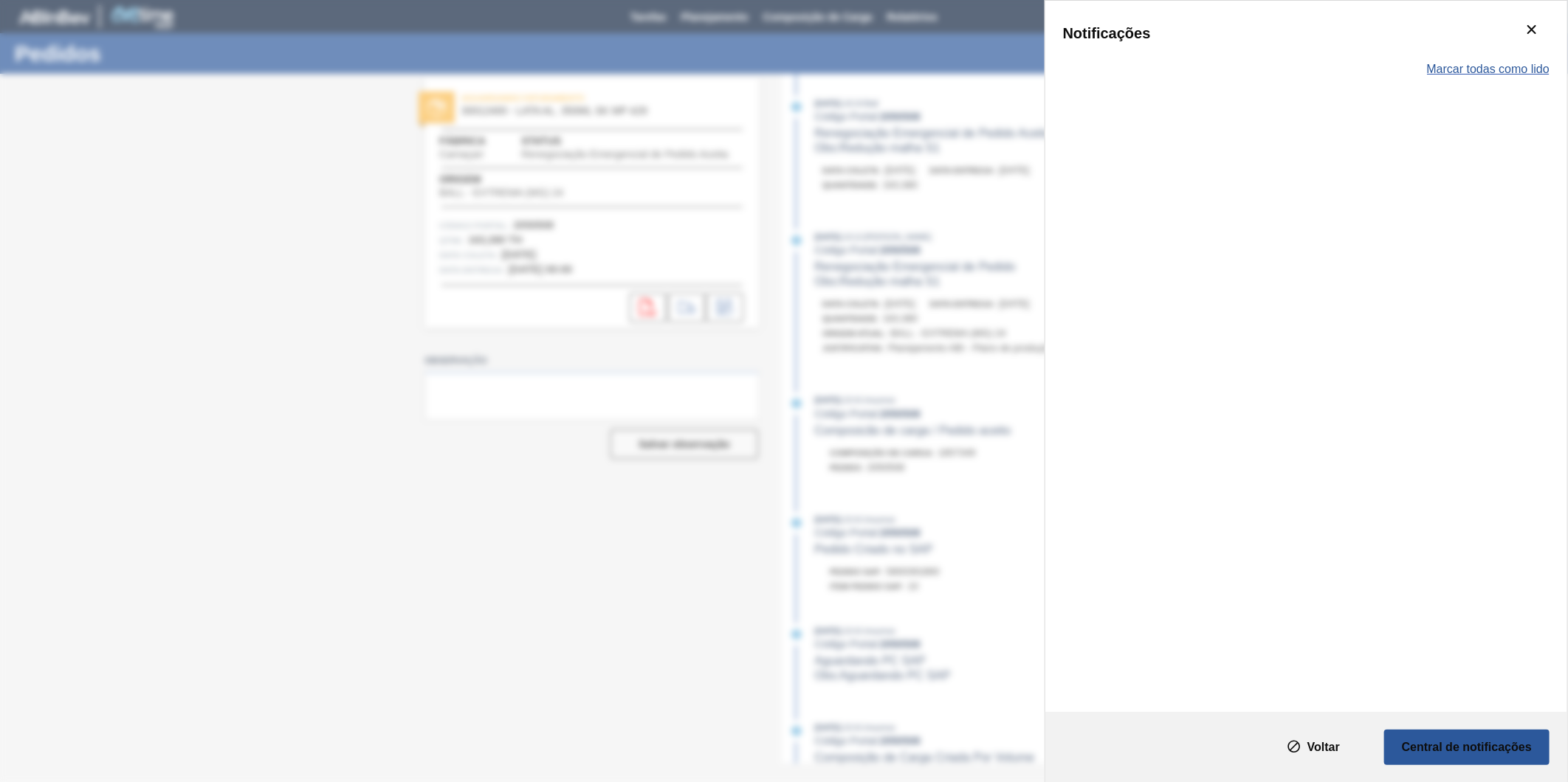
click at [1516, 71] on span "Marcar todas como lido" at bounding box center [1487, 69] width 122 height 13
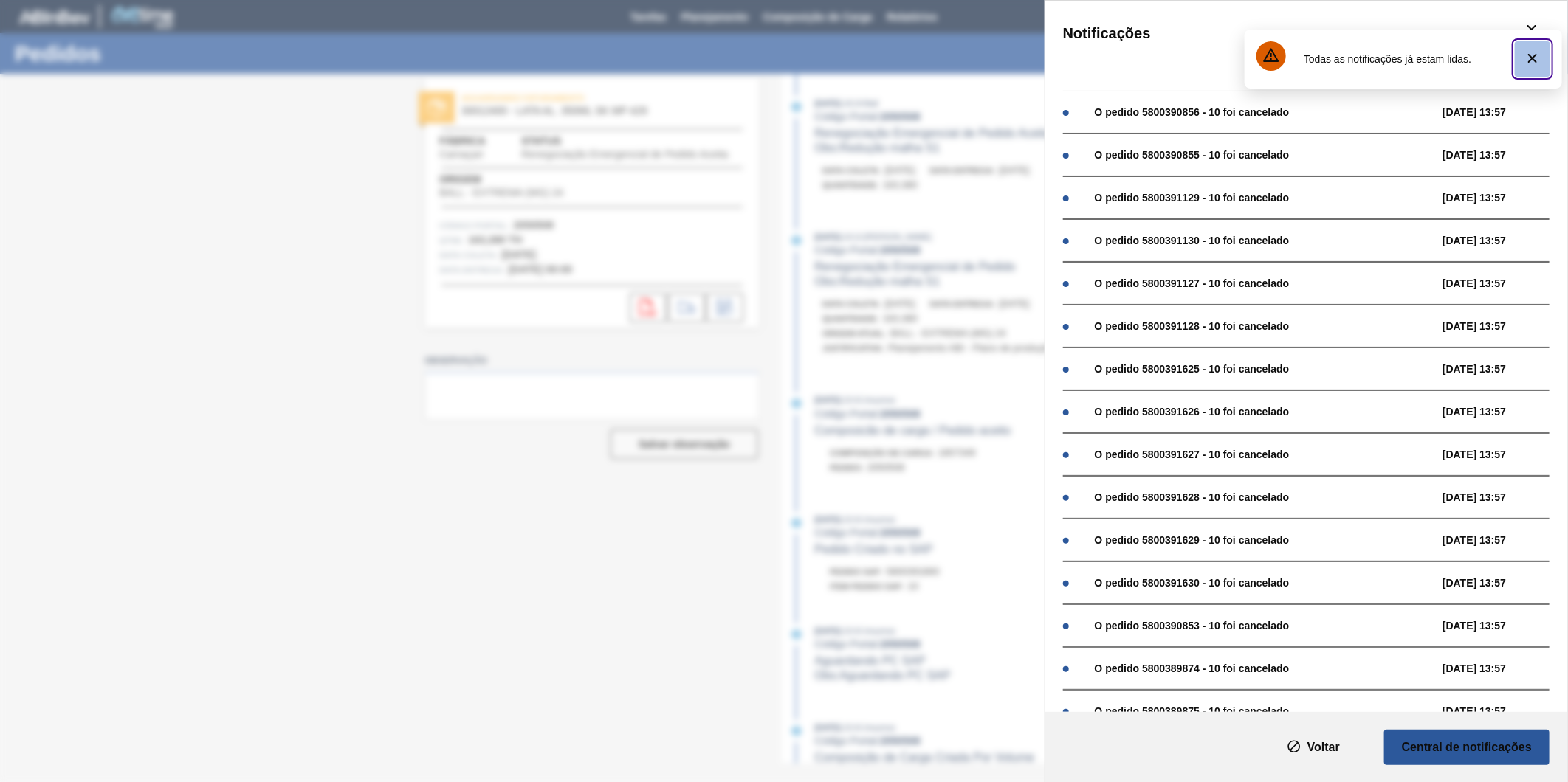
click at [1543, 58] on button "botão de ícone" at bounding box center [1532, 58] width 35 height 35
click at [340, 527] on div "Notificações Marcar todas como lido O pedido 5800390856 - 10 foi cancelado [DAT…" at bounding box center [784, 391] width 1568 height 782
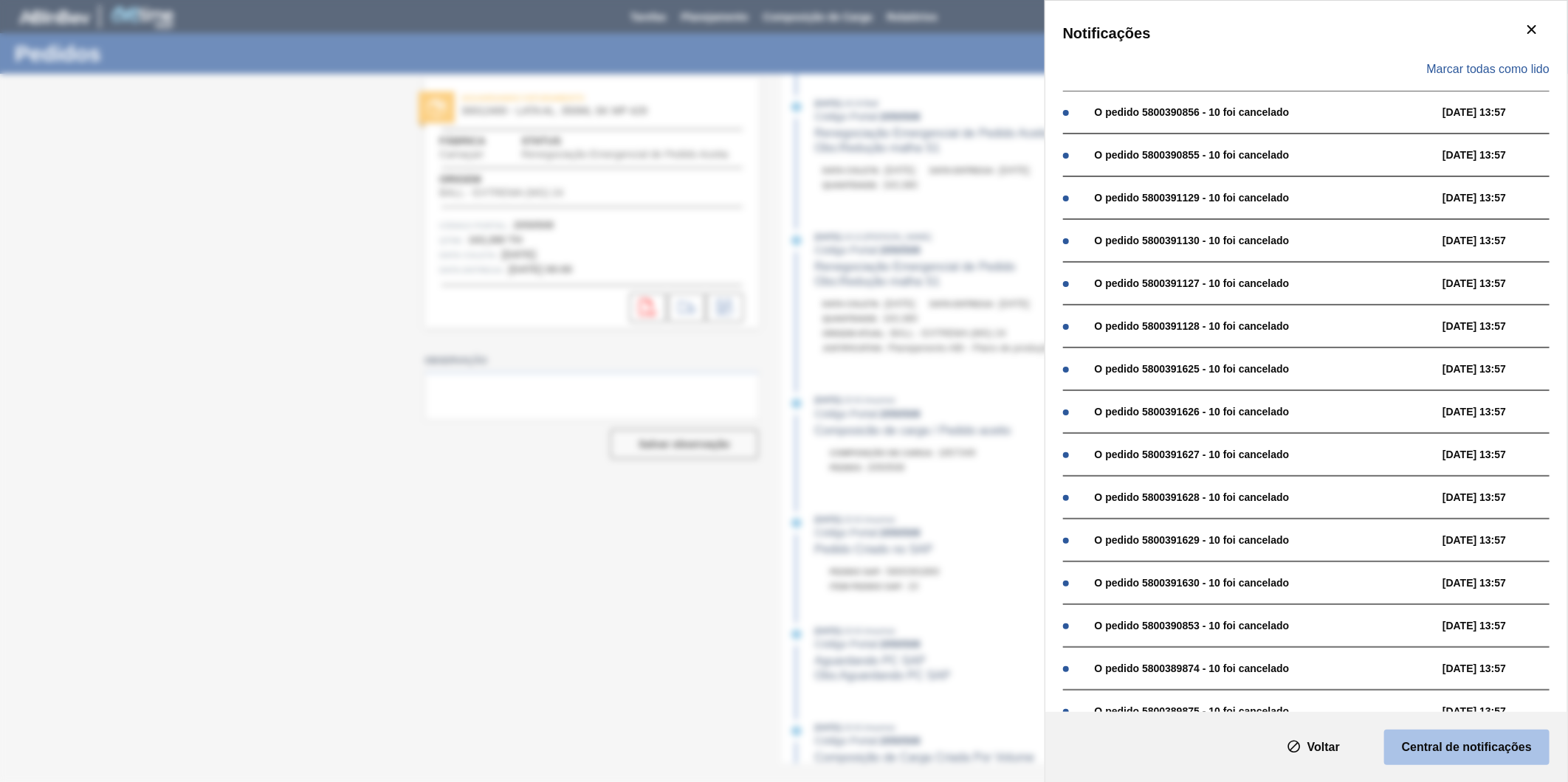
click at [1493, 760] on button "Central de notificações" at bounding box center [1466, 747] width 165 height 35
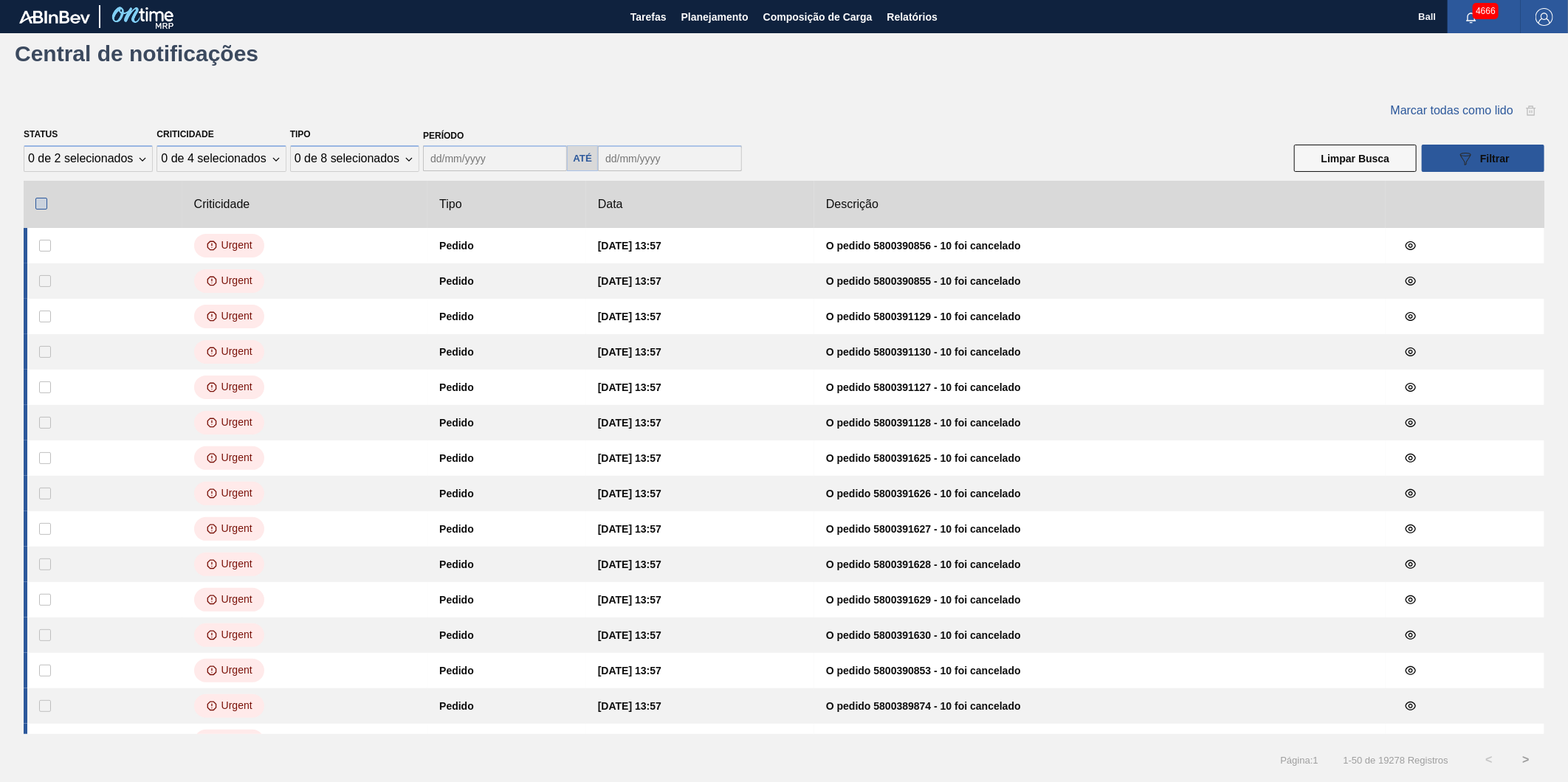
click at [47, 209] on input "checkbox" at bounding box center [41, 204] width 12 height 12
checkbox input "true"
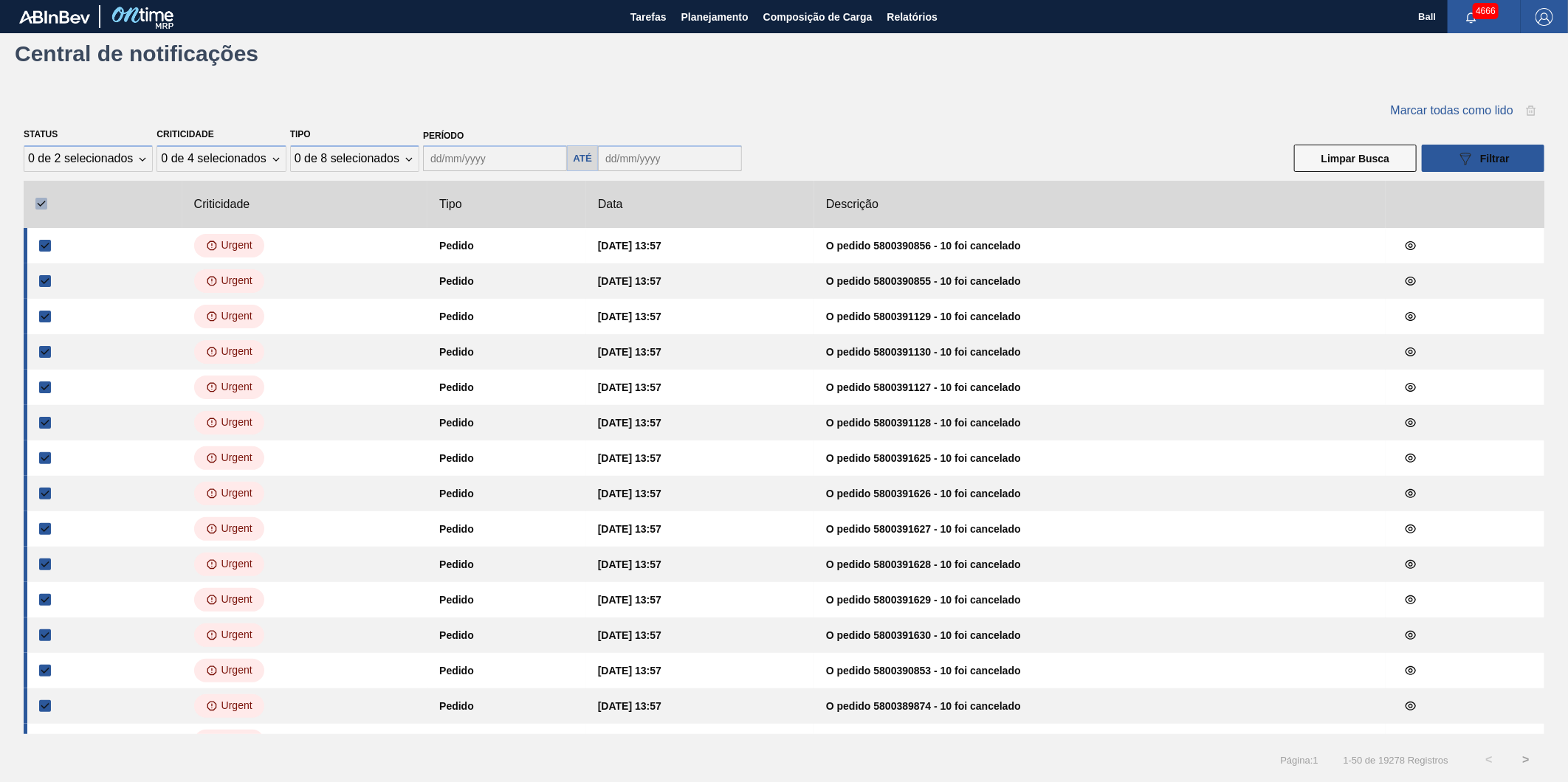
checkbox input "true"
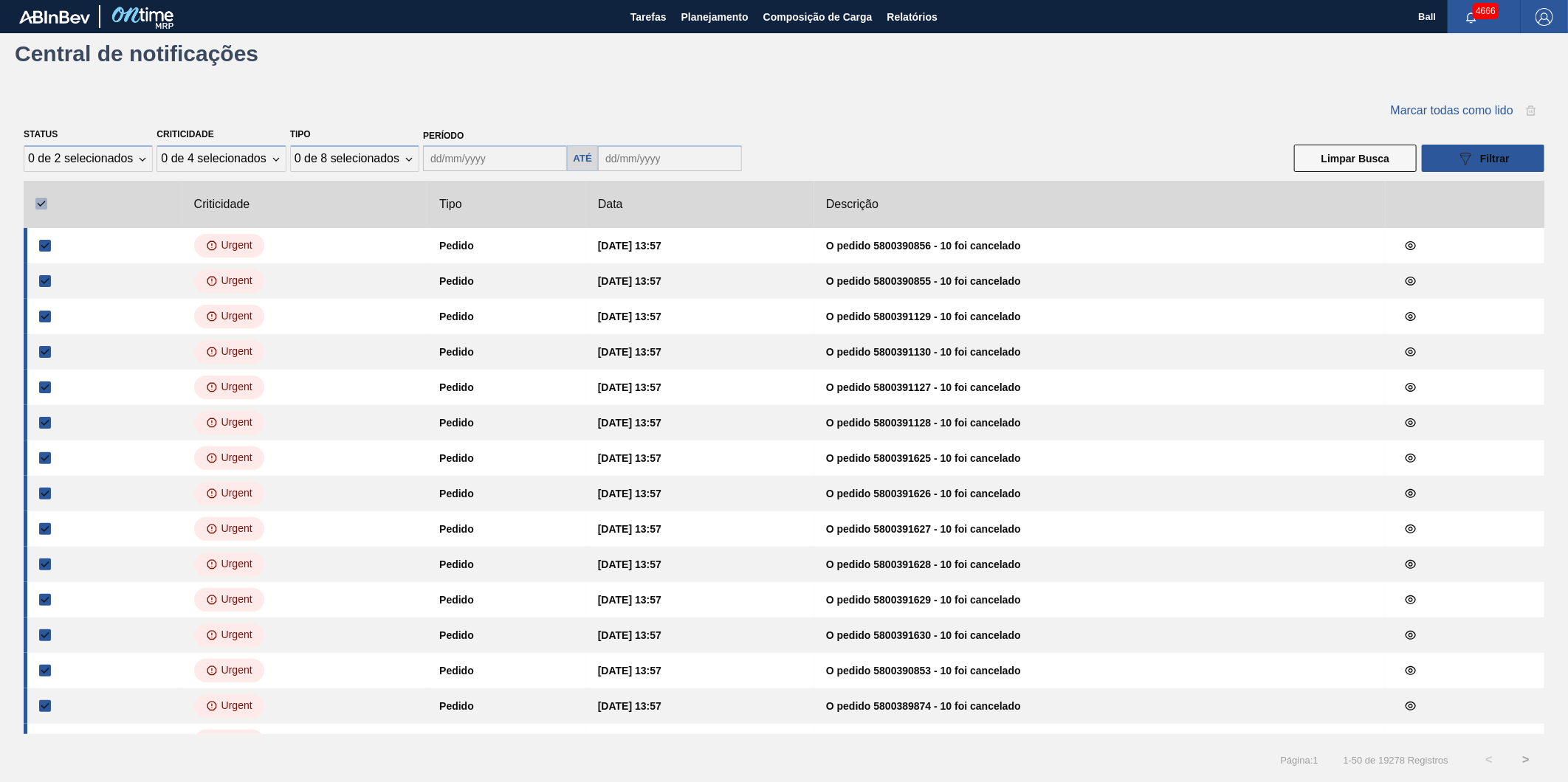
checkbox input "true"
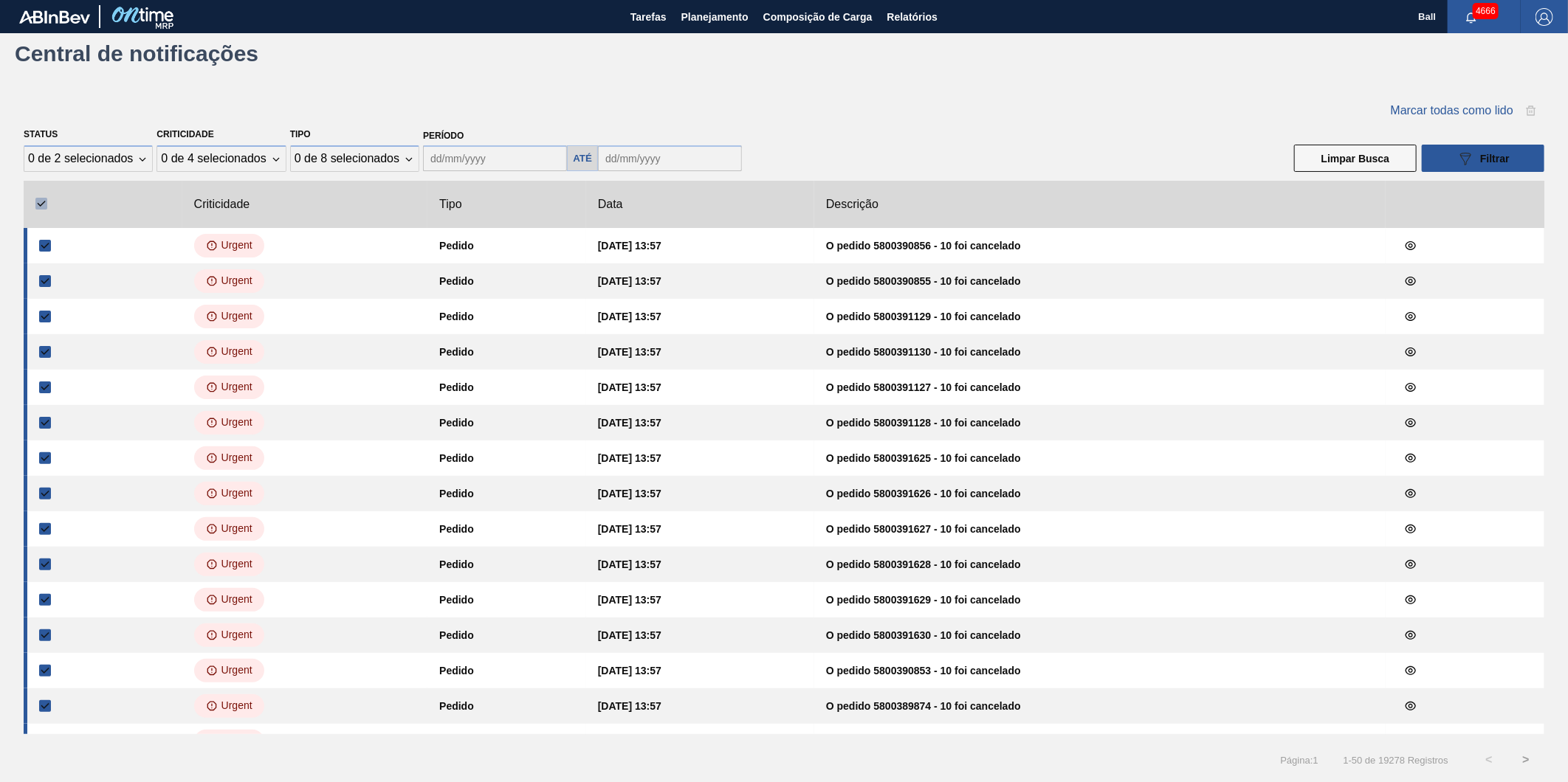
checkbox input "true"
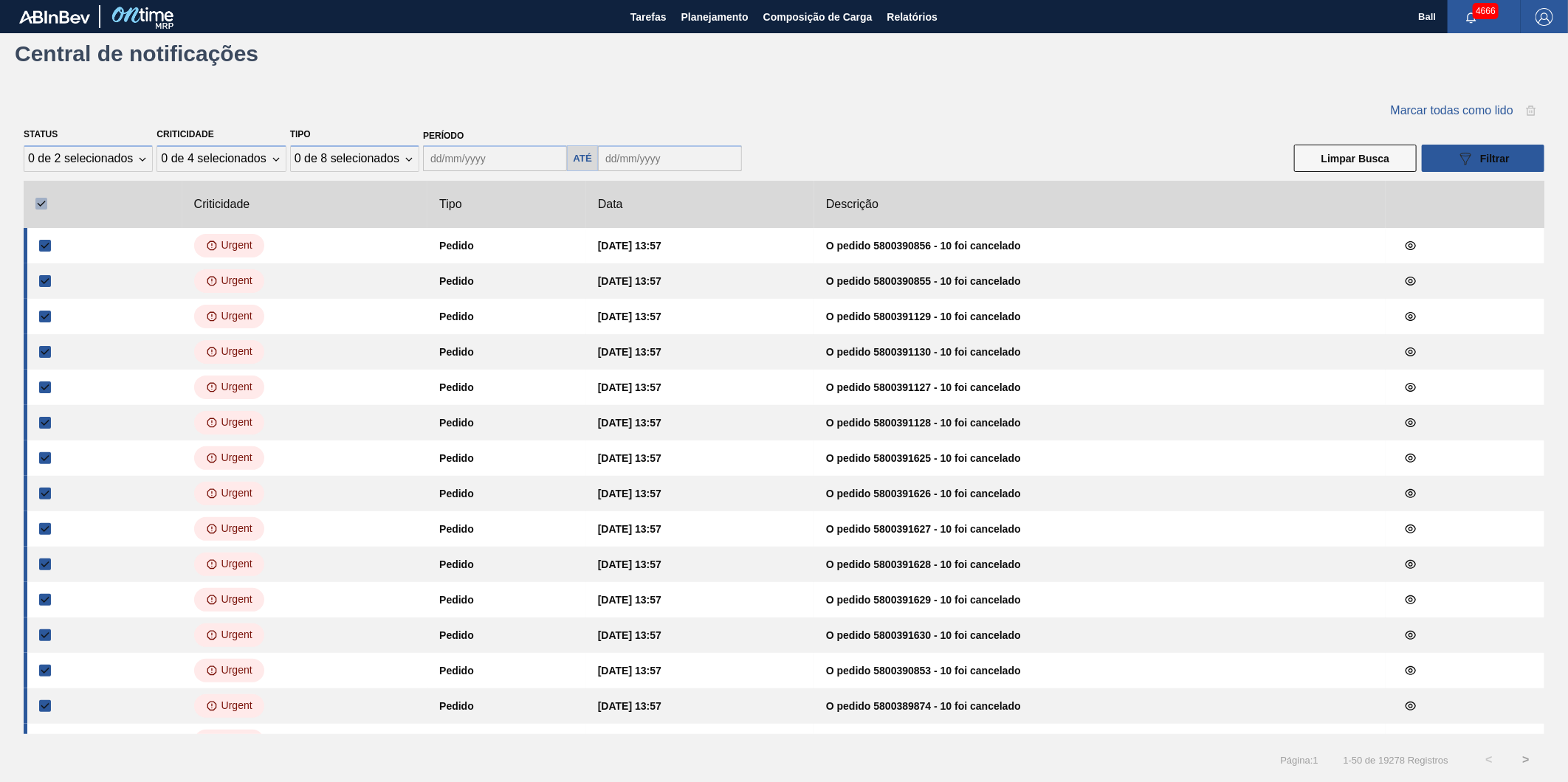
checkbox input "true"
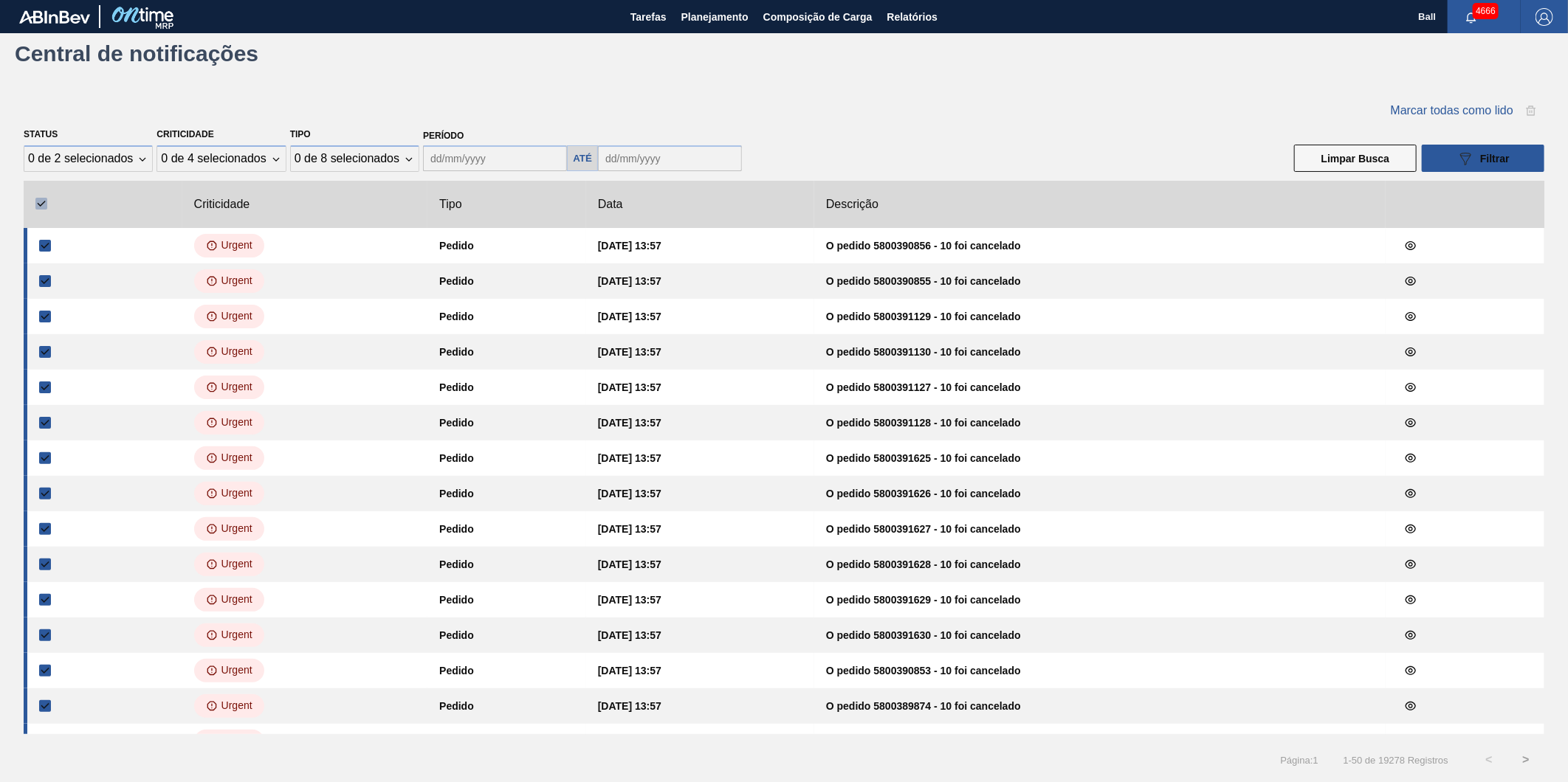
checkbox input "true"
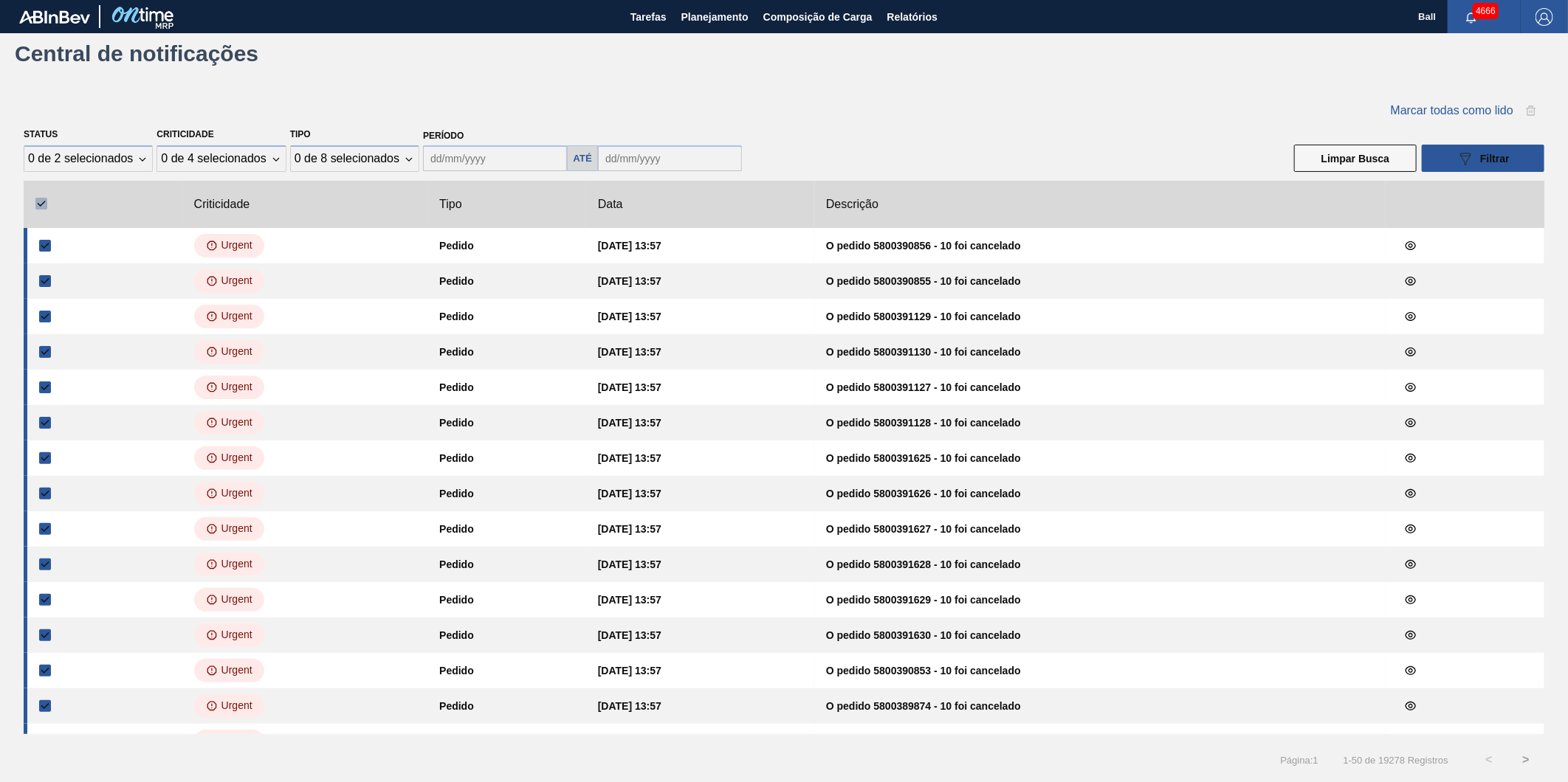
checkbox input "true"
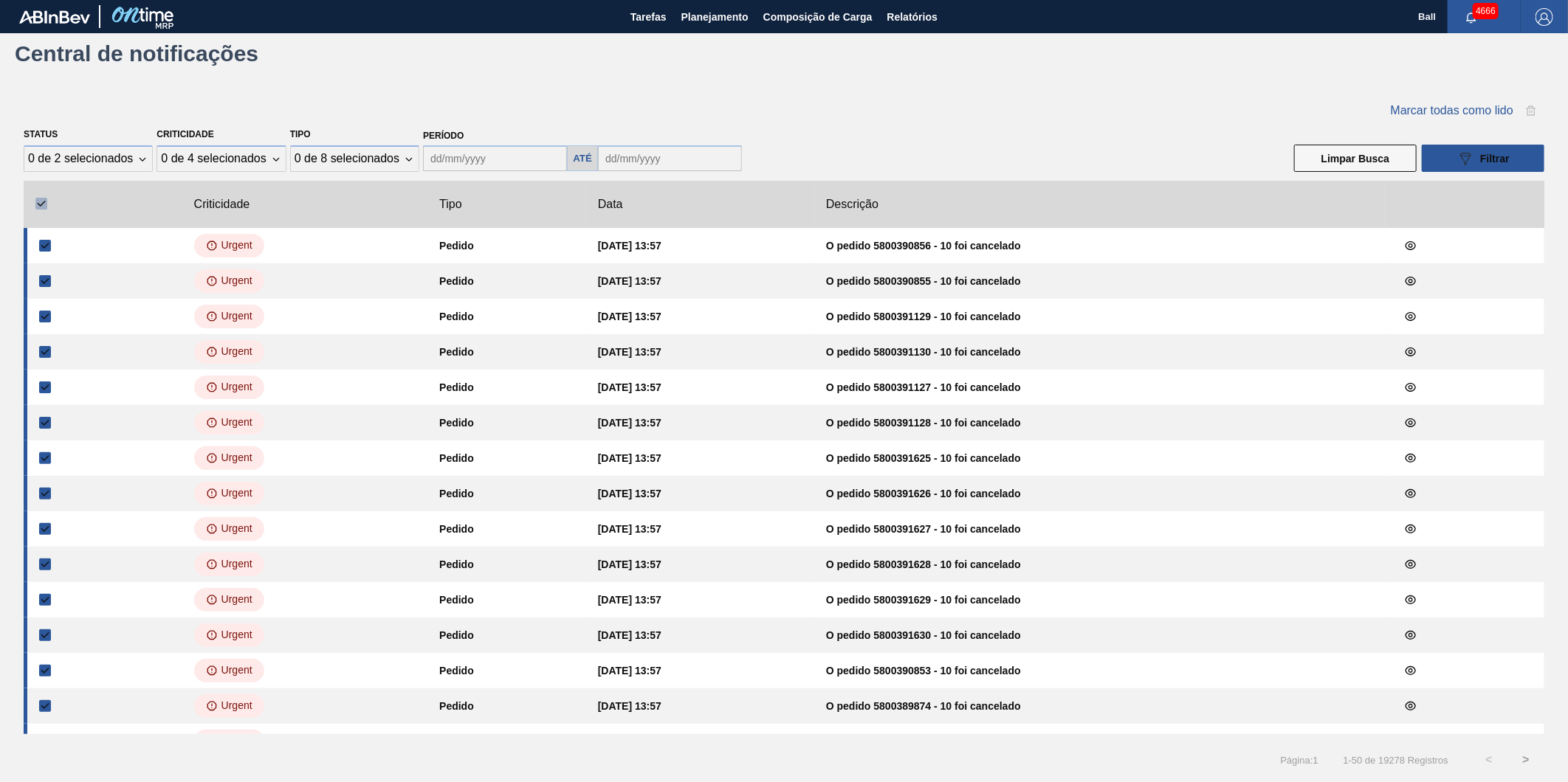
checkbox input "true"
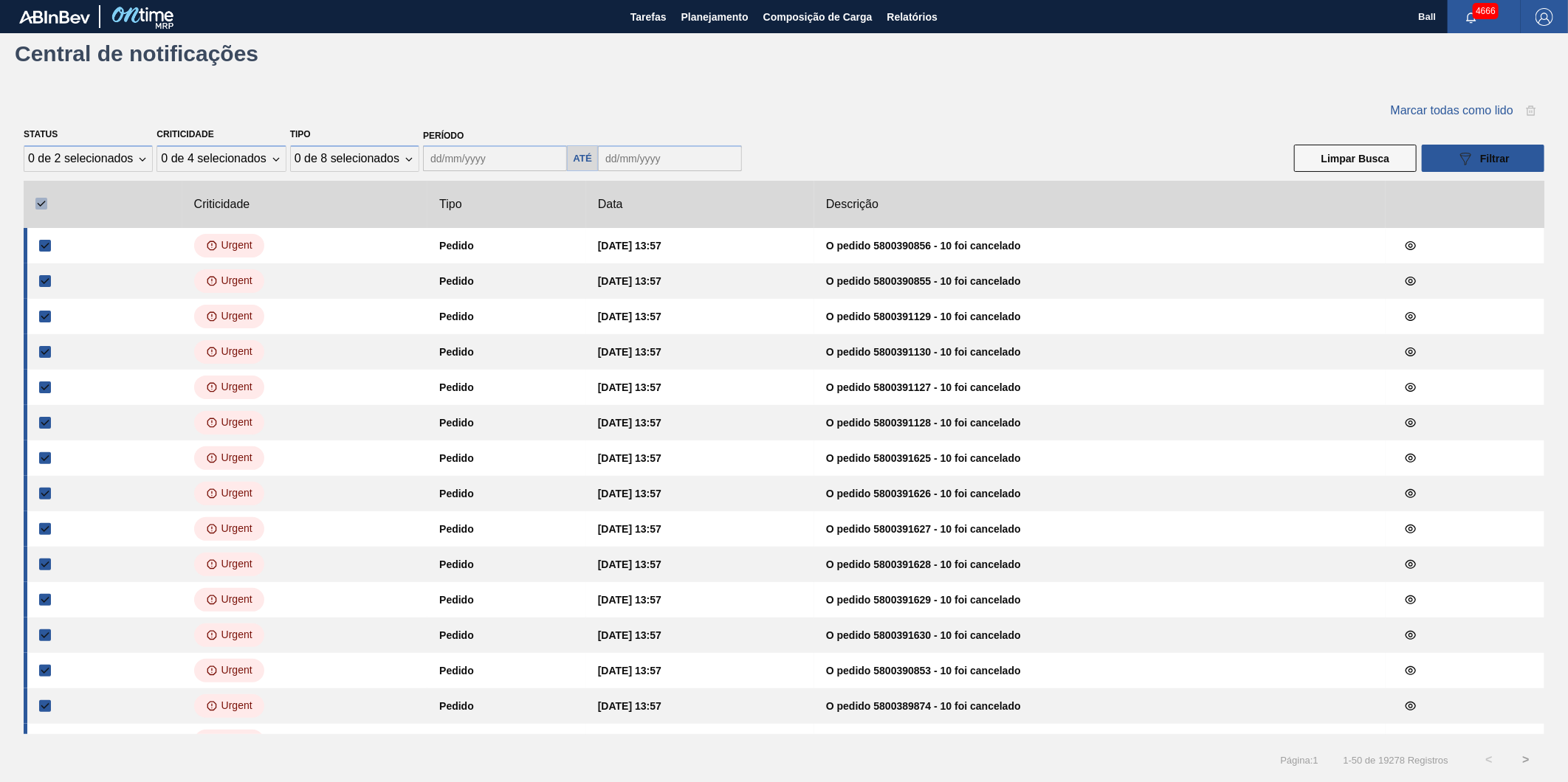
checkbox input "true"
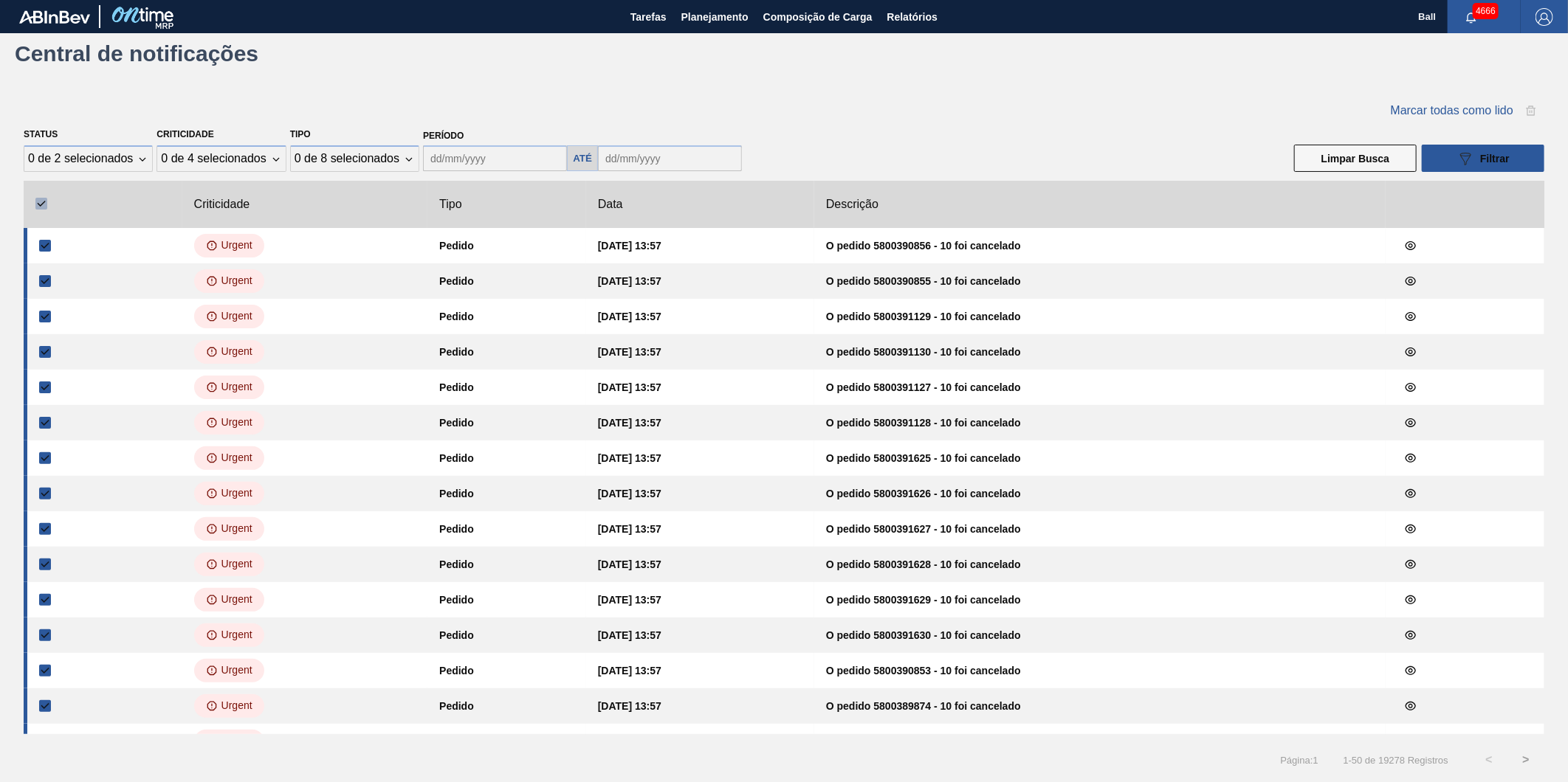
checkbox input "true"
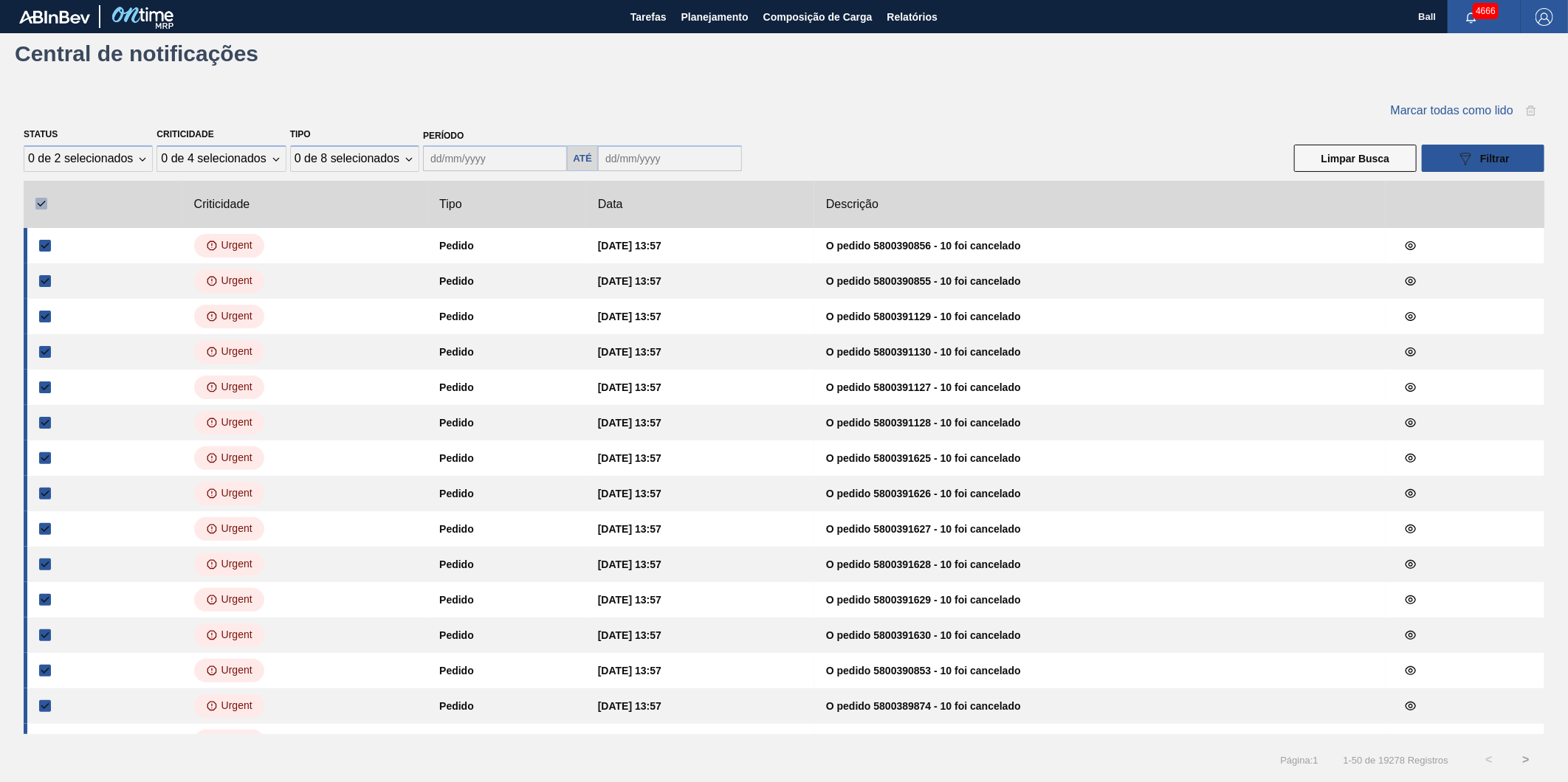
checkbox input "true"
click at [1360, 167] on button "Limpar Busca" at bounding box center [1355, 158] width 122 height 27
click at [1362, 156] on button "Limpar Busca" at bounding box center [1355, 158] width 122 height 27
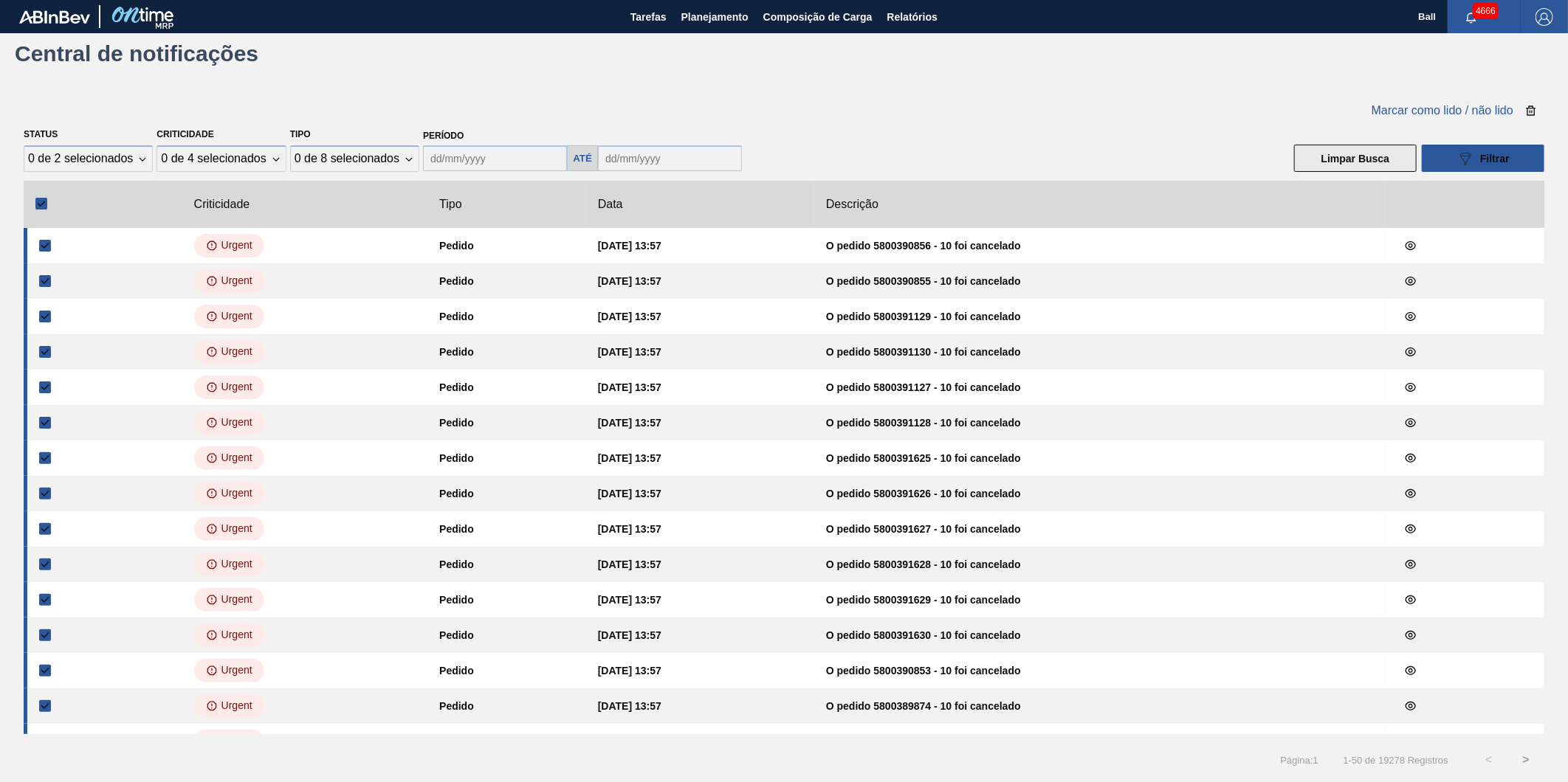
click at [1362, 156] on button "Limpar Busca" at bounding box center [1355, 158] width 122 height 27
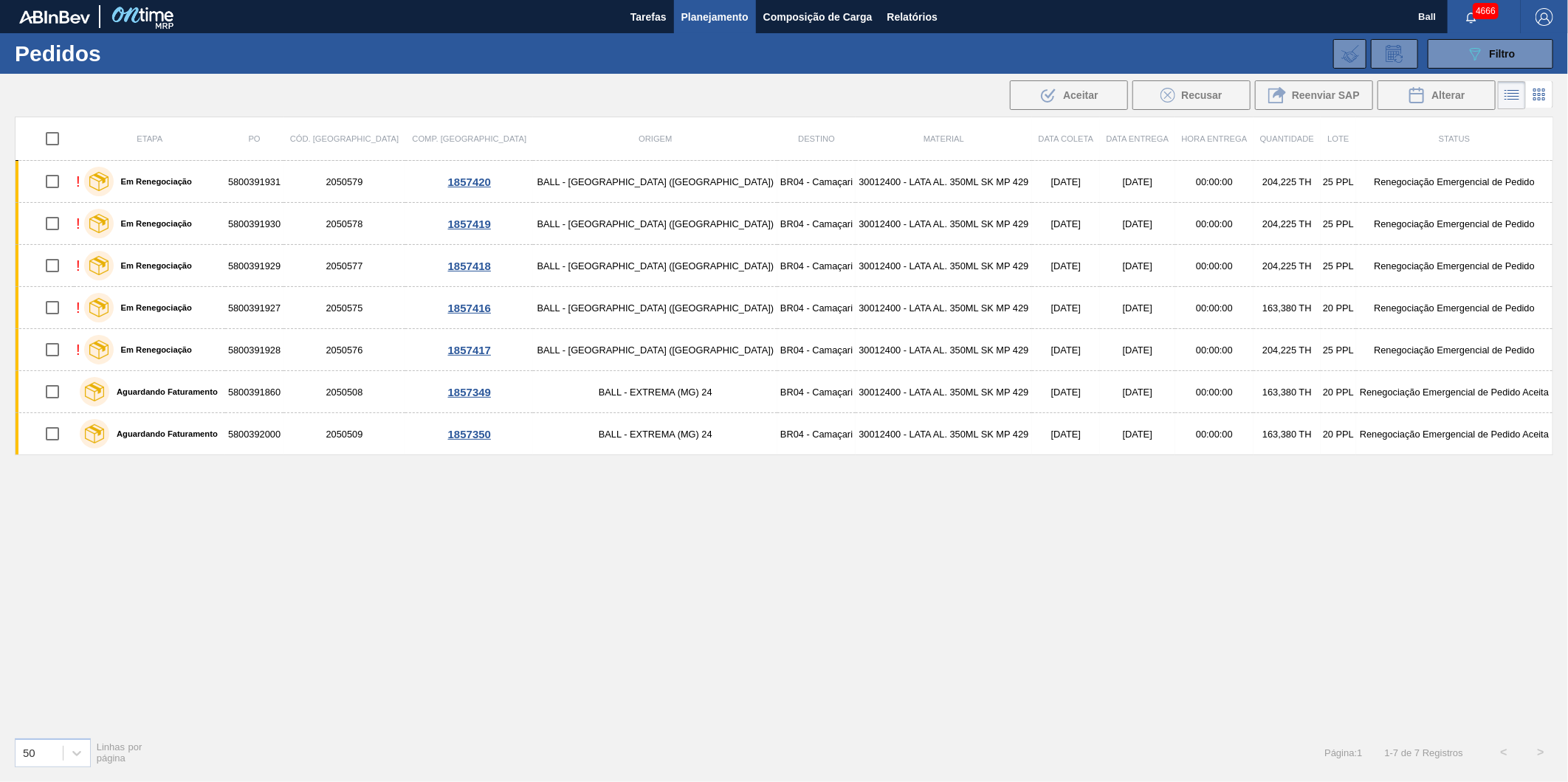
click at [921, 554] on div "Etapa PO Cód. Pedido Comp. Carga Origem Destino Material Data coleta Data Entre…" at bounding box center [784, 421] width 1538 height 609
click at [705, 474] on div "Etapa PO Cód. Pedido Comp. Carga Origem Destino Material Data coleta Data Entre…" at bounding box center [784, 421] width 1538 height 609
click at [827, 532] on div "Etapa PO Cód. Pedido Comp. Carga Origem Destino Material Data coleta Data Entre…" at bounding box center [784, 421] width 1538 height 609
click at [1480, 62] on button "089F7B8B-B2A5-4AFE-B5C0-19BA573D28AC Filtro" at bounding box center [1490, 54] width 126 height 30
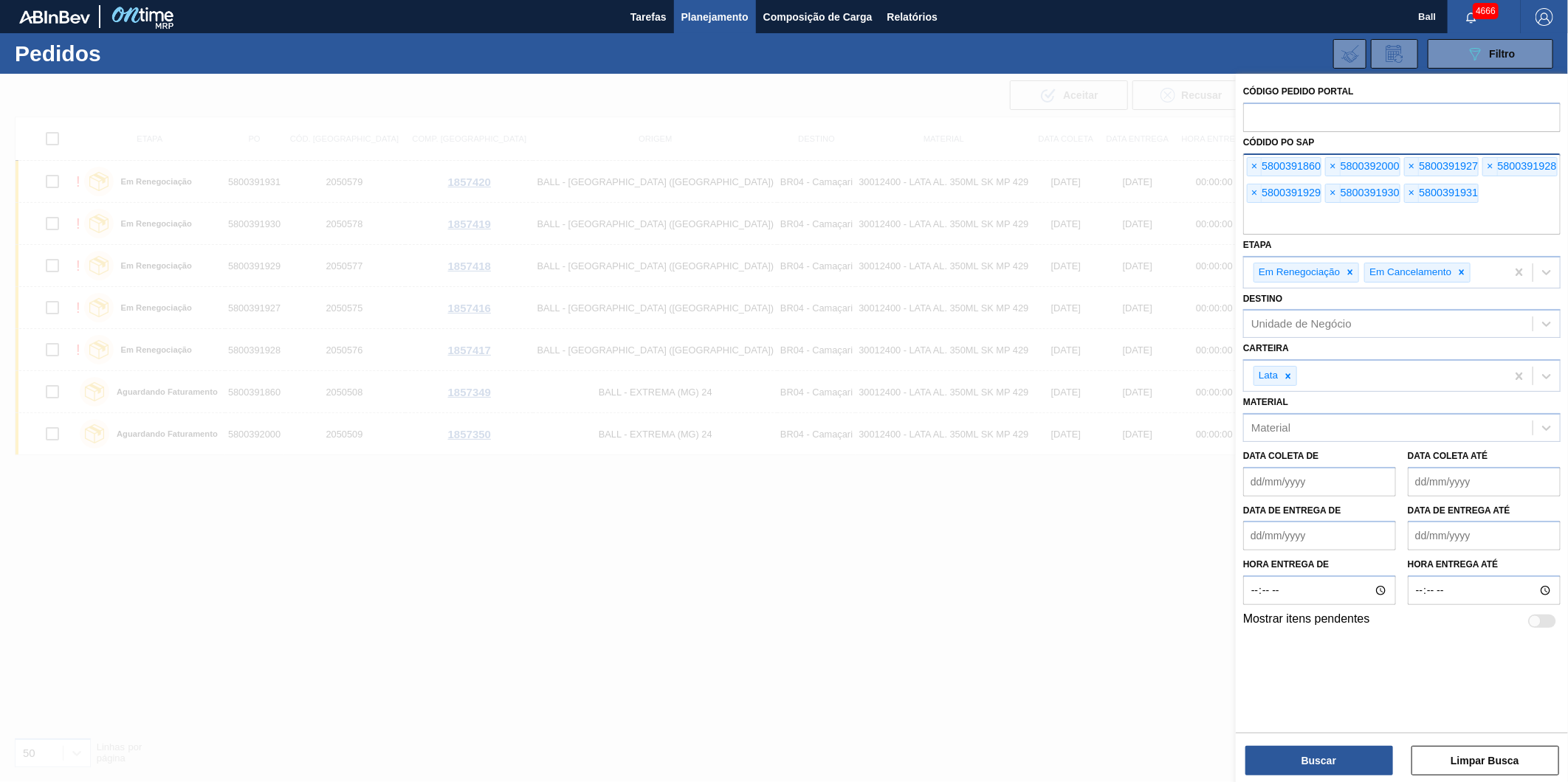
click at [1384, 218] on input "text" at bounding box center [1402, 220] width 317 height 28
type input "5800392255"
drag, startPoint x: 1358, startPoint y: 780, endPoint x: 1354, endPoint y: 773, distance: 8.1
click at [1354, 773] on div "Código Pedido Portal Códido PO SAP × 5800391860 × 5800392000 × 5800391927 × 580…" at bounding box center [1402, 430] width 332 height 711
drag, startPoint x: 1354, startPoint y: 773, endPoint x: 1353, endPoint y: 766, distance: 7.1
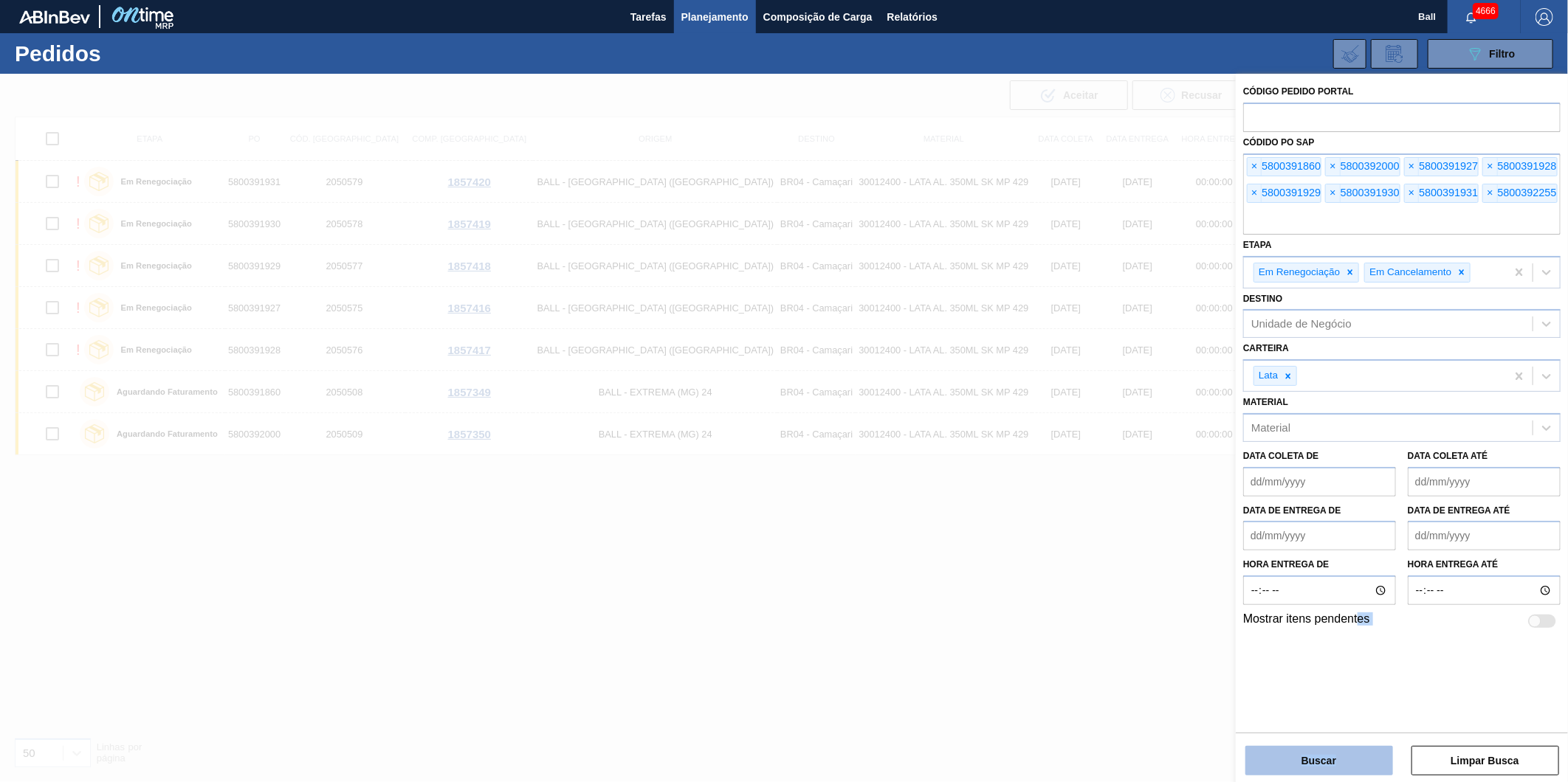
click at [1353, 766] on button "Buscar" at bounding box center [1319, 761] width 148 height 30
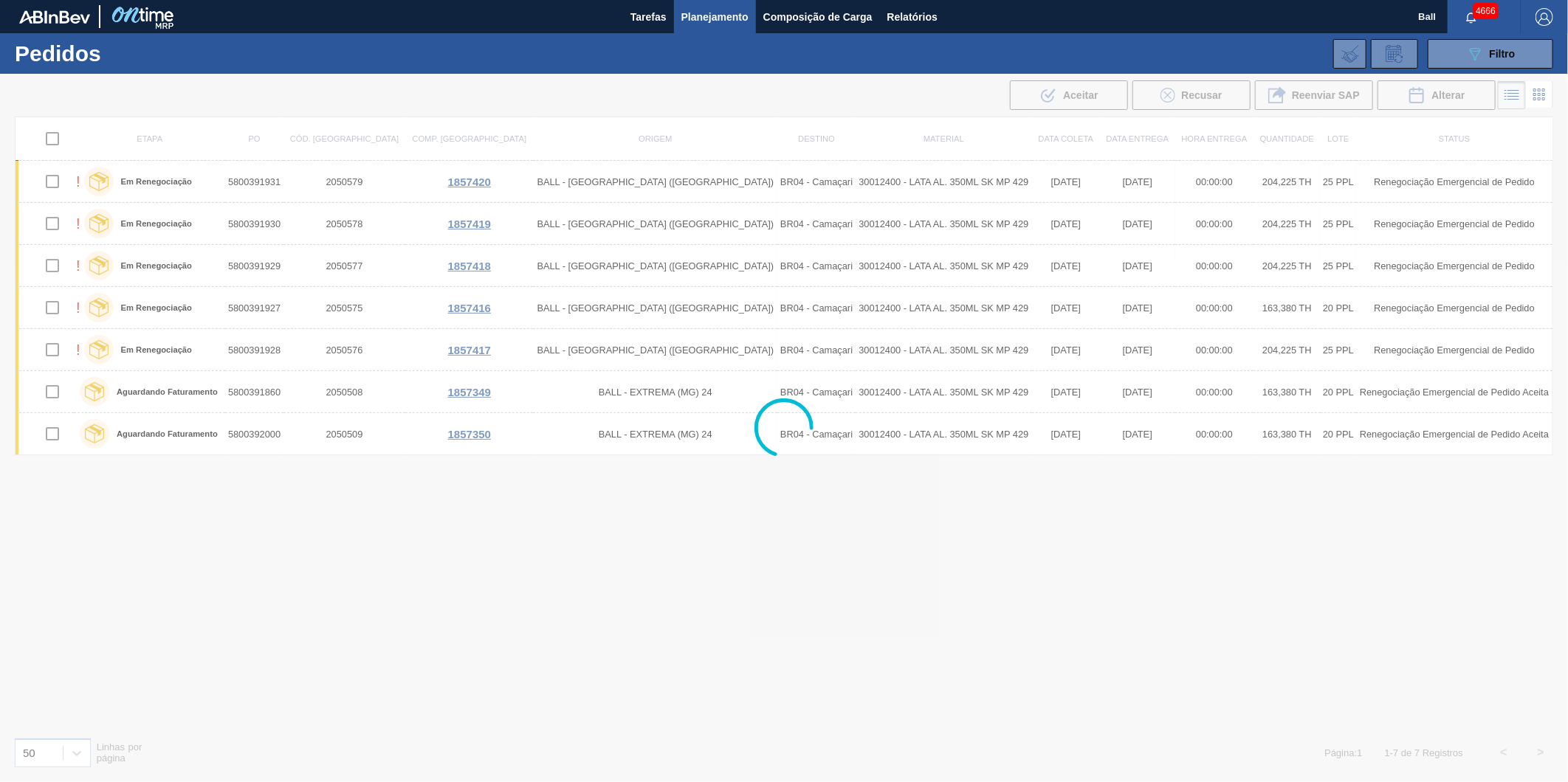
click at [734, 620] on div at bounding box center [784, 428] width 1568 height 708
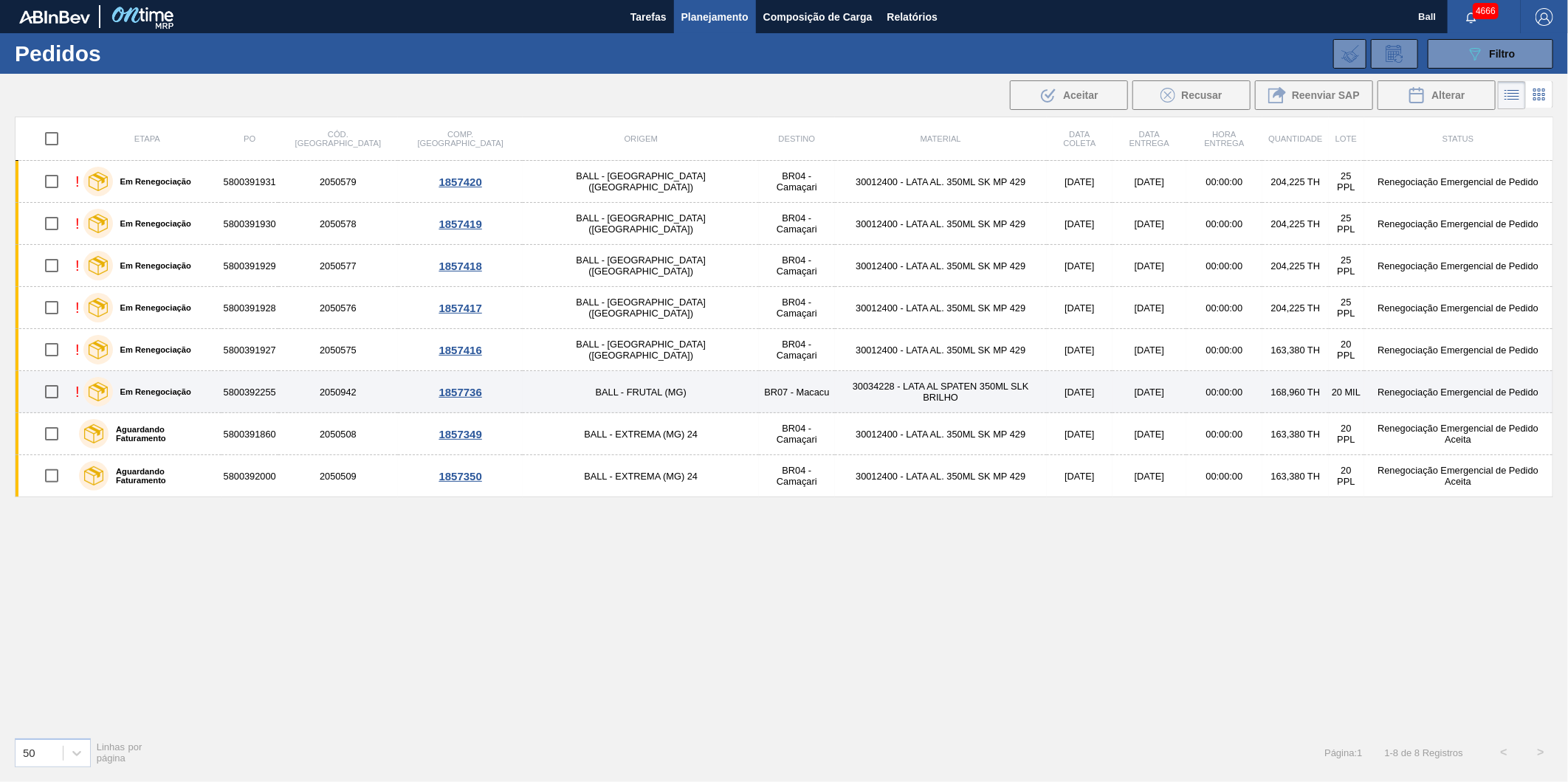
click at [279, 389] on td "5800392255" at bounding box center [249, 392] width 57 height 42
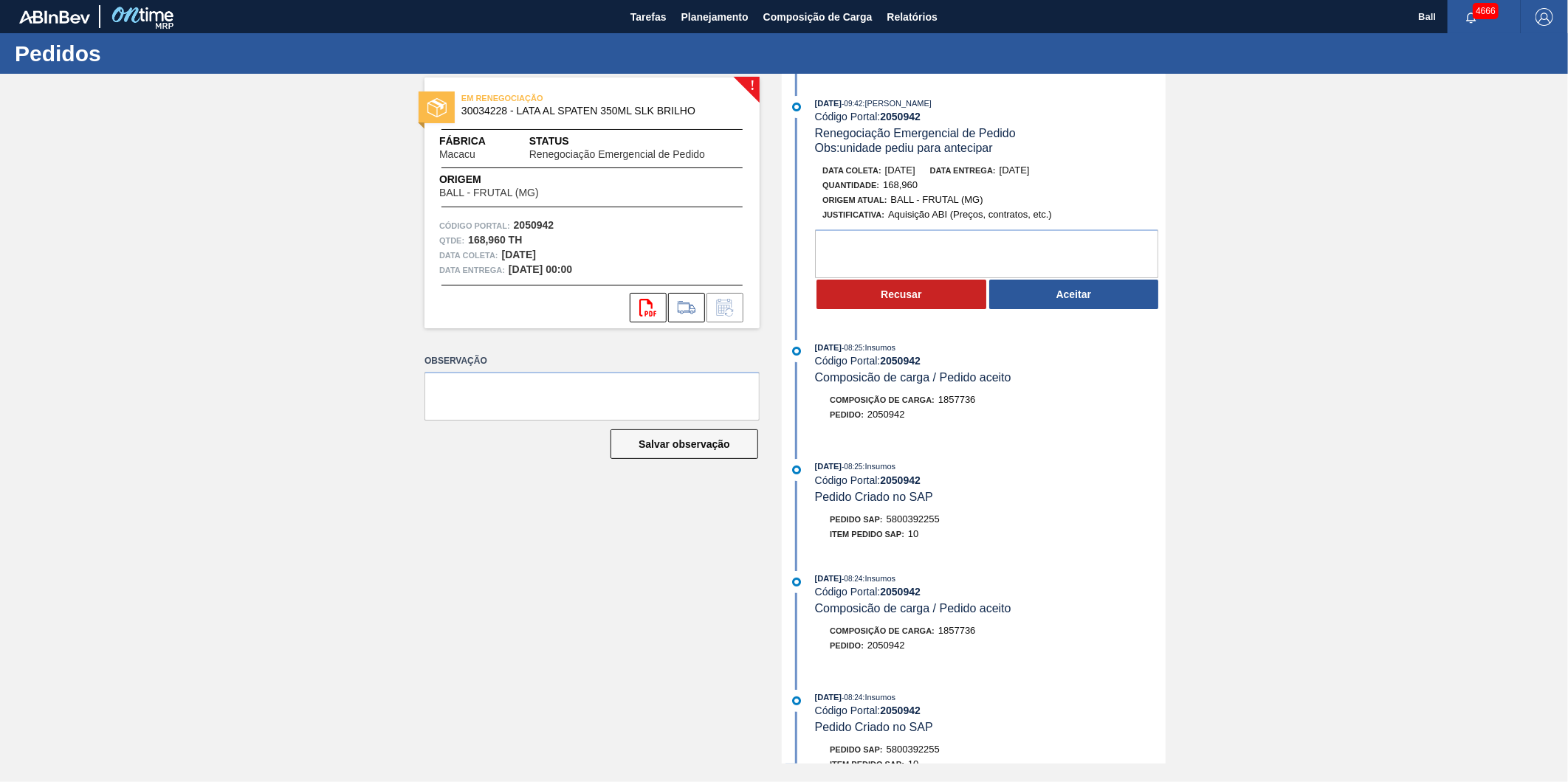
drag, startPoint x: 337, startPoint y: 182, endPoint x: 5, endPoint y: 91, distance: 344.2
click at [337, 182] on div "! EM RENEGOCIAÇÃO 30034228 - LATA AL SPATEN 350ML SLK BRILHO Fábrica Macacu Sta…" at bounding box center [784, 419] width 1568 height 690
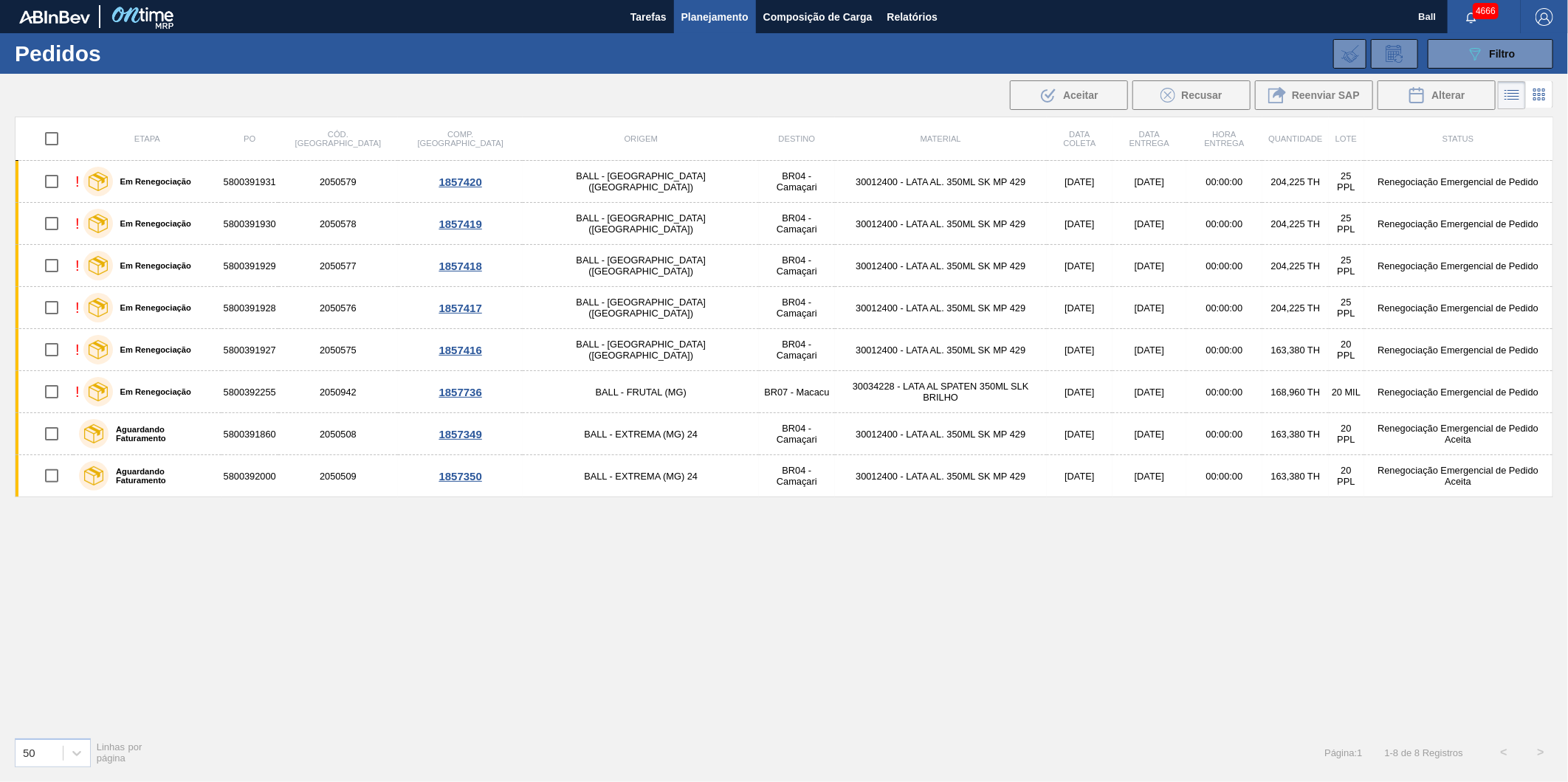
click at [663, 532] on div "Etapa PO Cód. Pedido Comp. Carga Origem Destino Material Data coleta Data Entre…" at bounding box center [784, 421] width 1538 height 609
drag, startPoint x: 689, startPoint y: 665, endPoint x: 643, endPoint y: 659, distance: 46.4
click at [689, 665] on div "Etapa PO Cód. Pedido Comp. Carga Origem Destino Material Data coleta Data Entre…" at bounding box center [784, 421] width 1538 height 609
click at [537, 632] on div "Etapa PO Cód. Pedido Comp. Carga Origem Destino Material Data coleta Data Entre…" at bounding box center [784, 421] width 1538 height 609
click at [1533, 50] on button "089F7B8B-B2A5-4AFE-B5C0-19BA573D28AC Filtro" at bounding box center [1490, 54] width 126 height 30
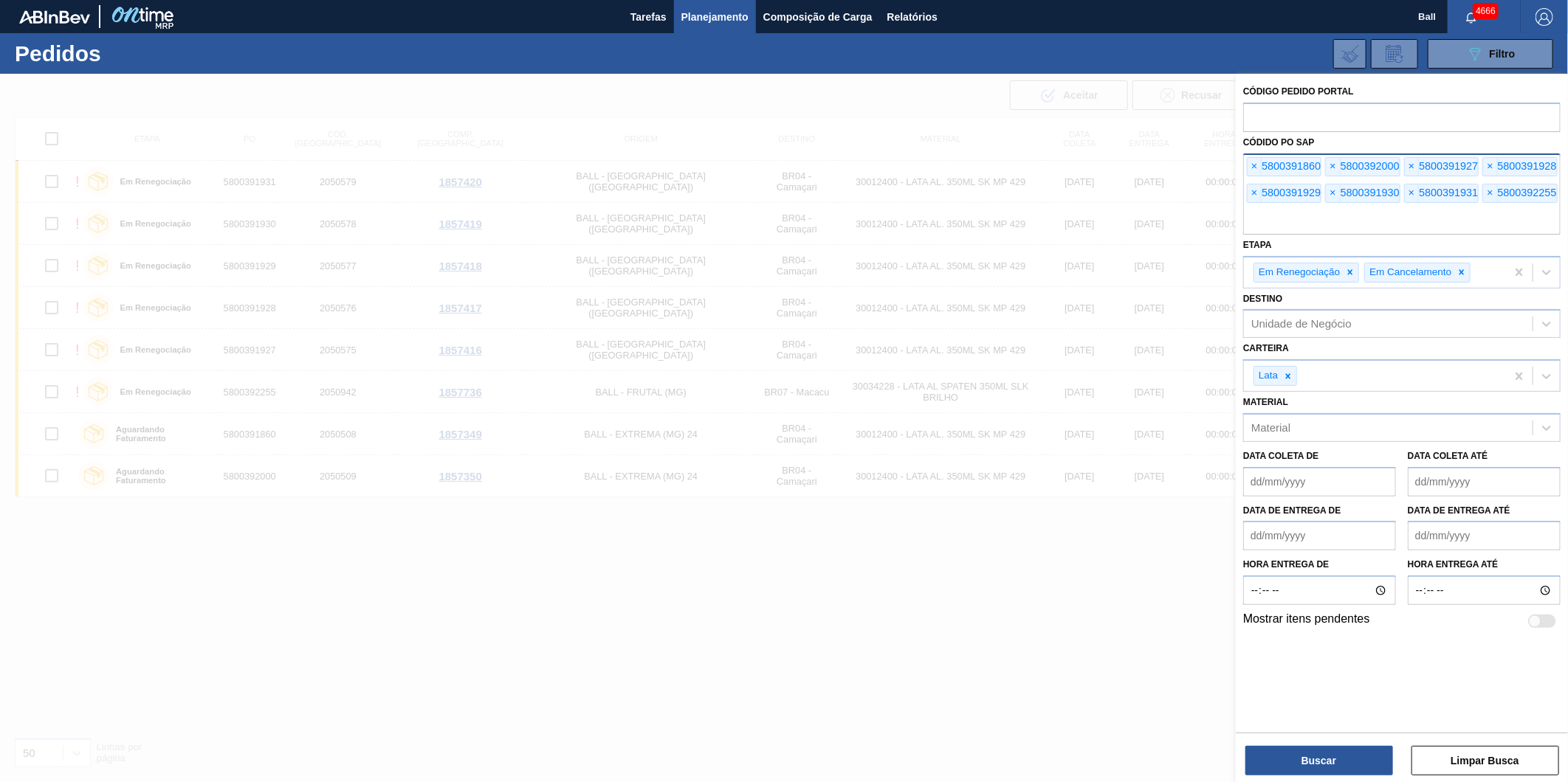
click at [1372, 215] on input "text" at bounding box center [1402, 220] width 317 height 28
click at [1336, 768] on button "Buscar" at bounding box center [1319, 761] width 148 height 30
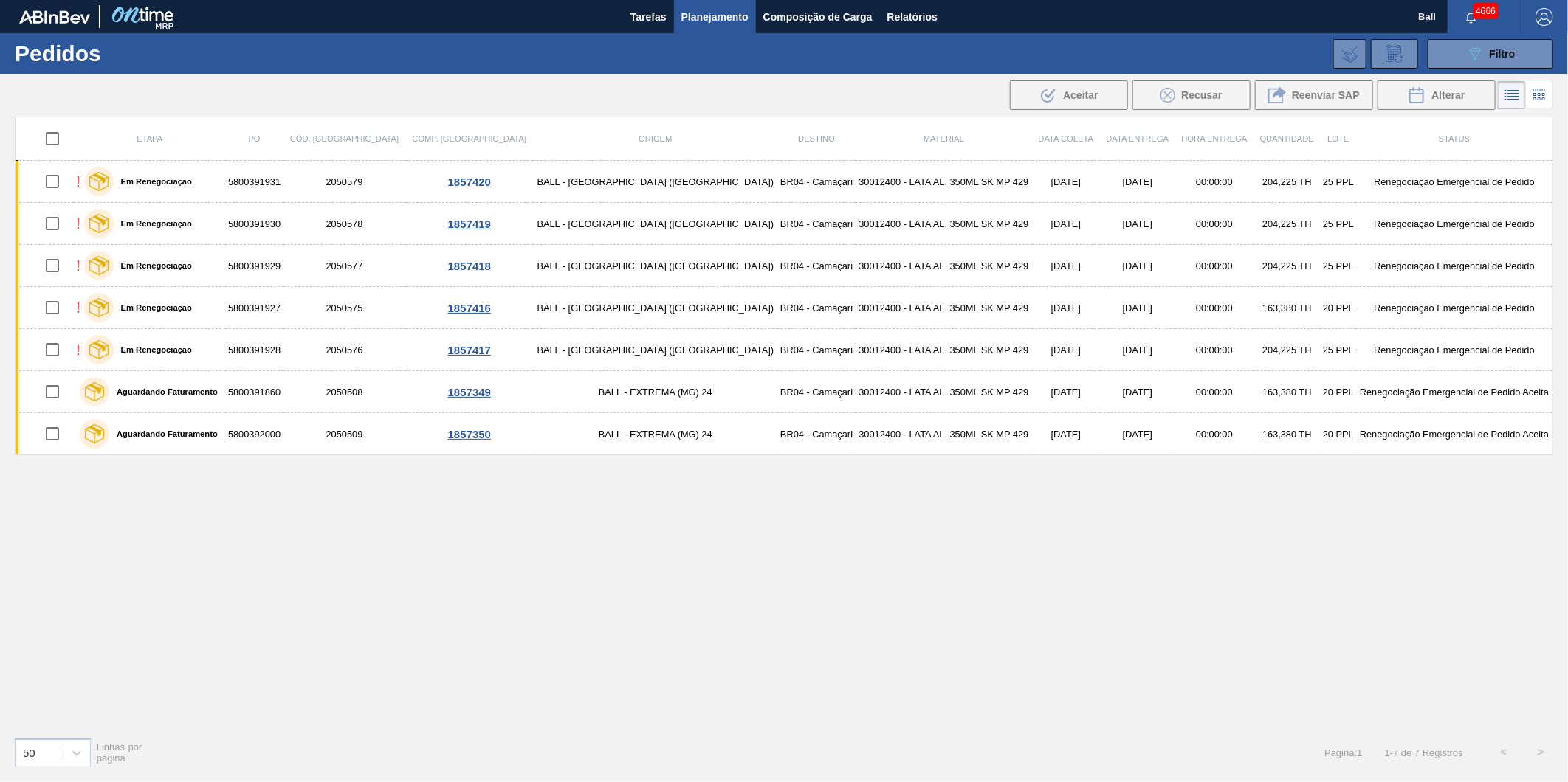
click at [921, 583] on div "Etapa PO Cód. Pedido Comp. Carga Origem Destino Material Data coleta Data Entre…" at bounding box center [784, 421] width 1538 height 609
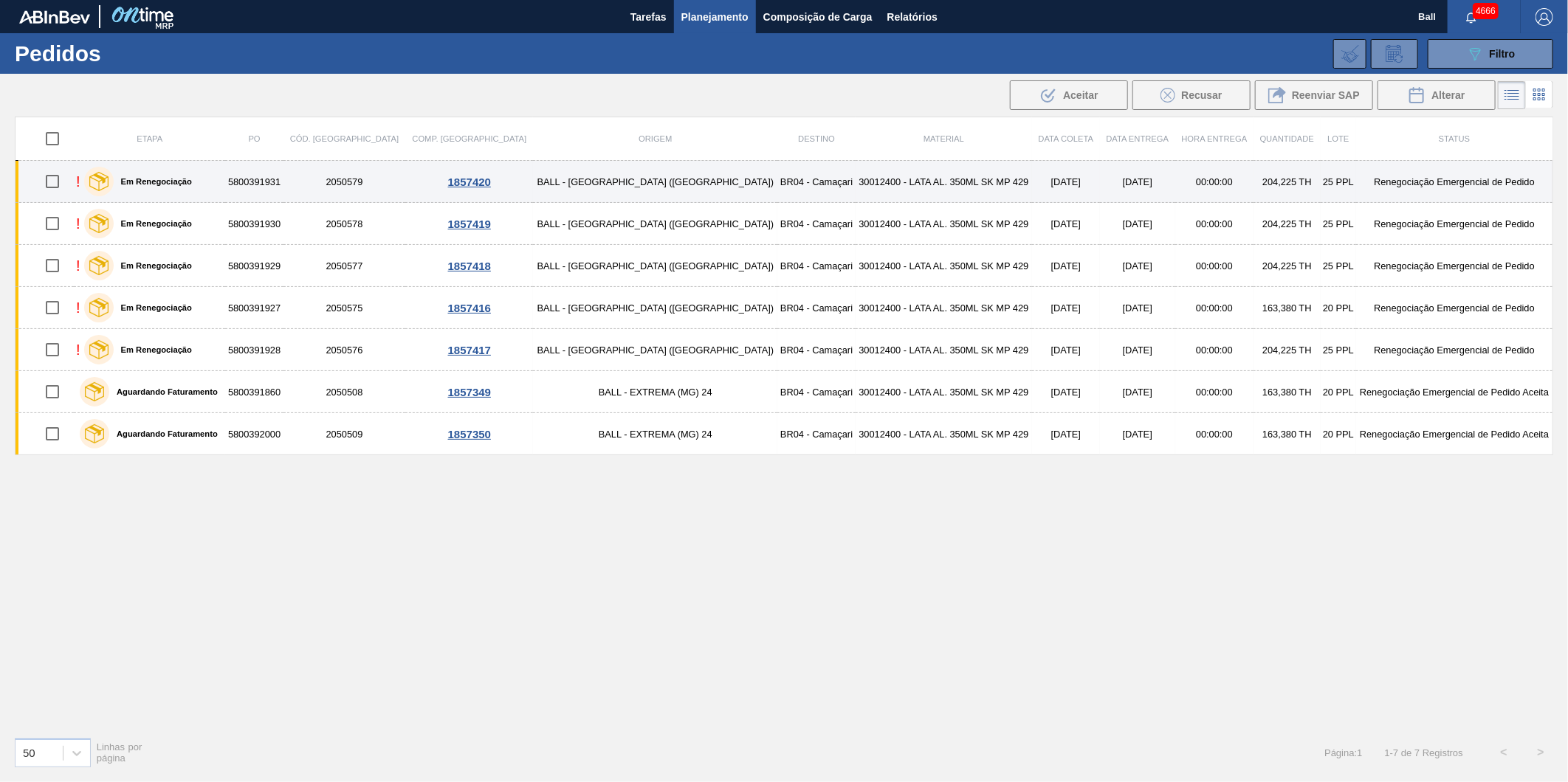
click at [223, 178] on div "! Em Renegociação" at bounding box center [150, 181] width 147 height 37
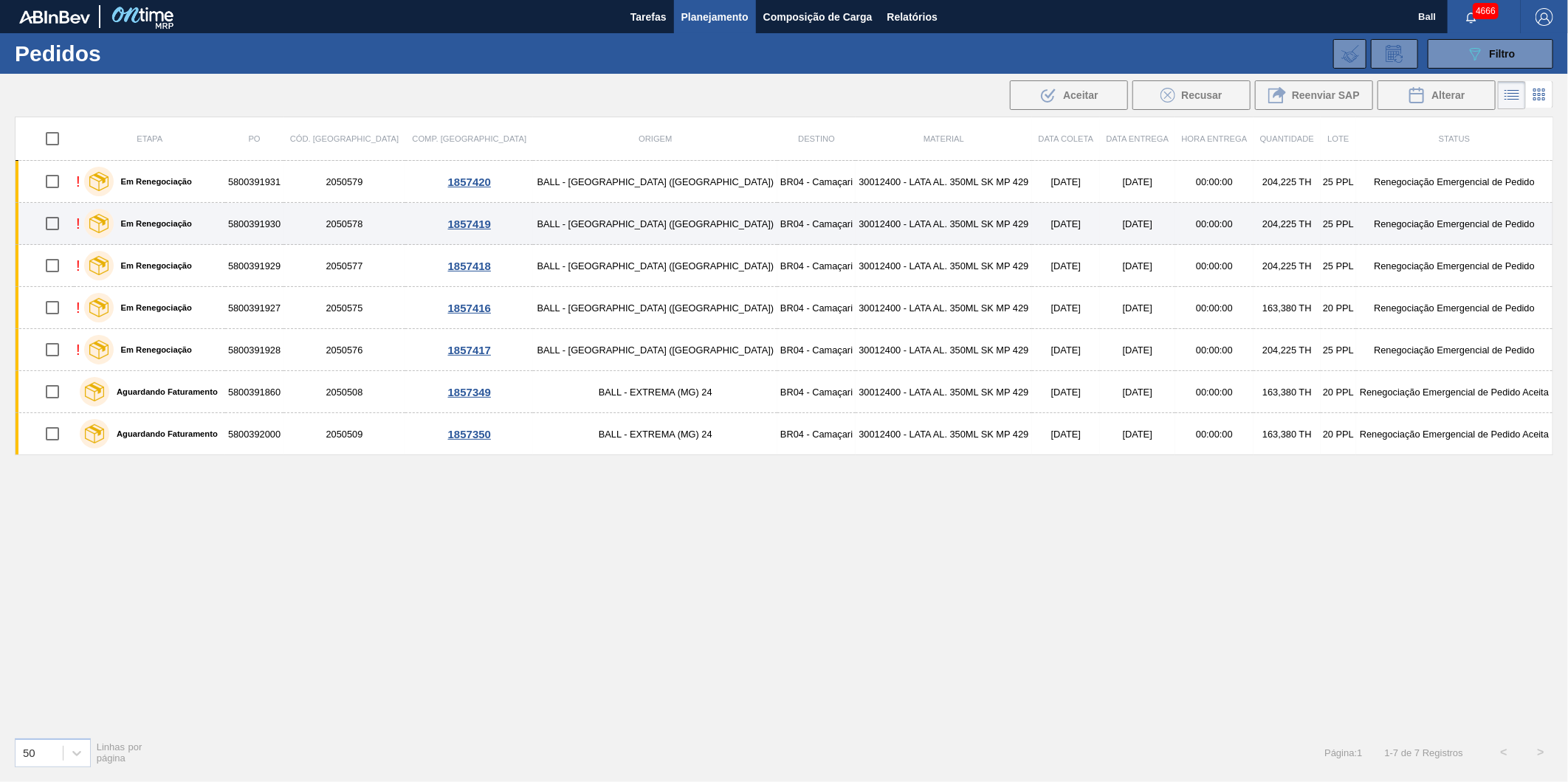
click at [219, 223] on div "! Em Renegociação" at bounding box center [150, 223] width 147 height 37
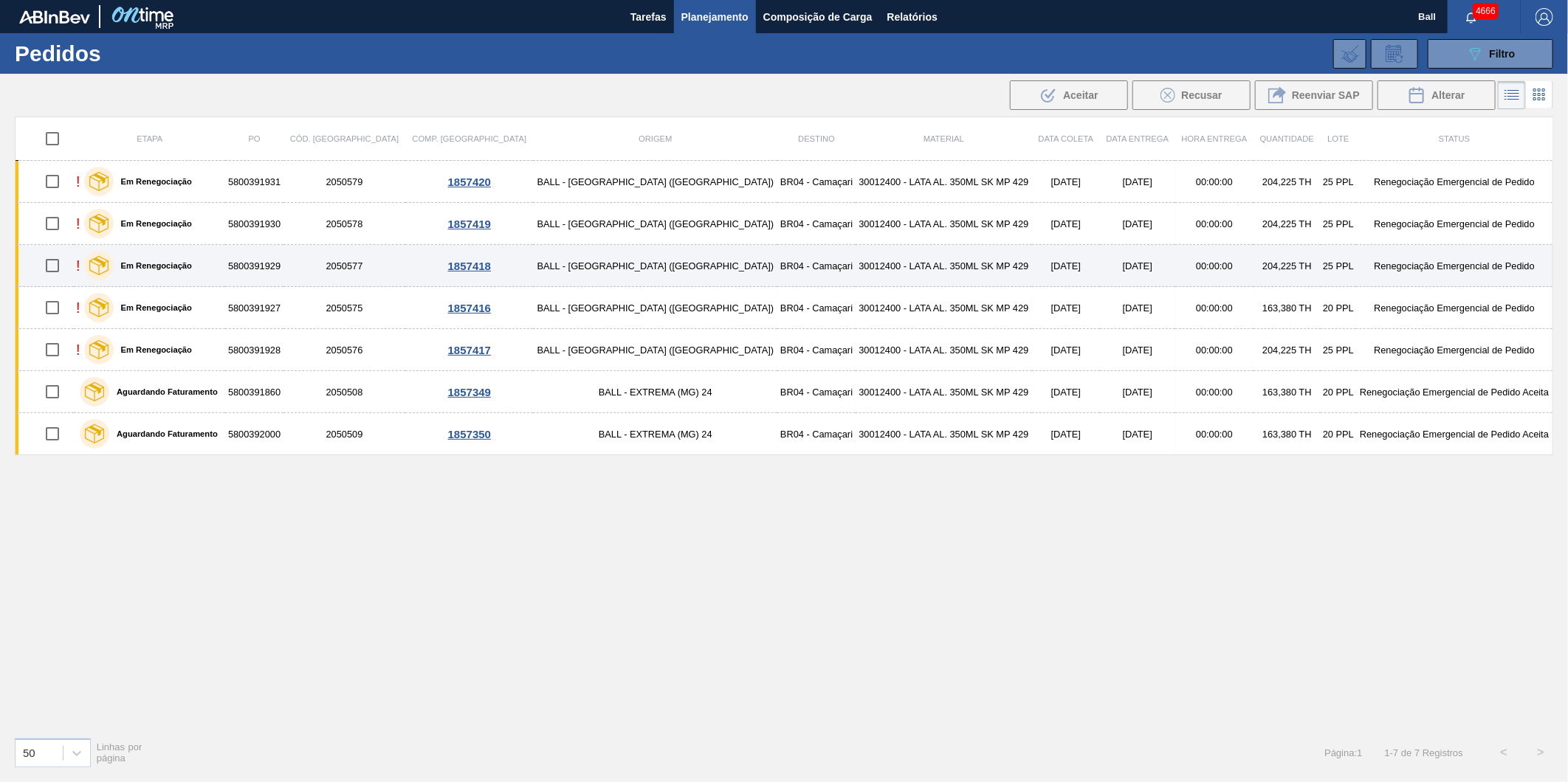
click at [222, 259] on div "! Em Renegociação" at bounding box center [150, 265] width 147 height 37
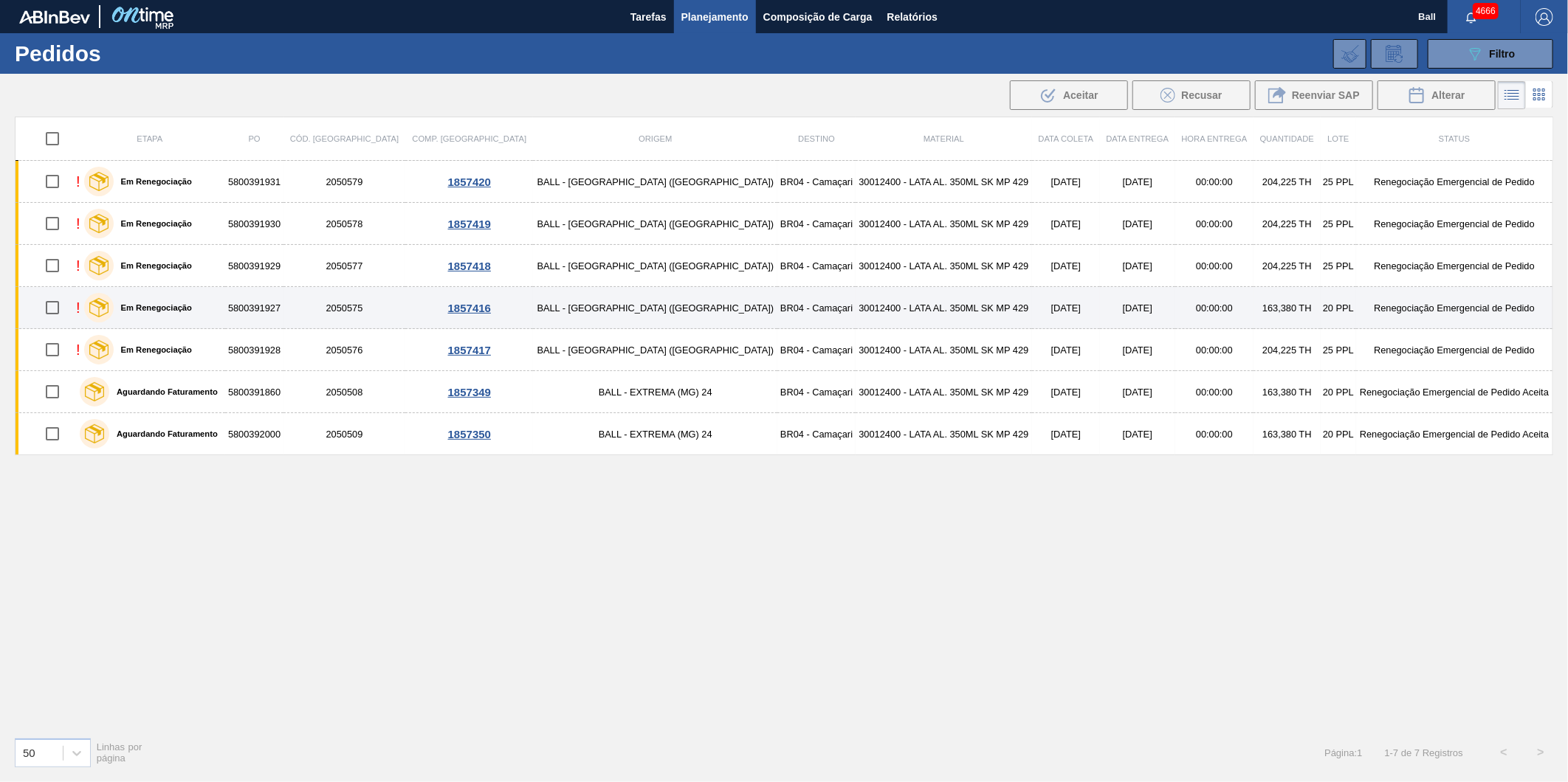
click at [213, 293] on div "! Em Renegociação" at bounding box center [150, 307] width 147 height 37
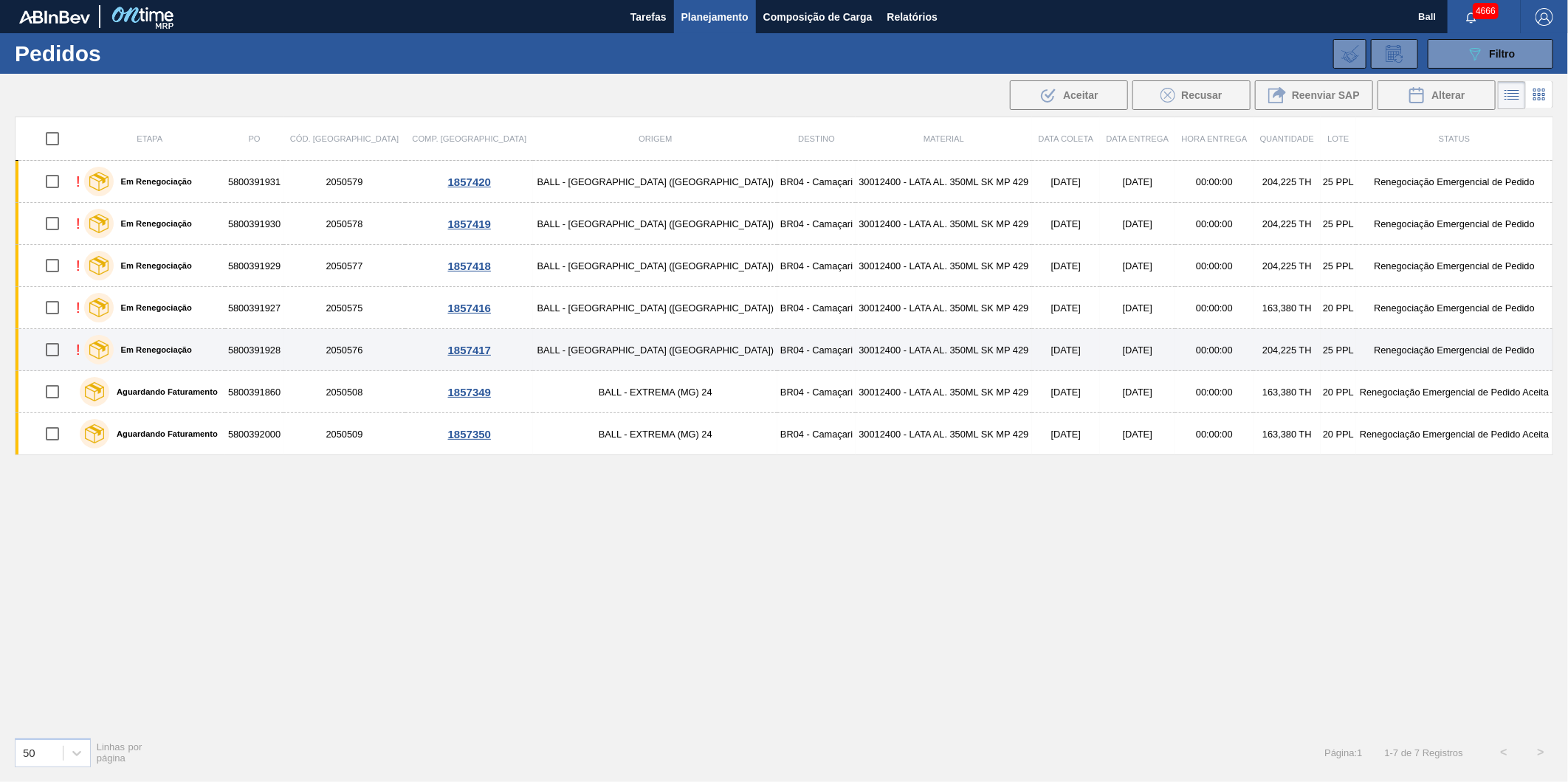
click at [216, 352] on div "! Em Renegociação" at bounding box center [150, 349] width 147 height 37
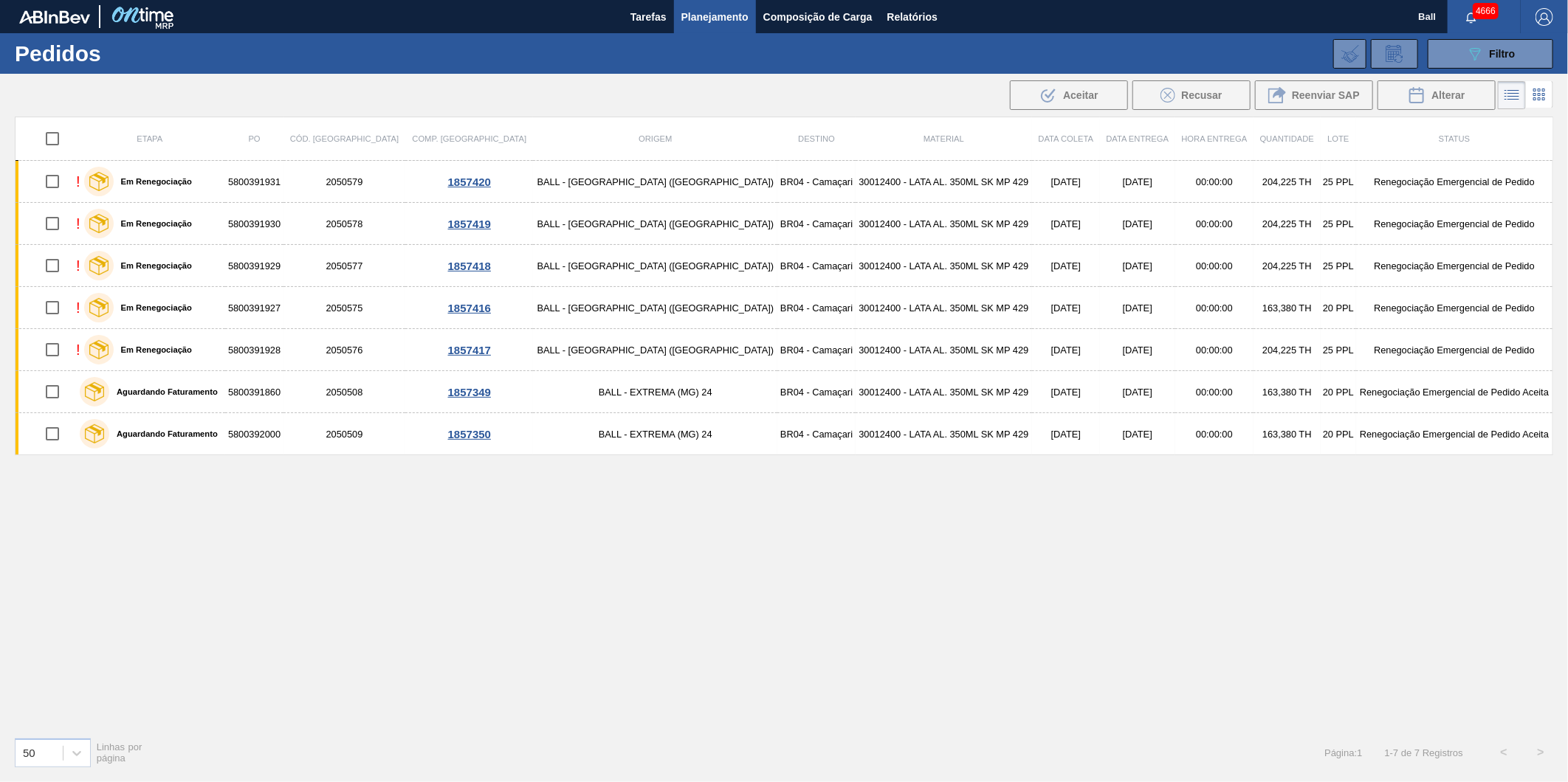
click at [851, 720] on div "Etapa PO Cód. Pedido Comp. Carga Origem Destino Material Data coleta Data Entre…" at bounding box center [784, 421] width 1538 height 609
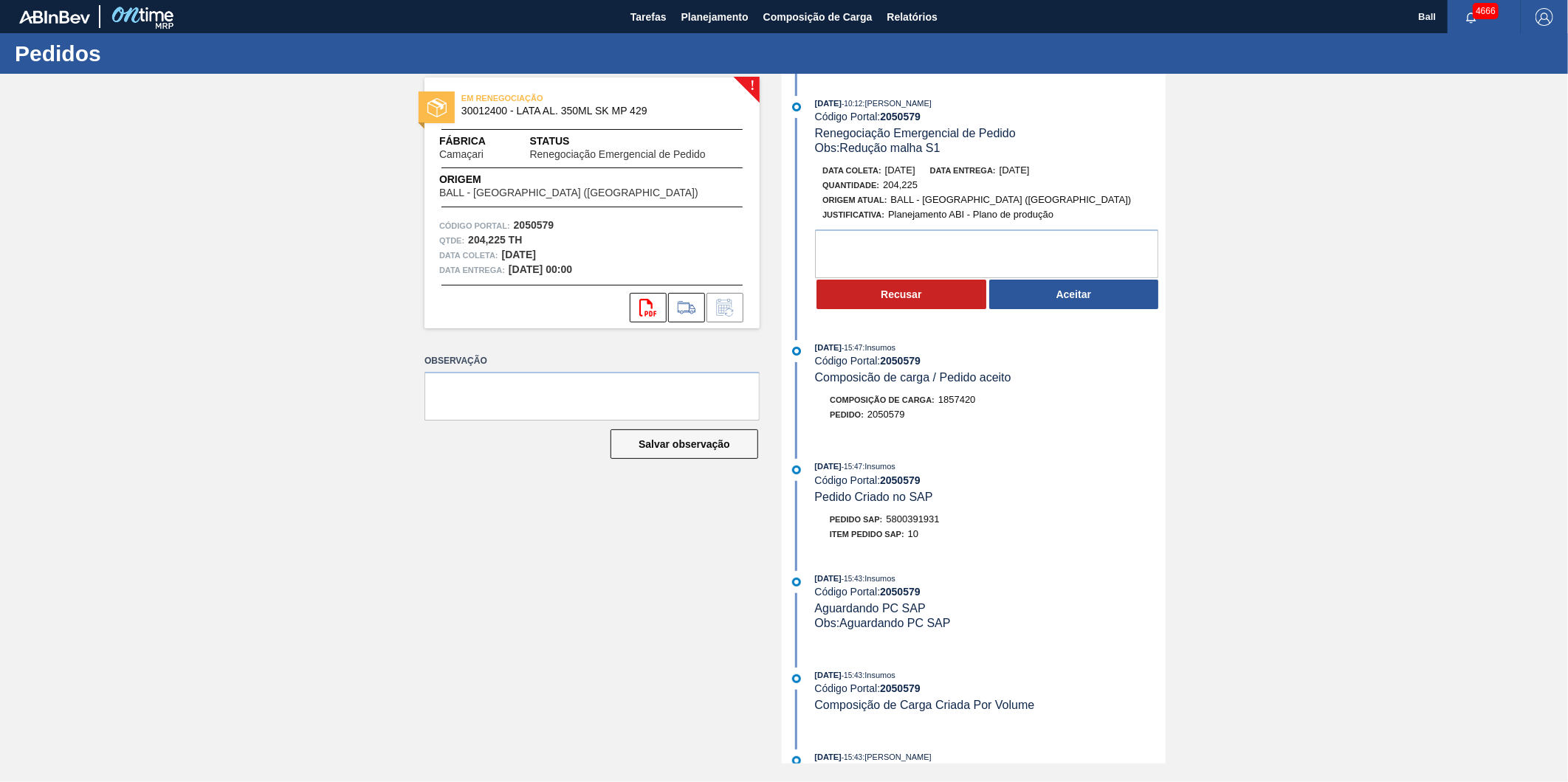
click at [371, 498] on div "! EM RENEGOCIAÇÃO 30012400 - LATA AL. 350ML SK MP 429 Fábrica Camaçari Status R…" at bounding box center [784, 419] width 1568 height 690
drag, startPoint x: 1447, startPoint y: 450, endPoint x: 1213, endPoint y: 373, distance: 246.3
click at [1447, 450] on div "! EM RENEGOCIAÇÃO 30012400 - LATA AL. 350ML SK MP 429 Fábrica Camaçari Status R…" at bounding box center [784, 419] width 1568 height 690
click at [503, 517] on div "! EM RENEGOCIAÇÃO 30012400 - LATA AL. 350ML SK MP 429 Fábrica Camaçari Status R…" at bounding box center [581, 419] width 357 height 690
click at [574, 587] on div "! EM RENEGOCIAÇÃO 30012400 - LATA AL. 350ML SK MP 429 Fábrica Camaçari Status R…" at bounding box center [581, 419] width 357 height 690
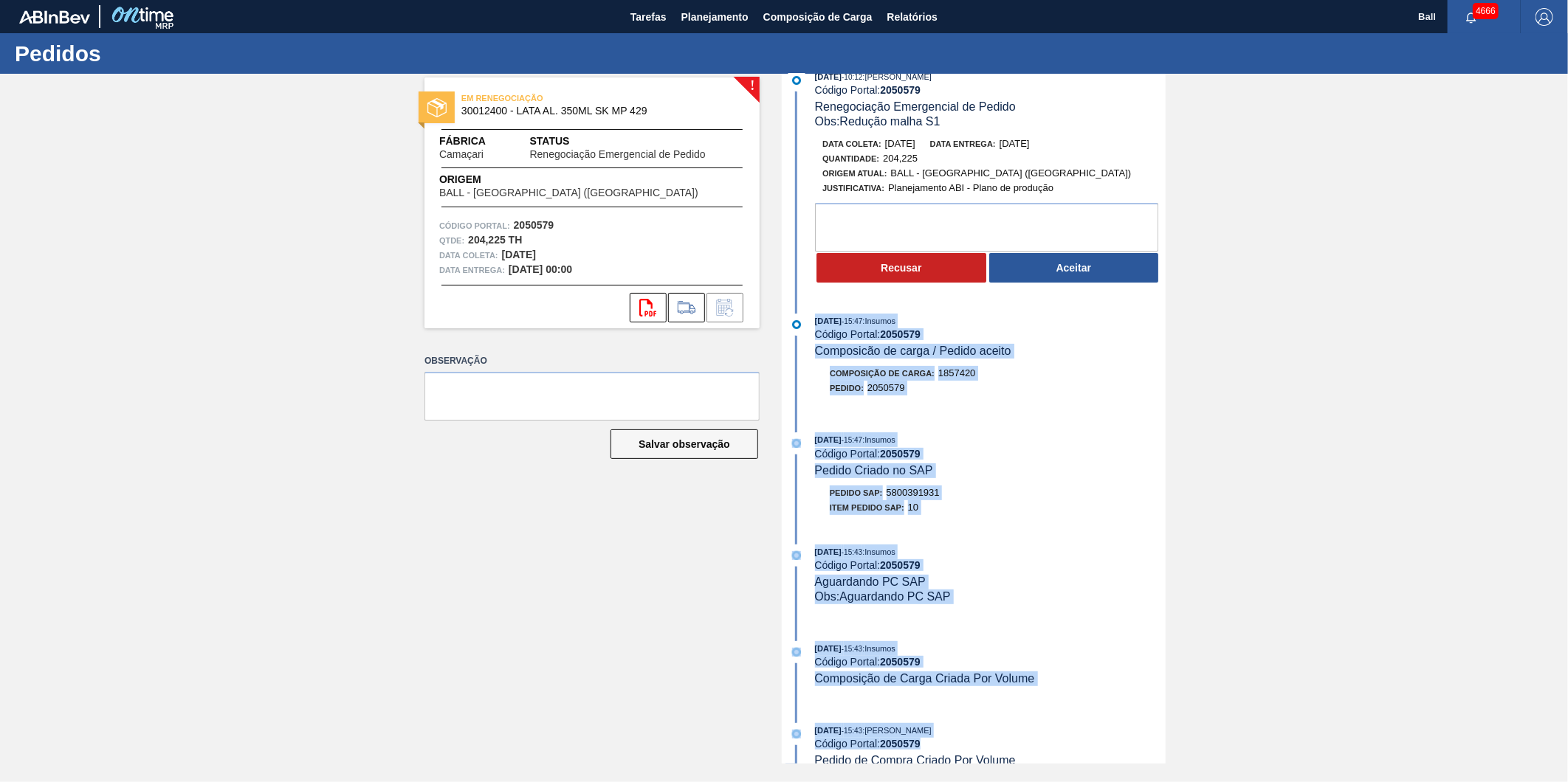
scroll to position [54, 0]
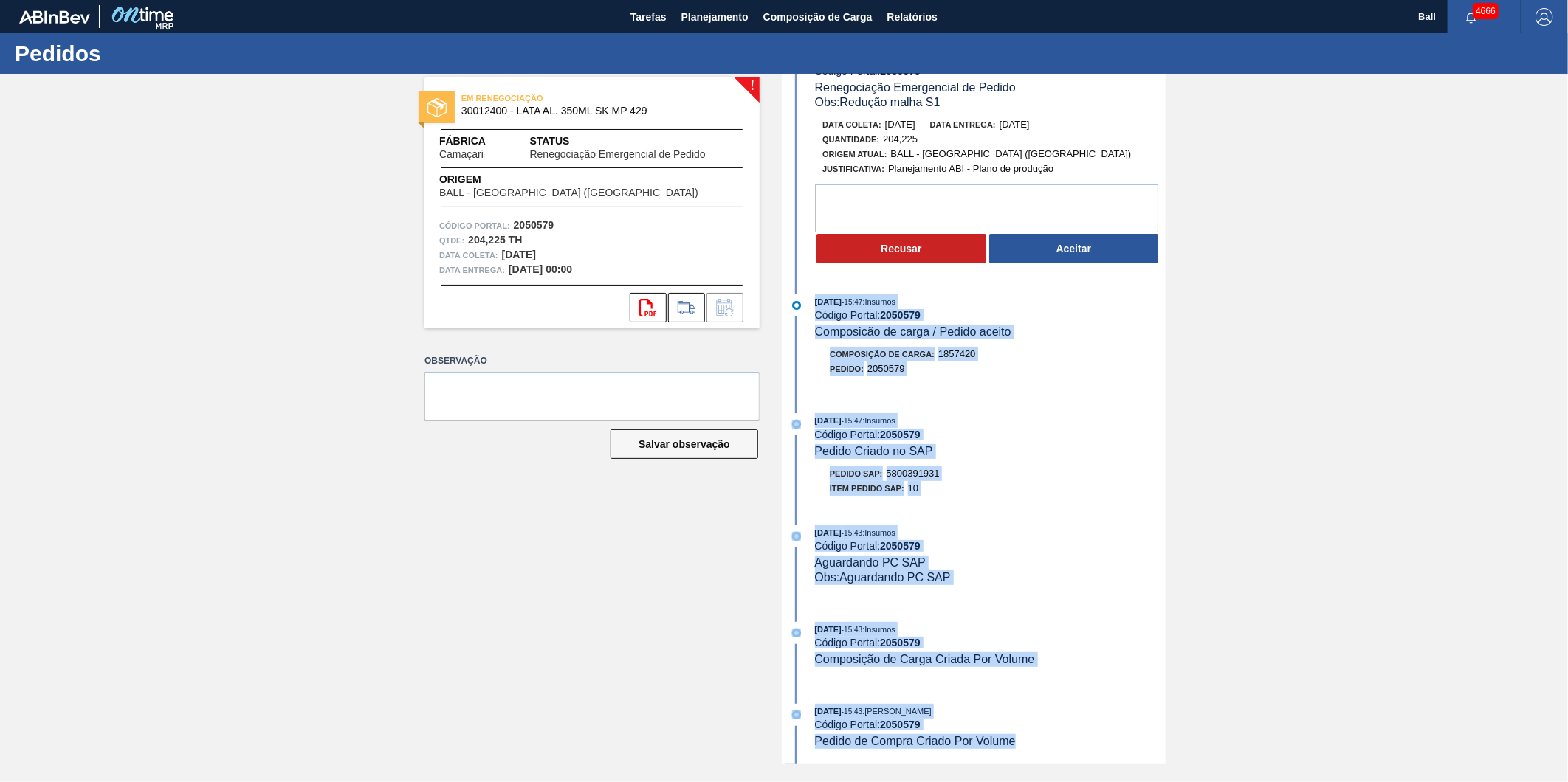
drag, startPoint x: 813, startPoint y: 349, endPoint x: 1034, endPoint y: 757, distance: 464.0
click at [1034, 718] on div "[DATE] 10:12 : [PERSON_NAME] Código Portal: 2050579 Renegociação Emergencial de…" at bounding box center [975, 373] width 380 height 690
click at [1278, 439] on div "! EM RENEGOCIAÇÃO 30012400 - LATA AL. 350ML SK MP 429 Fábrica Camaçari Status R…" at bounding box center [784, 419] width 1568 height 690
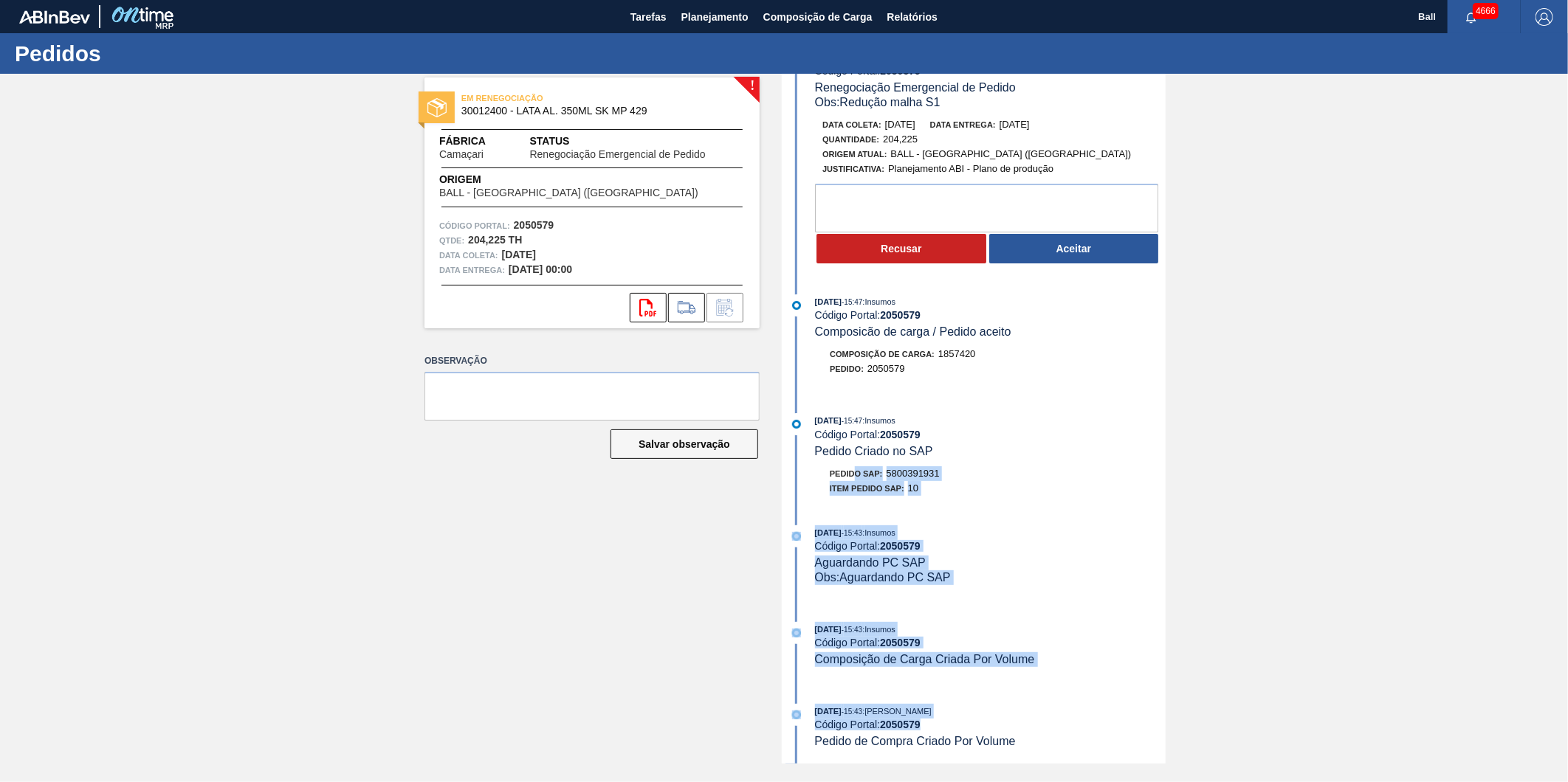
drag, startPoint x: 1074, startPoint y: 748, endPoint x: 853, endPoint y: 461, distance: 362.2
click at [853, 461] on div "[DATE] 10:12 : [PERSON_NAME] Código Portal: 2050579 Renegociação Emergencial de…" at bounding box center [975, 373] width 380 height 690
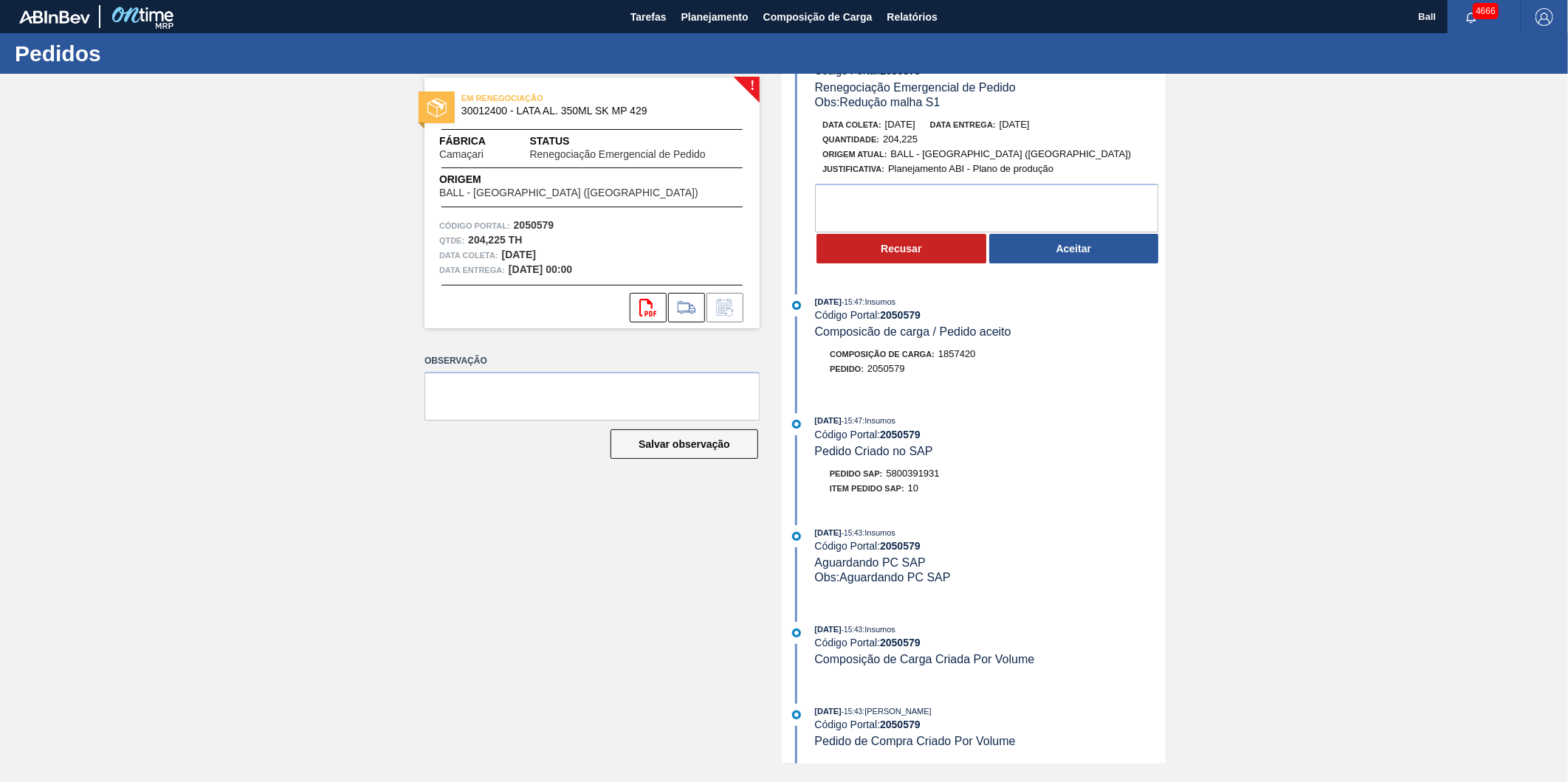
drag, startPoint x: 853, startPoint y: 461, endPoint x: 1049, endPoint y: 376, distance: 213.6
click at [1049, 376] on div "Composição de Carga : 1857420 Pedido : 2050579" at bounding box center [975, 365] width 380 height 37
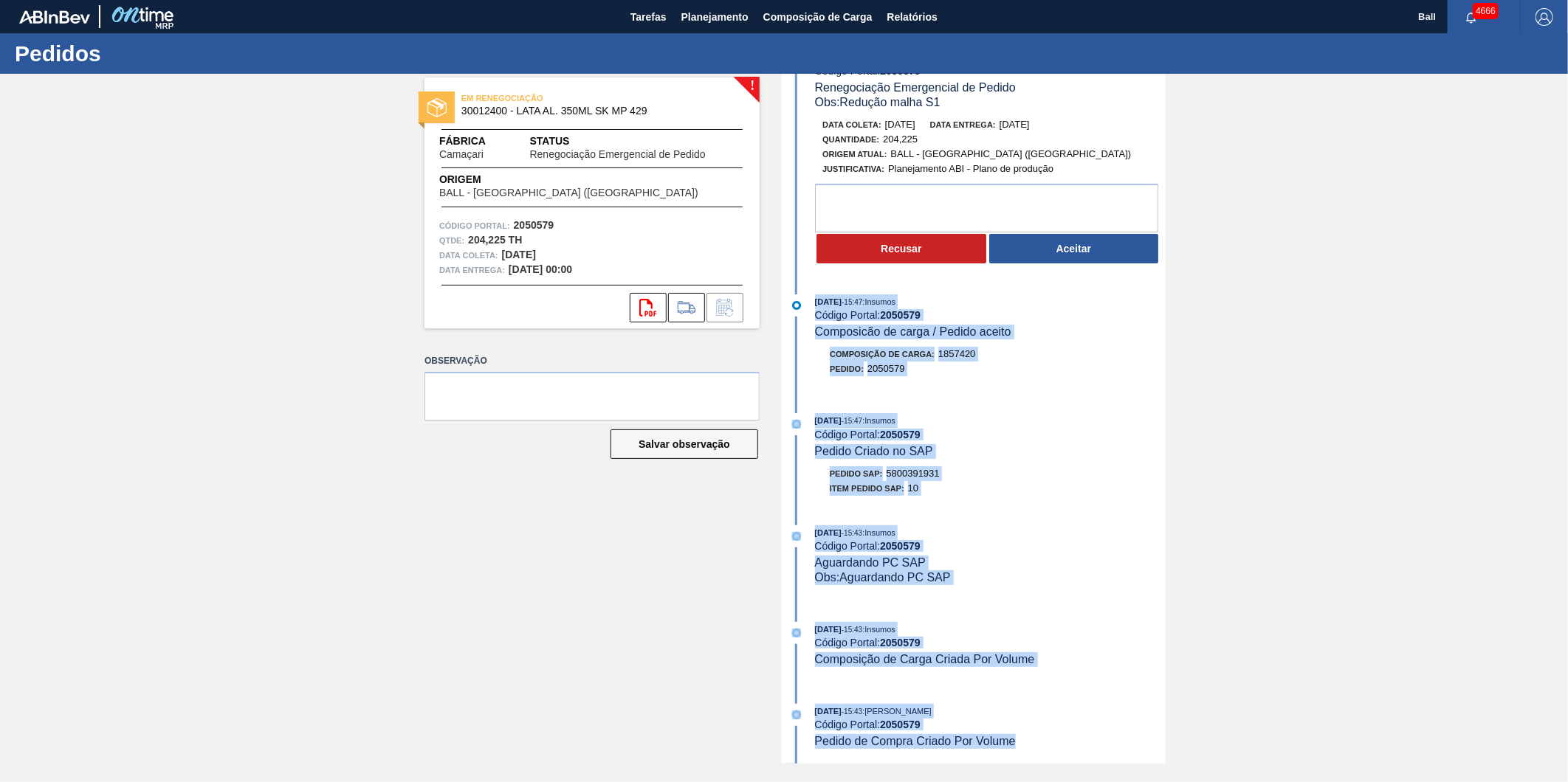
drag, startPoint x: 812, startPoint y: 299, endPoint x: 1022, endPoint y: 746, distance: 493.9
click at [1022, 718] on div "[DATE] 10:12 : [PERSON_NAME] Código Portal: 2050579 Renegociação Emergencial de…" at bounding box center [975, 373] width 380 height 690
drag, startPoint x: 1022, startPoint y: 746, endPoint x: 1171, endPoint y: 695, distance: 157.5
click at [1171, 695] on div "! EM RENEGOCIAÇÃO 30012400 - LATA AL. 350ML SK MP 429 Fábrica Camaçari Status R…" at bounding box center [784, 419] width 1568 height 690
drag, startPoint x: 815, startPoint y: 297, endPoint x: 1013, endPoint y: 736, distance: 481.6
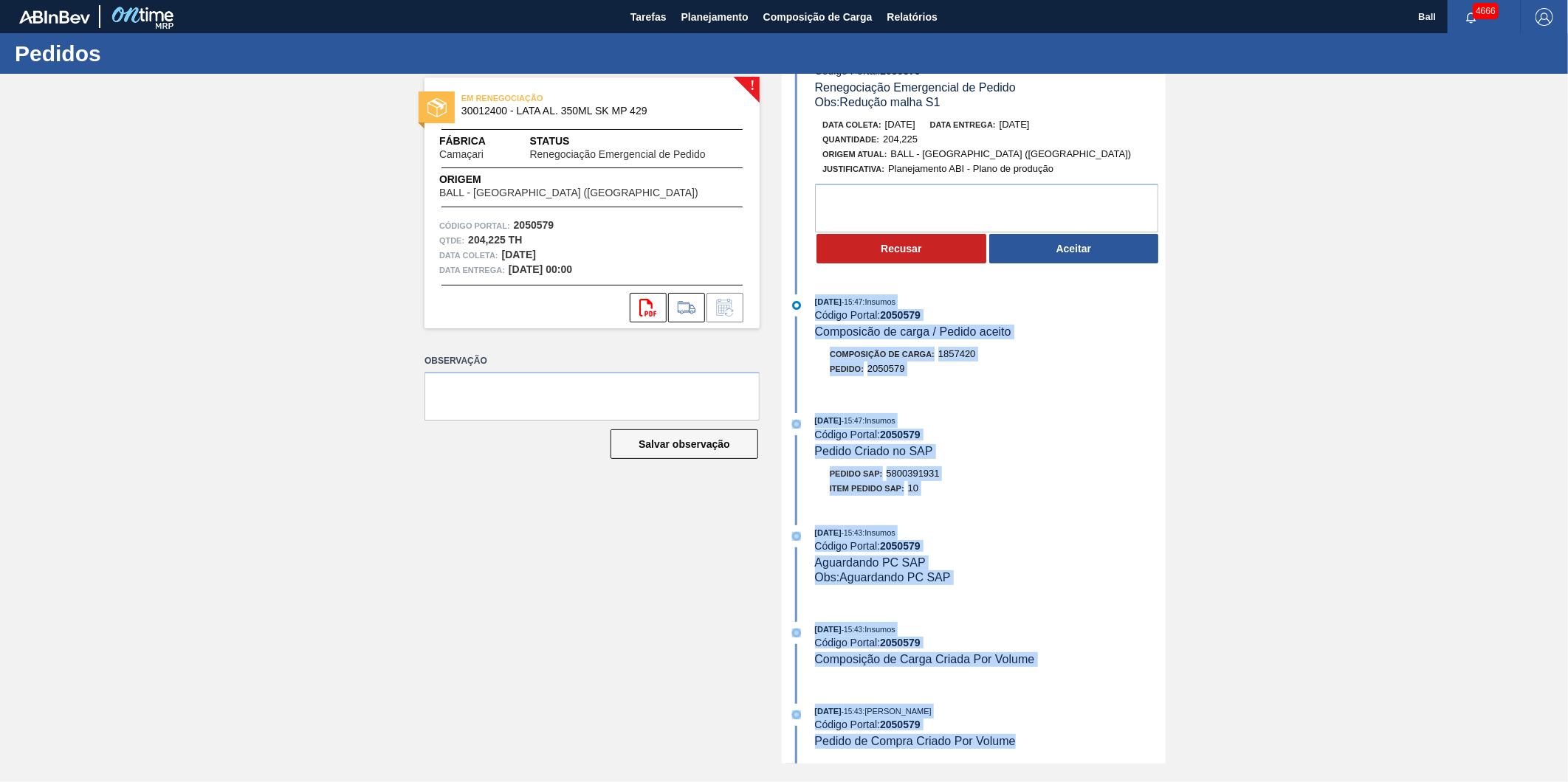
click at [1013, 718] on div "[DATE] 10:12 : [PERSON_NAME] Código Portal: 2050579 Renegociação Emergencial de…" at bounding box center [975, 373] width 380 height 690
click at [1060, 342] on div "[DATE] 15:47 : Insumos Código Portal: 2050579 Composicão de carga / Pedido acei…" at bounding box center [975, 343] width 380 height 97
drag, startPoint x: 812, startPoint y: 288, endPoint x: 1065, endPoint y: 736, distance: 514.5
click at [1065, 718] on div "[DATE] 10:12 : [PERSON_NAME] Código Portal: 2050579 Renegociação Emergencial de…" at bounding box center [975, 373] width 380 height 690
drag, startPoint x: 1065, startPoint y: 736, endPoint x: 1043, endPoint y: 743, distance: 23.1
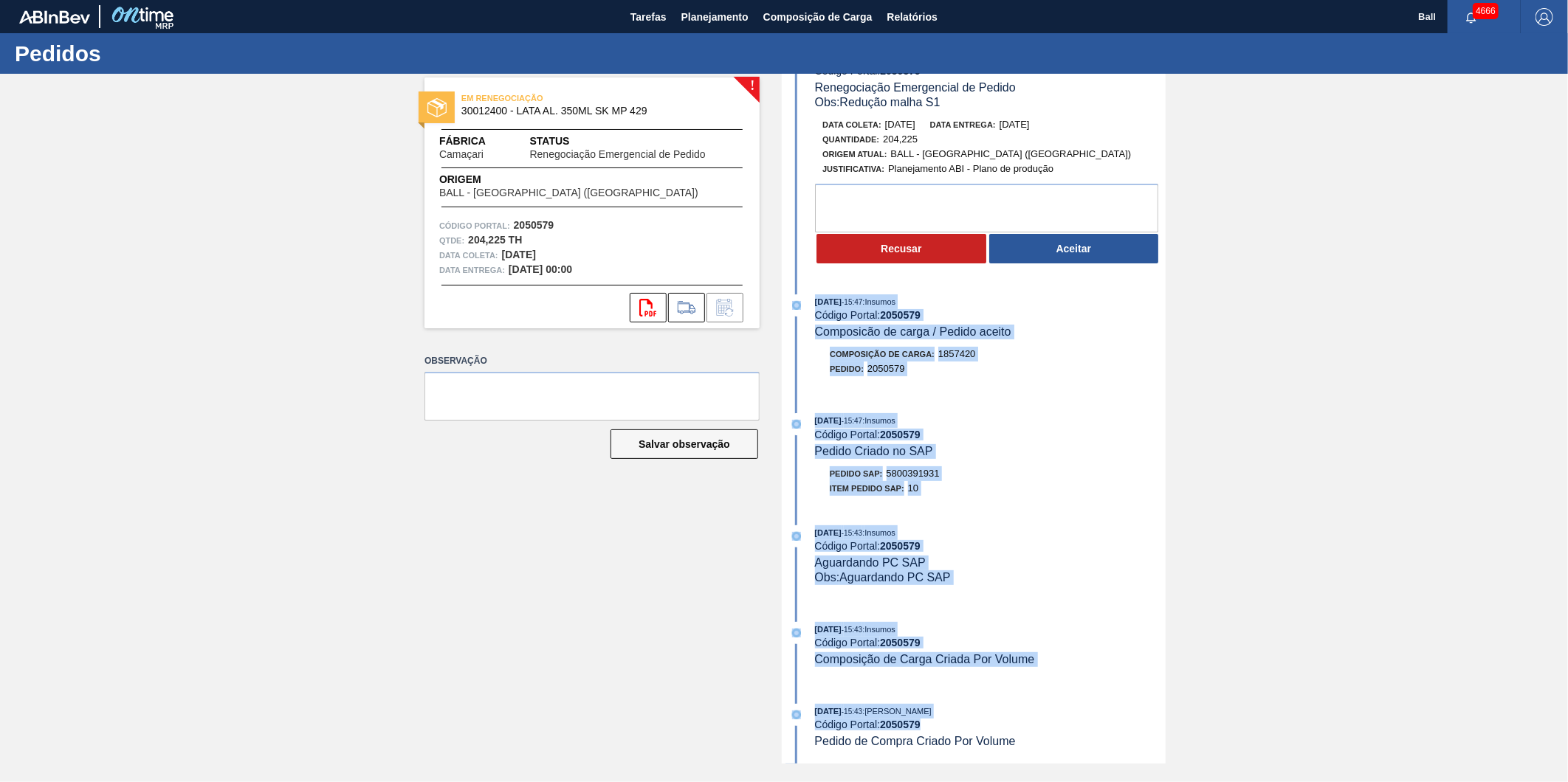
click at [1043, 743] on div "[DATE] 15:43 : [PERSON_NAME] Código Portal: 2050579 Pedido de Compra Criado Por…" at bounding box center [990, 726] width 351 height 45
drag, startPoint x: 1043, startPoint y: 743, endPoint x: 1031, endPoint y: 743, distance: 12.0
click at [1032, 743] on div "[DATE] 15:43 : [PERSON_NAME] Código Portal: 2050579 Pedido de Compra Criado Por…" at bounding box center [990, 726] width 351 height 45
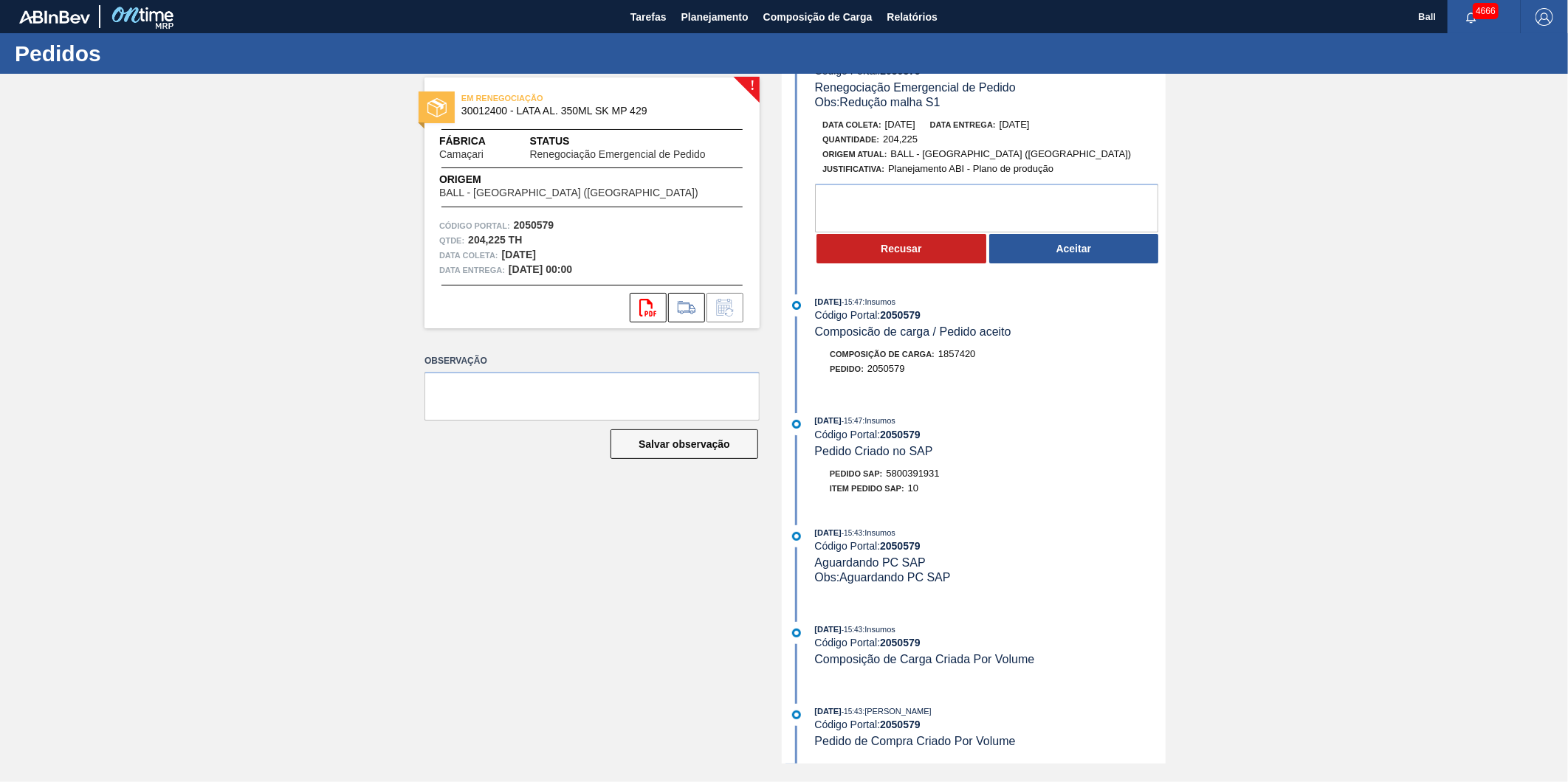
click at [1024, 736] on div "[DATE] 15:43 : [PERSON_NAME] Código Portal: 2050579 Pedido de Compra Criado Por…" at bounding box center [990, 726] width 351 height 45
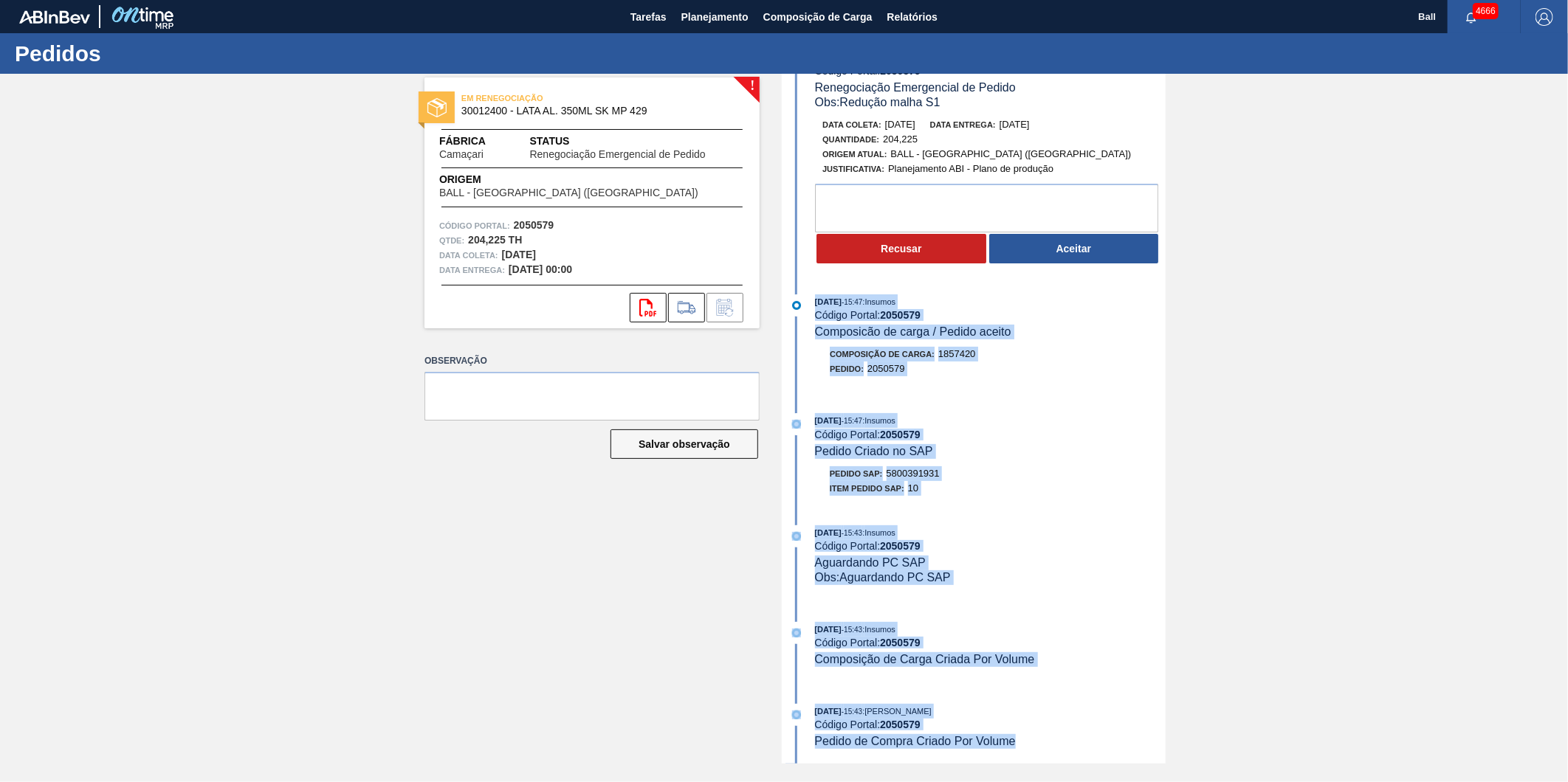
drag, startPoint x: 814, startPoint y: 295, endPoint x: 1021, endPoint y: 743, distance: 493.5
click at [1021, 718] on div "[DATE] 10:12 : [PERSON_NAME] Código Portal: 2050579 Renegociação Emergencial de…" at bounding box center [975, 373] width 380 height 690
click at [1301, 535] on div "! EM RENEGOCIAÇÃO 30012400 - LATA AL. 350ML SK MP 429 Fábrica Camaçari Status R…" at bounding box center [784, 419] width 1568 height 690
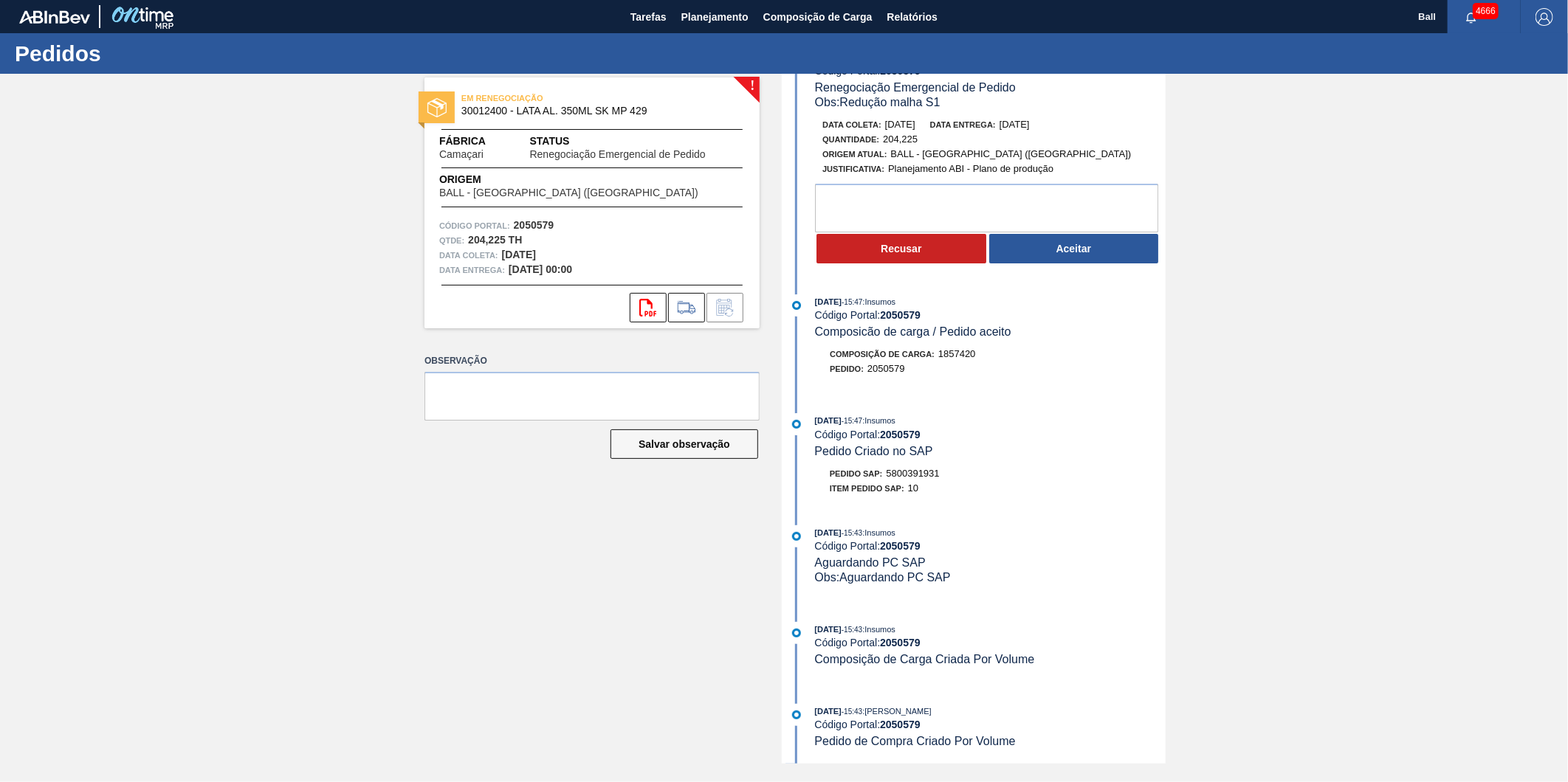
click at [452, 509] on div "! EM RENEGOCIAÇÃO 30012400 - LATA AL. 350ML SK MP 429 Fábrica Camaçari Status R…" at bounding box center [581, 419] width 357 height 690
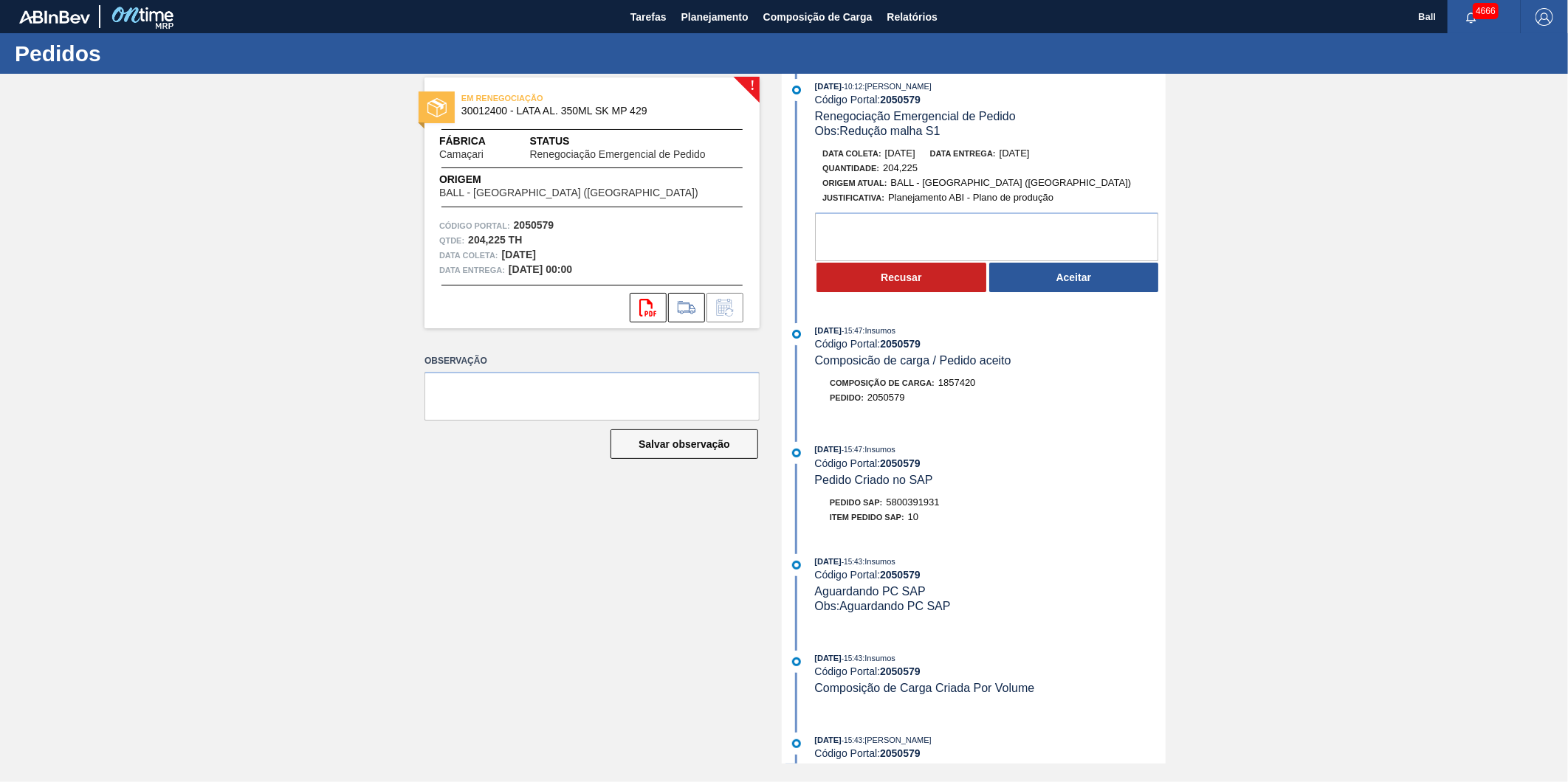
scroll to position [0, 0]
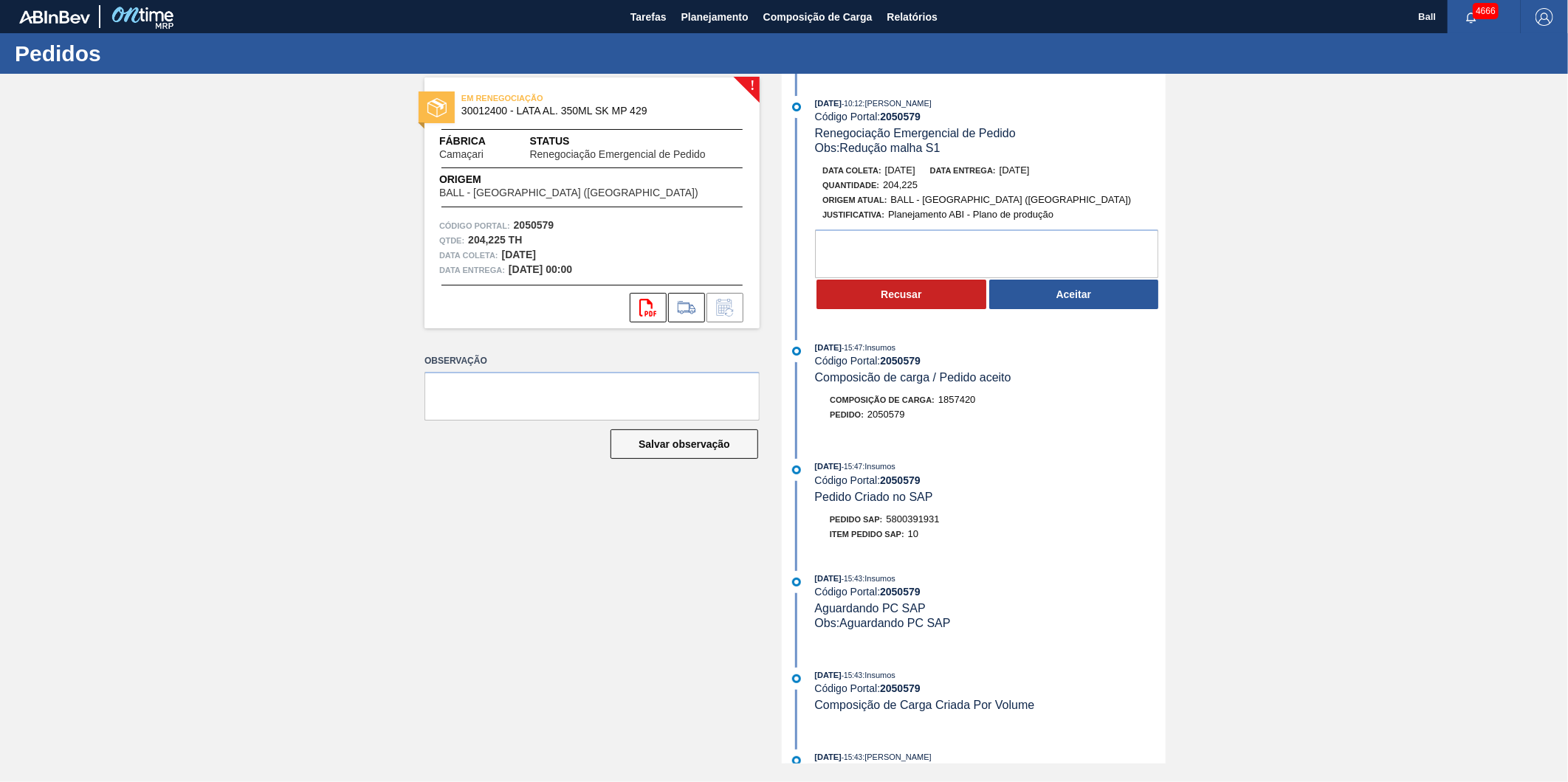
click at [1029, 485] on div "Código Portal: 2050579" at bounding box center [990, 481] width 351 height 12
drag, startPoint x: 805, startPoint y: 134, endPoint x: 982, endPoint y: 170, distance: 180.6
click at [982, 170] on div "[DATE] 10:12 : [PERSON_NAME] Código Portal: 2050579 Renegociação Emergencial de…" at bounding box center [975, 207] width 380 height 222
drag, startPoint x: 982, startPoint y: 170, endPoint x: 1105, endPoint y: 210, distance: 129.3
click at [1105, 210] on div "Justificativa: Planejamento ABI - Plano de produção" at bounding box center [998, 214] width 351 height 15
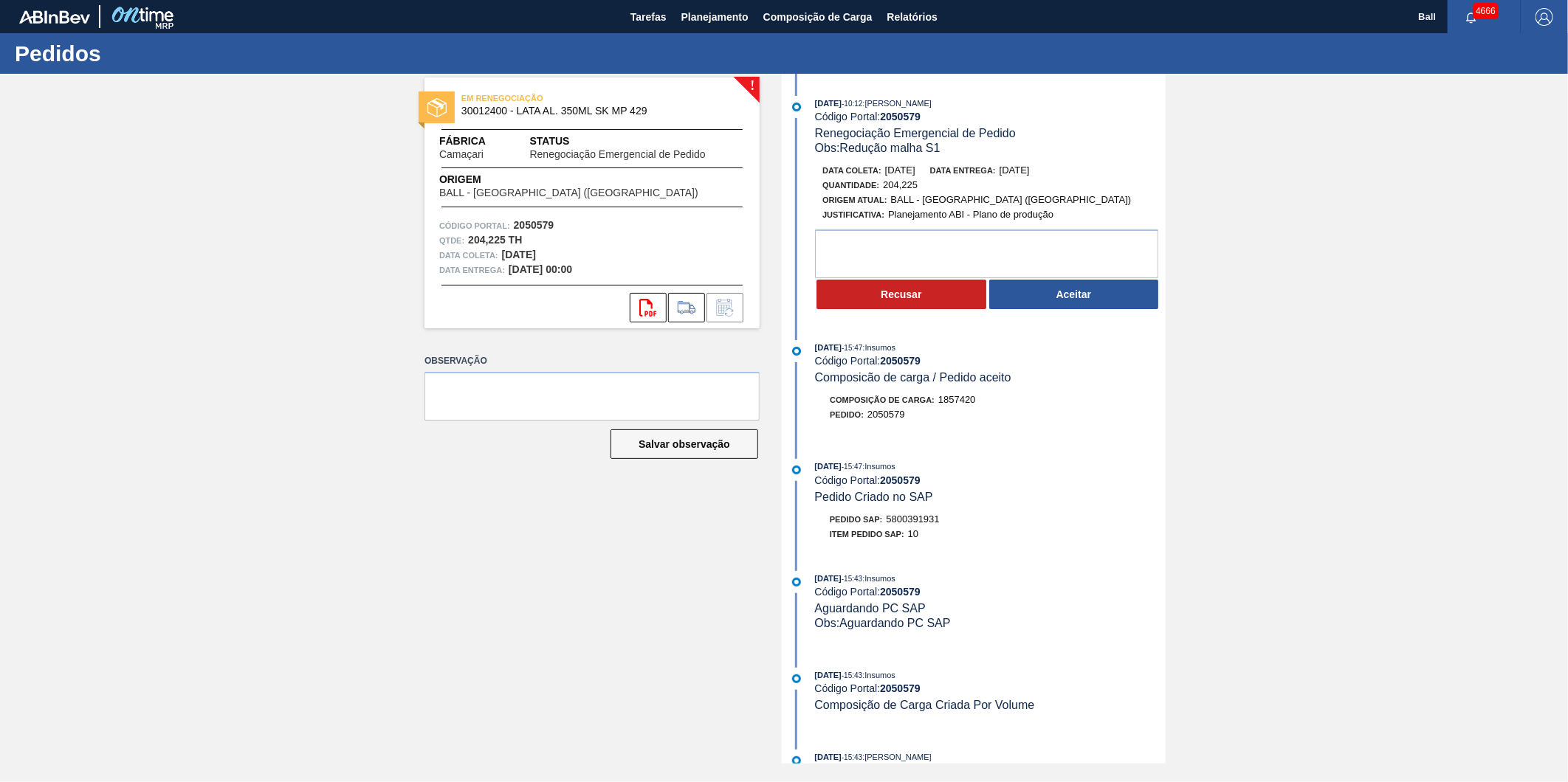
click at [1067, 209] on div "Justificativa: Planejamento ABI - Plano de produção" at bounding box center [998, 214] width 351 height 15
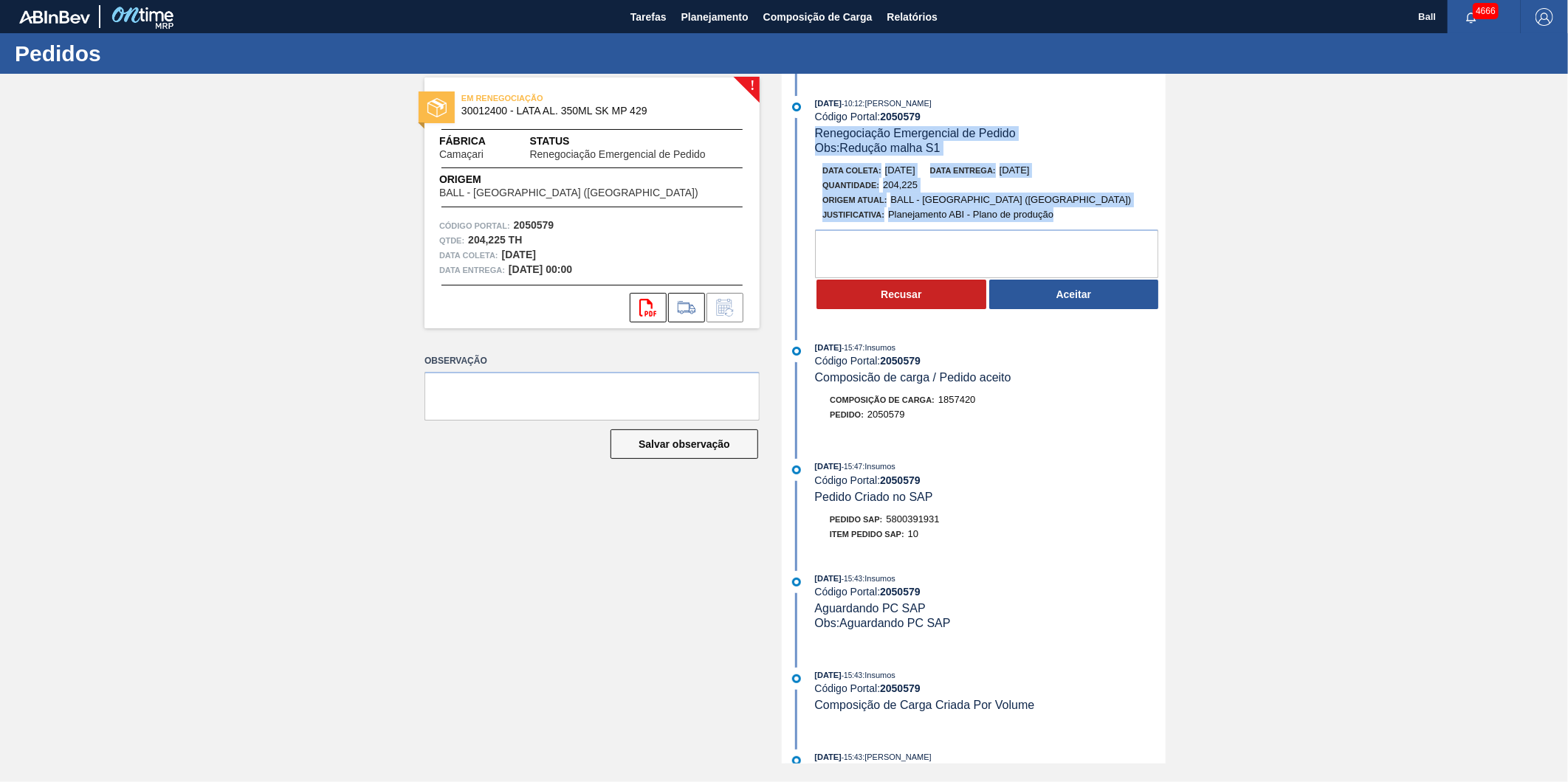
drag, startPoint x: 1072, startPoint y: 219, endPoint x: 798, endPoint y: 141, distance: 284.9
click at [798, 141] on div "[DATE] 10:12 : [PERSON_NAME] Código Portal: 2050579 Renegociação Emergencial de…" at bounding box center [975, 207] width 380 height 222
click at [1155, 160] on div "[DATE] 10:12 : [PERSON_NAME] Código Portal: 2050579 Renegociação Emergencial de…" at bounding box center [975, 207] width 380 height 222
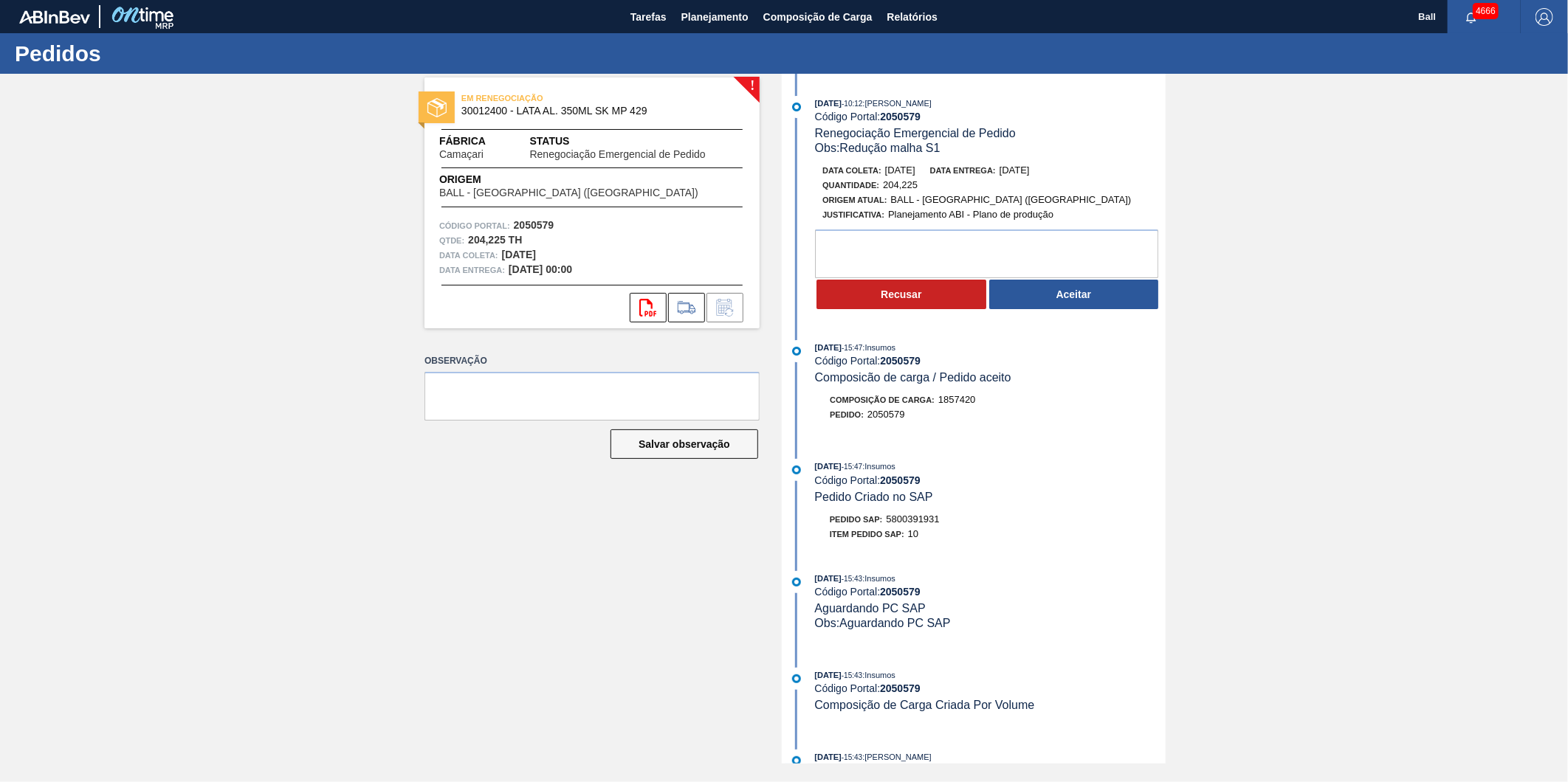
click at [1074, 120] on div "Código Portal: 2050579" at bounding box center [990, 117] width 351 height 12
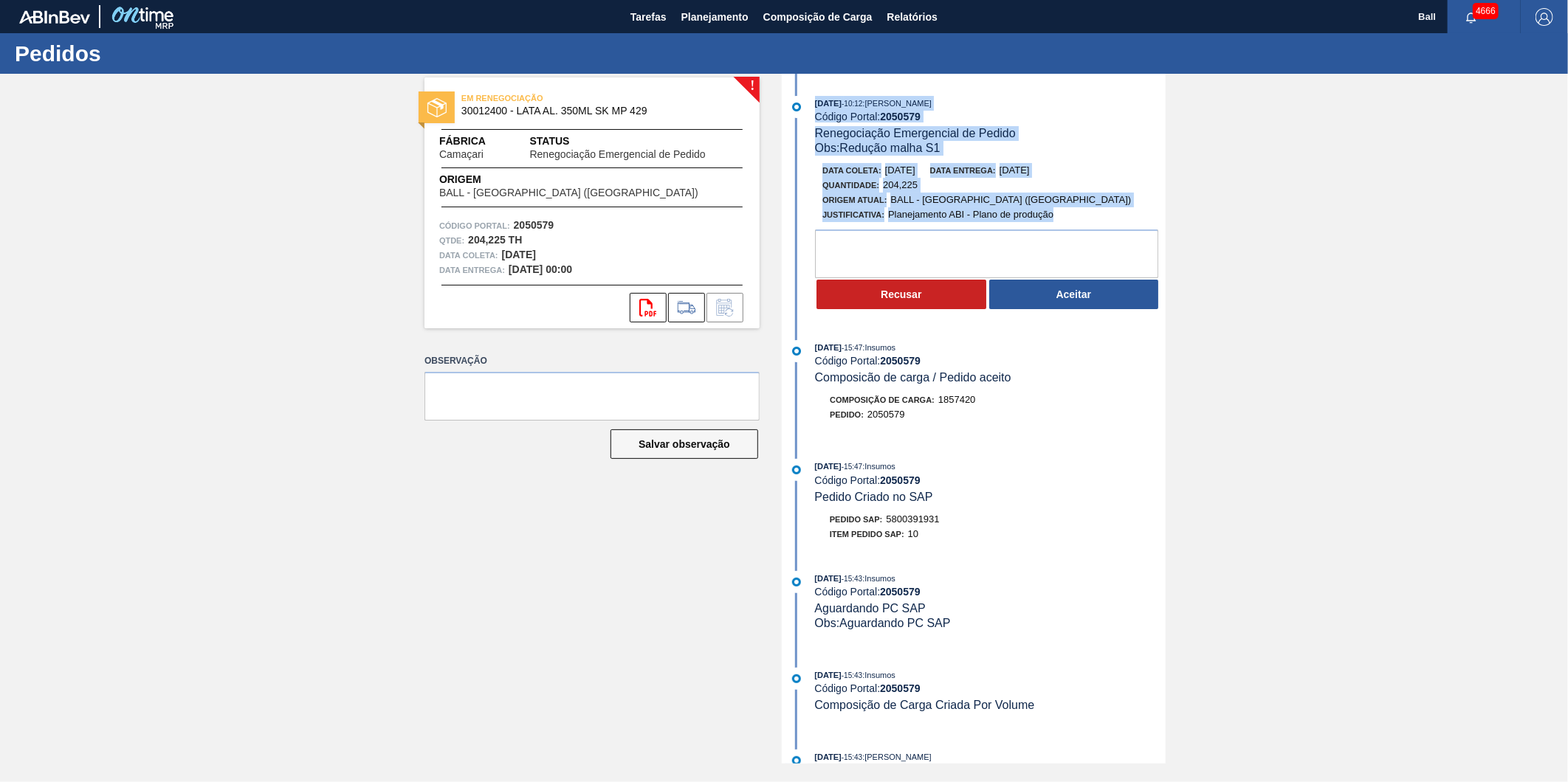
drag, startPoint x: 810, startPoint y: 101, endPoint x: 1065, endPoint y: 223, distance: 282.7
click at [1065, 223] on div "[DATE] 10:12 : [PERSON_NAME] Código Portal: 2050579 Renegociação Emergencial de…" at bounding box center [975, 207] width 380 height 222
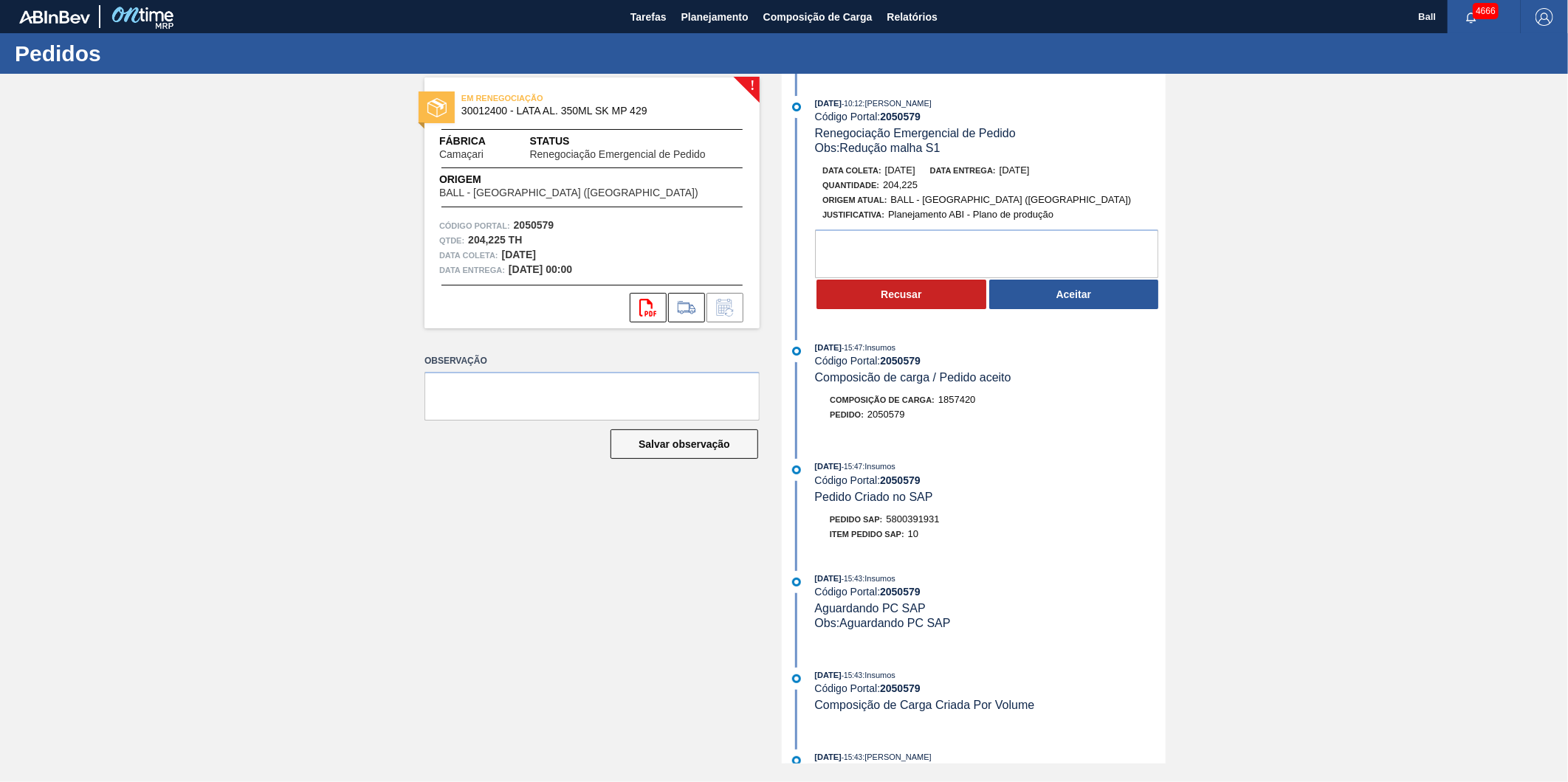
click at [246, 212] on div "! EM RENEGOCIAÇÃO 30012400 - LATA AL. 350ML SK MP 429 Fábrica Camaçari Status R…" at bounding box center [784, 419] width 1568 height 690
click at [231, 376] on div "! EM RENEGOCIAÇÃO 30012400 - LATA AL. 350ML SK MP 429 Fábrica Camaçari Status R…" at bounding box center [784, 419] width 1568 height 690
click at [416, 360] on div "! EM RENEGOCIAÇÃO 30012400 - LATA AL. 350ML SK MP 429 Fábrica Camaçari Status R…" at bounding box center [581, 419] width 357 height 690
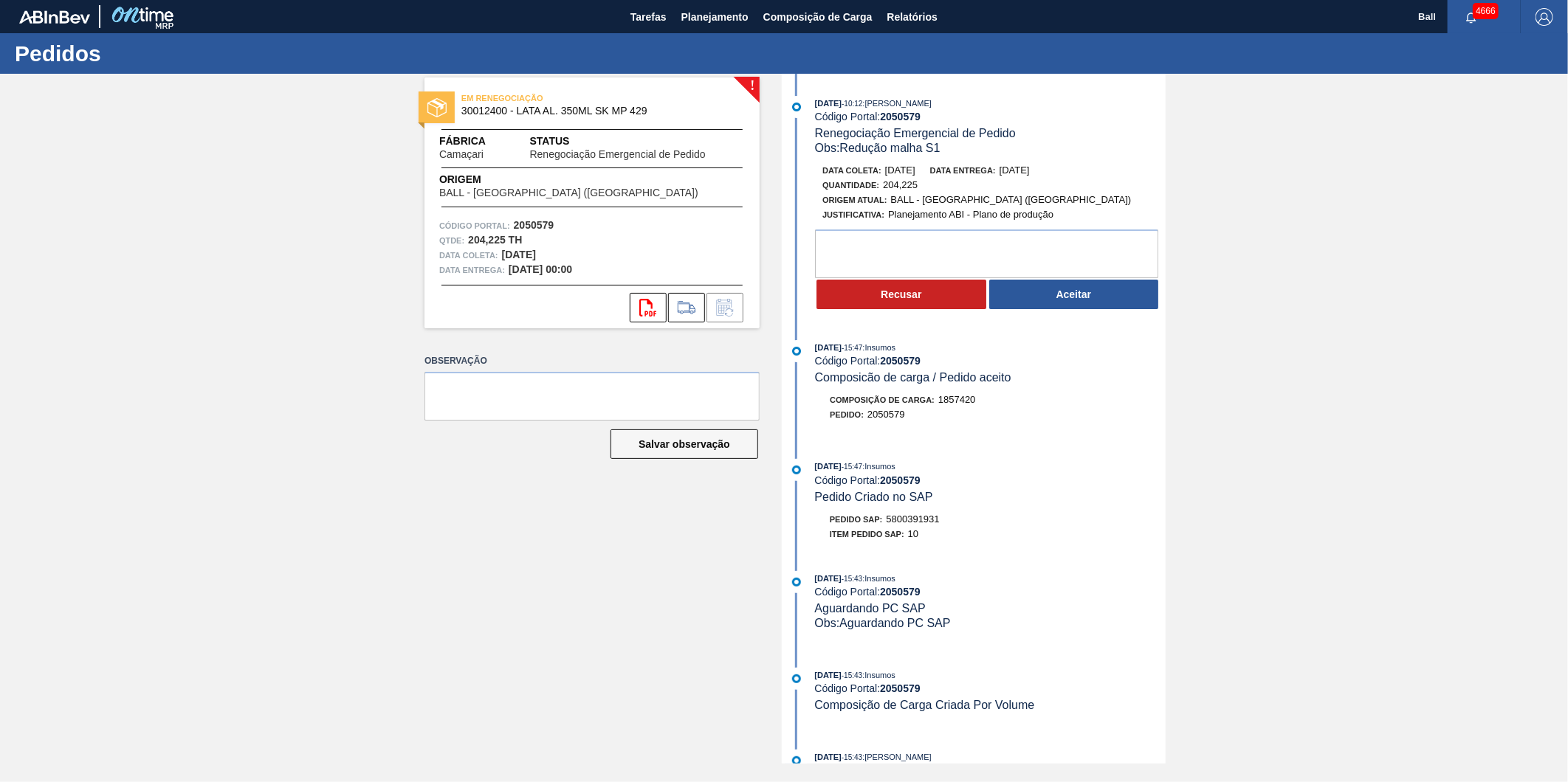
drag, startPoint x: 416, startPoint y: 360, endPoint x: 407, endPoint y: 360, distance: 9.0
click at [407, 360] on div "! EM RENEGOCIAÇÃO 30012400 - LATA AL. 350ML SK MP 429 Fábrica Camaçari Status R…" at bounding box center [581, 419] width 357 height 690
click at [391, 370] on div "! EM RENEGOCIAÇÃO 30012400 - LATA AL. 350ML SK MP 429 Fábrica Camaçari Status R…" at bounding box center [784, 419] width 1568 height 690
click at [443, 357] on label "Observação" at bounding box center [592, 361] width 335 height 21
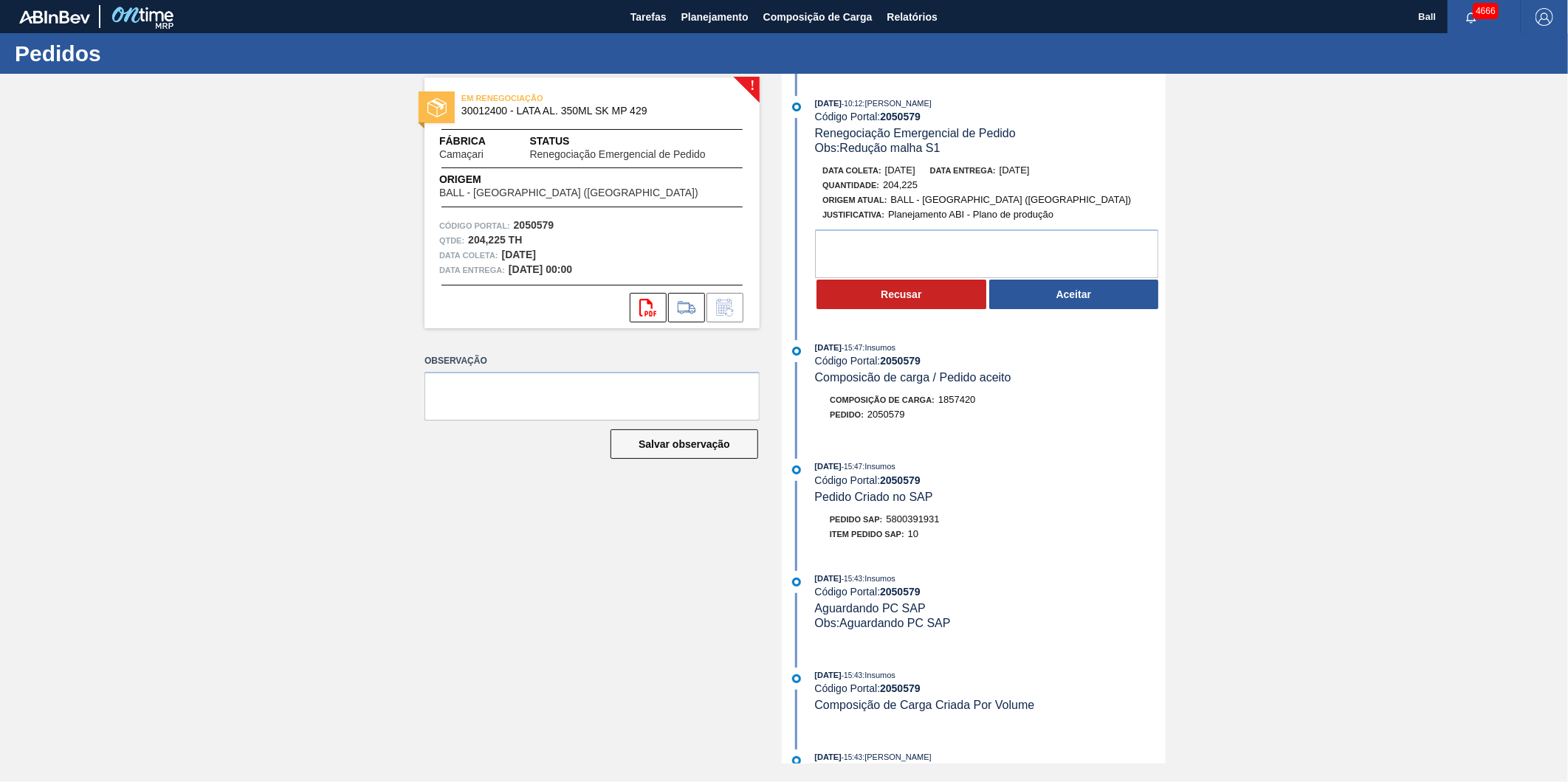
click at [443, 357] on label "Observação" at bounding box center [592, 361] width 335 height 21
drag, startPoint x: 443, startPoint y: 357, endPoint x: 344, endPoint y: 366, distance: 99.4
click at [344, 366] on div "! EM RENEGOCIAÇÃO 30012400 - LATA AL. 350ML SK MP 429 Fábrica Camaçari Status R…" at bounding box center [784, 419] width 1568 height 690
click at [1359, 329] on div "! EM RENEGOCIAÇÃO 30012400 - LATA AL. 350ML SK MP 429 Fábrica Camaçari Status R…" at bounding box center [784, 419] width 1568 height 690
click at [1161, 182] on div "Quantidade : 204,225" at bounding box center [998, 185] width 351 height 15
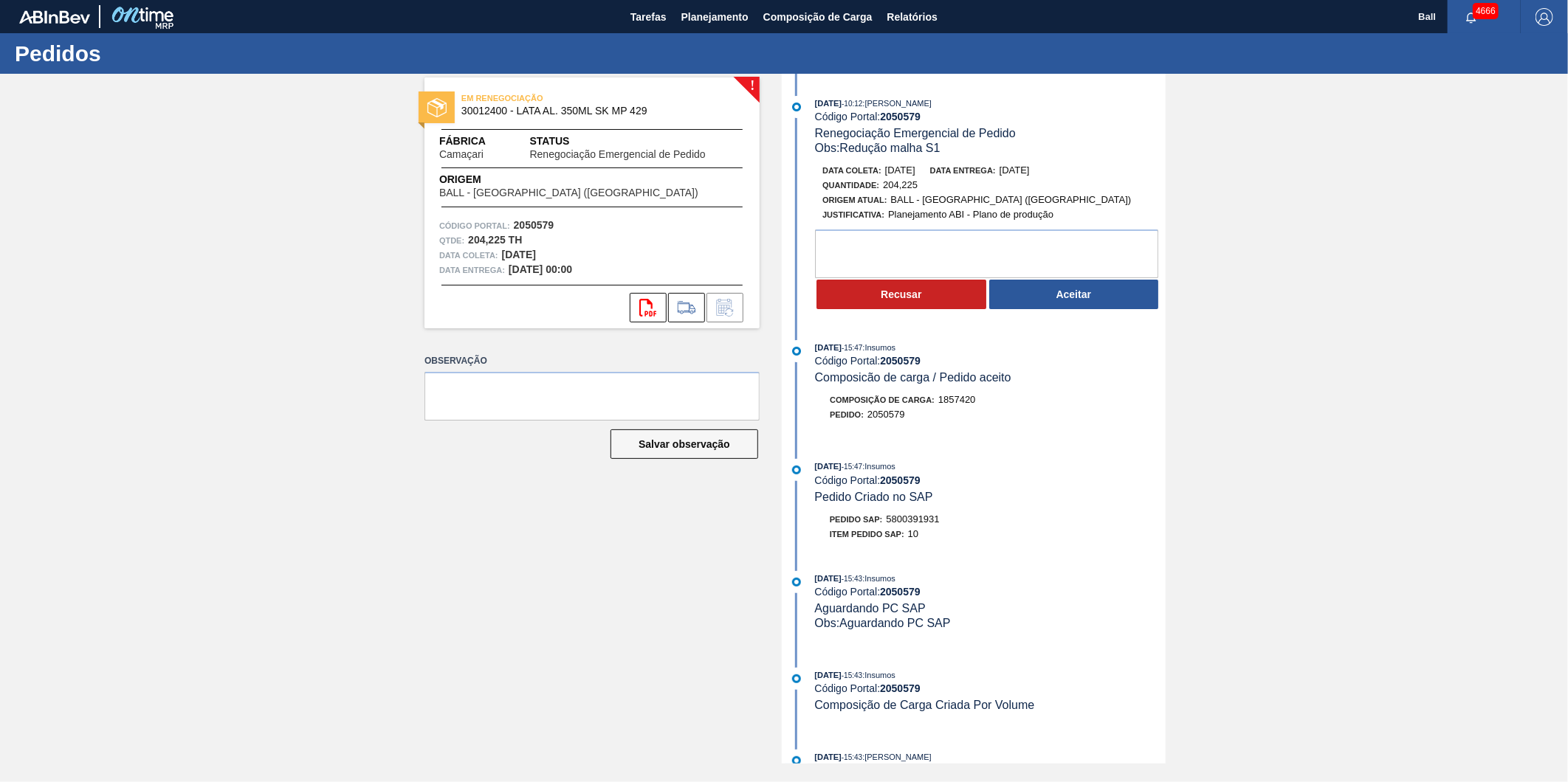
click at [1148, 181] on div "Quantidade : 204,225" at bounding box center [998, 185] width 351 height 15
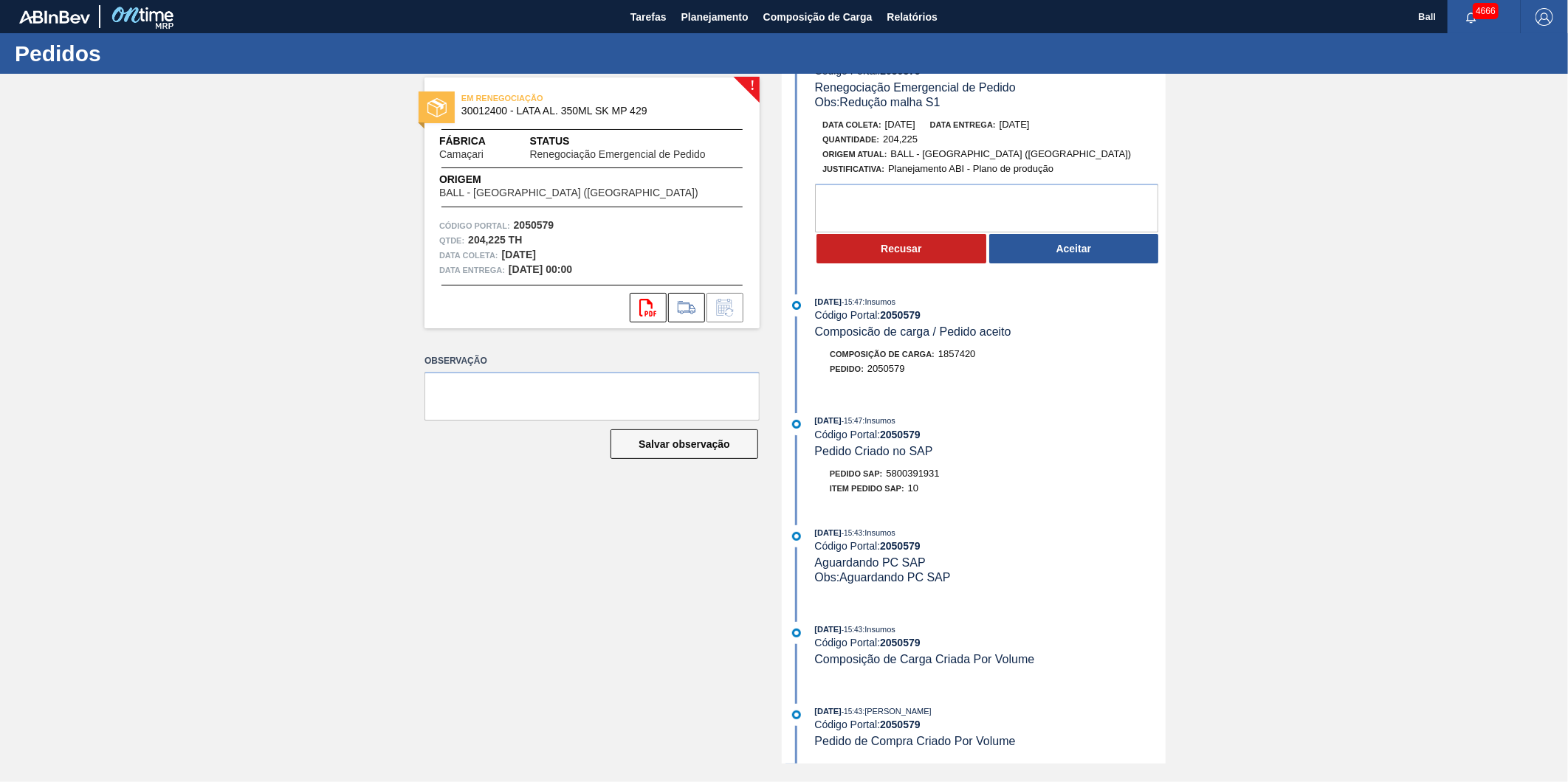
click at [918, 474] on span "5800391931" at bounding box center [913, 472] width 53 height 11
copy span "5800391931"
click at [1308, 485] on div "! EM RENEGOCIAÇÃO 30012400 - LATA AL. 350ML SK MP 429 Fábrica Camaçari Status R…" at bounding box center [784, 419] width 1568 height 690
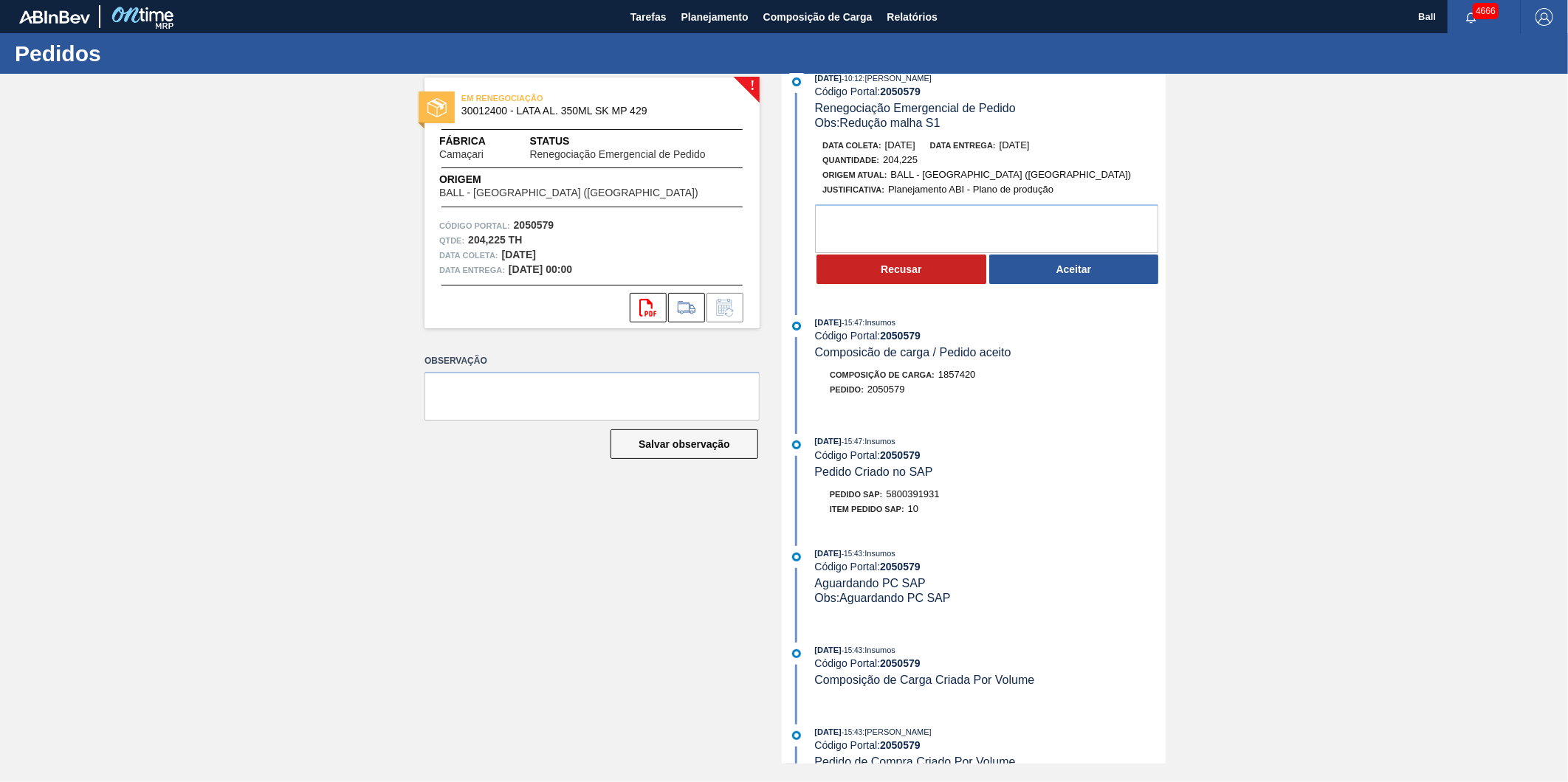
scroll to position [0, 0]
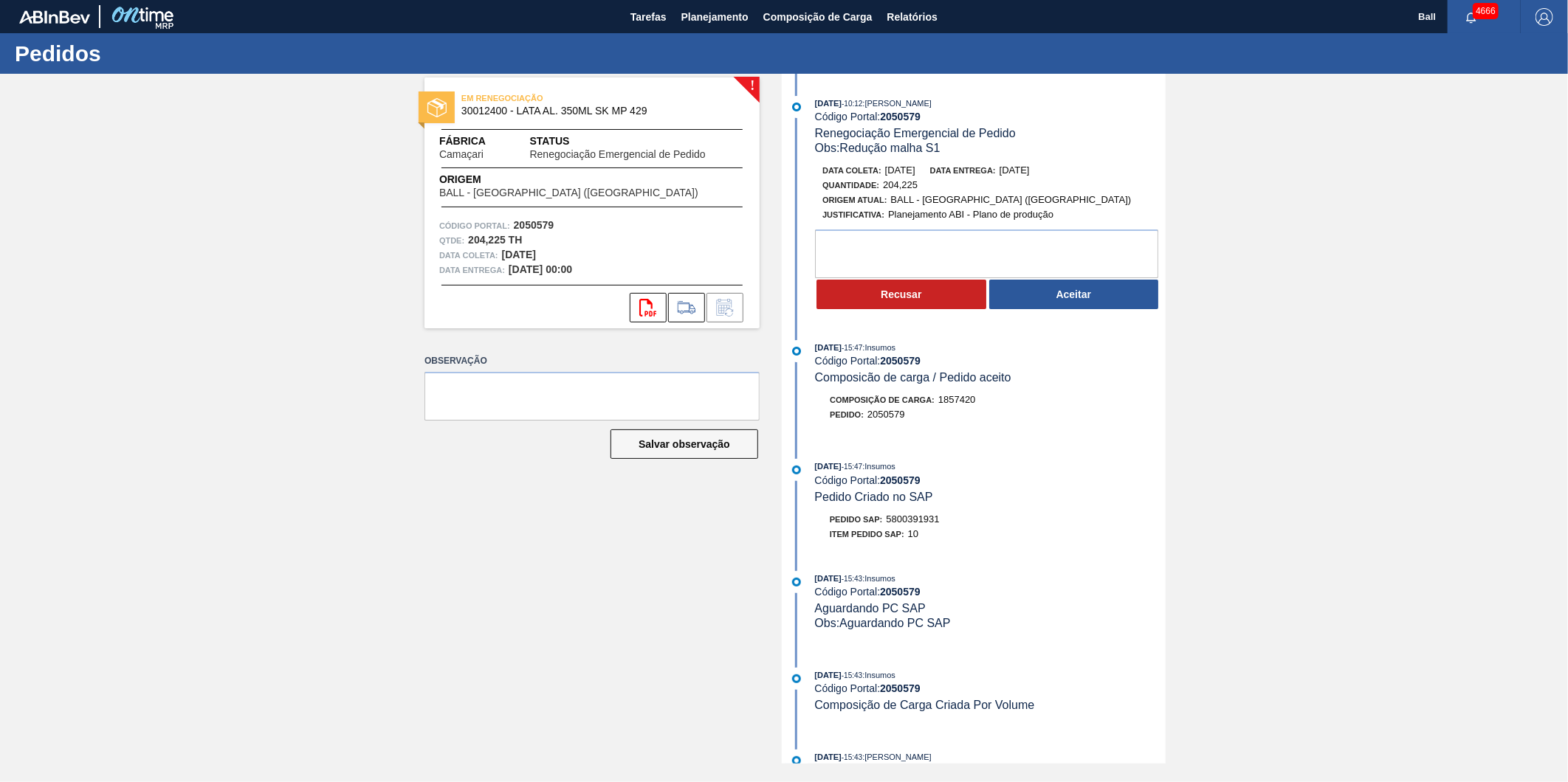
click at [916, 527] on div "Pedido SAP: 5800391931" at bounding box center [885, 519] width 110 height 15
click at [918, 525] on span "5800391931" at bounding box center [913, 518] width 53 height 11
copy span "5800391931"
click at [980, 500] on div "08/10/2025 - 15:47 : Insumos Código Portal: 2050579 Pedido Criado no SAP" at bounding box center [990, 481] width 351 height 45
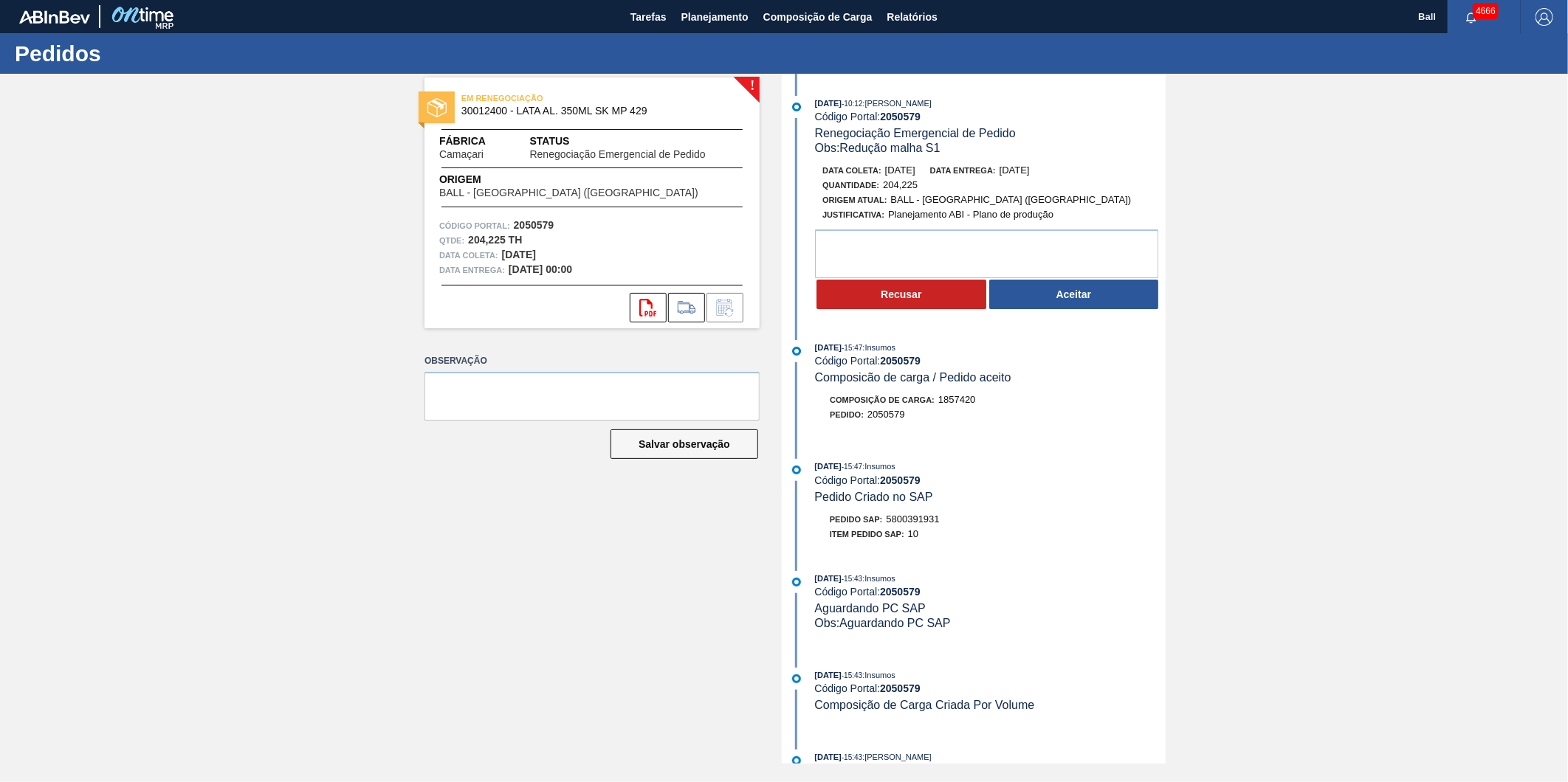
click at [917, 525] on span "5800391931" at bounding box center [913, 518] width 53 height 11
copy span "5800391931"
click at [411, 474] on div "! EM RENEGOCIAÇÃO 30012400 - LATA AL. 350ML SK MP 429 Fábrica Camaçari Status R…" at bounding box center [581, 419] width 357 height 690
click at [1258, 475] on div "! EM RENEGOCIAÇÃO 30012400 - LATA AL. 350ML SK MP 429 Fábrica Camaçari Status R…" at bounding box center [784, 419] width 1568 height 690
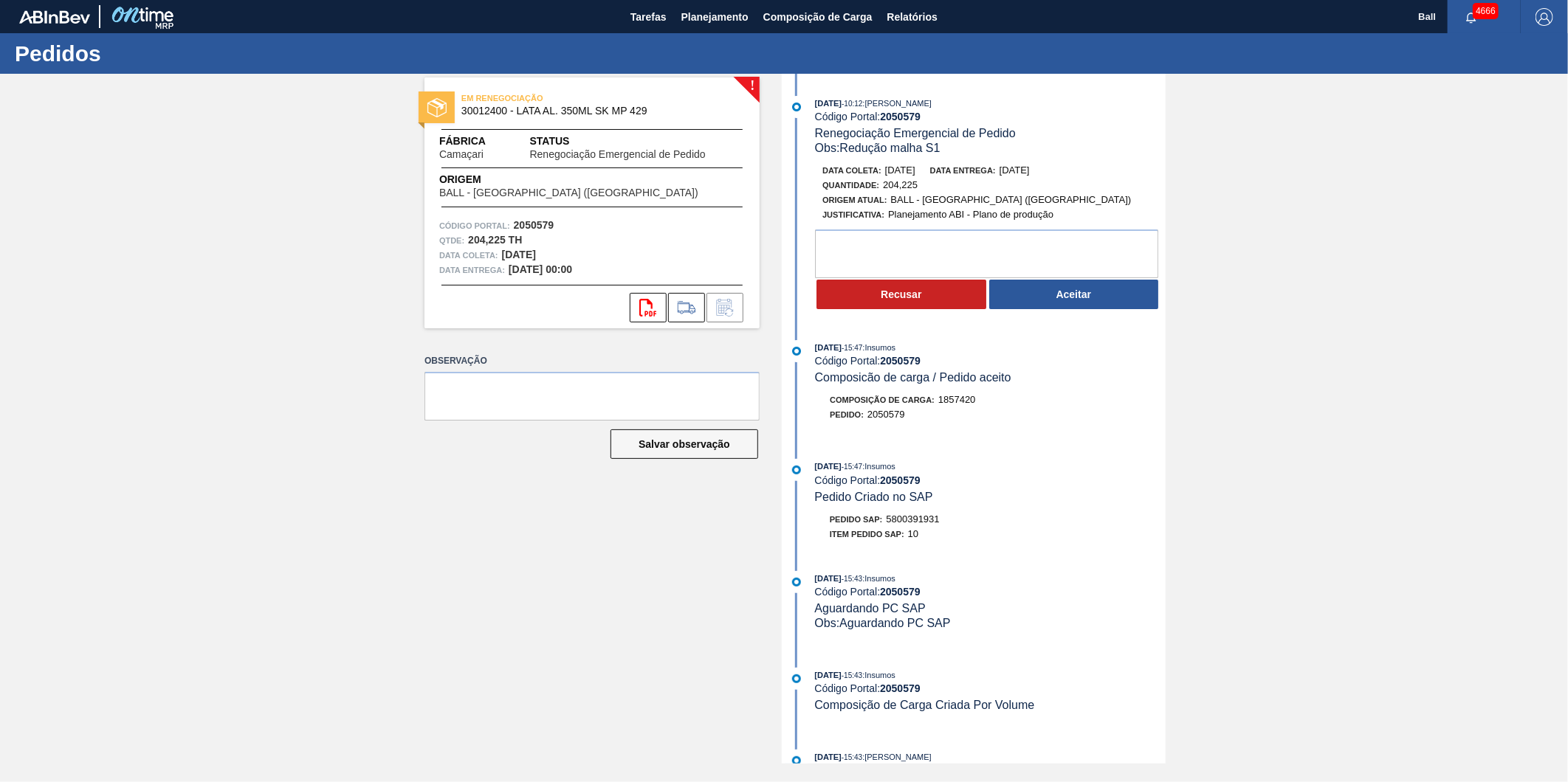
click at [1330, 188] on div "! EM RENEGOCIAÇÃO 30012400 - LATA AL. 350ML SK MP 429 Fábrica Camaçari Status R…" at bounding box center [784, 419] width 1568 height 690
click at [924, 525] on span "5800391931" at bounding box center [913, 518] width 53 height 11
drag, startPoint x: 924, startPoint y: 526, endPoint x: 925, endPoint y: 540, distance: 14.0
click at [925, 540] on div "Item pedido SAP: 10" at bounding box center [990, 534] width 351 height 15
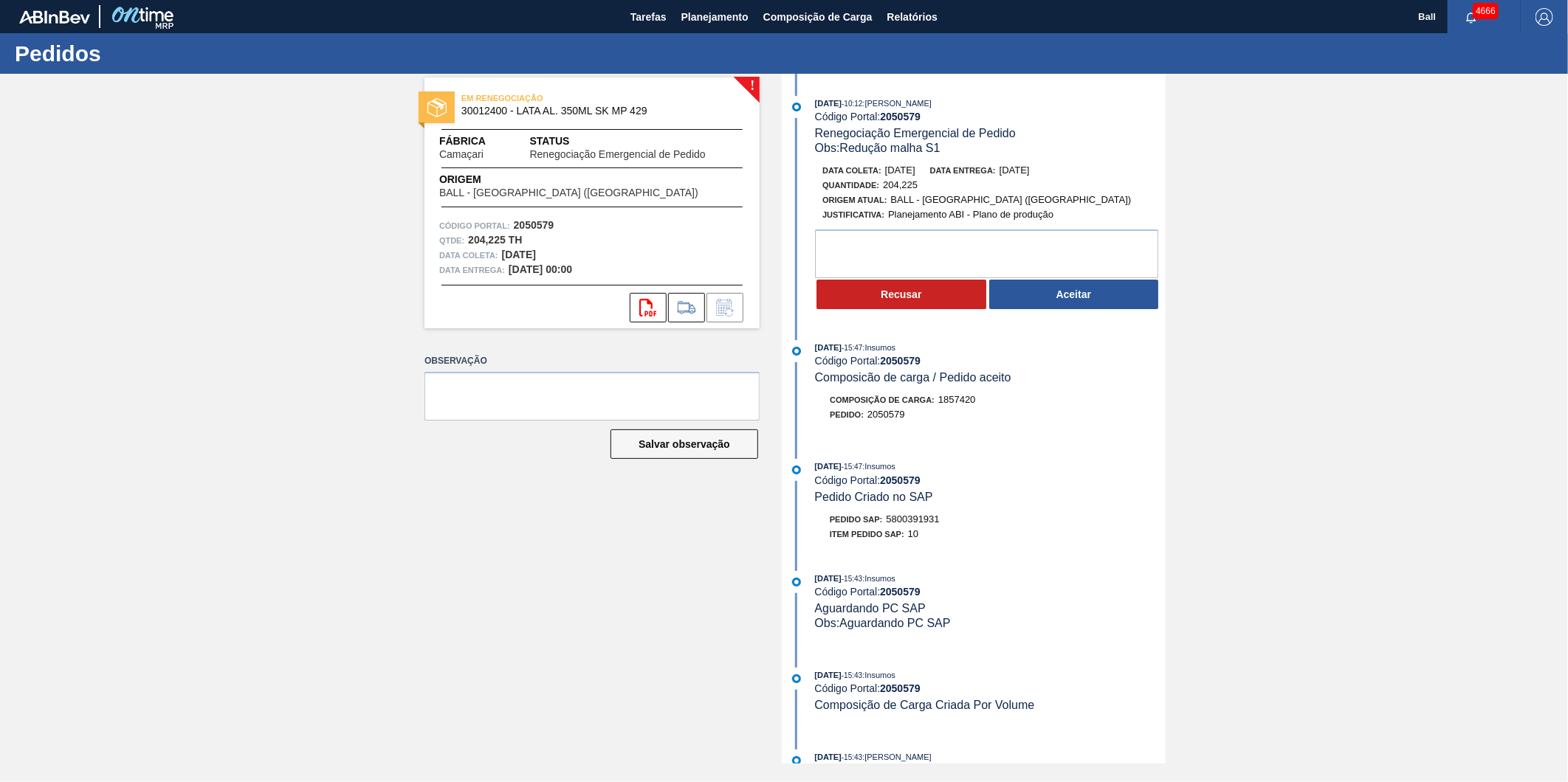
click at [911, 533] on div "Item pedido SAP: 10" at bounding box center [874, 534] width 89 height 15
drag, startPoint x: 911, startPoint y: 533, endPoint x: 899, endPoint y: 520, distance: 17.7
click at [899, 520] on span "5800391931" at bounding box center [913, 518] width 53 height 11
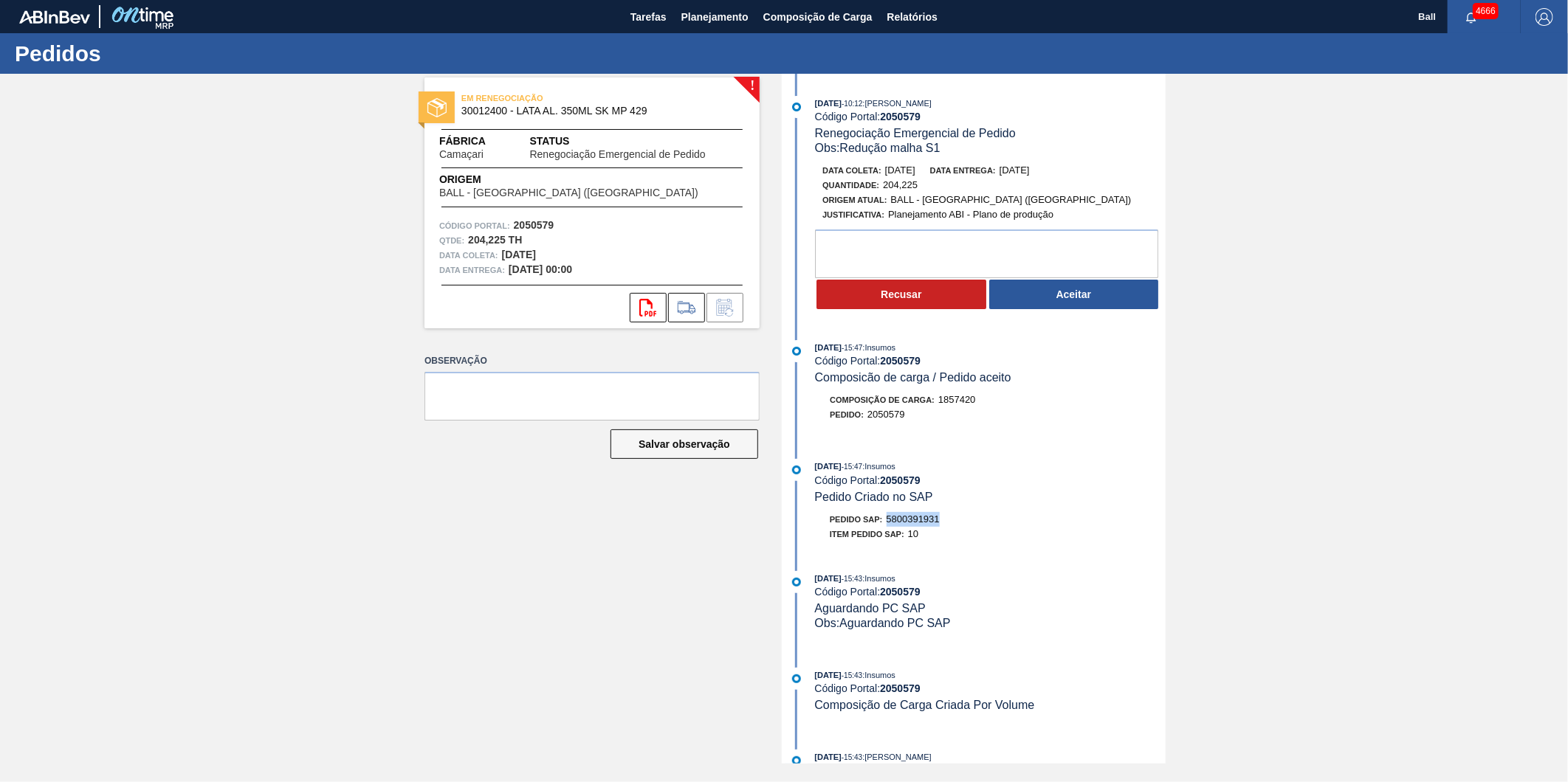
copy span "5800391931"
click at [969, 534] on div "Item pedido SAP: 10" at bounding box center [990, 534] width 351 height 15
click at [943, 522] on div "Pedido SAP: 5800391931" at bounding box center [990, 519] width 351 height 15
click at [938, 525] on span "5800391931" at bounding box center [913, 518] width 53 height 11
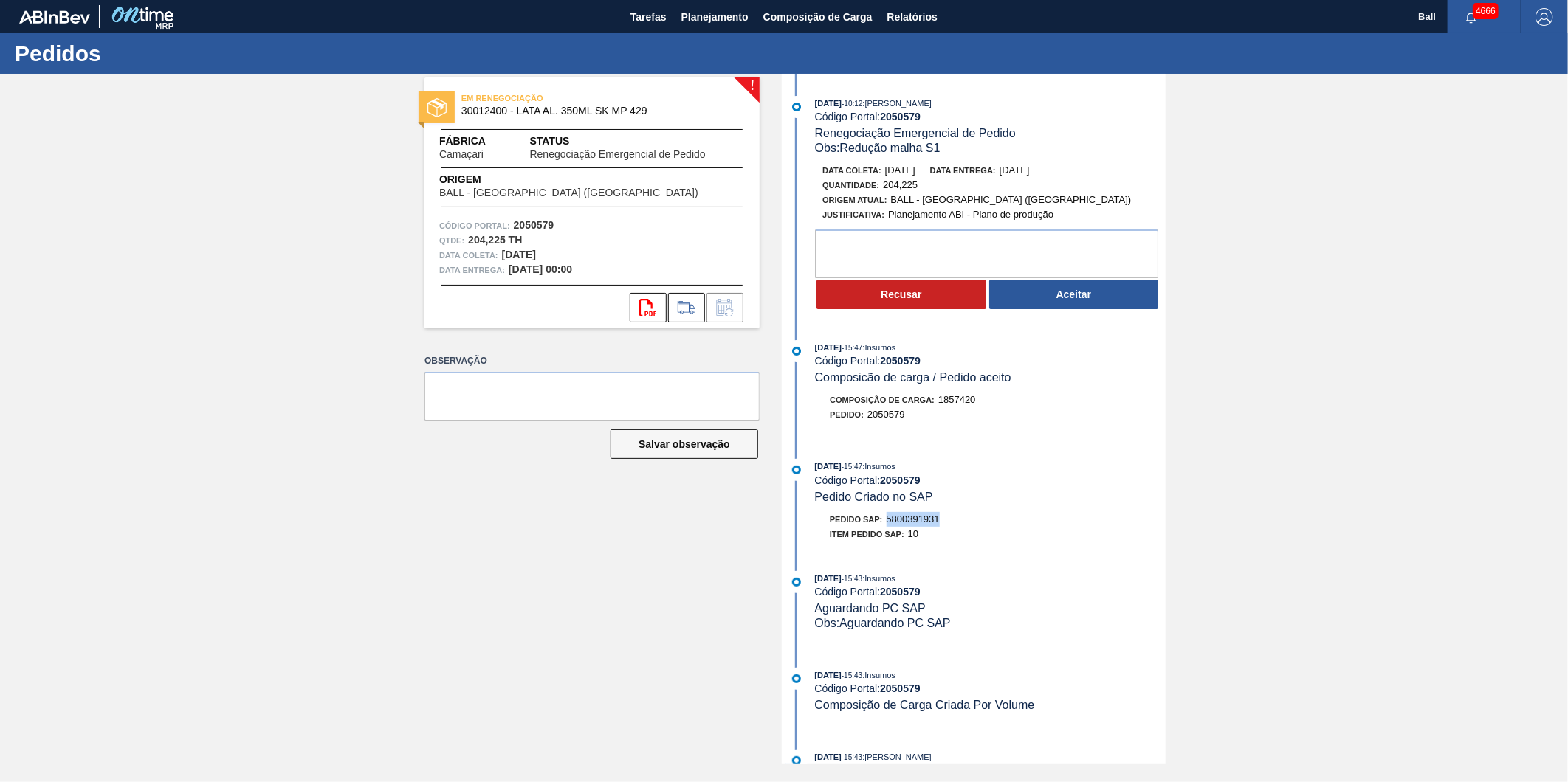
click at [938, 525] on span "5800391931" at bounding box center [913, 518] width 53 height 11
copy span "5800391931"
click at [931, 522] on span "5800391931" at bounding box center [913, 518] width 53 height 11
click at [934, 525] on span "5800391931" at bounding box center [913, 518] width 53 height 11
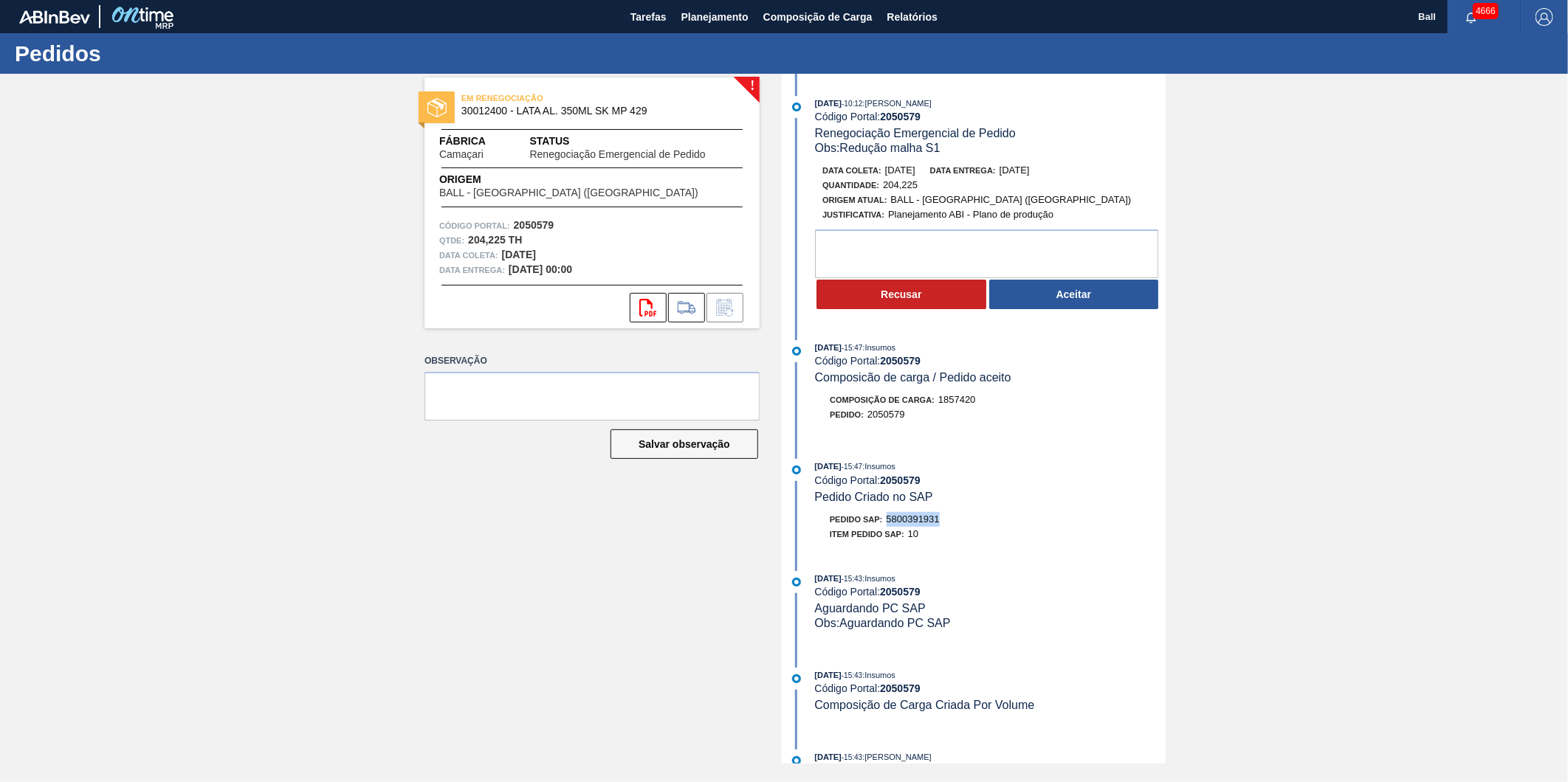
click at [934, 525] on span "5800391931" at bounding box center [913, 518] width 53 height 11
drag, startPoint x: 883, startPoint y: 251, endPoint x: 877, endPoint y: 243, distance: 10.0
click at [882, 247] on textarea at bounding box center [987, 253] width 344 height 48
click at [1018, 504] on div "08/10/2025 - 15:47 : Insumos Código Portal: 2050579 Pedido Criado no SAP" at bounding box center [990, 481] width 351 height 45
click at [927, 525] on span "5800391931" at bounding box center [913, 518] width 53 height 11
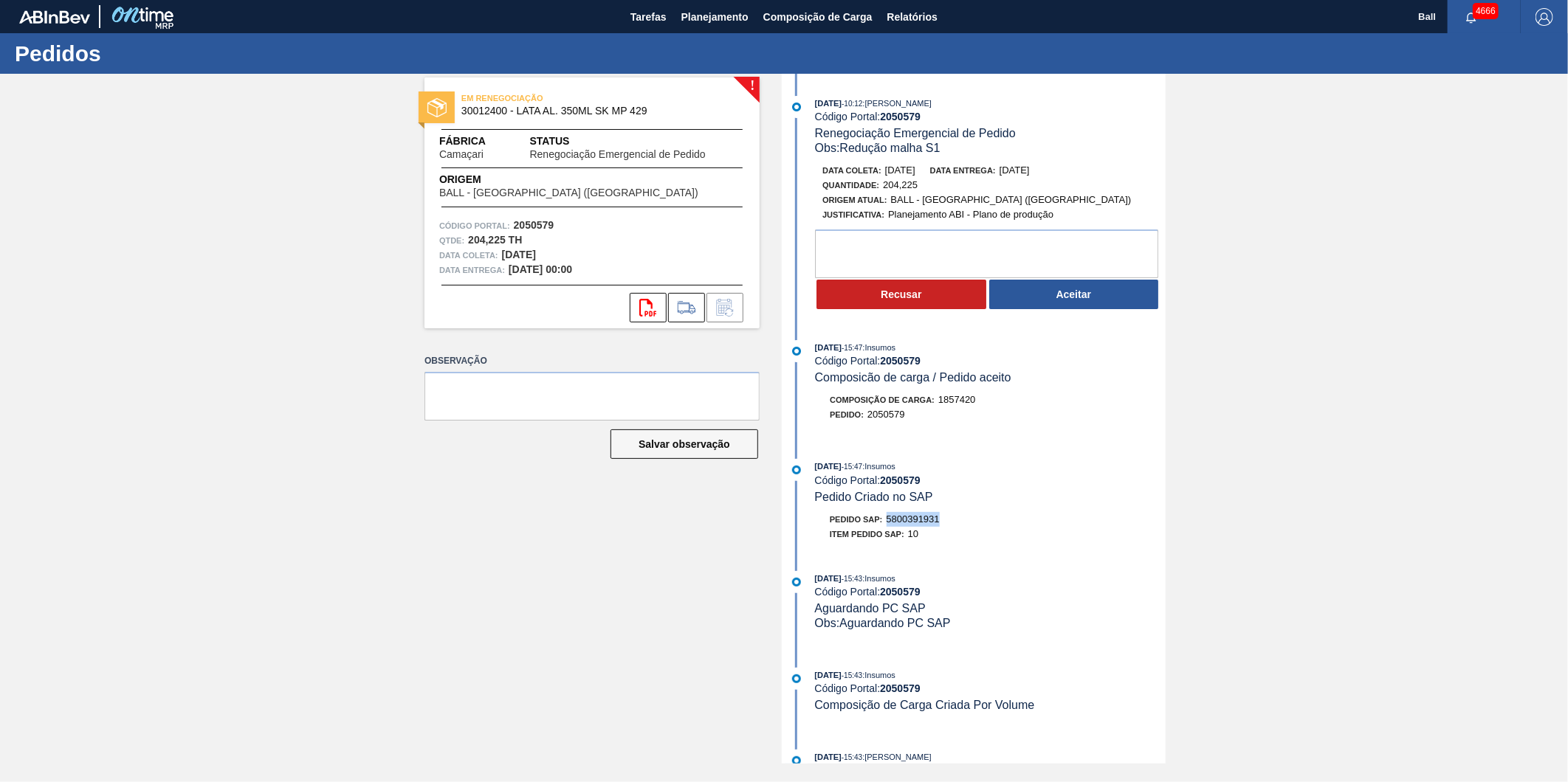
click at [927, 525] on span "5800391931" at bounding box center [913, 518] width 53 height 11
copy span "5800391931"
click at [1025, 502] on div "08/10/2025 - 15:47 : Insumos Código Portal: 2050579 Pedido Criado no SAP" at bounding box center [990, 481] width 351 height 45
click at [914, 525] on span "5800391931" at bounding box center [913, 518] width 53 height 11
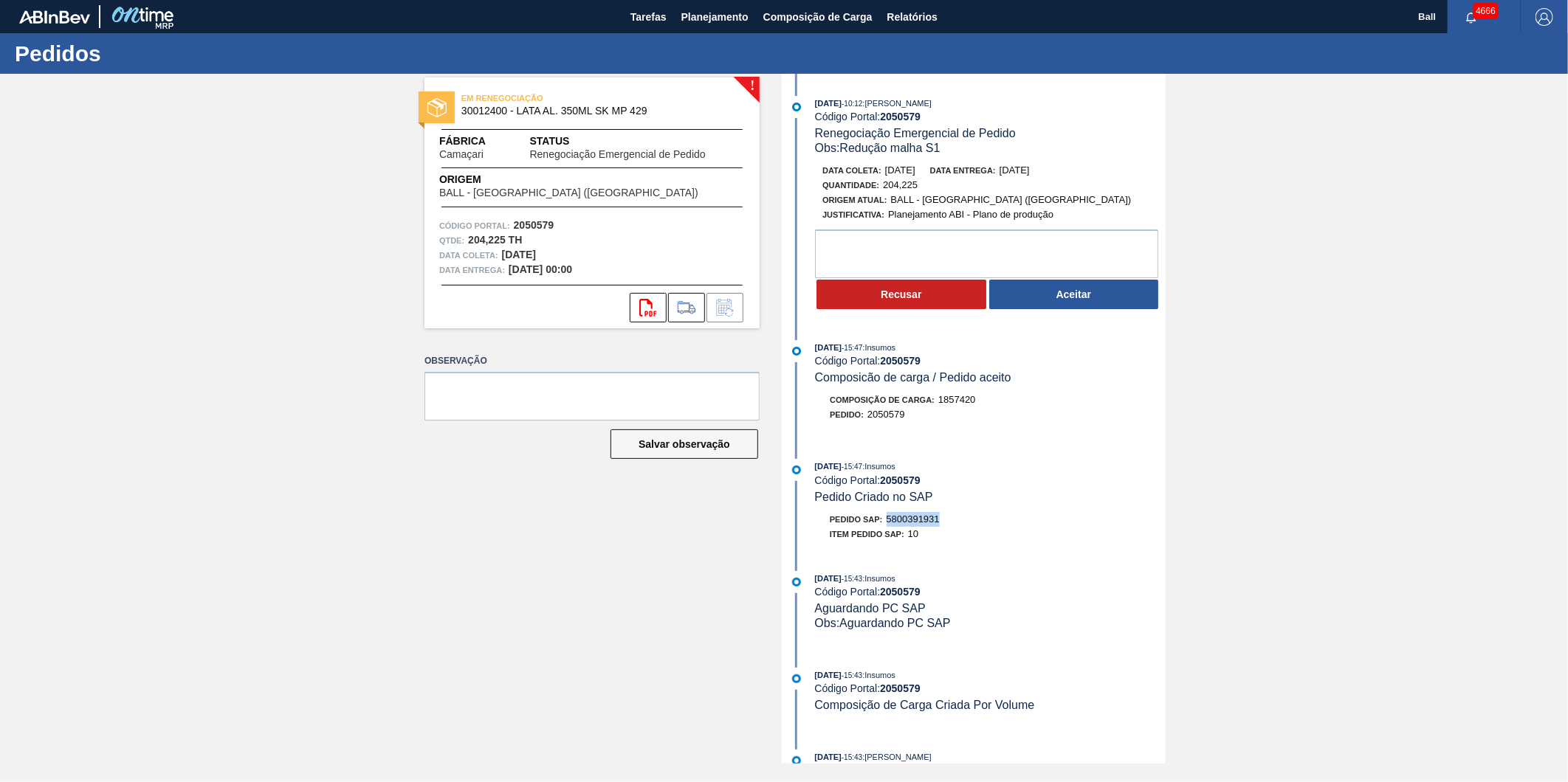
copy span "5800391931"
click at [958, 512] on div "08/10/2025 - 15:47 : Insumos Código Portal: 2050579 Pedido Criado no SAP Pedido…" at bounding box center [975, 504] width 380 height 90
click at [919, 521] on span "5800391931" at bounding box center [913, 518] width 53 height 11
drag, startPoint x: 919, startPoint y: 521, endPoint x: 925, endPoint y: 515, distance: 8.5
click at [925, 515] on div "08/10/2025 - 15:47 : Insumos Código Portal: 2050579 Pedido Criado no SAP Pedido…" at bounding box center [975, 504] width 380 height 90
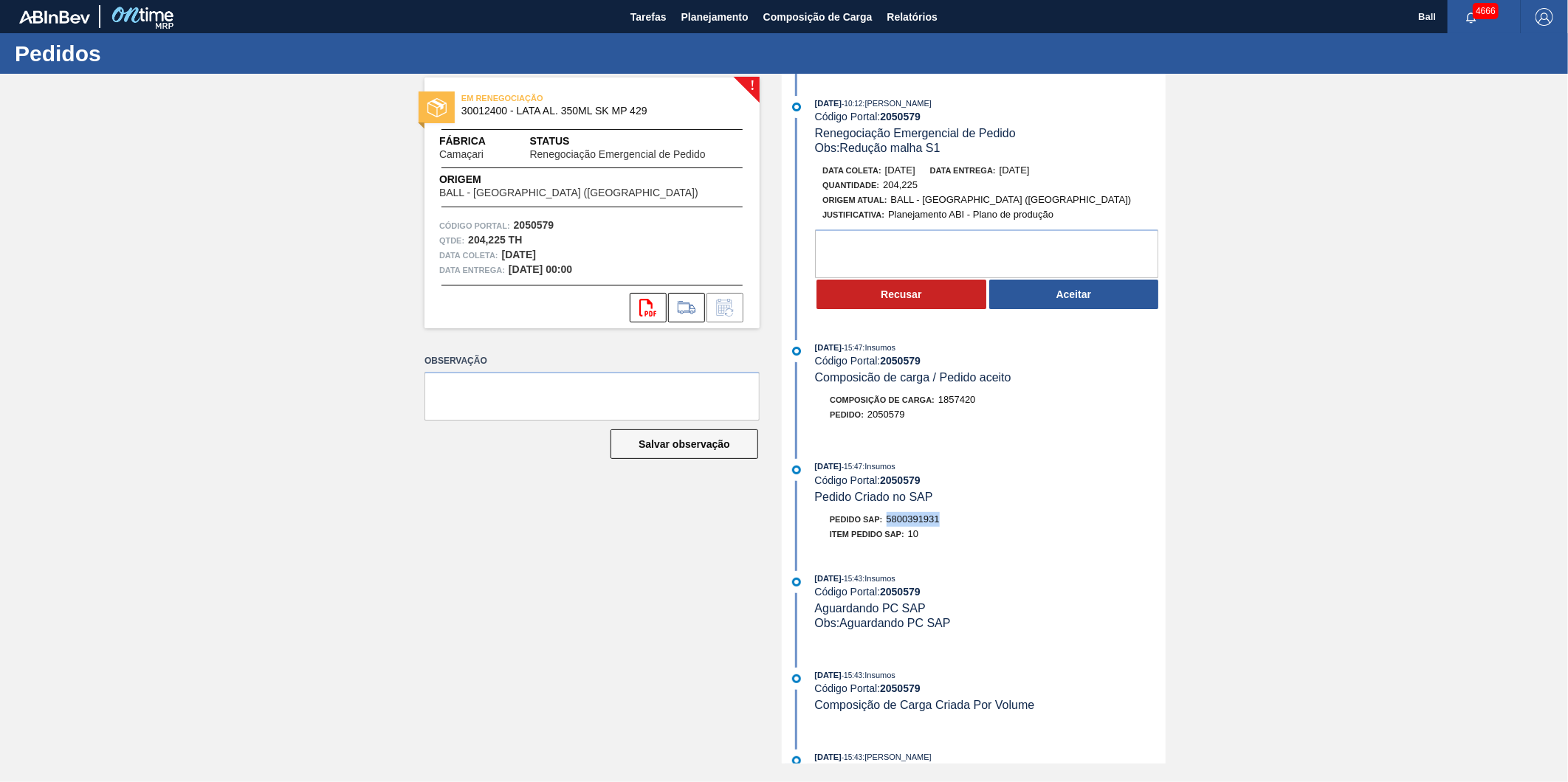
copy span "5800391931"
click at [1078, 108] on div "09/10/2025 - 10:12 : MARILIA RIBEIRO BALARDIN" at bounding box center [990, 104] width 351 height 15
click at [810, 108] on div "09/10/2025 - 10:12 : MARILIA RIBEIRO BALARDIN Código Portal: 2050579 Renegociaç…" at bounding box center [975, 126] width 380 height 60
click at [1481, 557] on div "! EM RENEGOCIAÇÃO 30012400 - LATA AL. 350ML SK MP 429 Fábrica Camaçari Status R…" at bounding box center [784, 419] width 1568 height 690
click at [225, 277] on div "! EM RENEGOCIAÇÃO 30012400 - LATA AL. 350ML SK MP 429 Fábrica Camaçari Status R…" at bounding box center [784, 419] width 1568 height 690
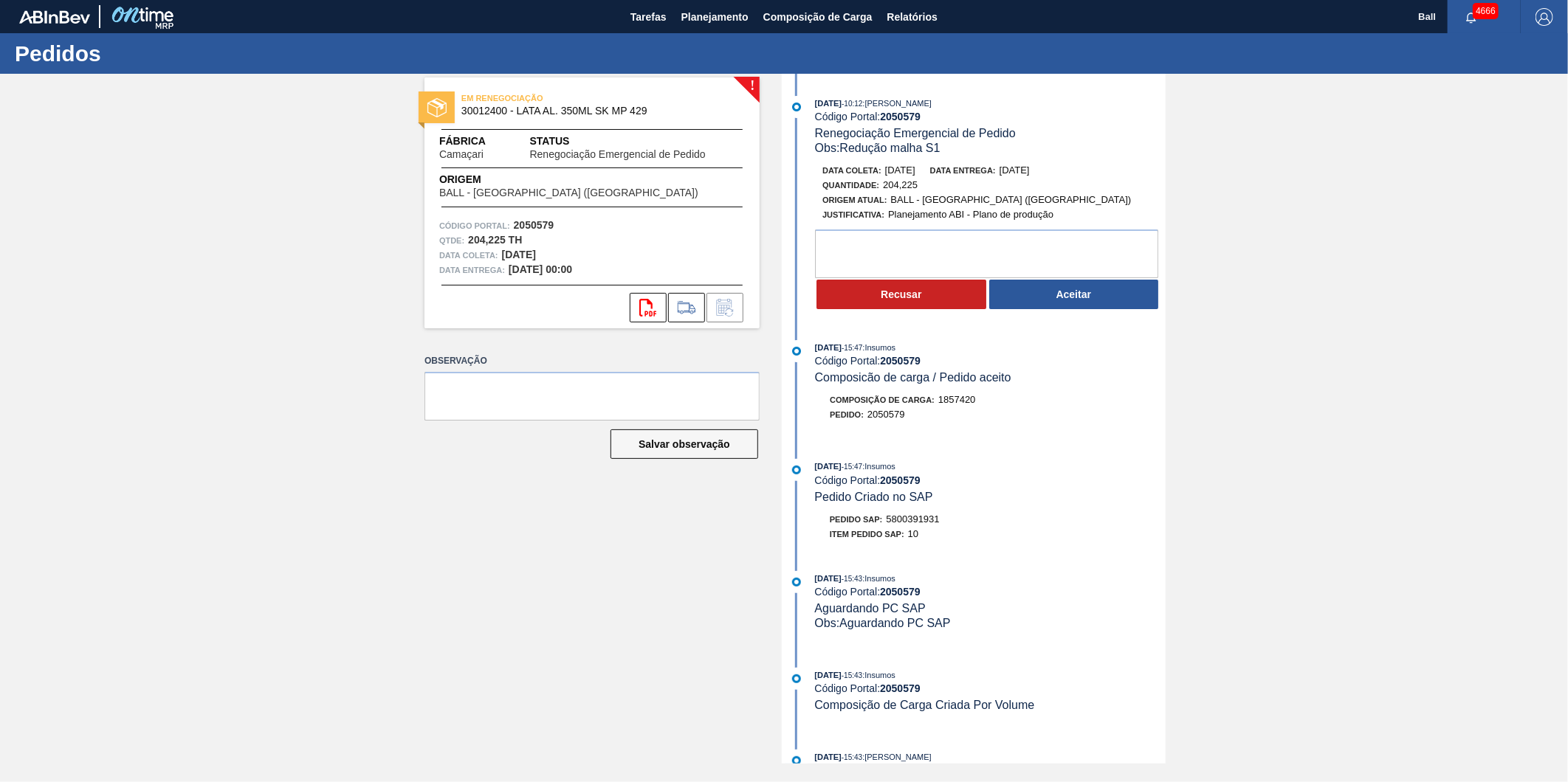
click at [1266, 389] on div "! EM RENEGOCIAÇÃO 30012400 - LATA AL. 350ML SK MP 429 Fábrica Camaçari Status R…" at bounding box center [784, 419] width 1568 height 690
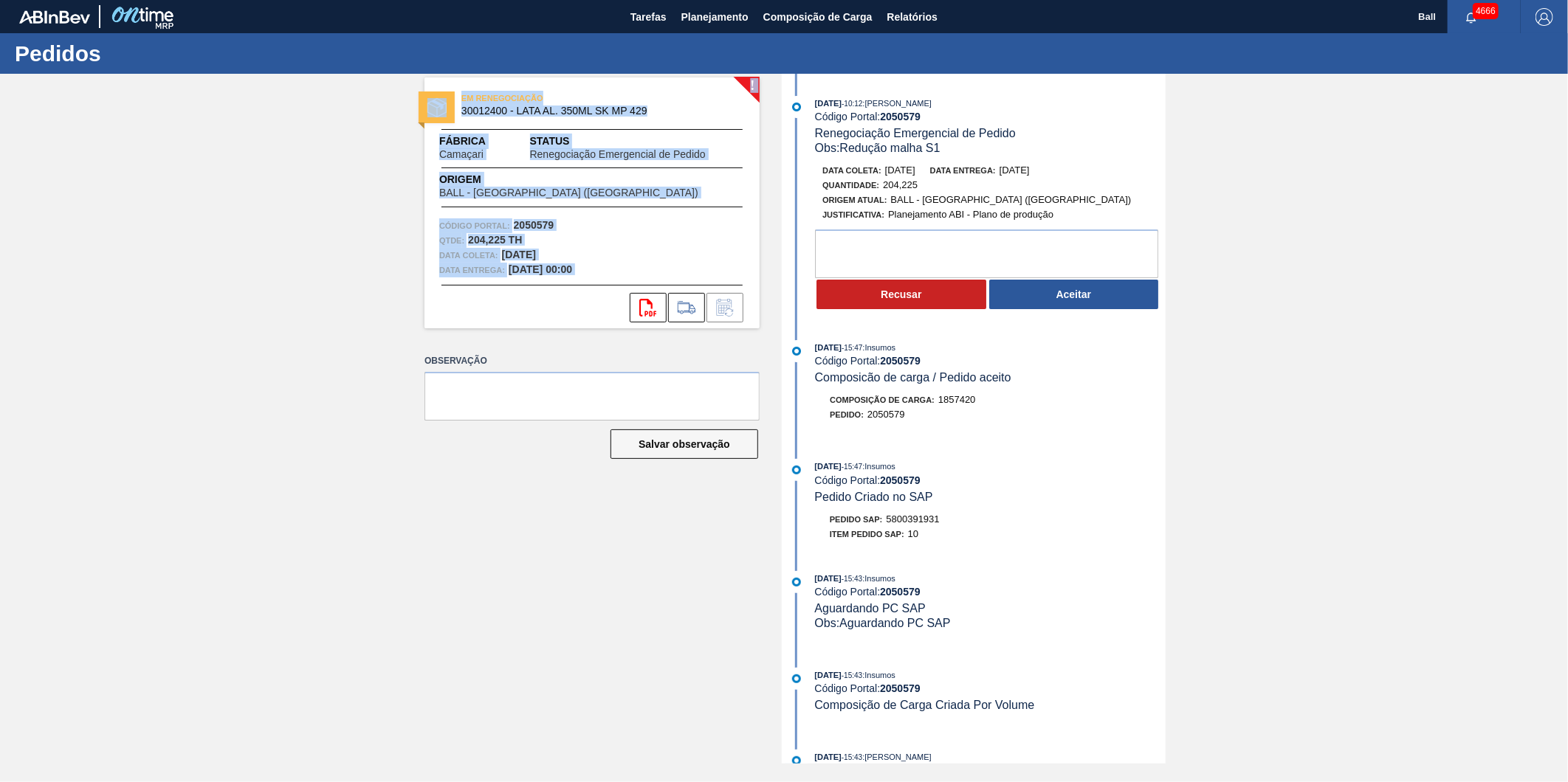
drag, startPoint x: 400, startPoint y: 109, endPoint x: 566, endPoint y: 297, distance: 250.8
click at [566, 297] on div "! EM RENEGOCIAÇÃO 30012400 - LATA AL. 350ML SK MP 429 Fábrica Camaçari Status R…" at bounding box center [784, 419] width 1568 height 690
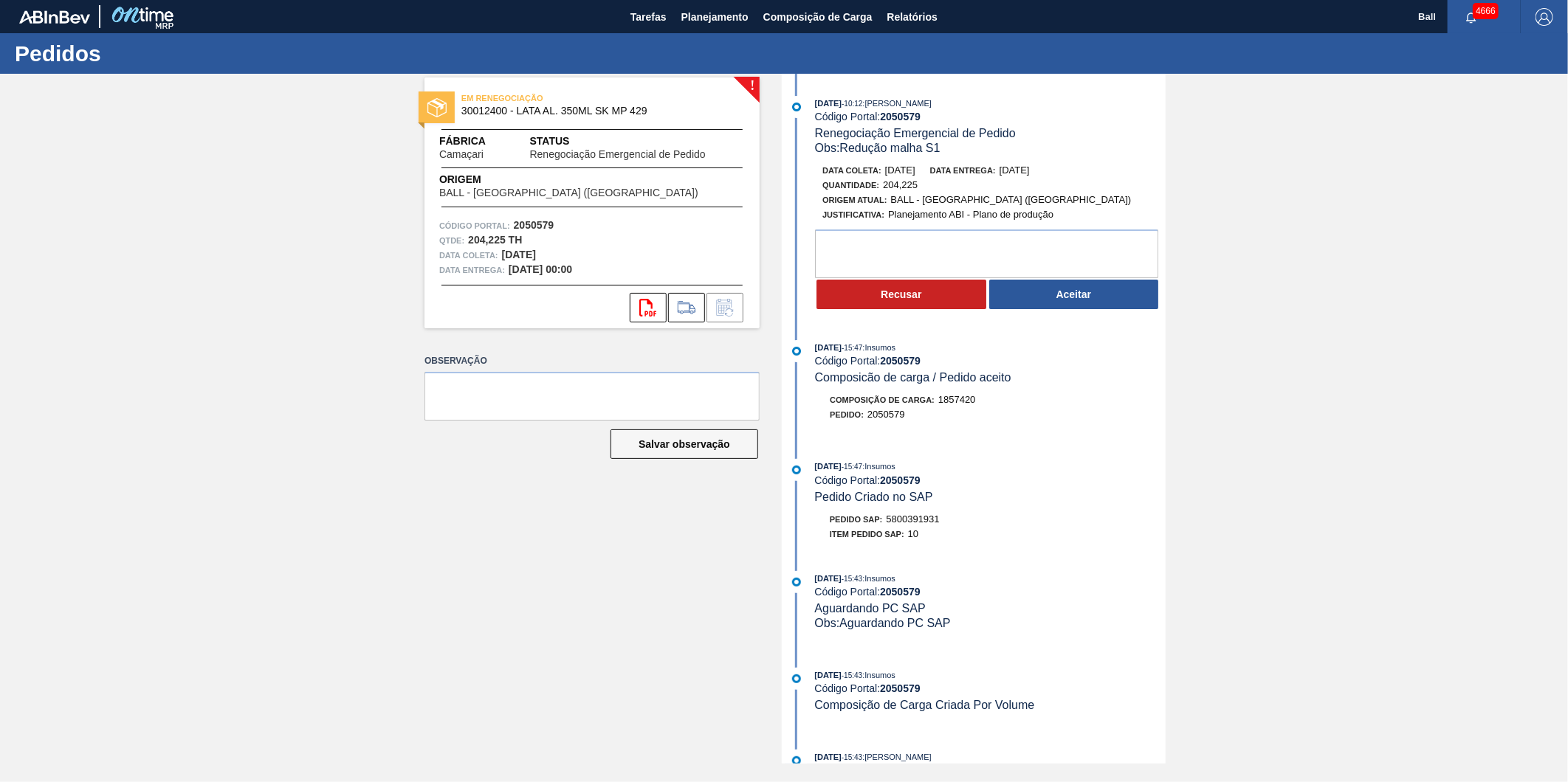
click at [148, 263] on div "! EM RENEGOCIAÇÃO 30012400 - LATA AL. 350ML SK MP 429 Fábrica Camaçari Status R…" at bounding box center [784, 419] width 1568 height 690
click at [48, 228] on div "! EM RENEGOCIAÇÃO 30012400 - LATA AL. 350ML SK MP 429 Fábrica Camaçari Status R…" at bounding box center [784, 419] width 1568 height 690
drag, startPoint x: 1312, startPoint y: 252, endPoint x: 1268, endPoint y: 218, distance: 55.6
click at [1312, 252] on div "! EM RENEGOCIAÇÃO 30012400 - LATA AL. 350ML SK MP 429 Fábrica Camaçari Status R…" at bounding box center [784, 419] width 1568 height 690
drag, startPoint x: 1508, startPoint y: 517, endPoint x: 1469, endPoint y: 504, distance: 41.1
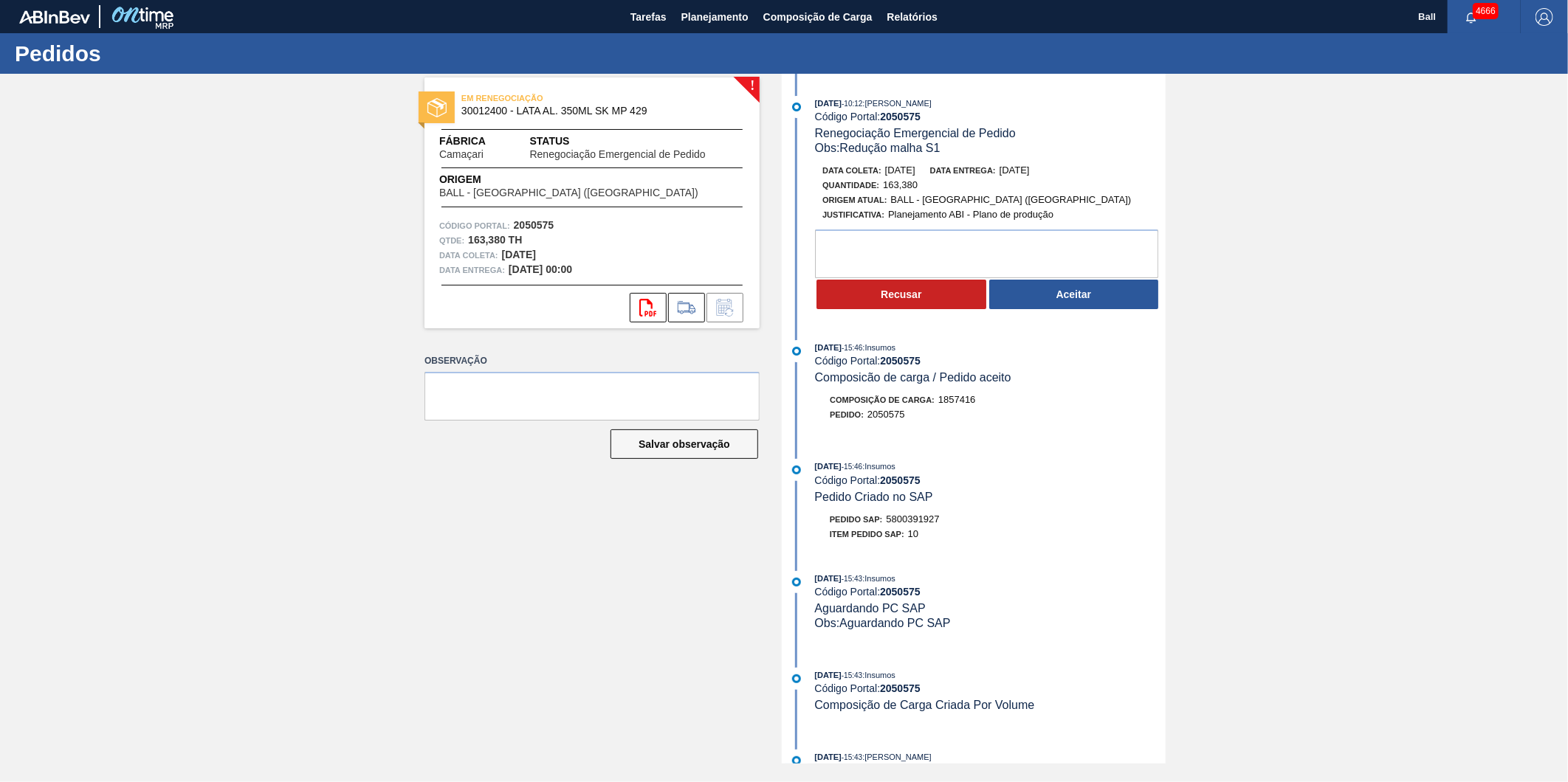
click at [1508, 517] on div "! EM RENEGOCIAÇÃO 30012400 - LATA AL. 350ML SK MP 429 Fábrica Camaçari Status R…" at bounding box center [784, 419] width 1568 height 690
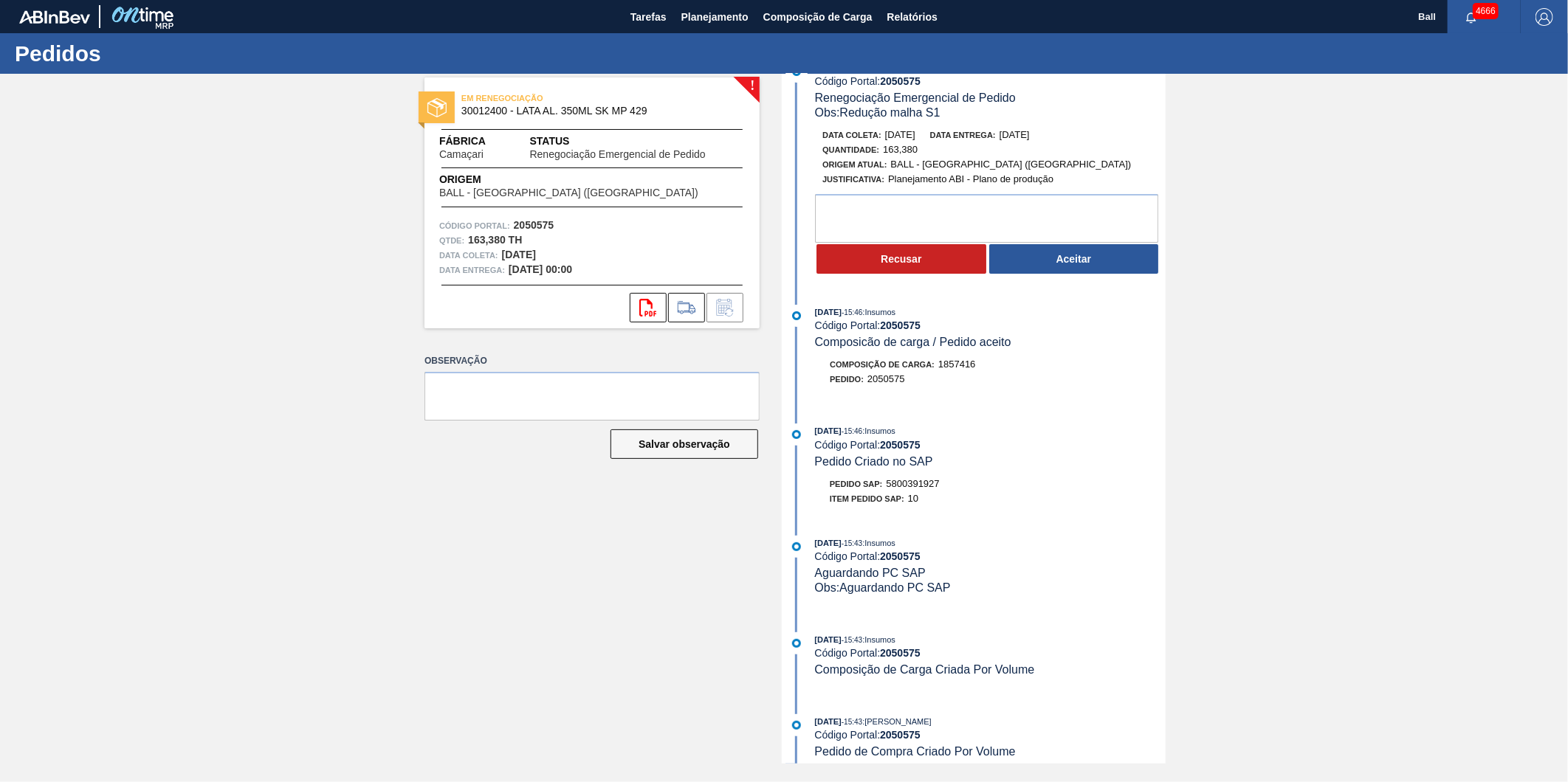
scroll to position [54, 0]
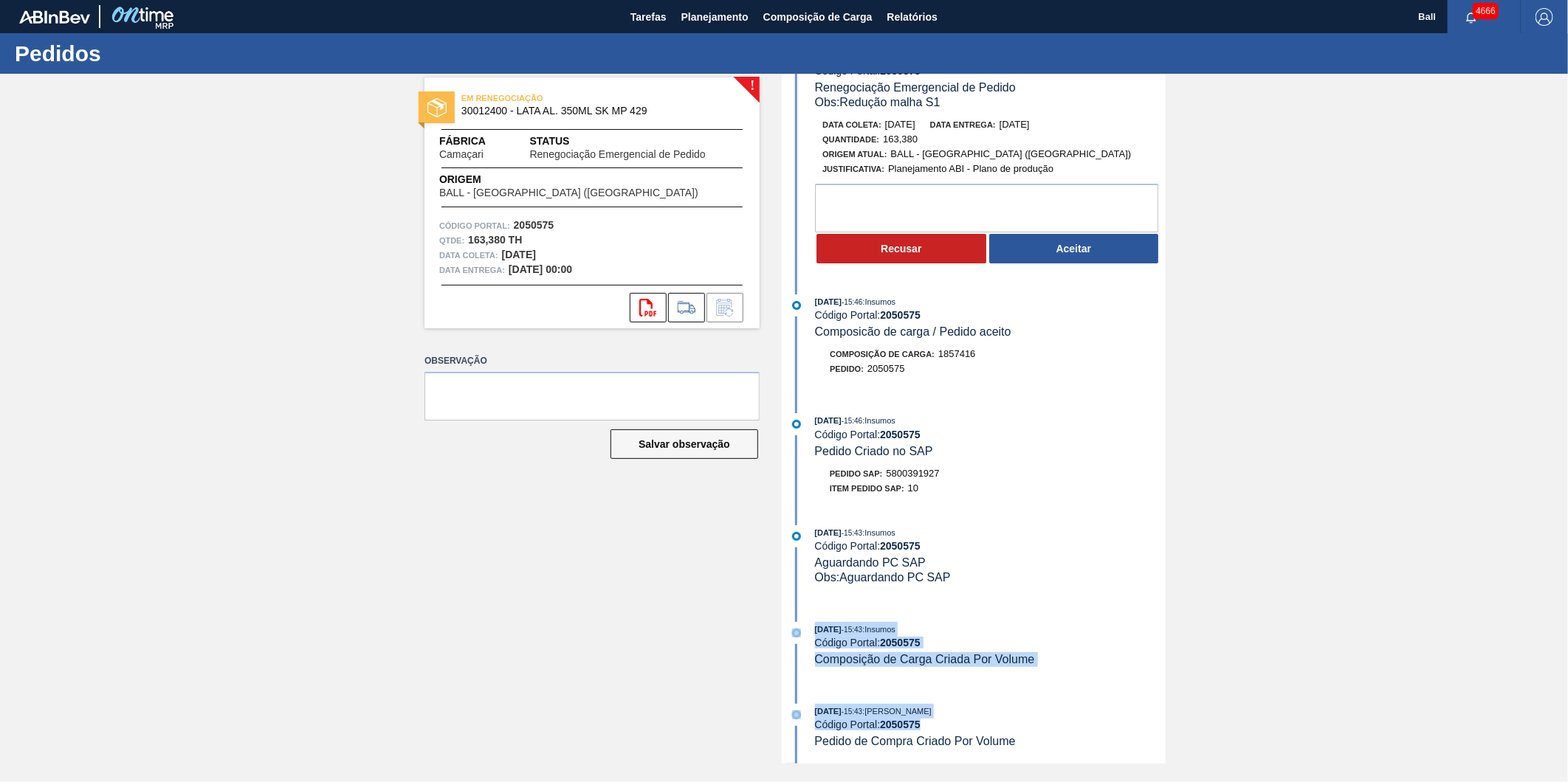
drag, startPoint x: 1035, startPoint y: 743, endPoint x: 785, endPoint y: 652, distance: 266.0
click at [786, 652] on div "09/10/2025 - 10:12 : MARILIA RIBEIRO BALARDIN Código Portal: 2050575 Renegociaç…" at bounding box center [975, 373] width 380 height 690
drag, startPoint x: 785, startPoint y: 652, endPoint x: 966, endPoint y: 521, distance: 223.4
click at [966, 521] on div "09/10/2025 - 10:12 : MARILIA RIBEIRO BALARDIN Código Portal: 2050575 Renegociaç…" at bounding box center [975, 373] width 380 height 690
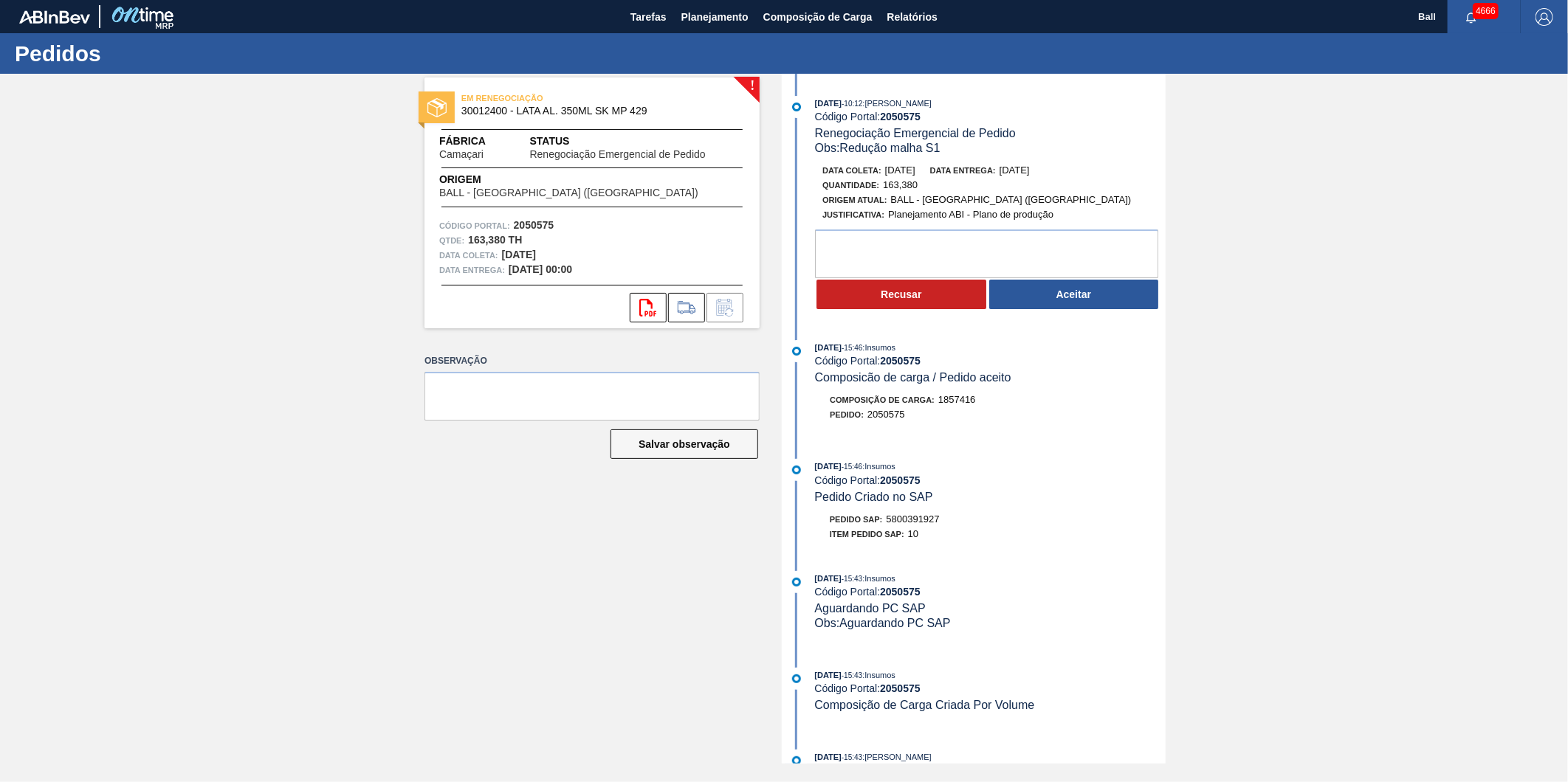
click at [1312, 586] on div "! EM RENEGOCIAÇÃO 30012400 - LATA AL. 350ML SK MP 429 Fábrica Camaçari Status R…" at bounding box center [784, 419] width 1568 height 690
click at [486, 551] on div "! EM RENEGOCIAÇÃO 30012400 - LATA AL. 350ML SK MP 429 Fábrica Camaçari Status R…" at bounding box center [581, 419] width 357 height 690
click at [446, 359] on label "Observação" at bounding box center [592, 361] width 335 height 21
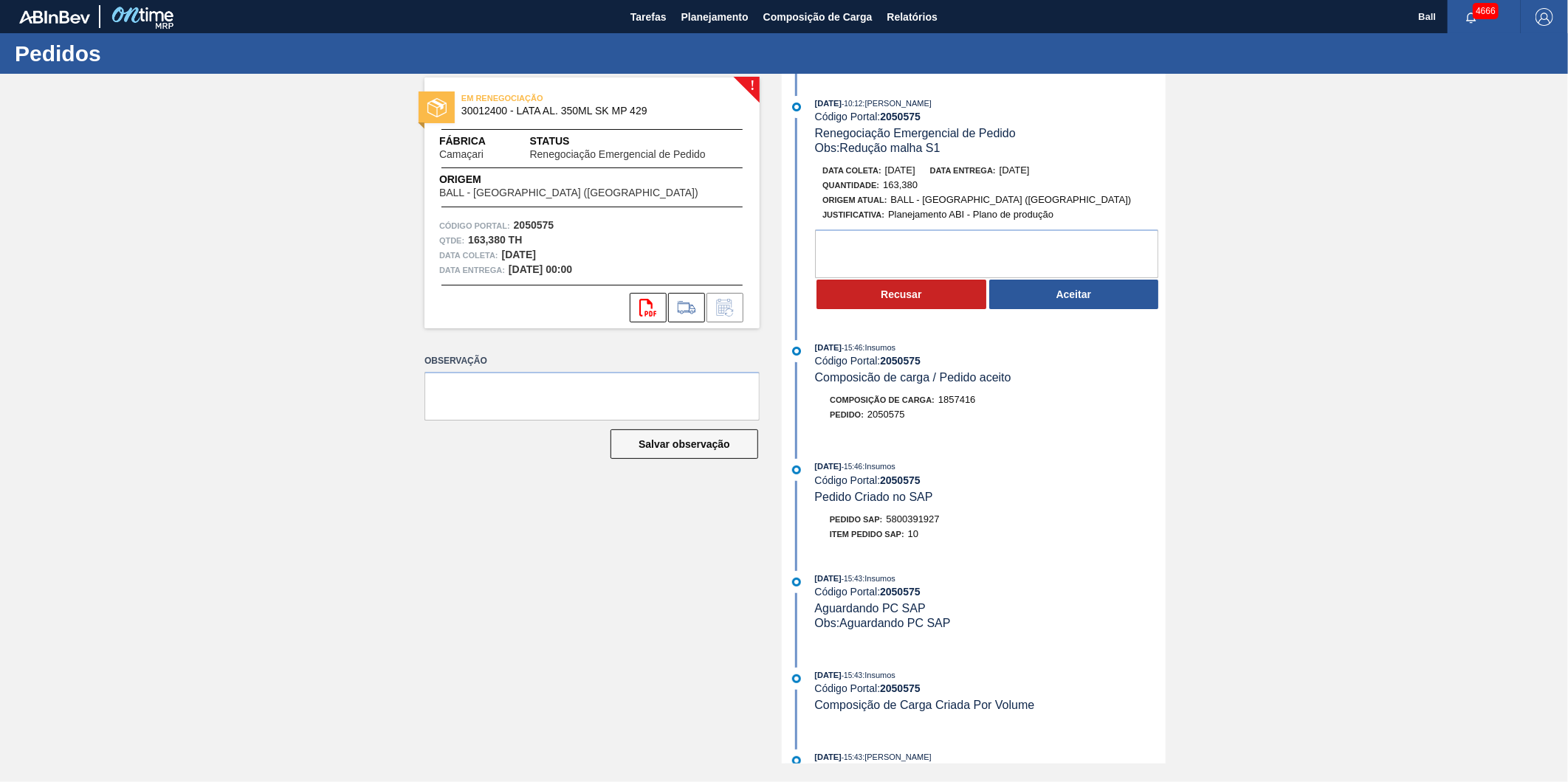
drag, startPoint x: 446, startPoint y: 359, endPoint x: 417, endPoint y: 357, distance: 29.1
click at [417, 357] on div "! EM RENEGOCIAÇÃO 30012400 - LATA AL. 350ML SK MP 429 Fábrica Camaçari Status R…" at bounding box center [581, 419] width 357 height 690
click at [424, 361] on label "Observação" at bounding box center [592, 361] width 335 height 21
drag, startPoint x: 424, startPoint y: 361, endPoint x: 352, endPoint y: 380, distance: 74.5
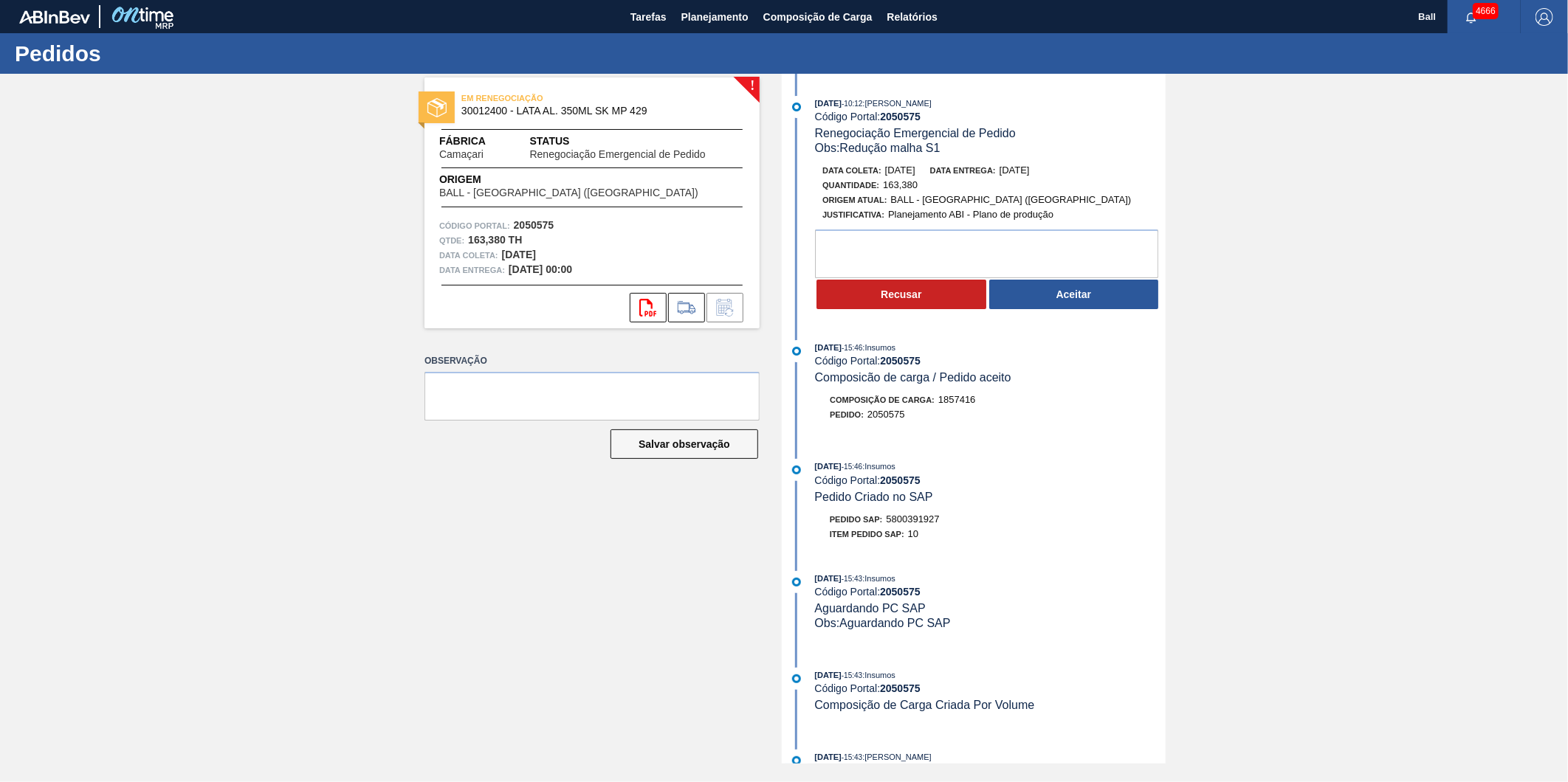
click at [352, 380] on div "! EM RENEGOCIAÇÃO 30012400 - LATA AL. 350ML SK MP 429 Fábrica Camaçari Status R…" at bounding box center [784, 419] width 1568 height 690
click at [1287, 481] on div "! EM RENEGOCIAÇÃO 30012400 - LATA AL. 350ML SK MP 429 Fábrica Camaçari Status R…" at bounding box center [784, 419] width 1568 height 690
click at [1265, 372] on div "! EM RENEGOCIAÇÃO 30012400 - LATA AL. 350ML SK MP 429 Fábrica Camaçari Status R…" at bounding box center [784, 419] width 1568 height 690
click at [146, 579] on div "! EM RENEGOCIAÇÃO 30012400 - LATA AL. 350ML SK MP 429 Fábrica Camaçari Status R…" at bounding box center [784, 419] width 1568 height 690
click at [136, 278] on div "! EM RENEGOCIAÇÃO 30012400 - LATA AL. 350ML SK MP 429 Fábrica Camaçari Status R…" at bounding box center [784, 419] width 1568 height 690
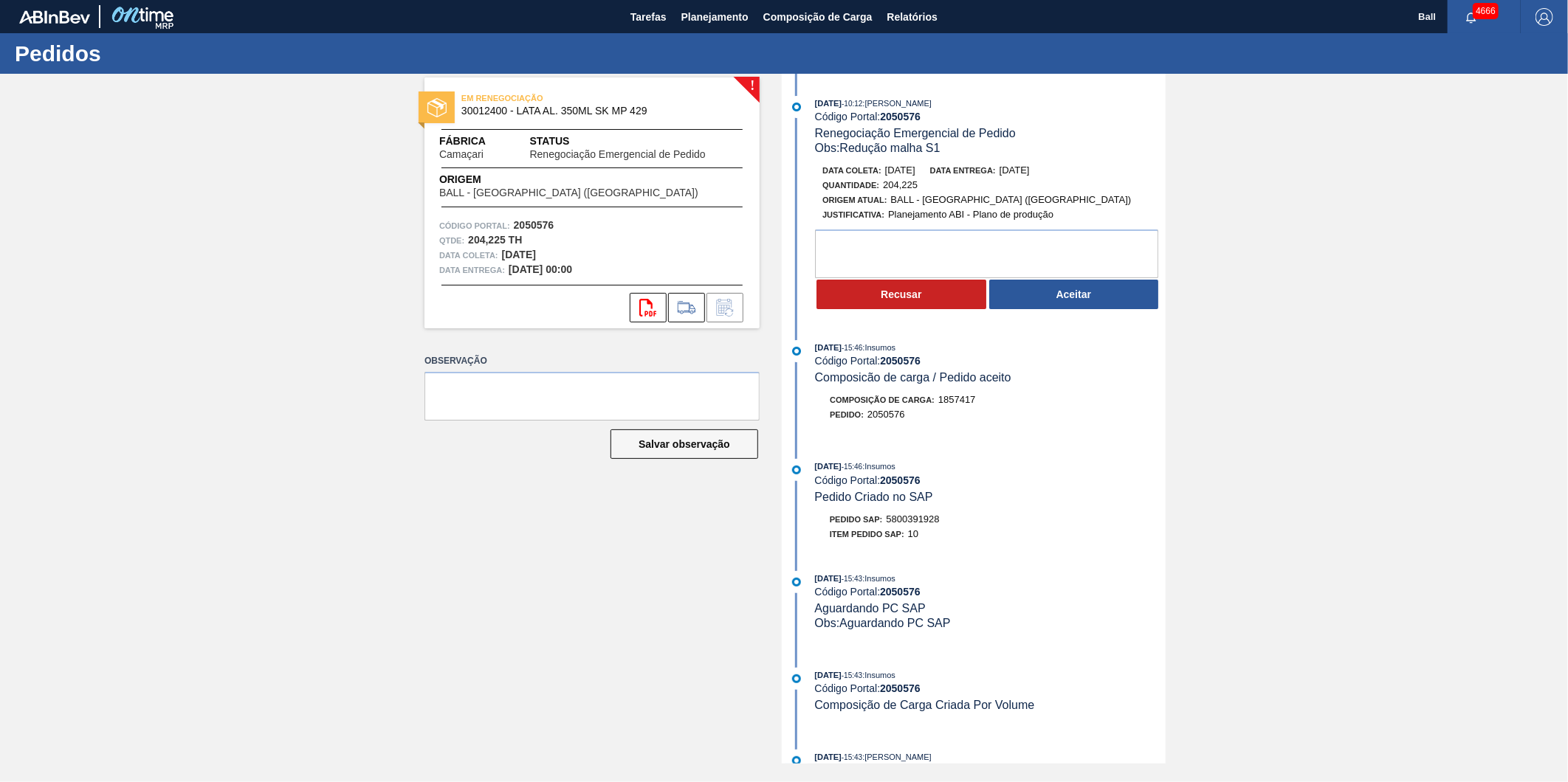
click at [342, 159] on div "! EM RENEGOCIAÇÃO 30012400 - LATA AL. 350ML SK MP 429 Fábrica Camaçari Status R…" at bounding box center [784, 419] width 1568 height 690
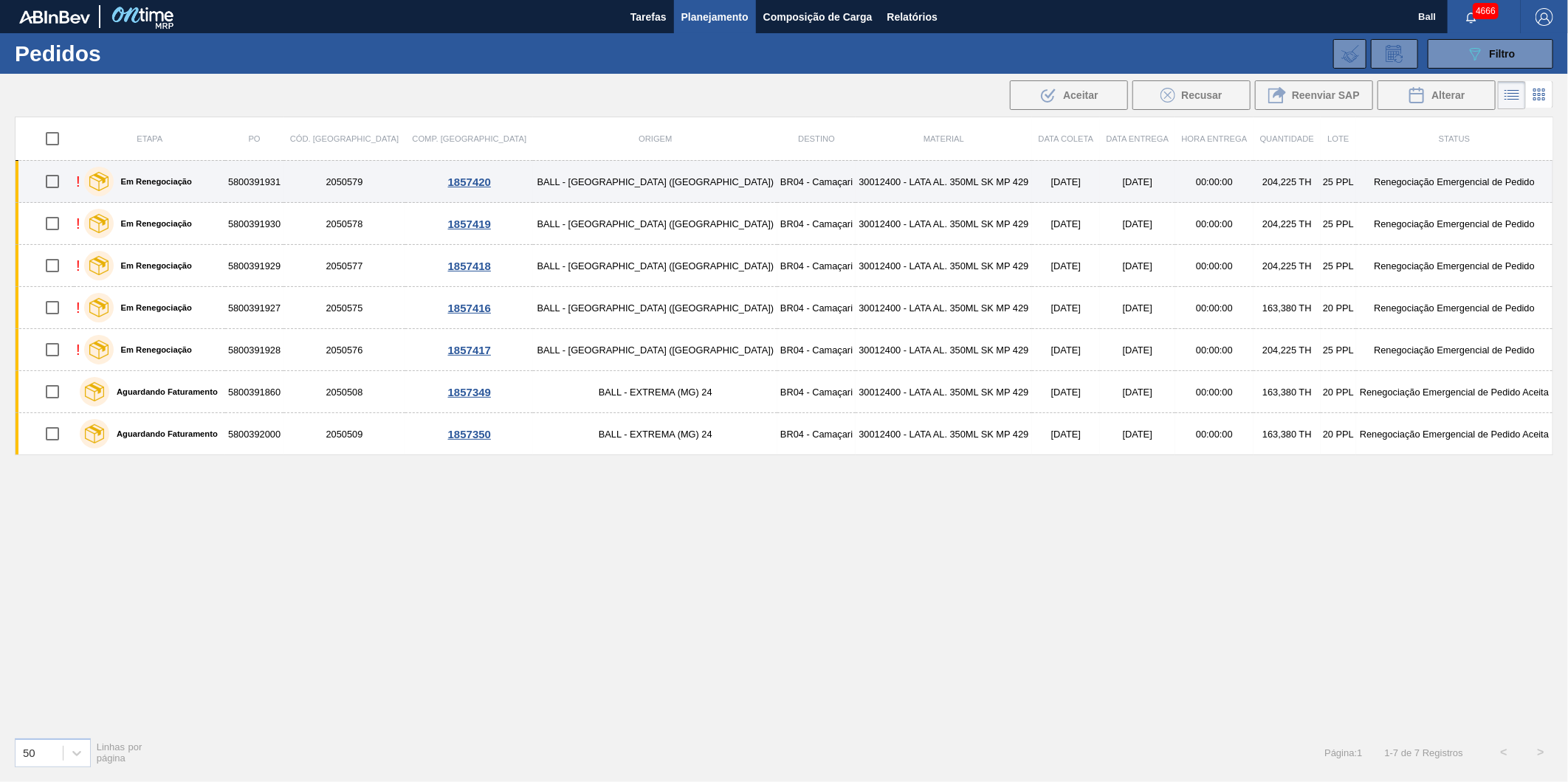
click at [214, 176] on div "! Em Renegociação" at bounding box center [150, 181] width 147 height 37
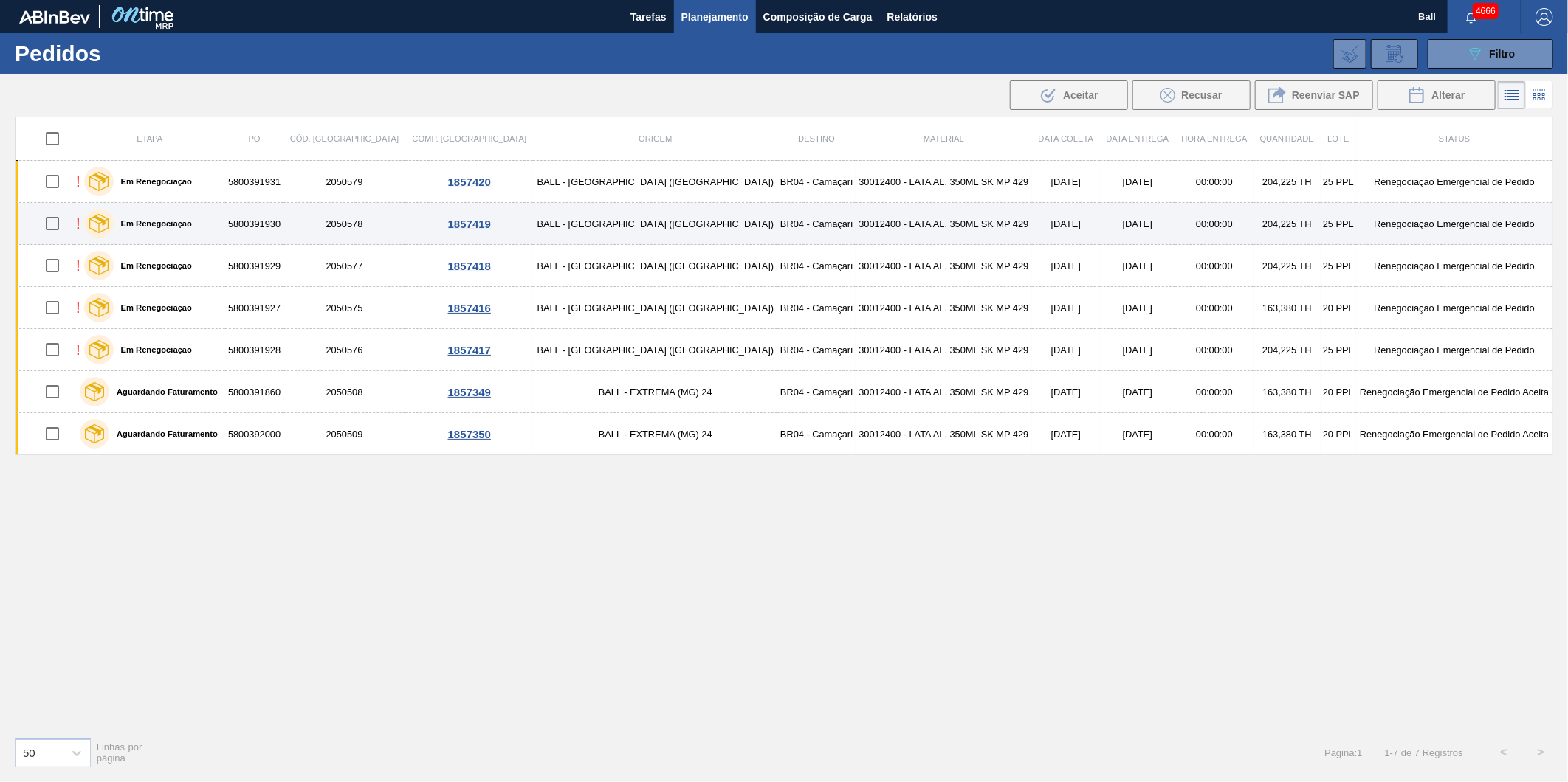
click at [218, 226] on div "! Em Renegociação" at bounding box center [150, 223] width 147 height 37
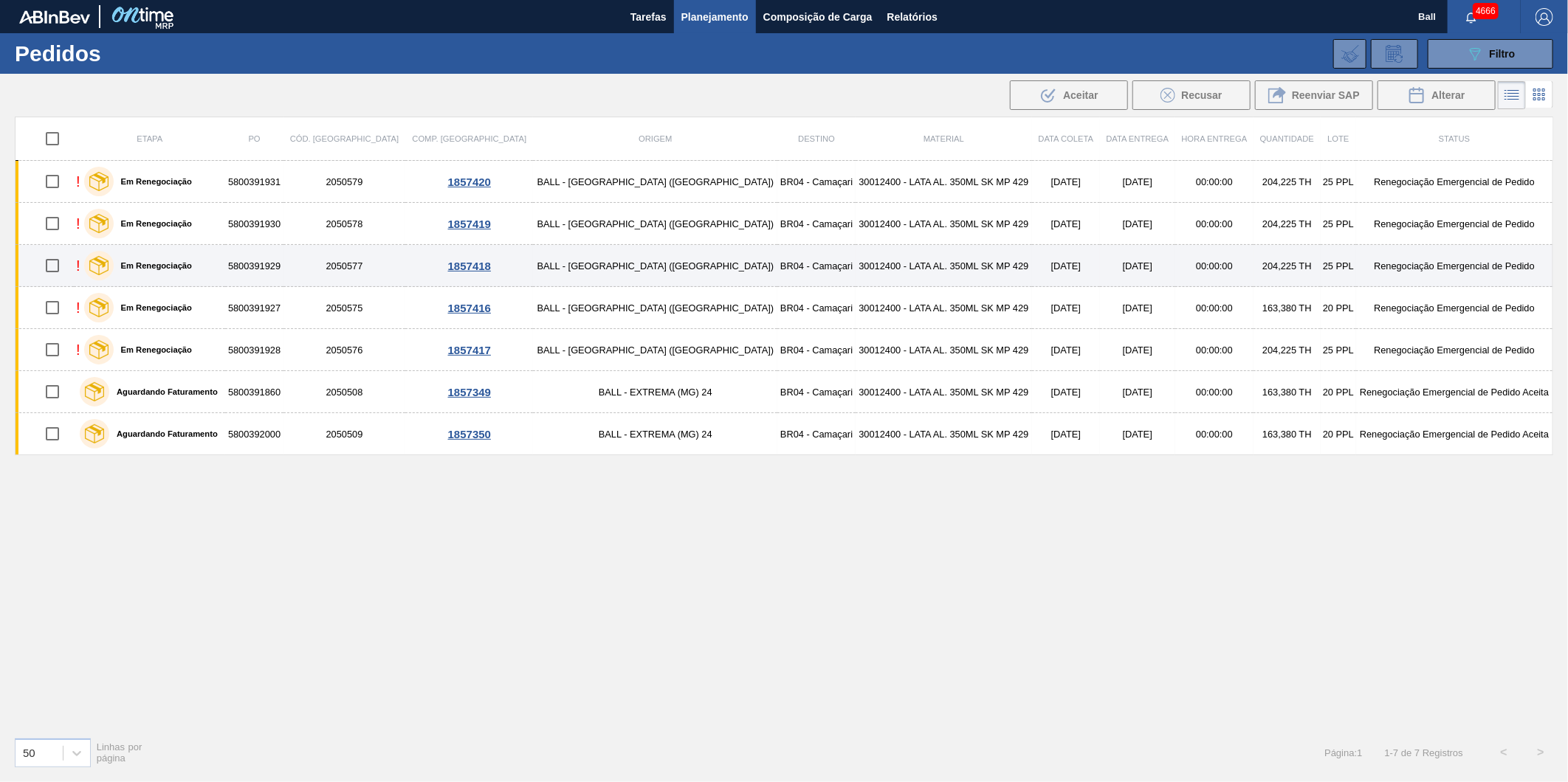
click at [223, 272] on div "! Em Renegociação" at bounding box center [150, 265] width 147 height 37
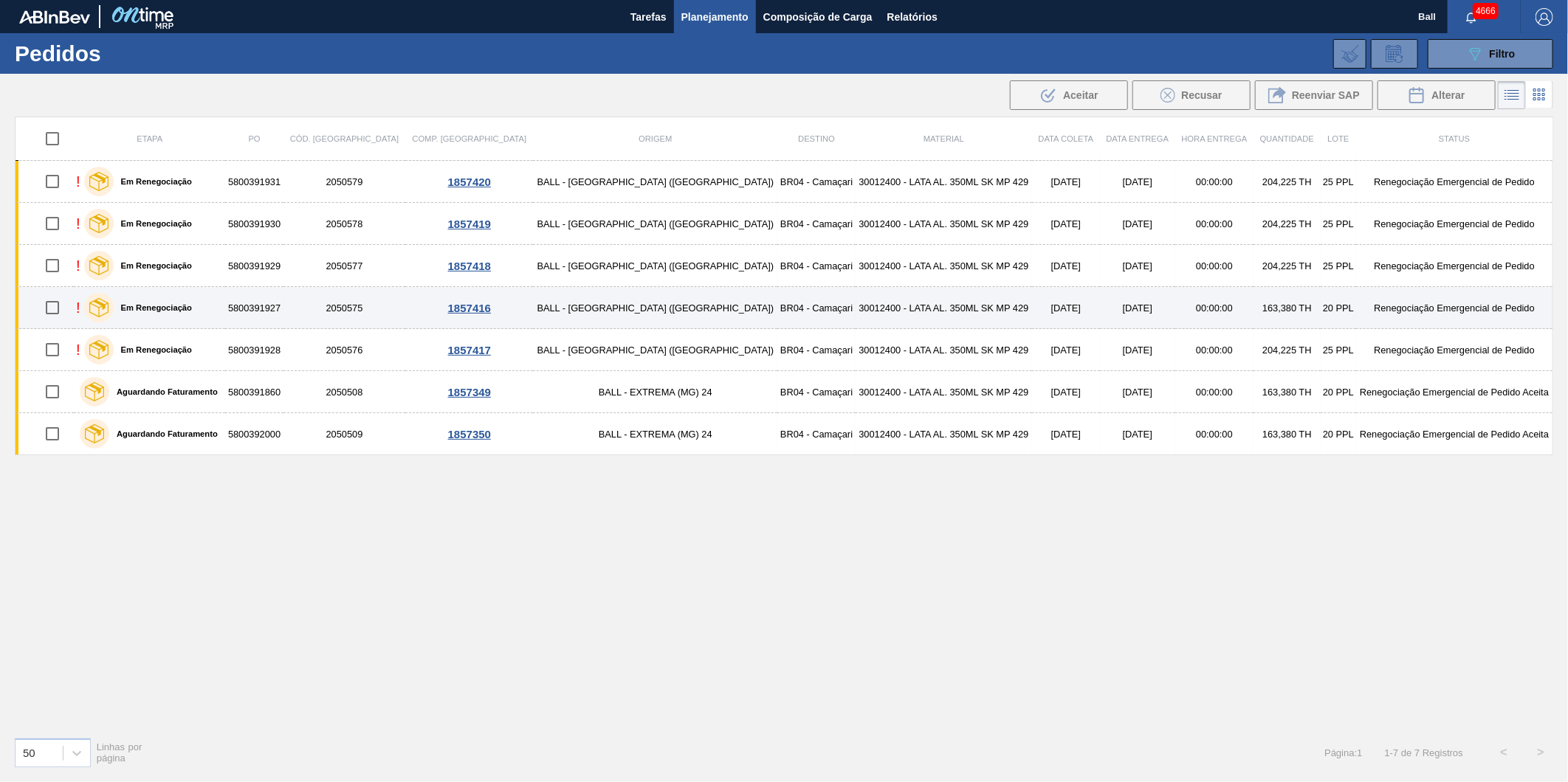
click at [196, 308] on div "Em Renegociação" at bounding box center [138, 307] width 115 height 37
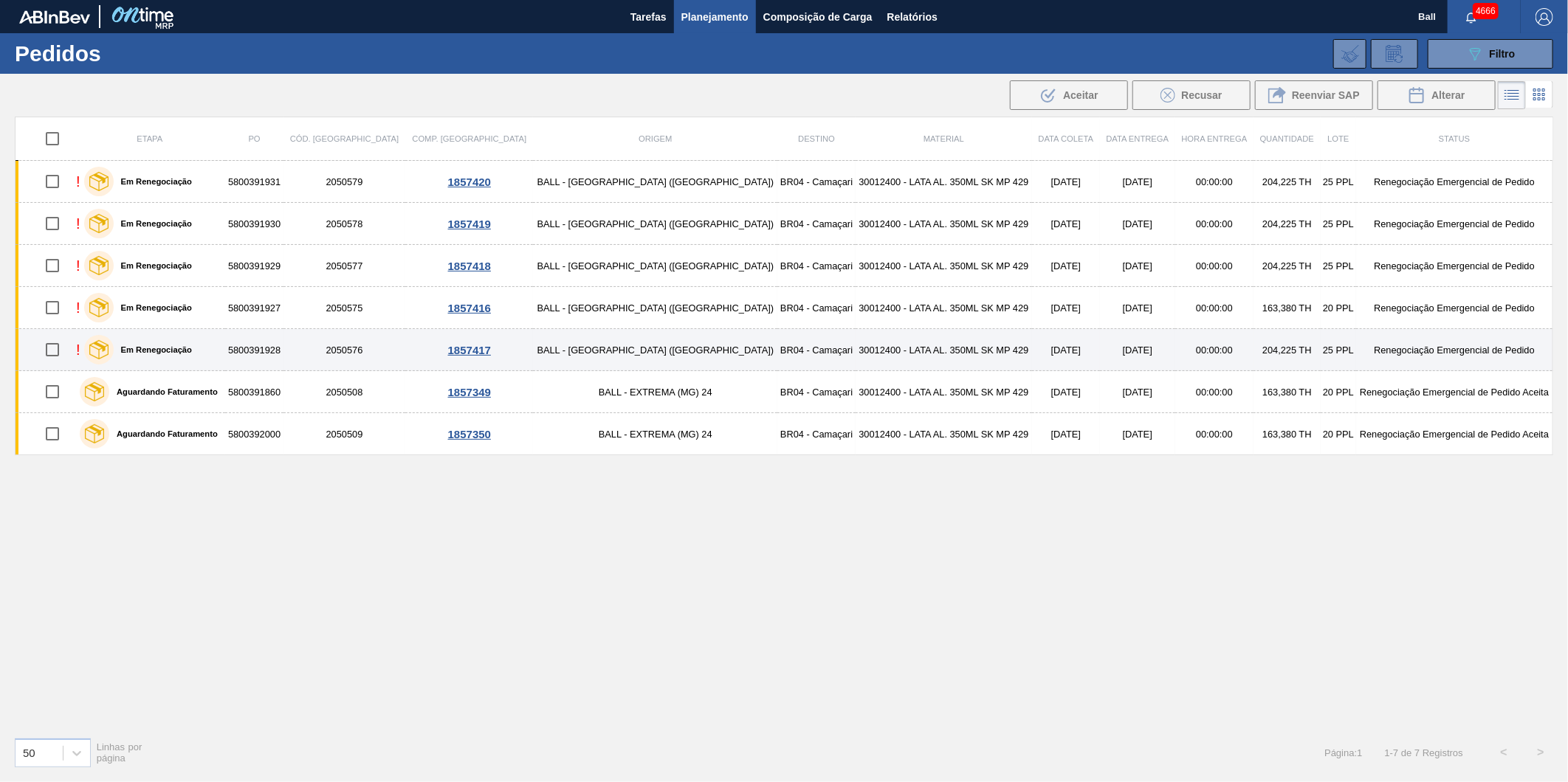
click at [223, 355] on div "! Em Renegociação" at bounding box center [150, 349] width 147 height 37
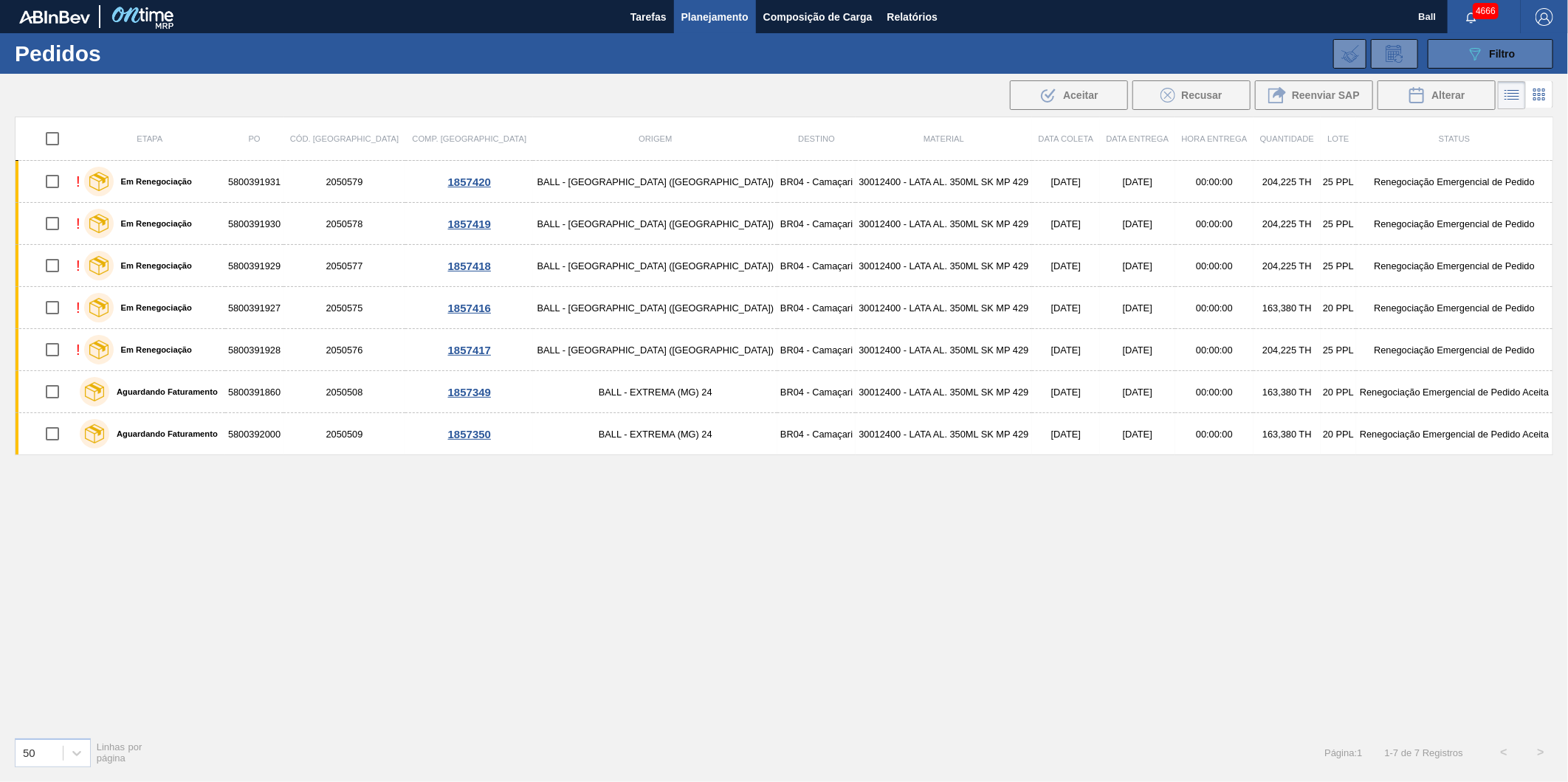
click at [1489, 45] on div "089F7B8B-B2A5-4AFE-B5C0-19BA573D28AC Filtro" at bounding box center [1491, 54] width 49 height 18
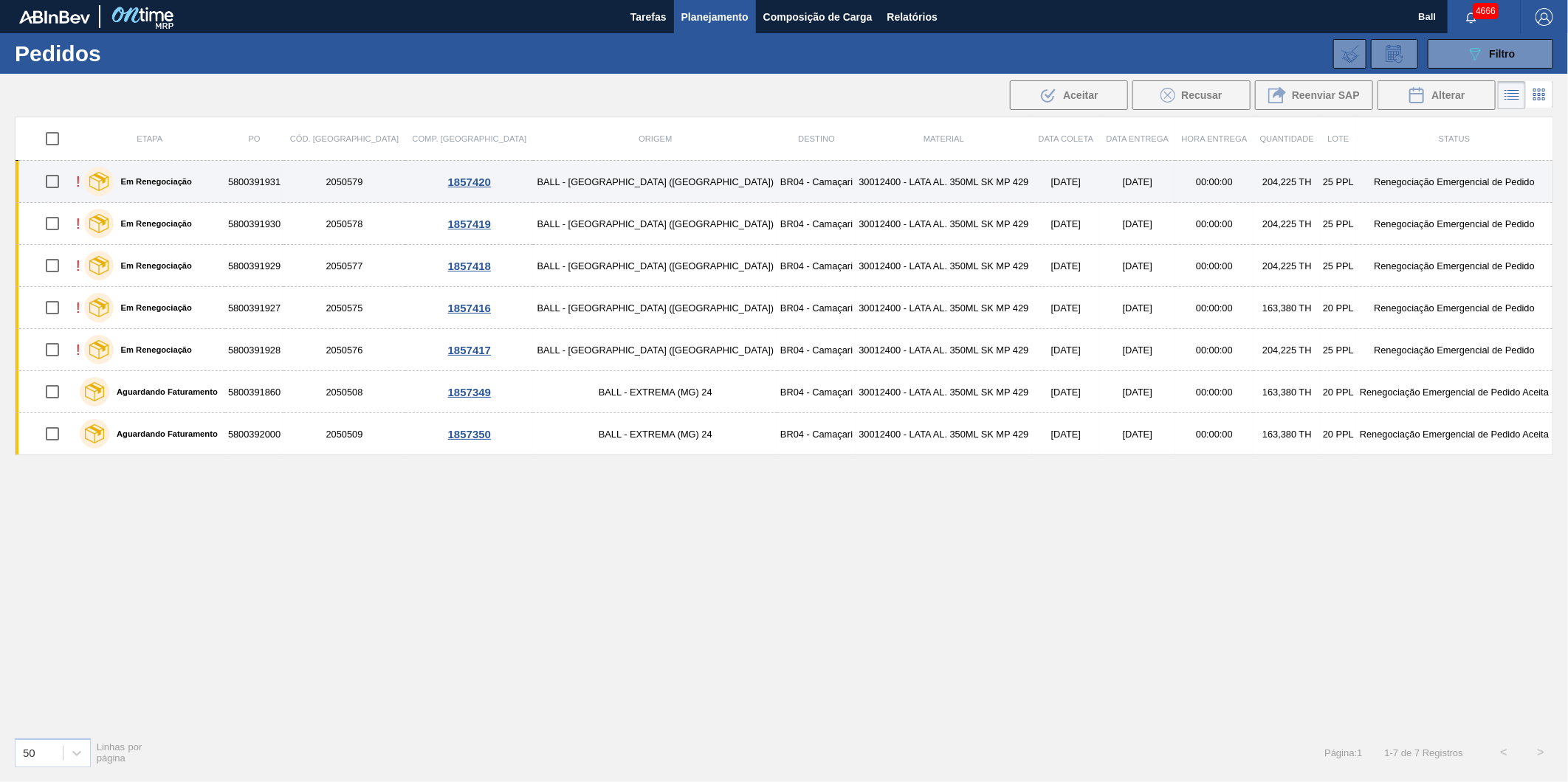
click at [223, 191] on div "! Em Renegociação" at bounding box center [150, 181] width 147 height 37
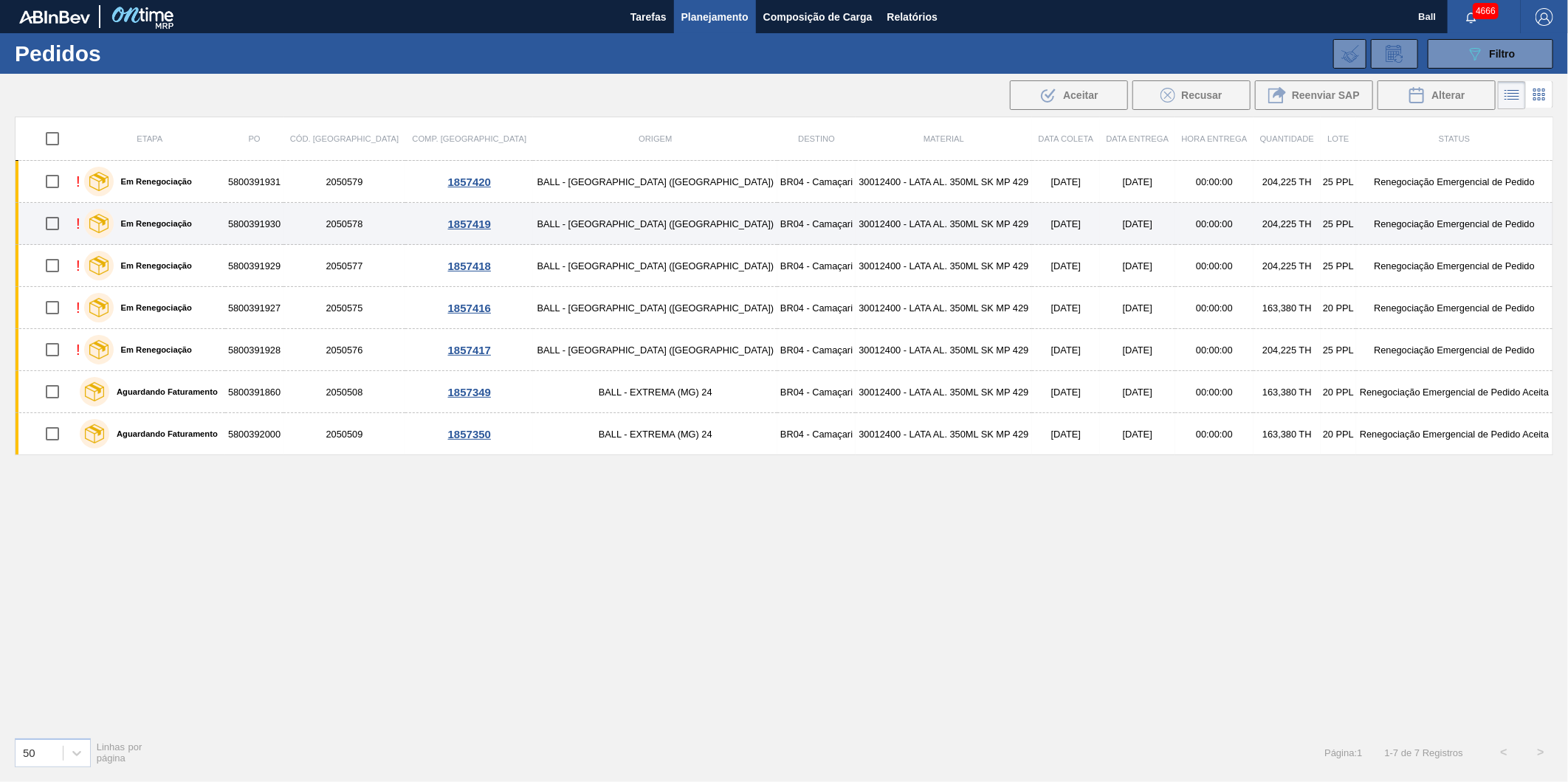
click at [223, 211] on div "! Em Renegociação" at bounding box center [150, 223] width 147 height 37
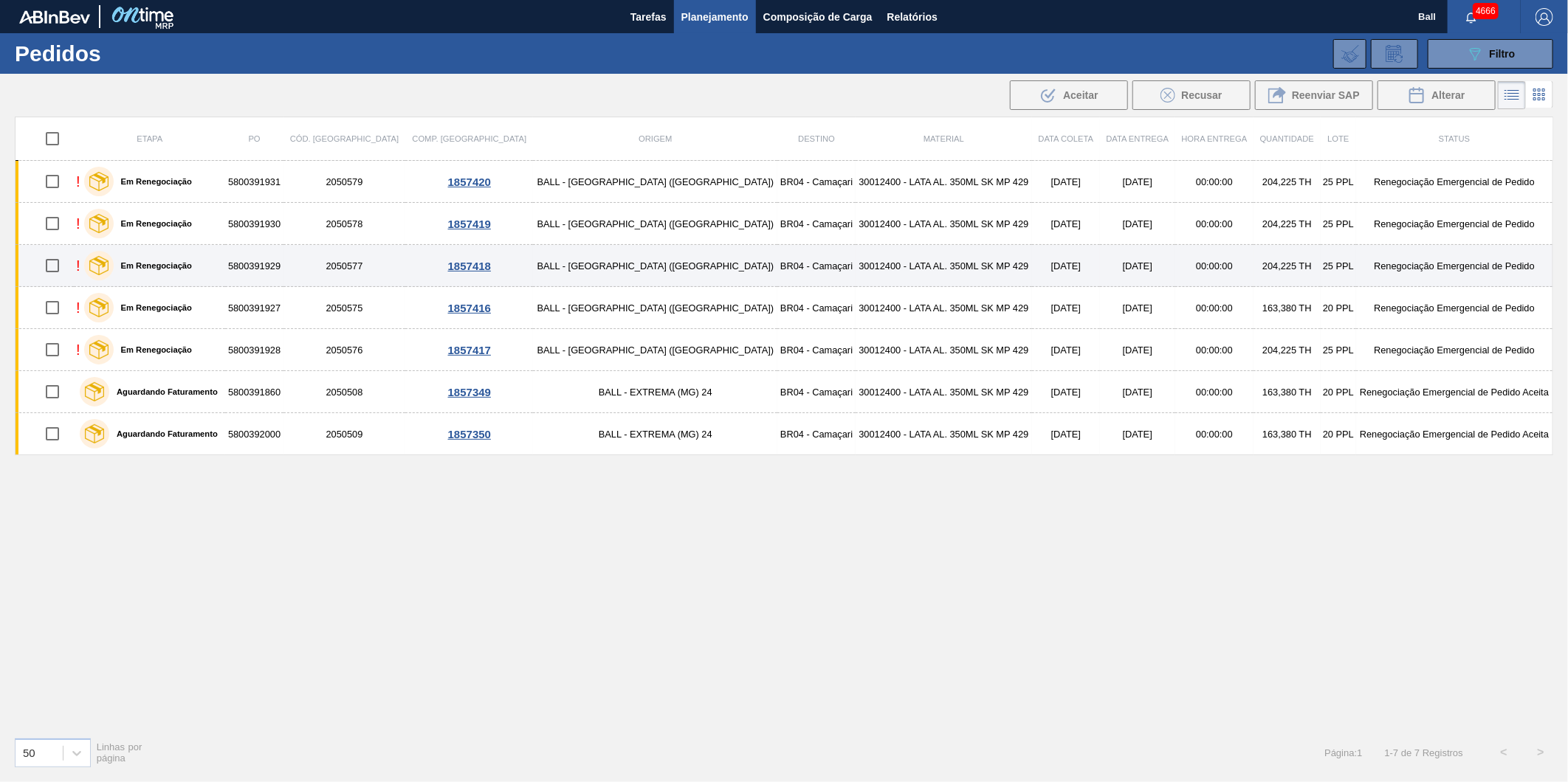
click at [216, 266] on div "! Em Renegociação" at bounding box center [150, 265] width 147 height 37
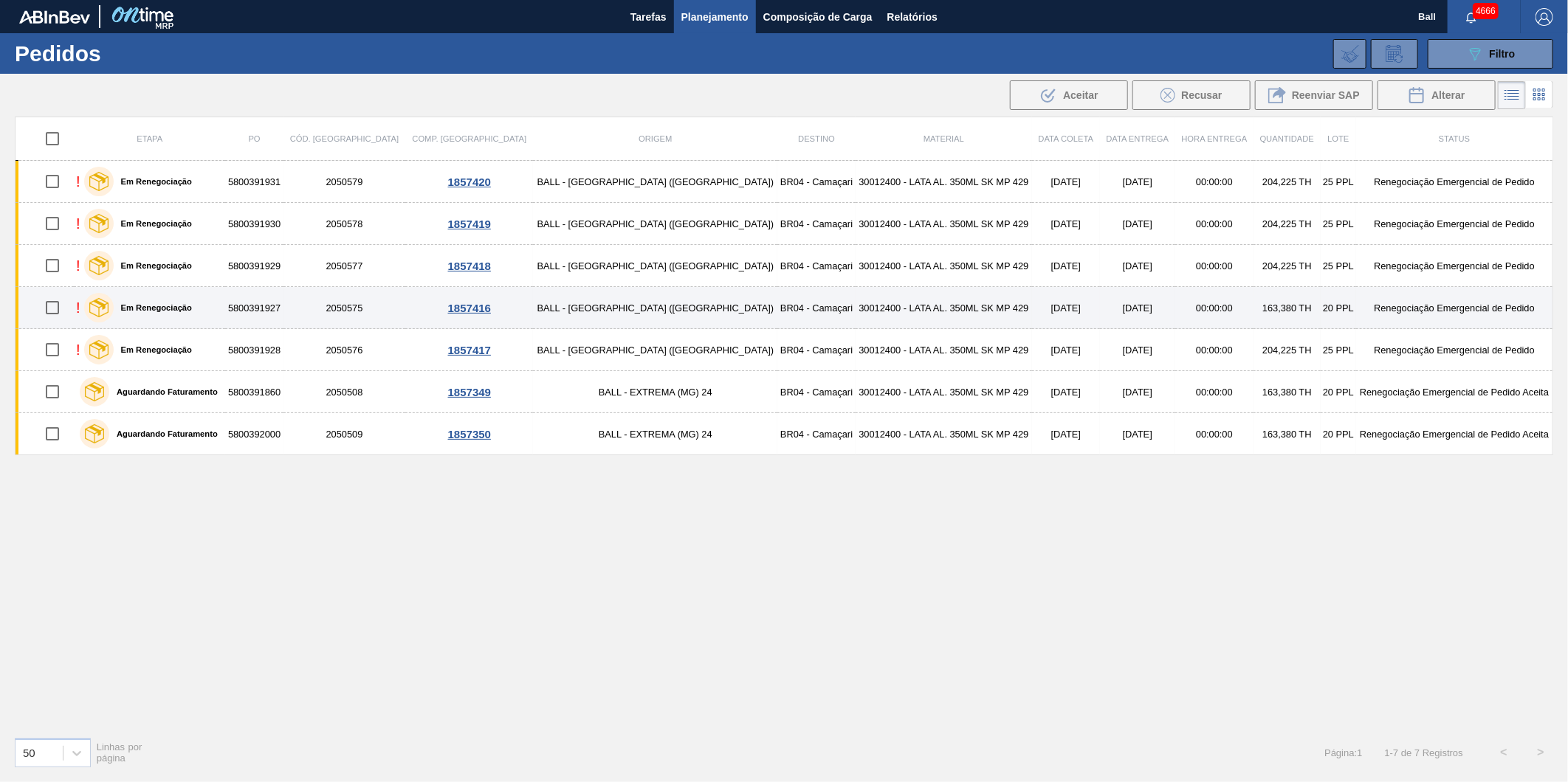
click at [222, 308] on div "! Em Renegociação" at bounding box center [150, 307] width 147 height 37
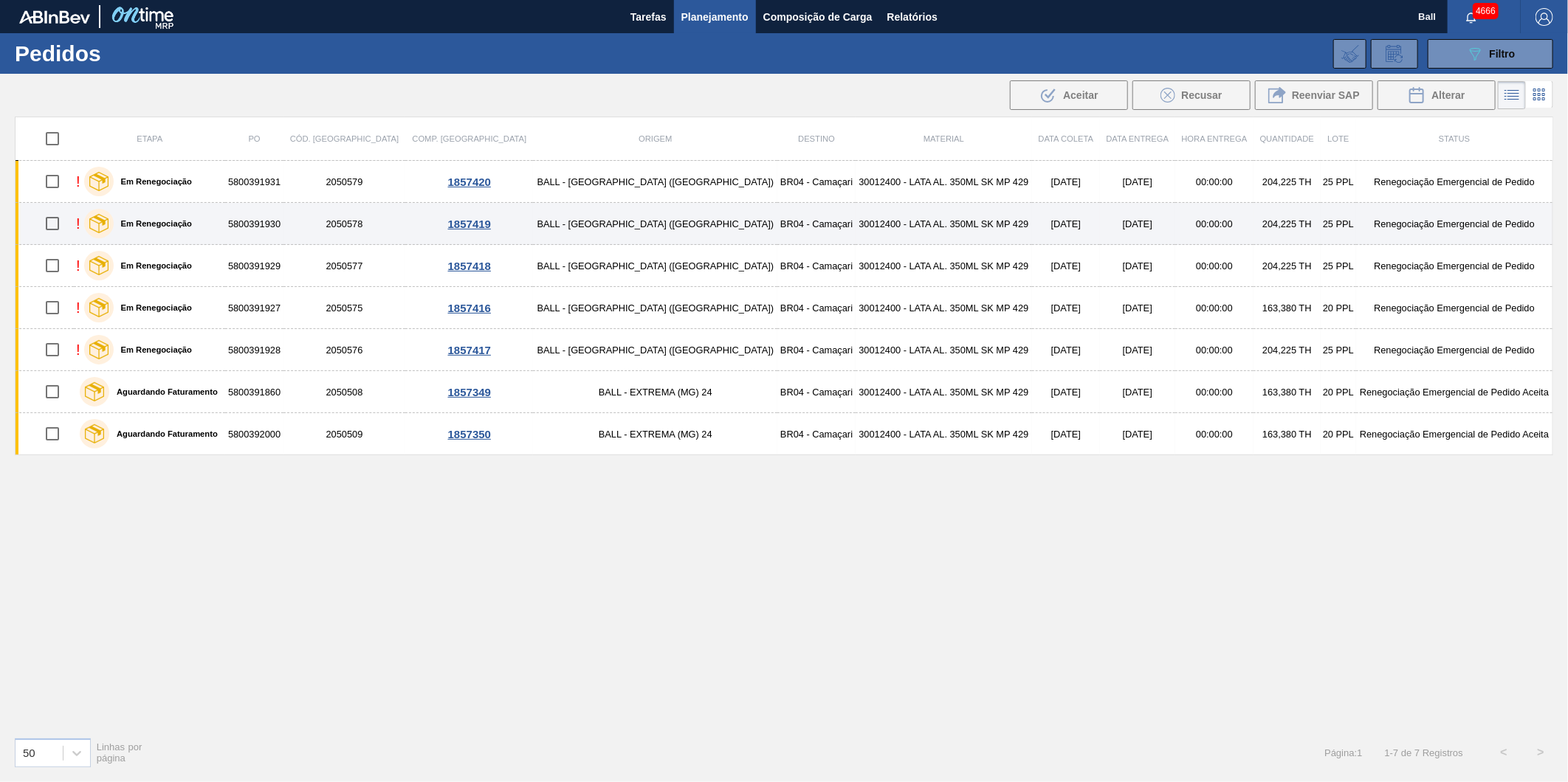
drag, startPoint x: 223, startPoint y: 350, endPoint x: 271, endPoint y: 240, distance: 120.0
click at [223, 350] on div "! Em Renegociação" at bounding box center [150, 349] width 147 height 37
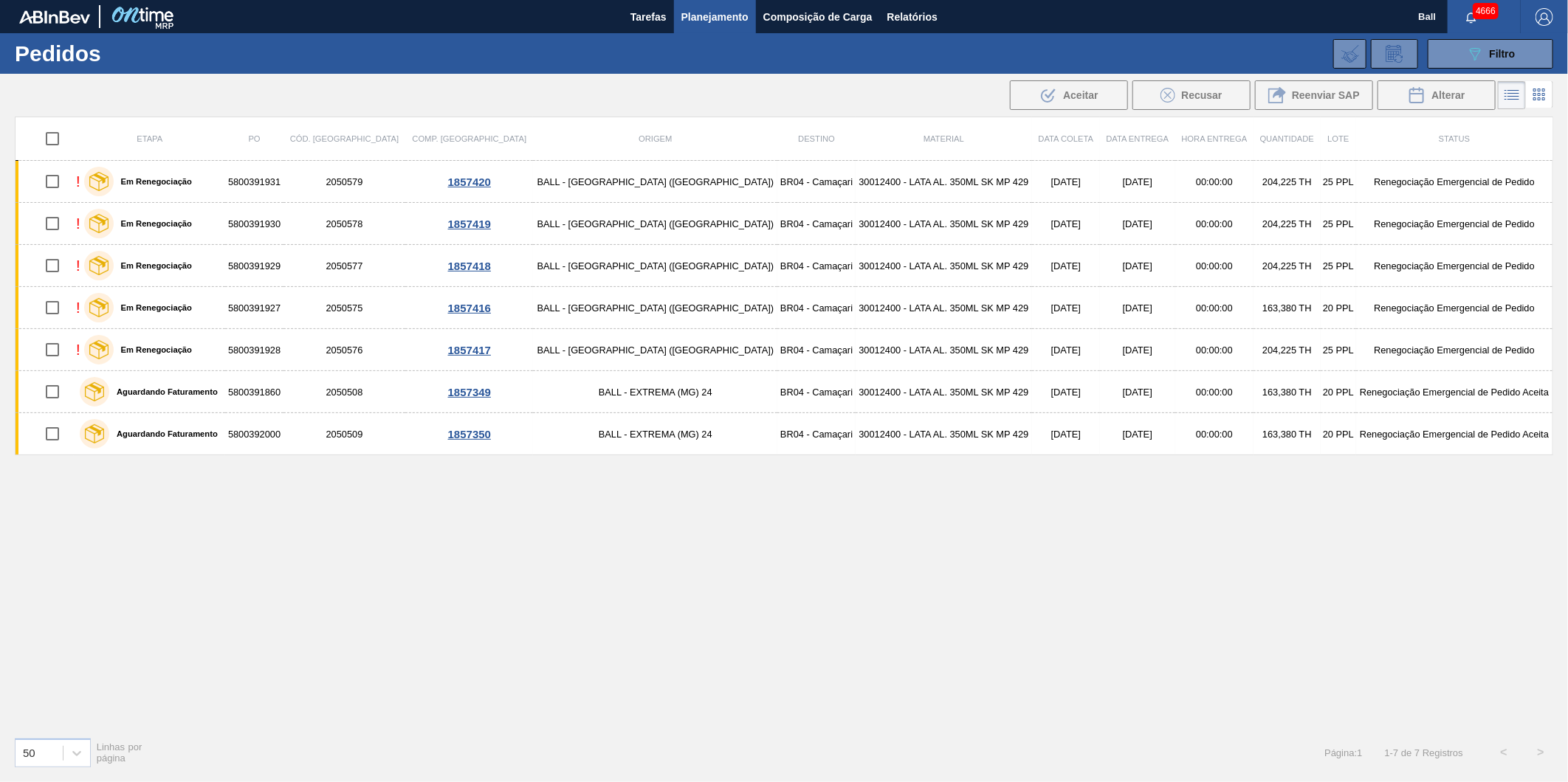
click at [809, 513] on div "Etapa PO Cód. Pedido Comp. Carga Origem Destino Material Data coleta Data Entre…" at bounding box center [784, 421] width 1538 height 609
click at [1538, 16] on img "button" at bounding box center [1544, 17] width 18 height 18
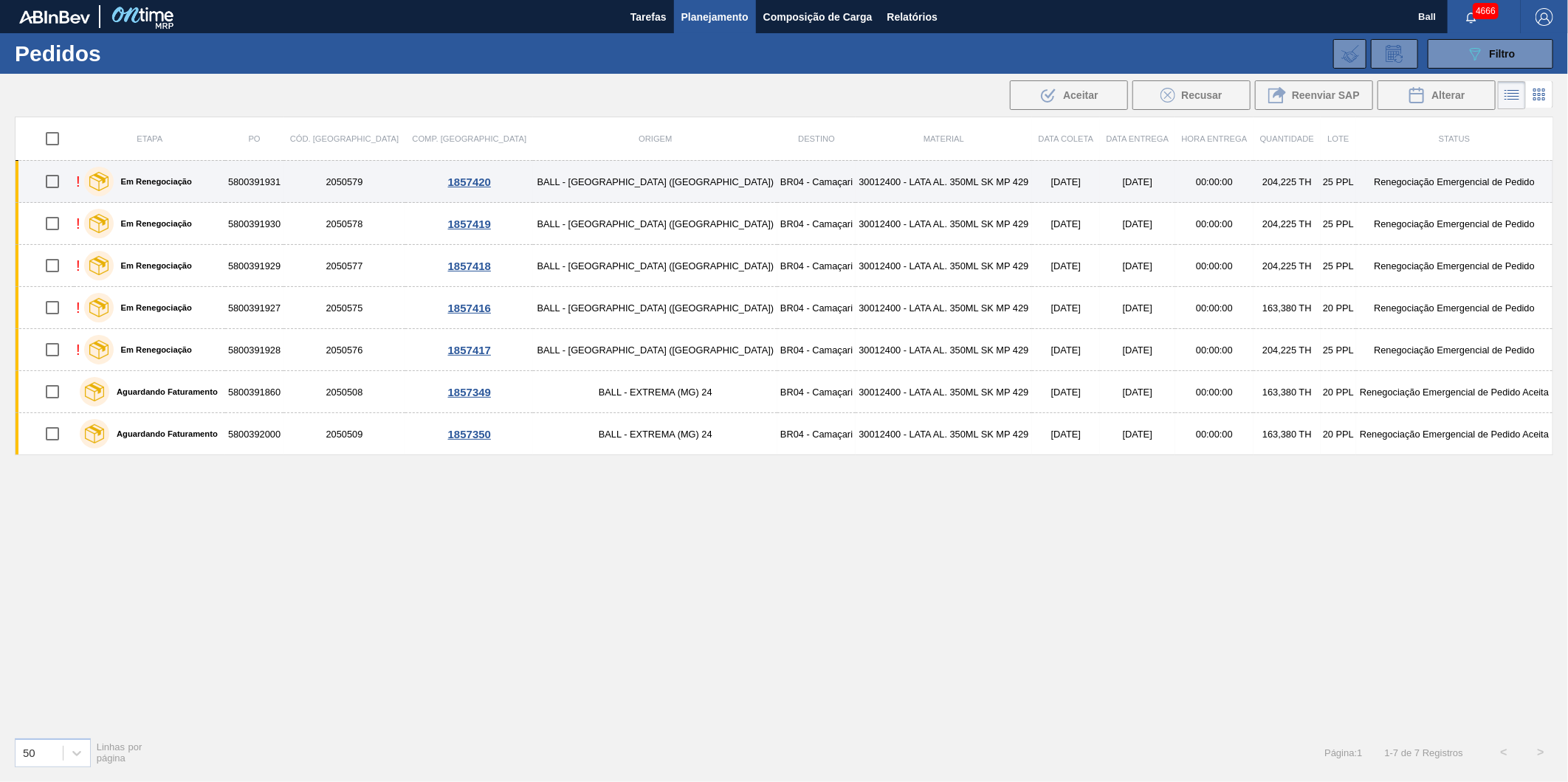
click at [533, 182] on td "BALL - [GEOGRAPHIC_DATA] ([GEOGRAPHIC_DATA])" at bounding box center [654, 182] width 244 height 42
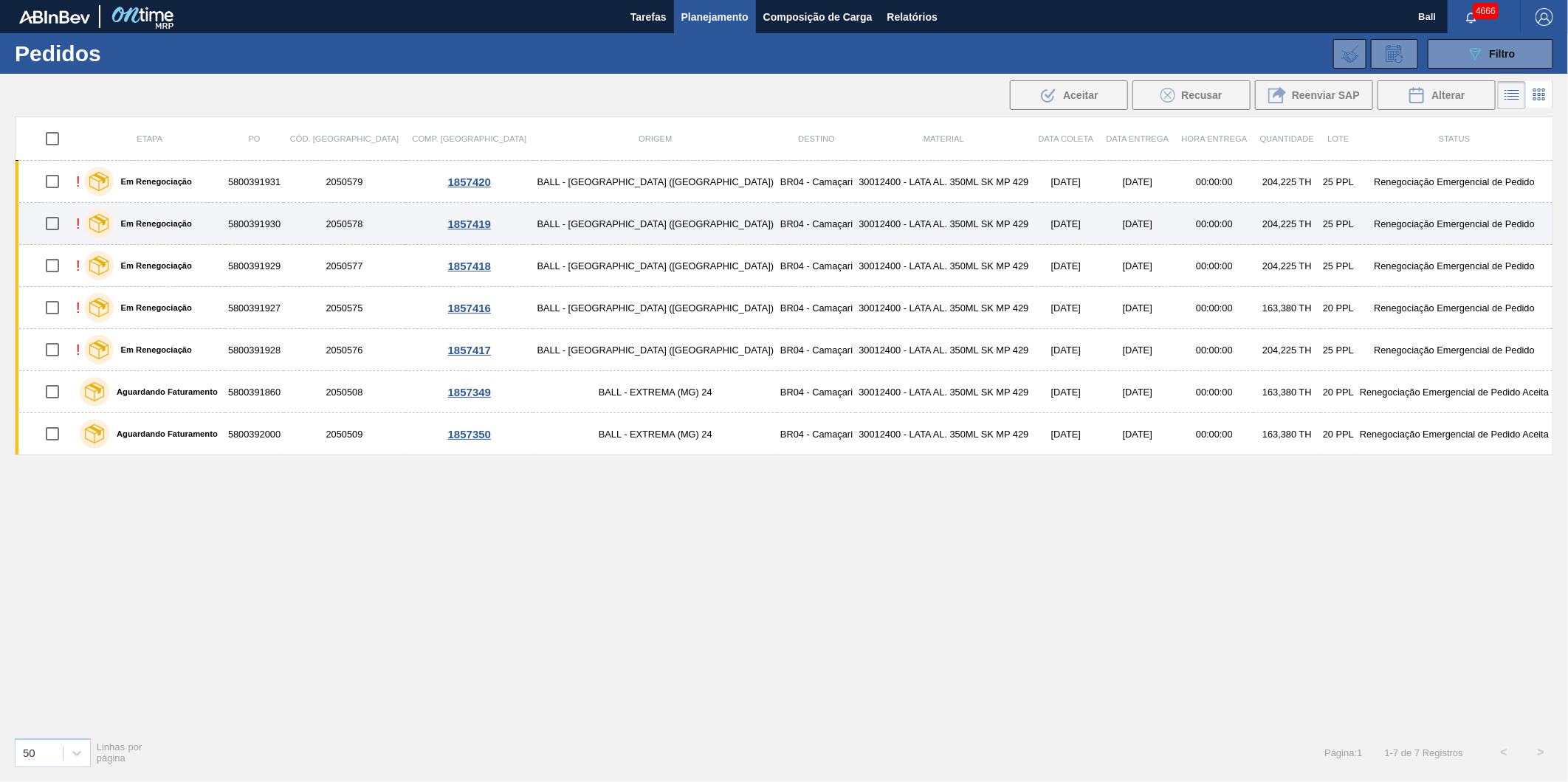
click at [533, 232] on td "BALL - [GEOGRAPHIC_DATA] ([GEOGRAPHIC_DATA])" at bounding box center [654, 223] width 244 height 42
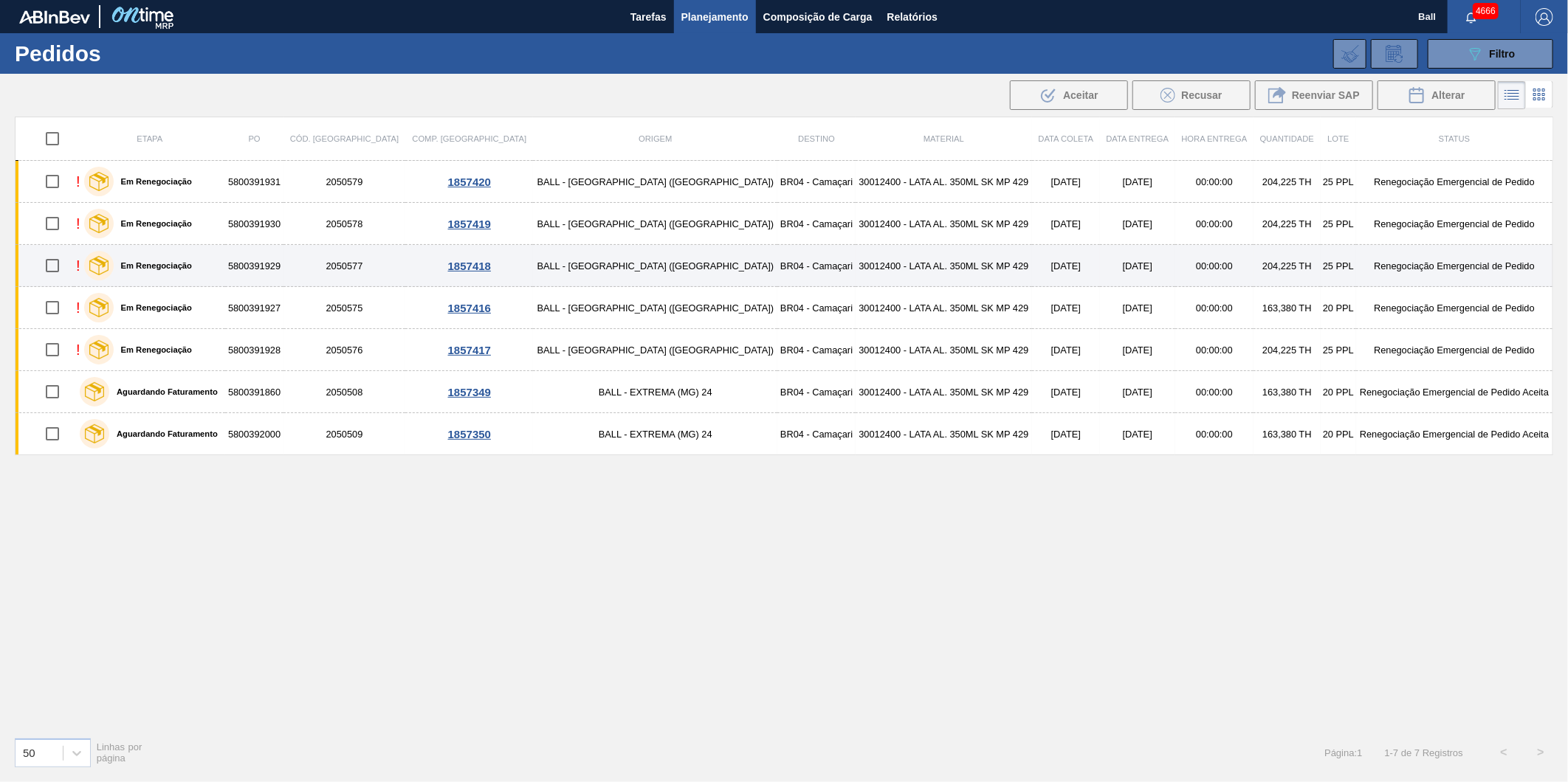
click at [533, 253] on td "BALL - [GEOGRAPHIC_DATA] ([GEOGRAPHIC_DATA])" at bounding box center [654, 265] width 244 height 42
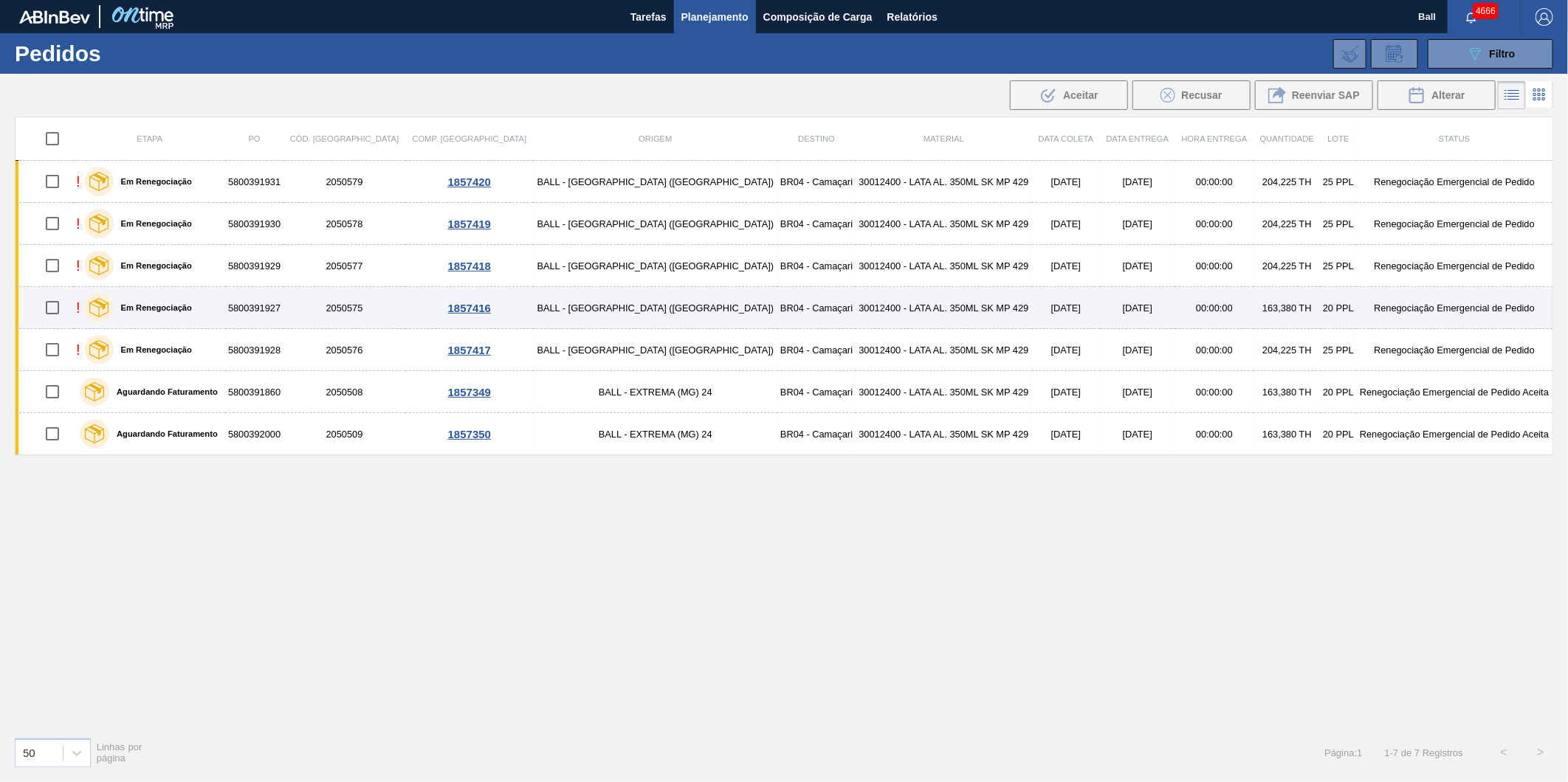
click at [489, 308] on div "1857416" at bounding box center [469, 307] width 123 height 12
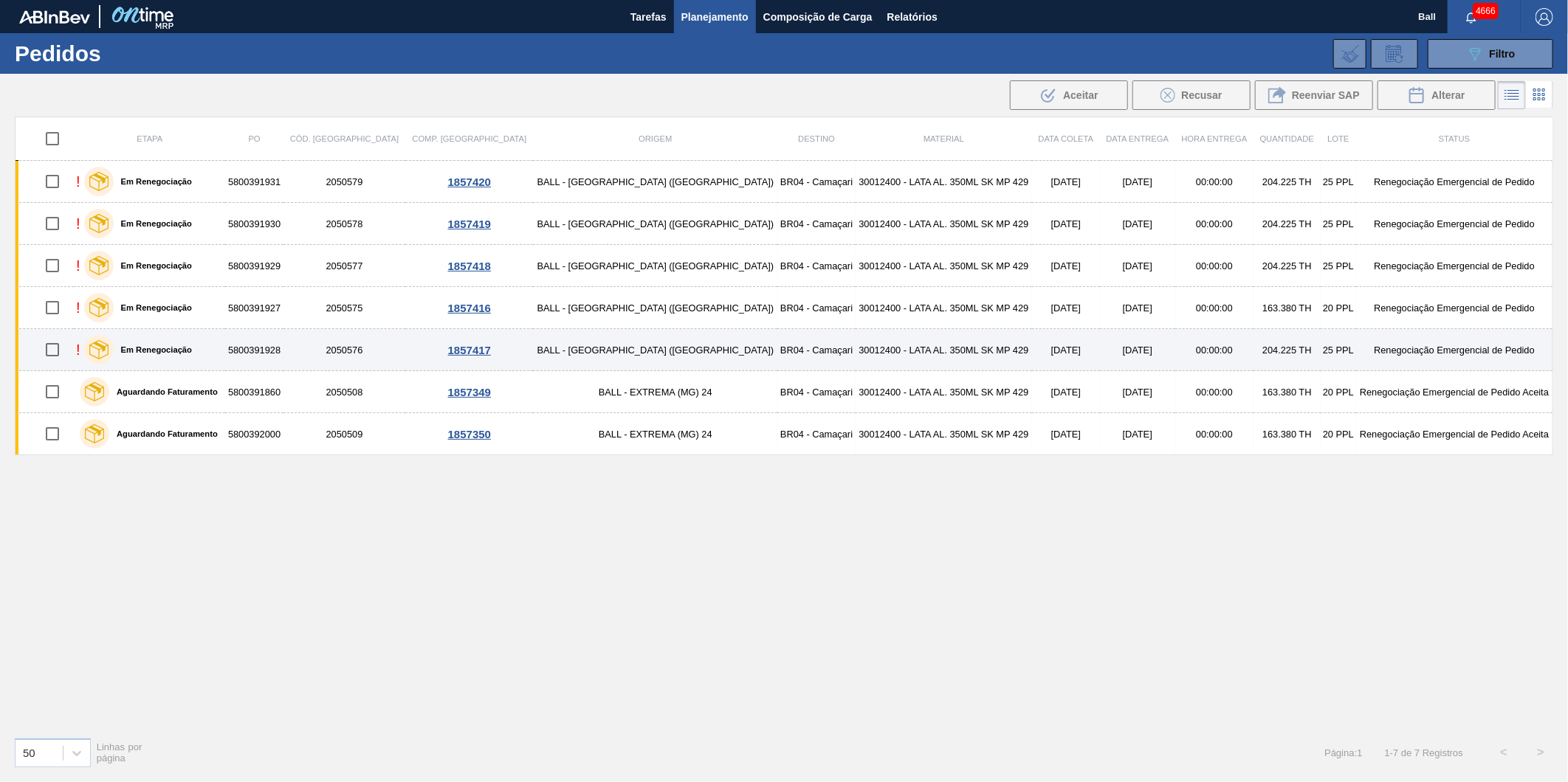
click at [533, 344] on td "BALL - BRASÍLIA (DF)" at bounding box center [654, 350] width 244 height 42
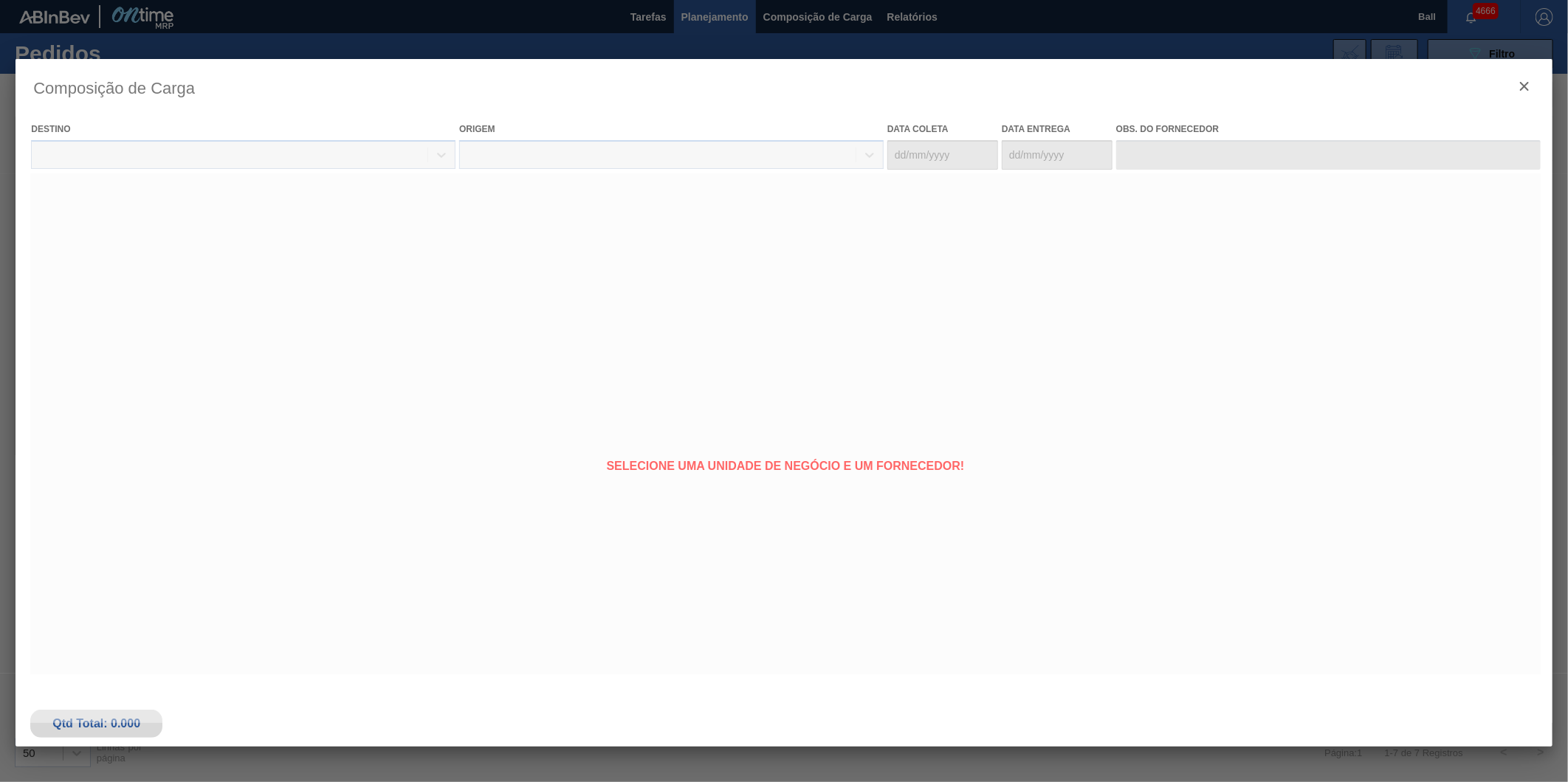
type coleta "12/10/2025"
type Entrega "15/10/2025"
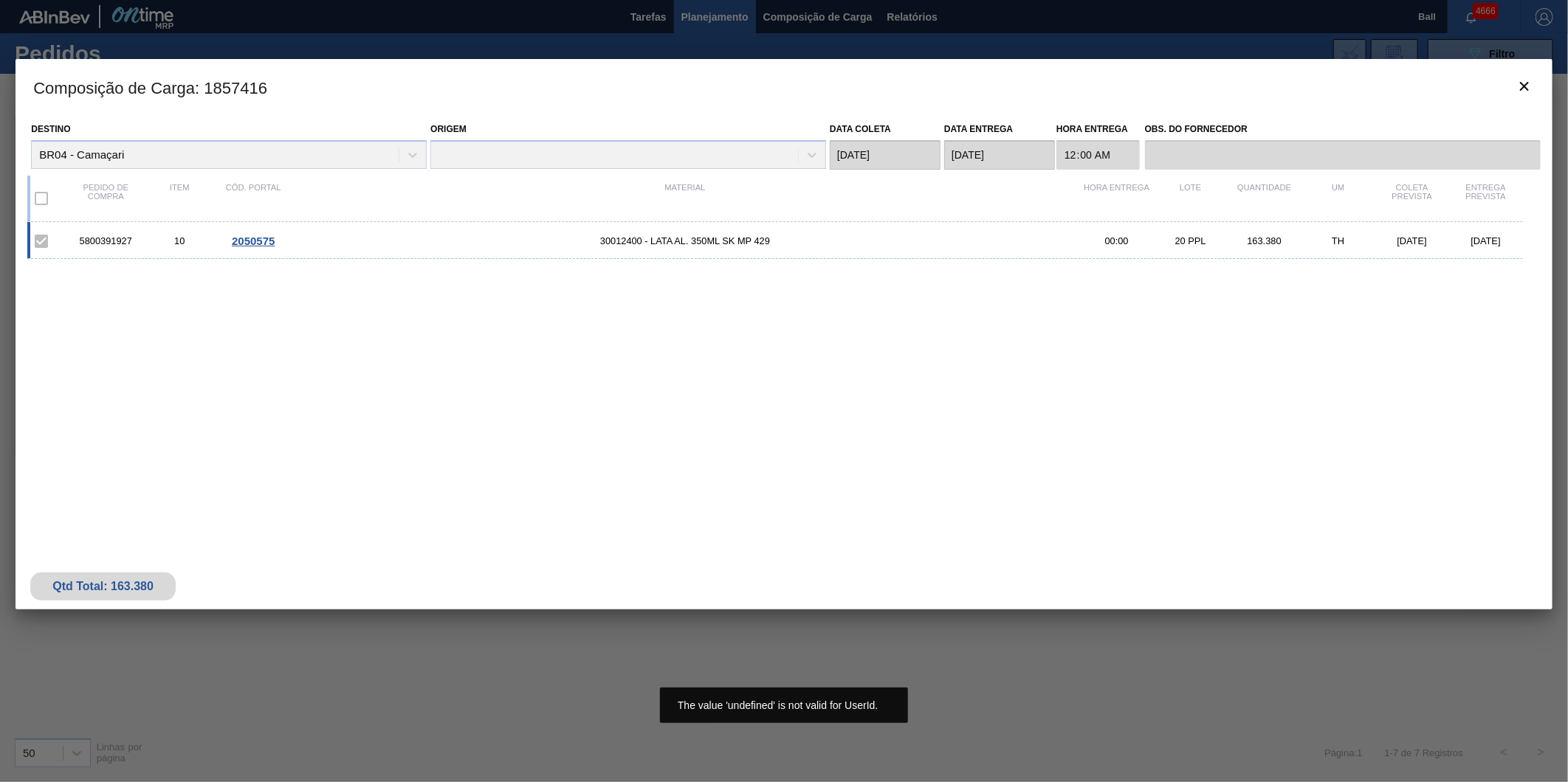
click at [399, 636] on div "Composição de Carga : 1857416 Destino BR04 - Camaçari Origem Data coleta 12/10/…" at bounding box center [784, 391] width 1537 height 664
click at [1518, 82] on icon "botão de ícone" at bounding box center [1524, 86] width 18 height 18
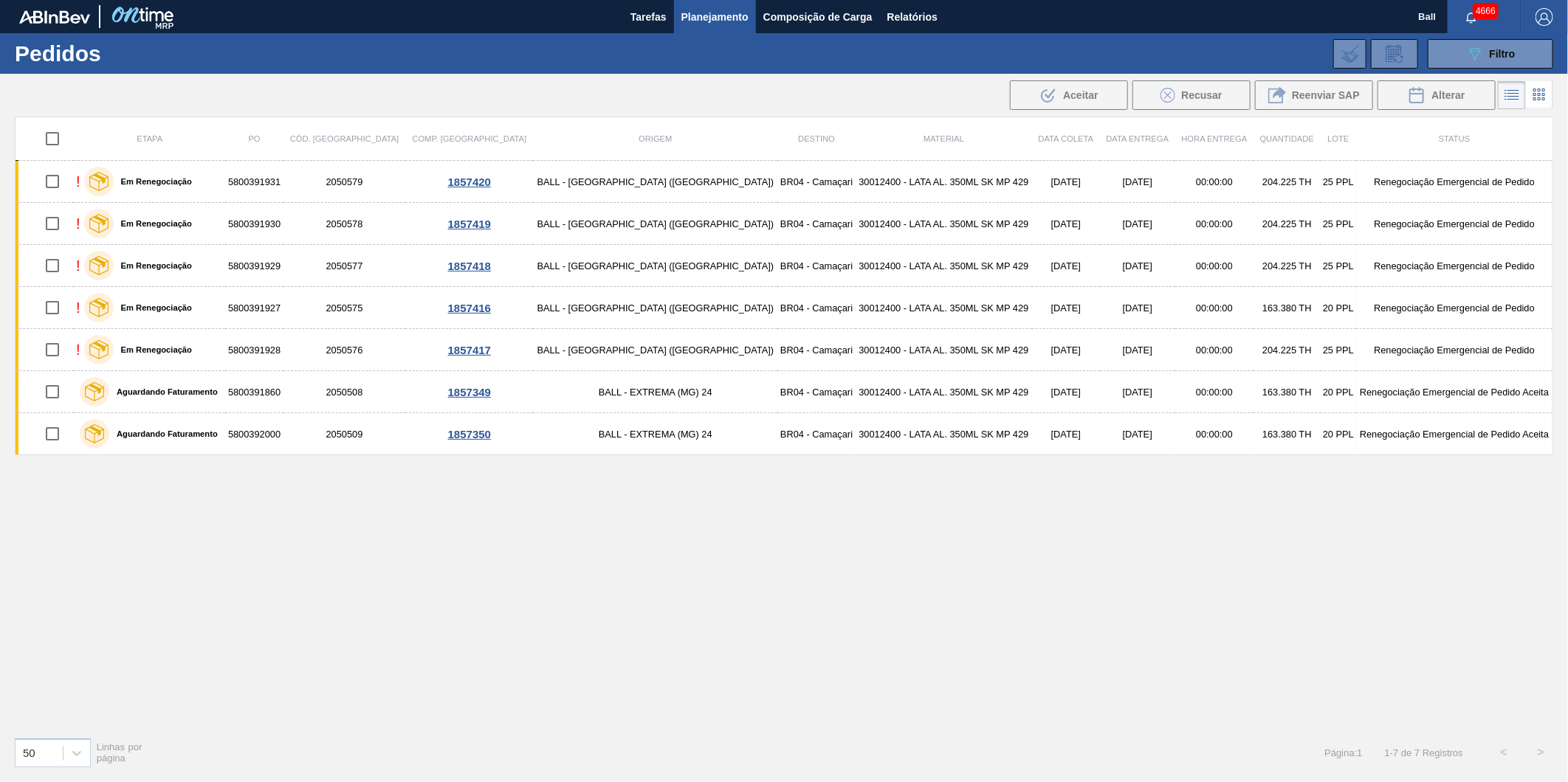
click at [349, 540] on div "Etapa PO Cód. Pedido Comp. Carga Origem Destino Material Data coleta Data Entre…" at bounding box center [784, 421] width 1538 height 609
click at [1482, 10] on span "4666" at bounding box center [1485, 12] width 25 height 16
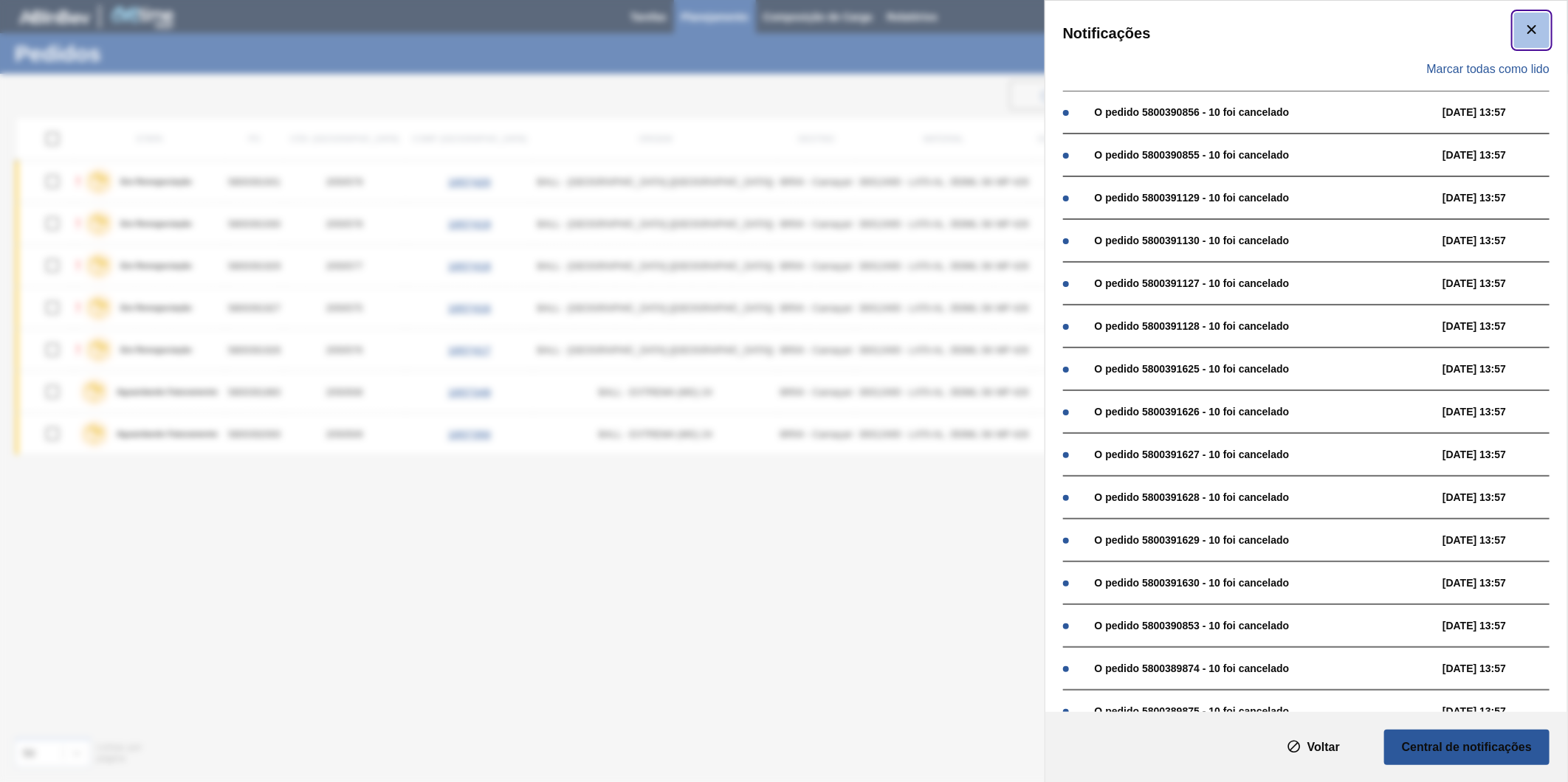
click at [1537, 27] on icon "botão de ícone" at bounding box center [1532, 30] width 18 height 18
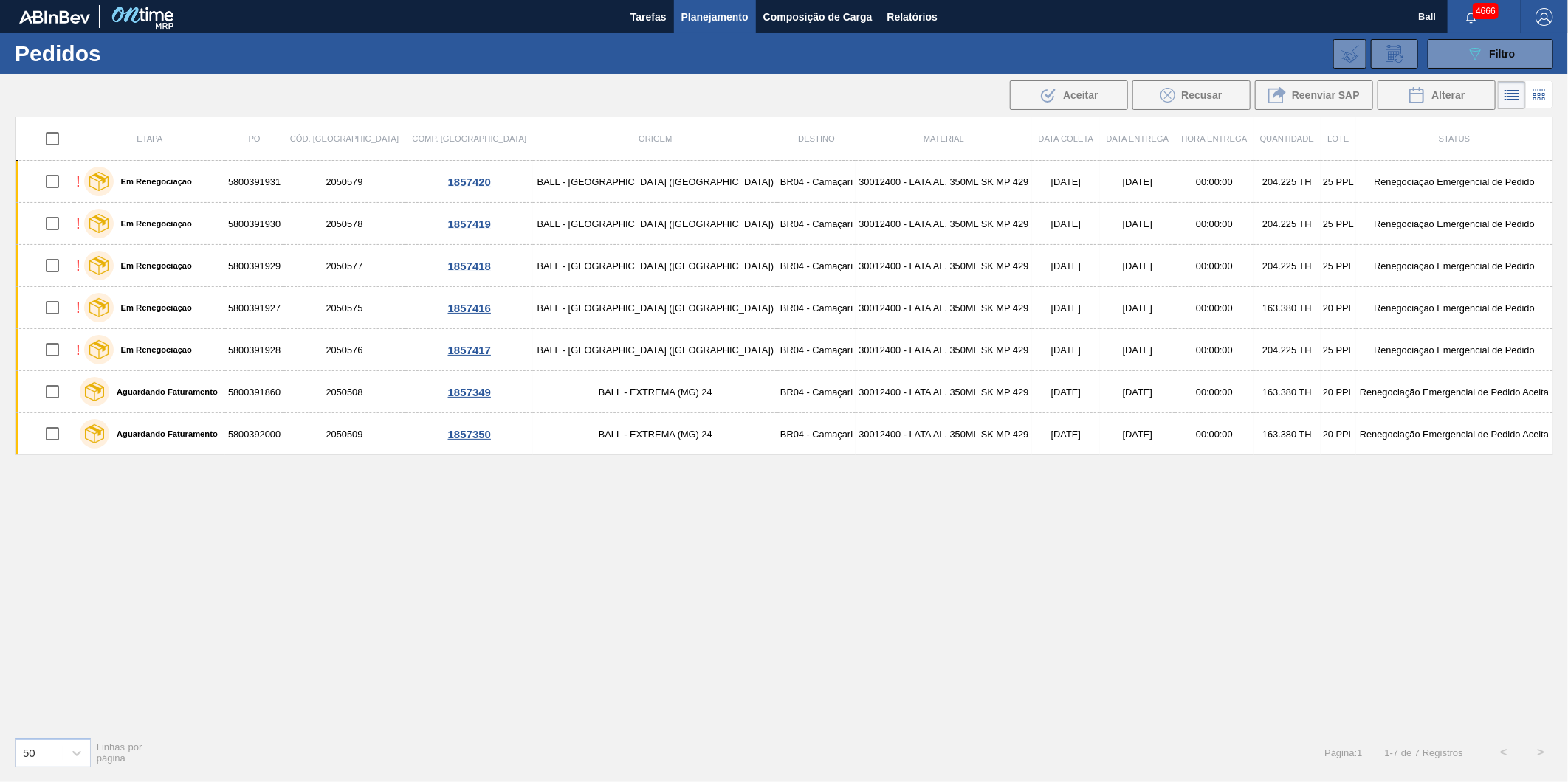
click at [1550, 20] on img "button" at bounding box center [1544, 17] width 18 height 18
click at [1481, 17] on span "4666" at bounding box center [1485, 12] width 25 height 16
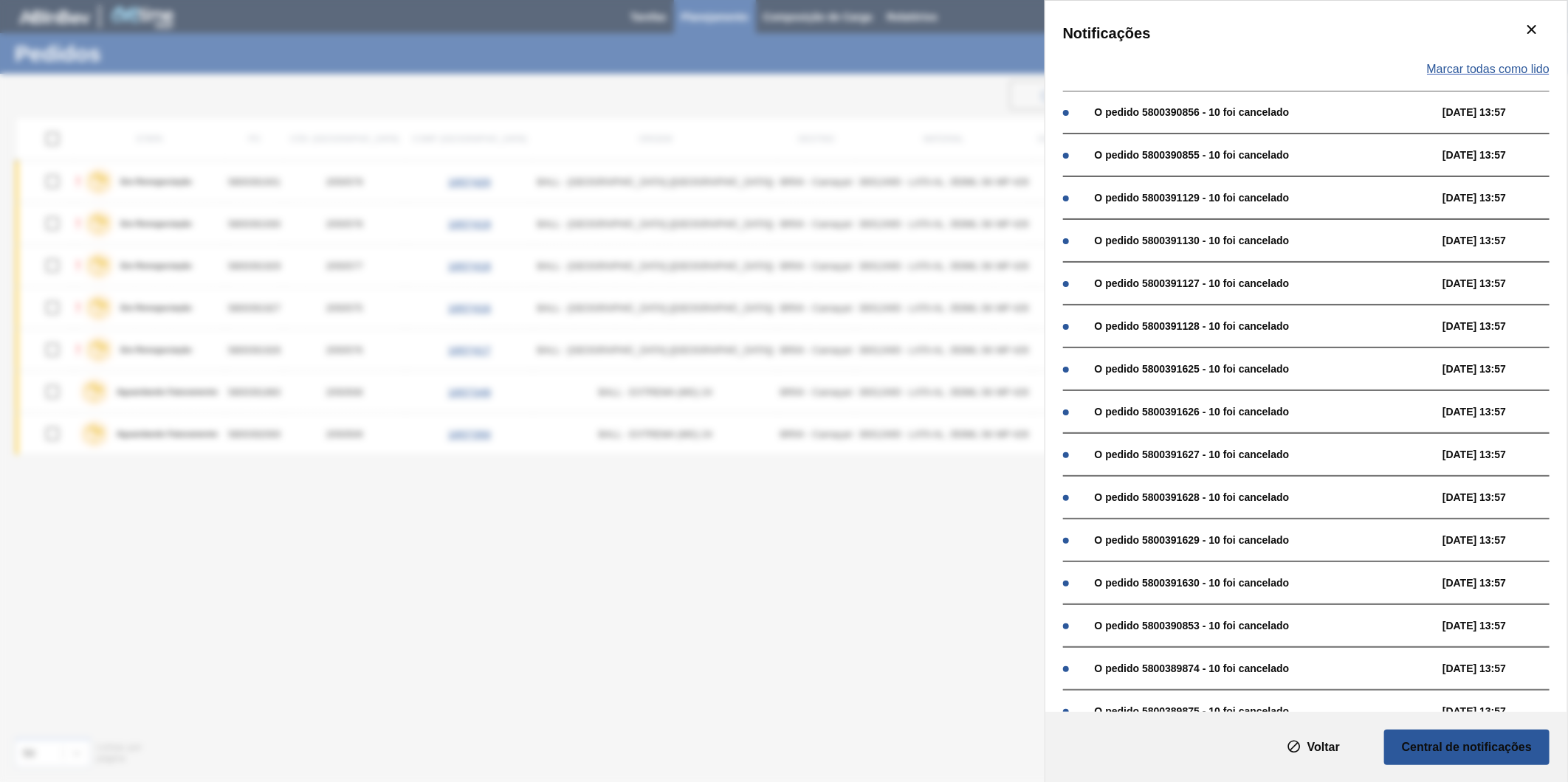
click at [1502, 70] on span "Marcar todas como lido" at bounding box center [1487, 69] width 122 height 13
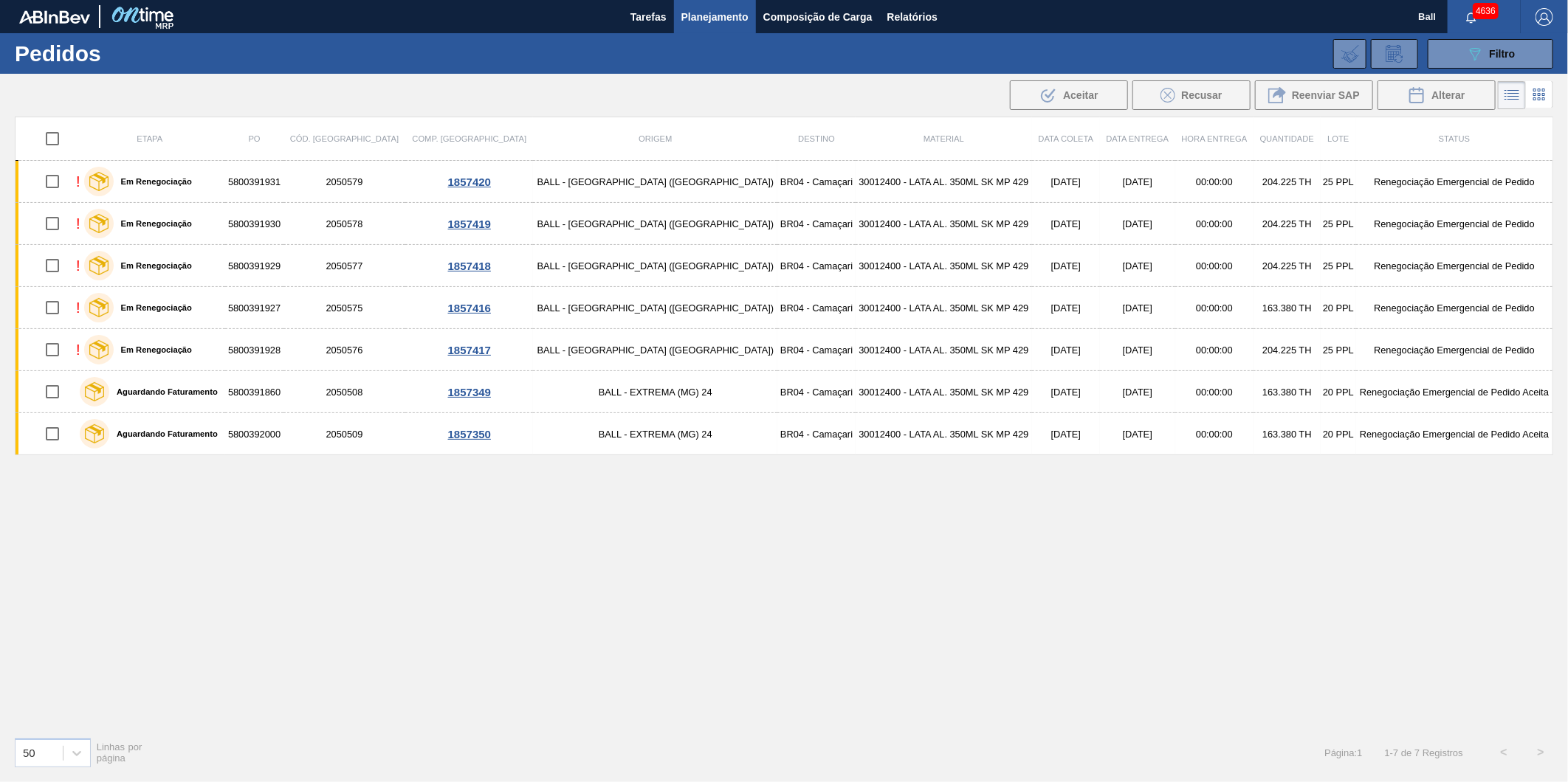
click at [1557, 17] on span "button" at bounding box center [1543, 17] width 35 height 18
click at [1283, 50] on div "089F7B8B-B2A5-4AFE-B5C0-19BA573D28AC Filtro Código Pedido Portal Códido PO SAP …" at bounding box center [900, 54] width 1321 height 44
click at [1483, 11] on span "4636" at bounding box center [1485, 12] width 25 height 16
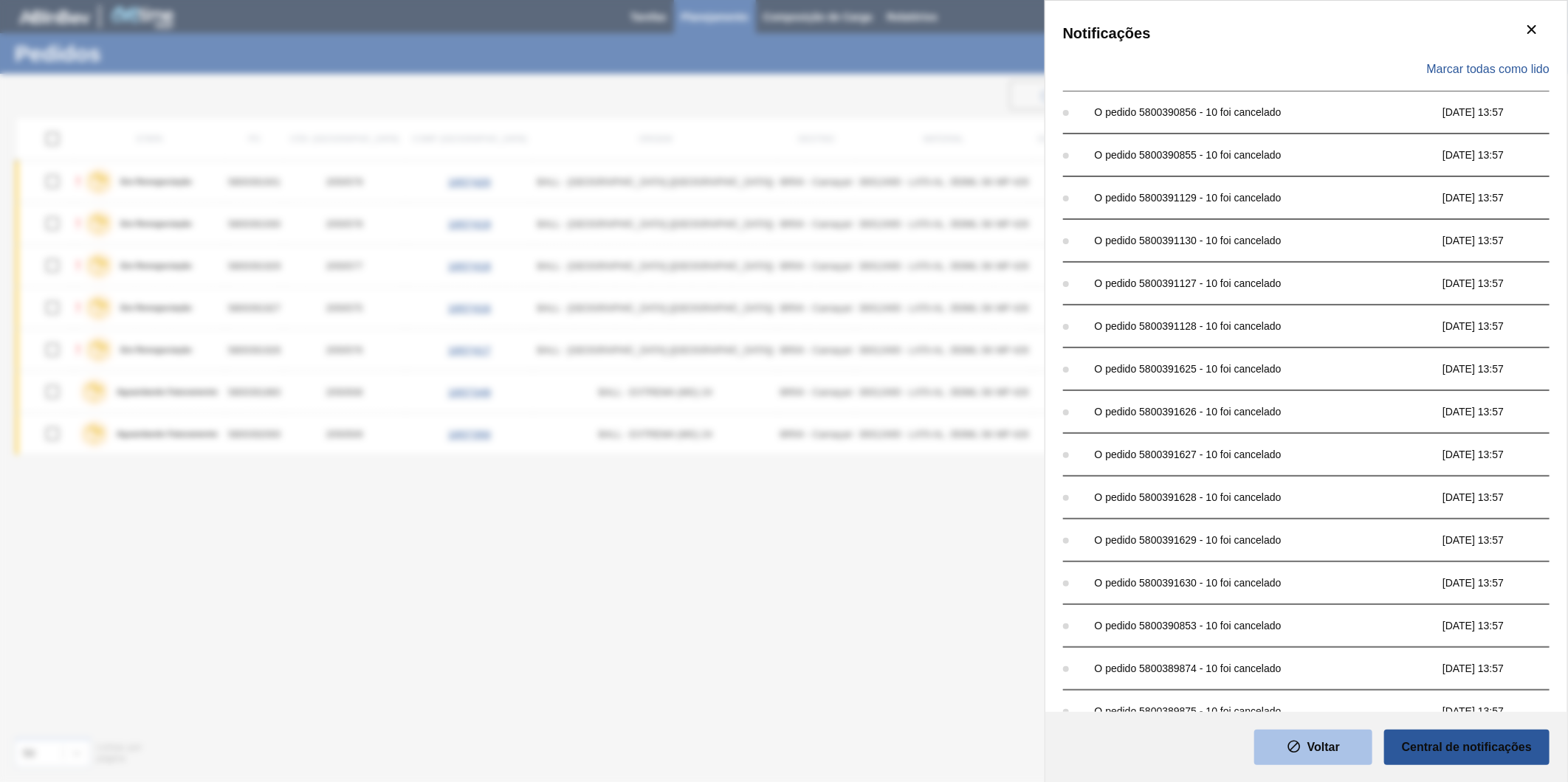
click at [1315, 736] on button "Voltar" at bounding box center [1313, 747] width 118 height 35
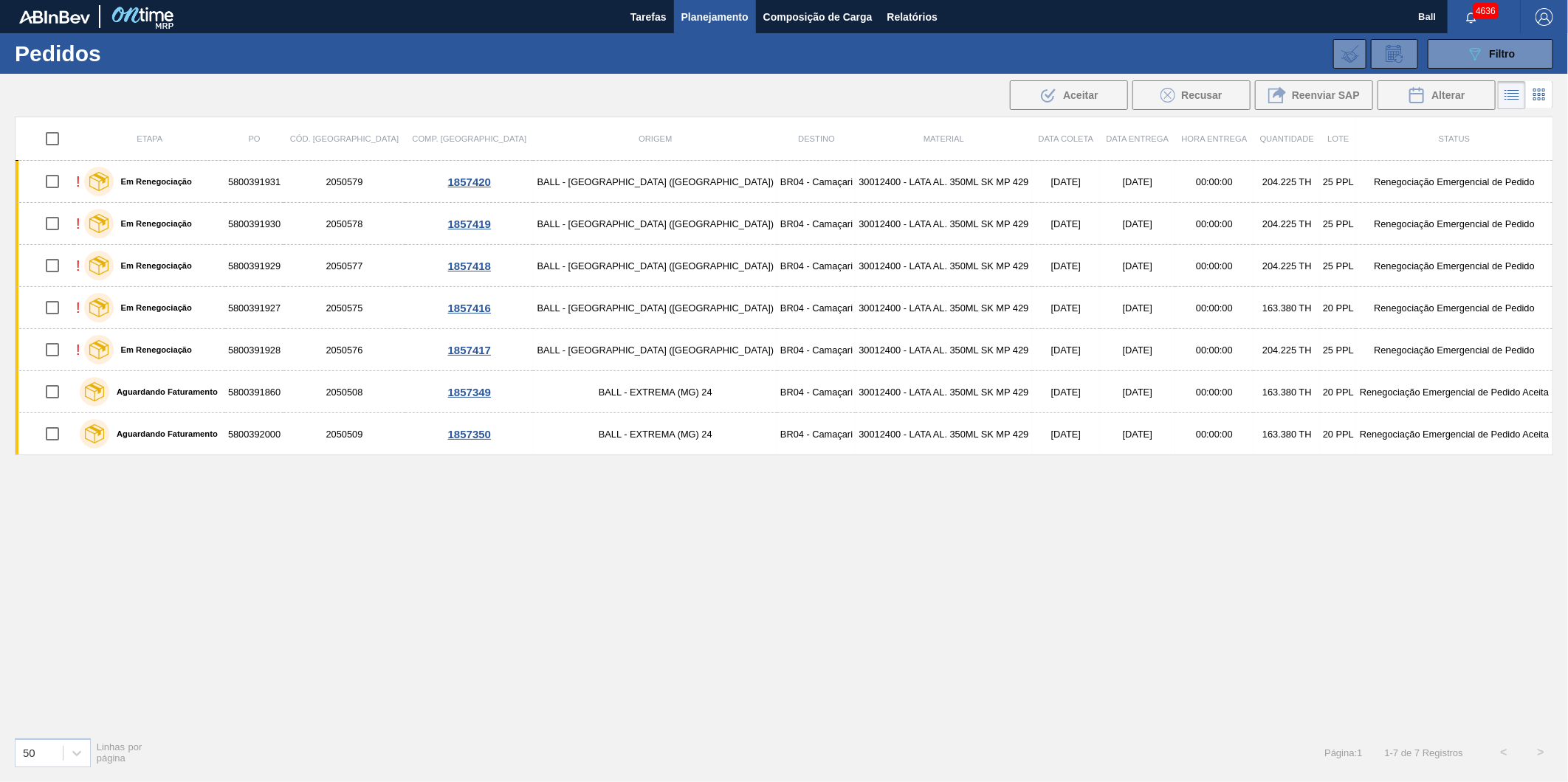
click at [1097, 683] on div "Etapa PO Cód. Pedido Comp. Carga Origem Destino Material Data coleta Data Entre…" at bounding box center [784, 421] width 1538 height 609
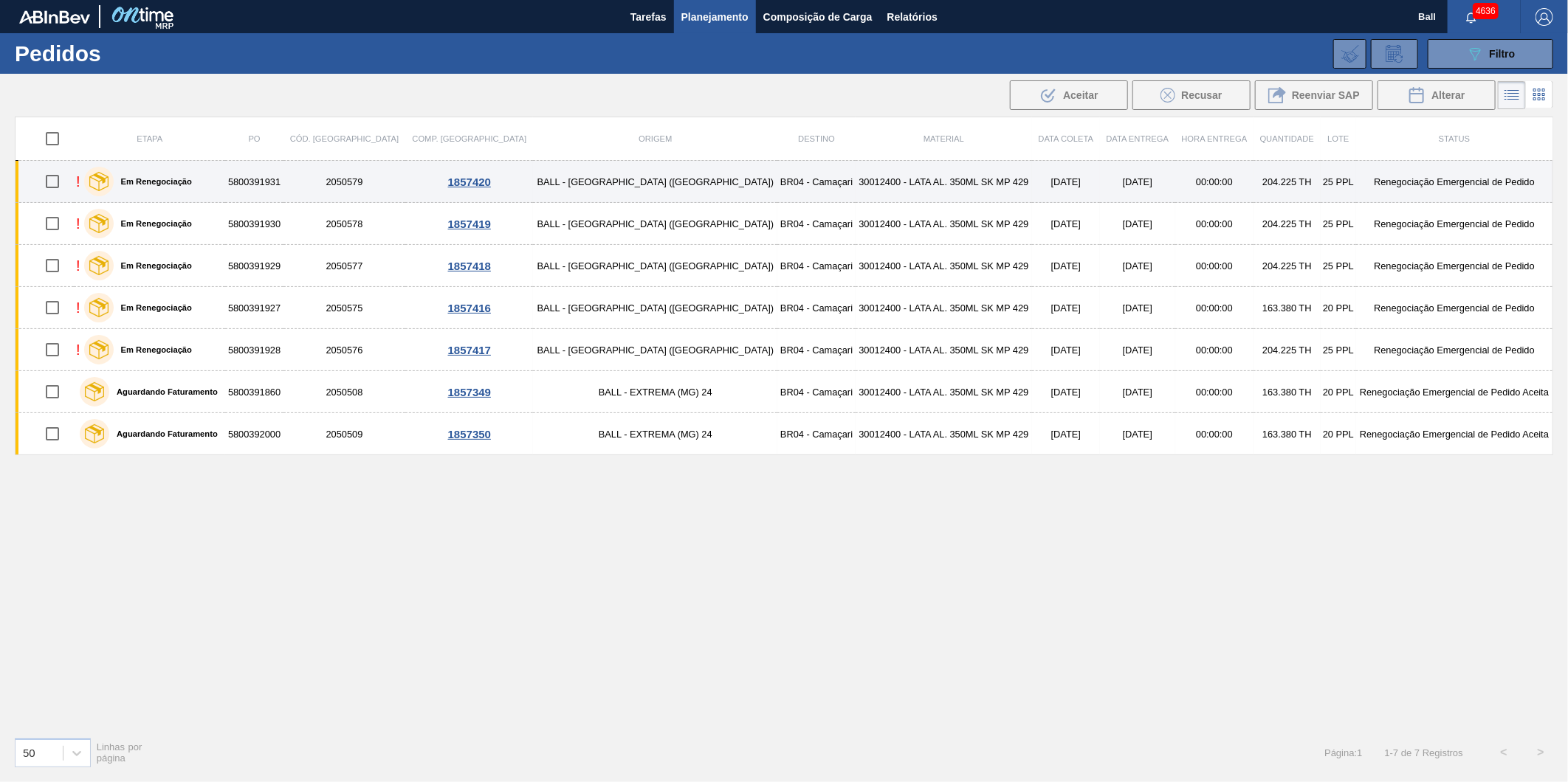
click at [223, 186] on div "! Em Renegociação" at bounding box center [150, 181] width 147 height 37
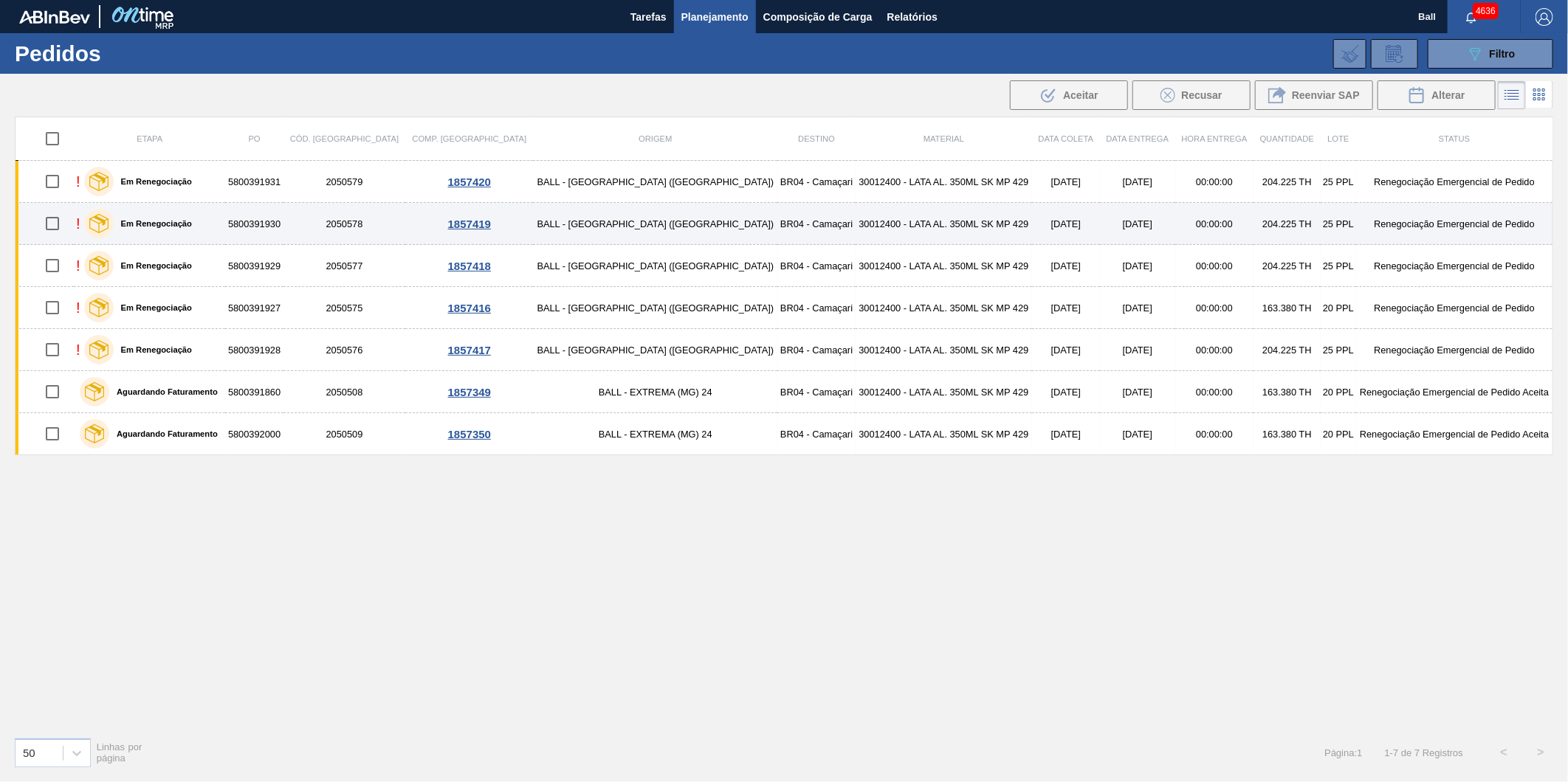
click at [223, 228] on div "! Em Renegociação" at bounding box center [150, 223] width 147 height 37
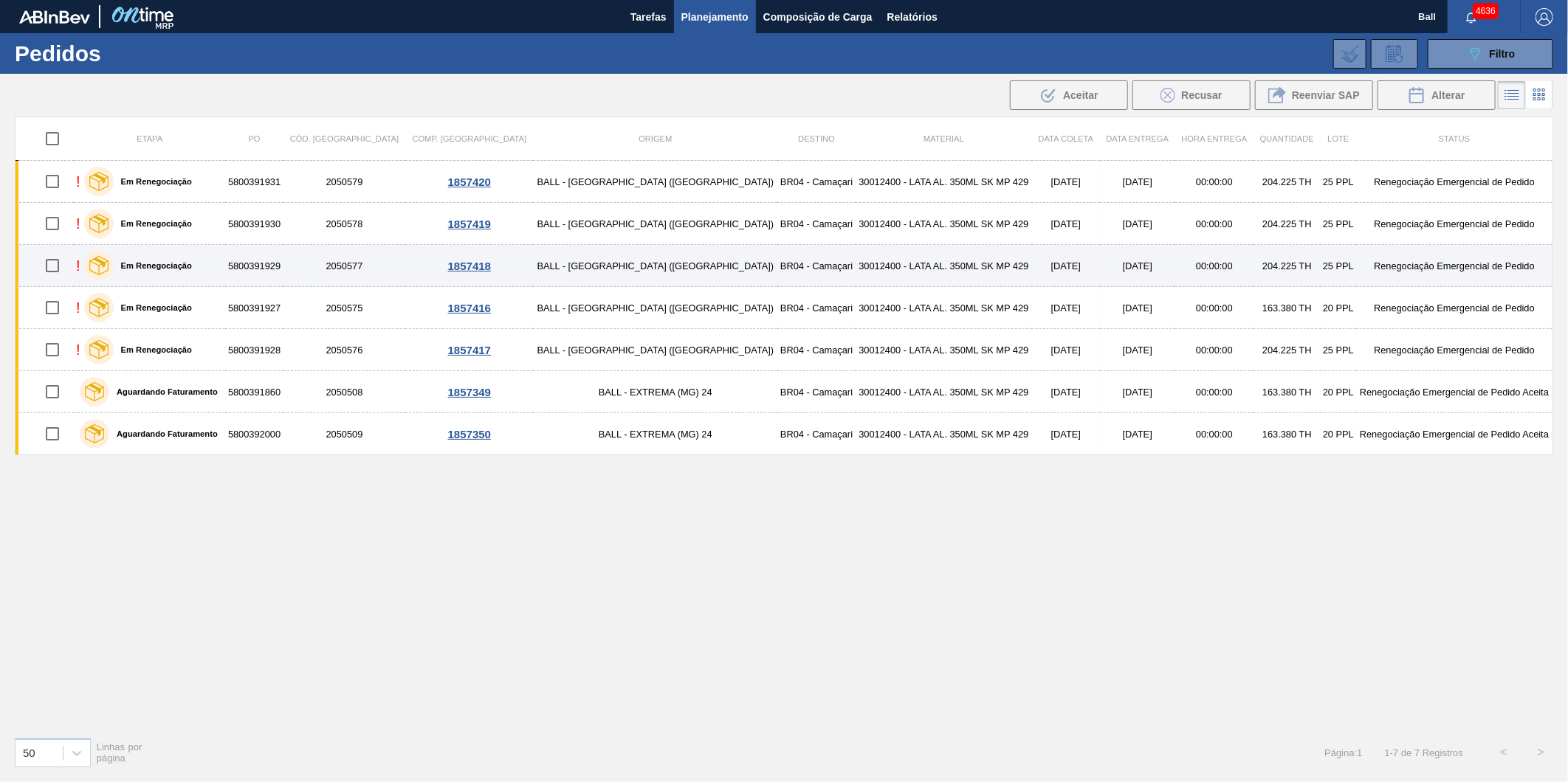
click at [223, 269] on div "! Em Renegociação" at bounding box center [150, 265] width 147 height 37
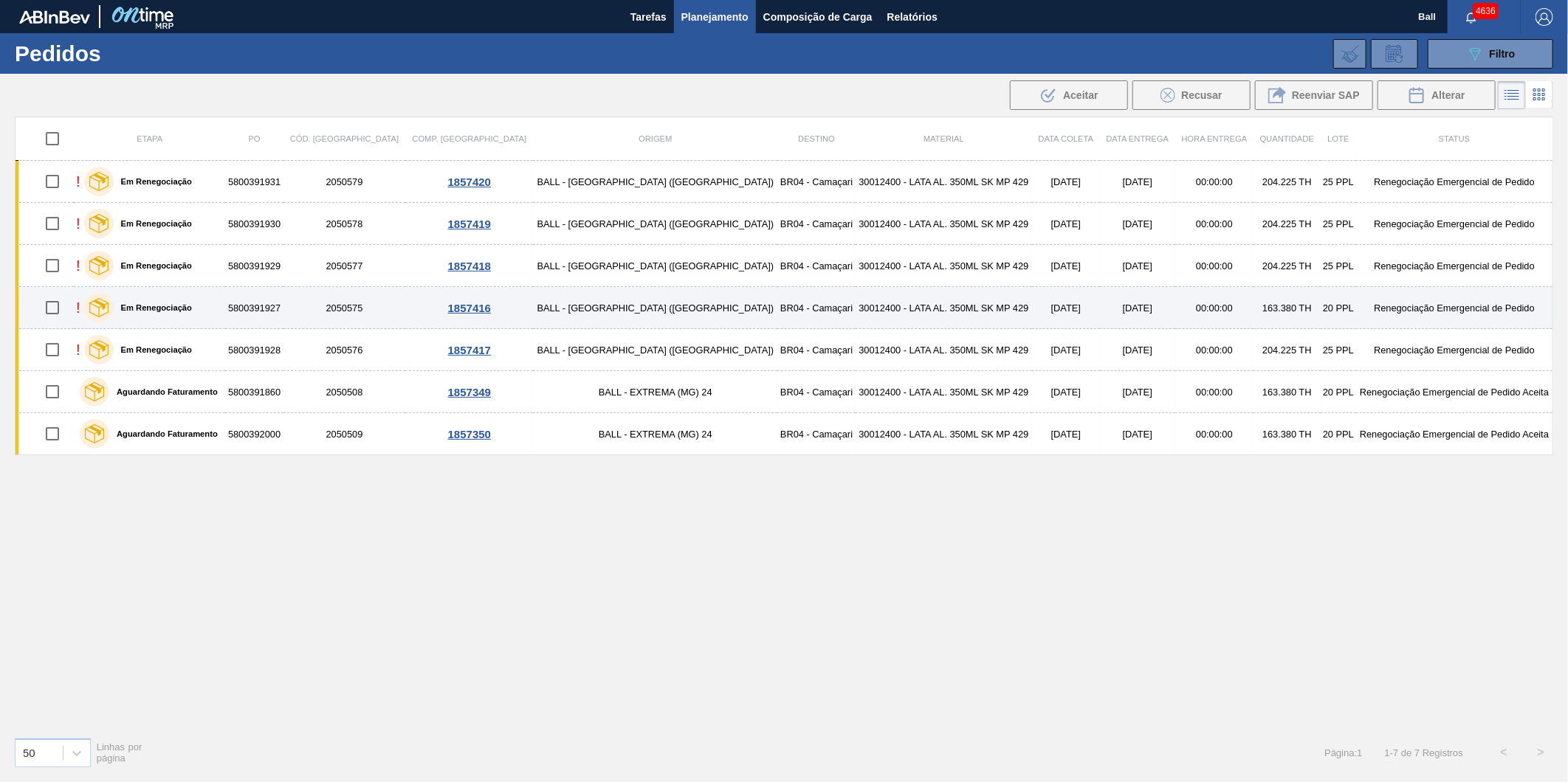
click at [223, 301] on div "! Em Renegociação" at bounding box center [150, 307] width 147 height 37
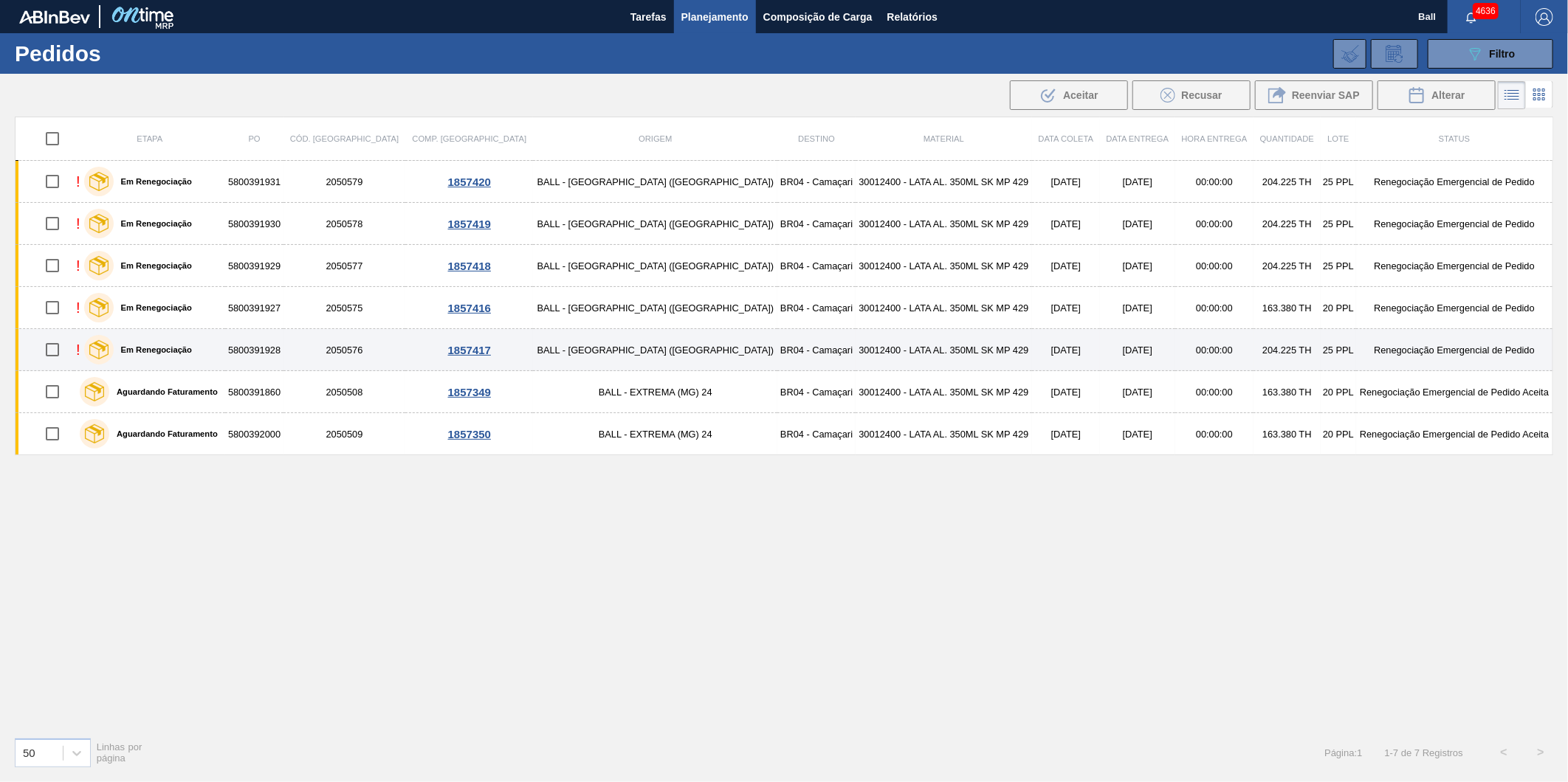
click at [223, 354] on div "! Em Renegociação" at bounding box center [150, 349] width 147 height 37
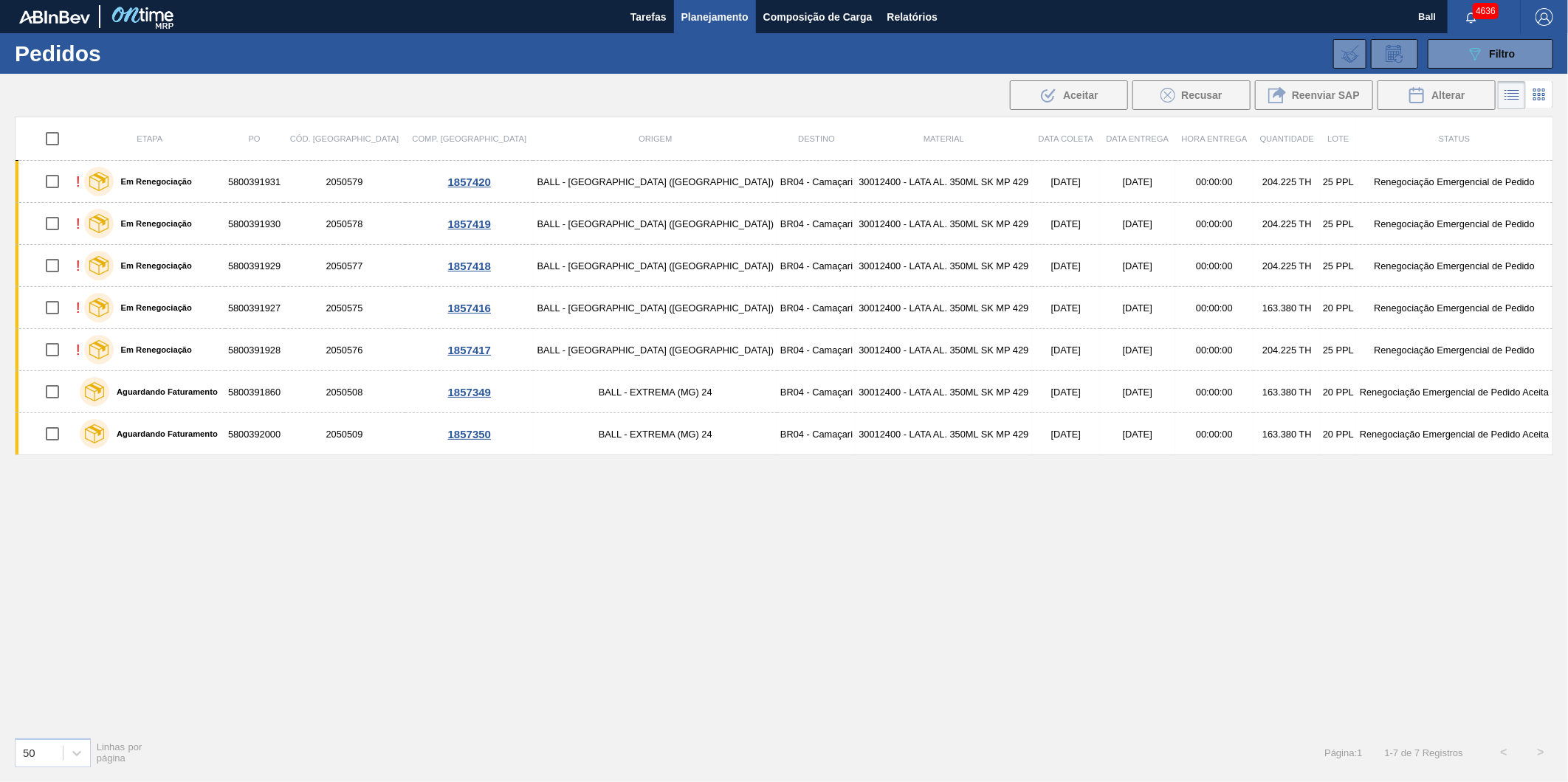
click at [984, 717] on div "Etapa PO Cód. Pedido Comp. Carga Origem Destino Material Data coleta Data Entre…" at bounding box center [784, 421] width 1538 height 609
click at [617, 628] on div "Etapa PO Cód. Pedido Comp. Carga Origem Destino Material Data coleta Data Entre…" at bounding box center [784, 421] width 1538 height 609
